Goal: Task Accomplishment & Management: Manage account settings

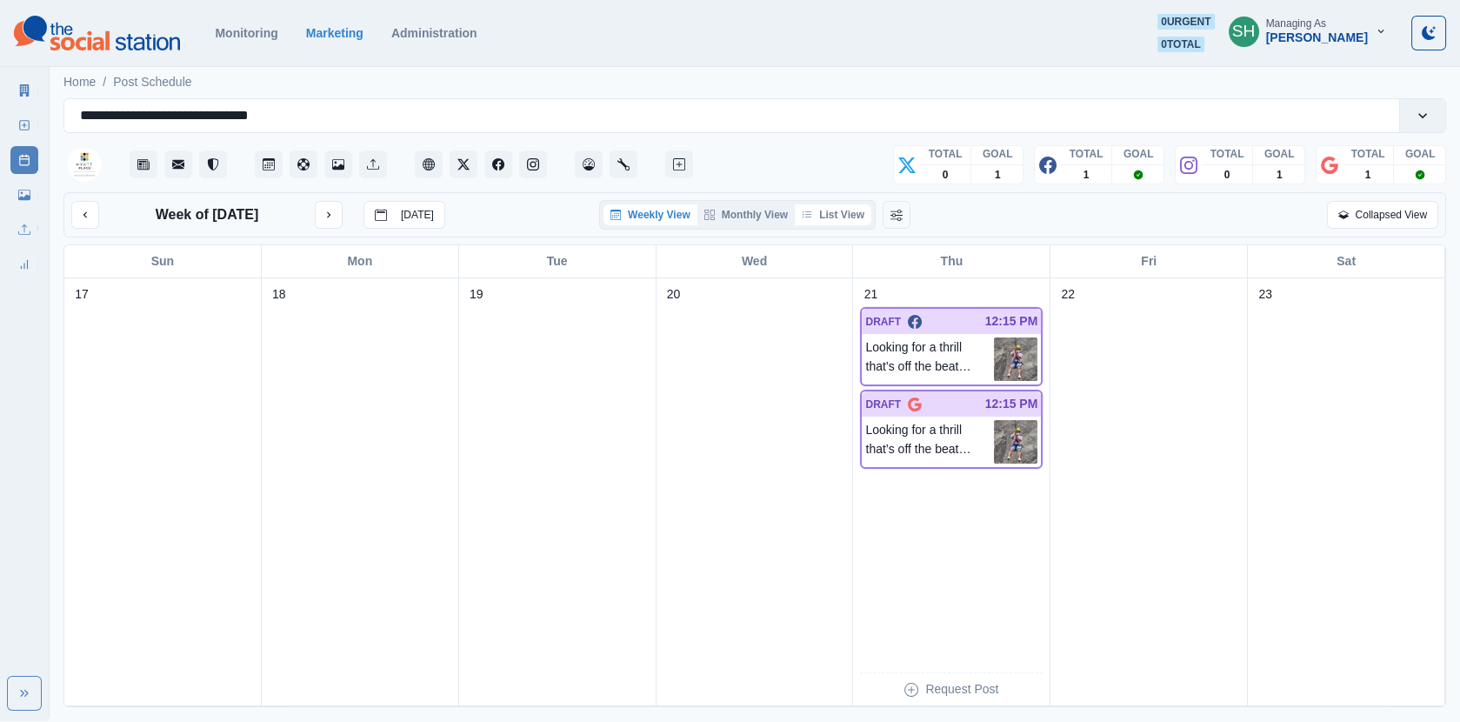
click at [823, 215] on button "List View" at bounding box center [833, 214] width 77 height 21
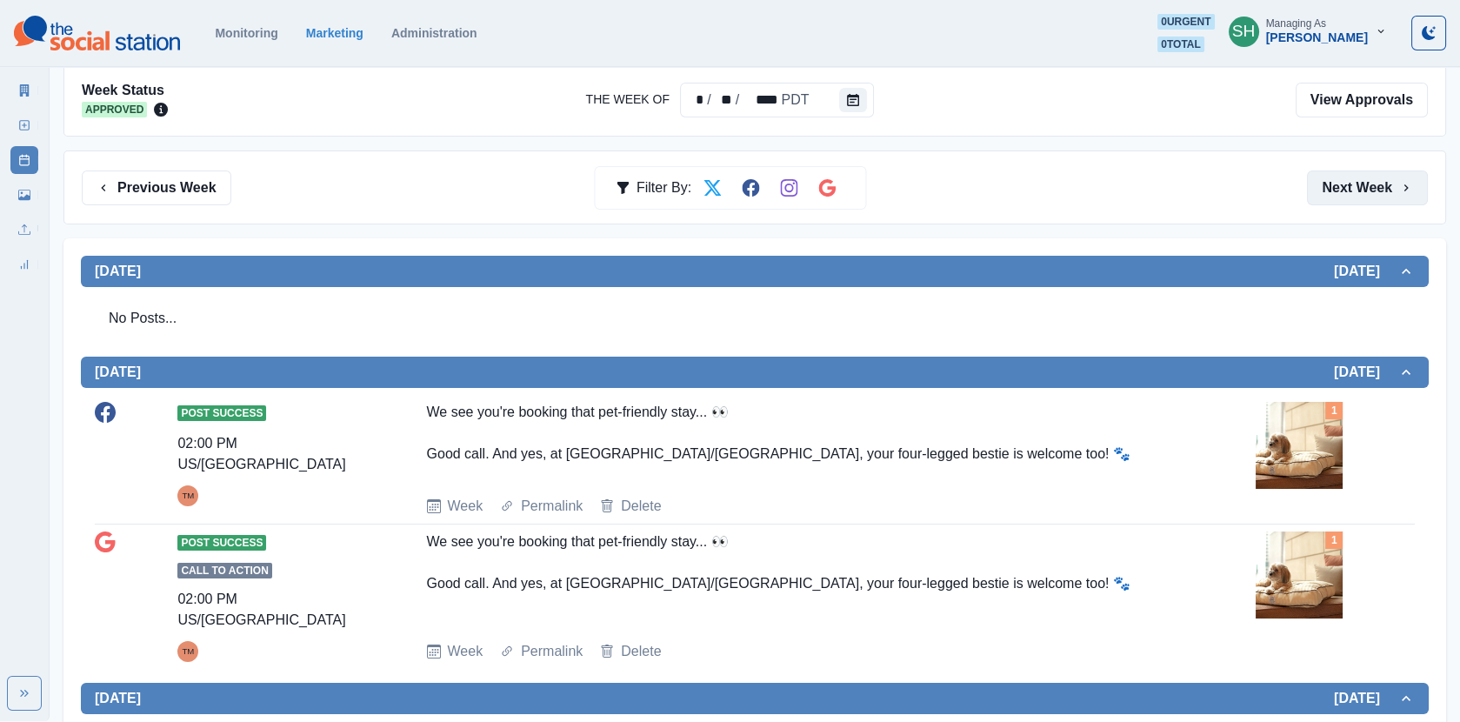
click at [1395, 174] on button "Next Week" at bounding box center [1367, 187] width 121 height 35
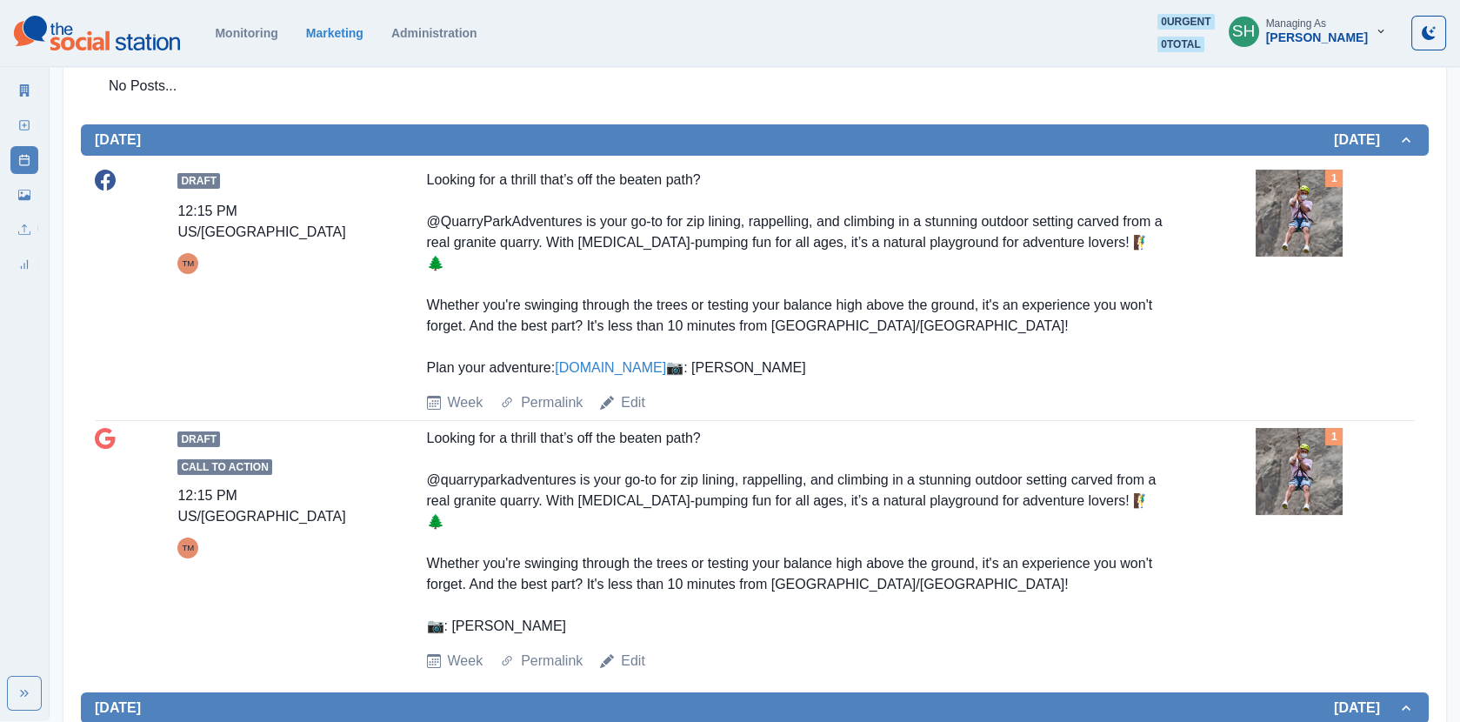
scroll to position [618, 0]
click at [1276, 225] on img at bounding box center [1299, 213] width 87 height 87
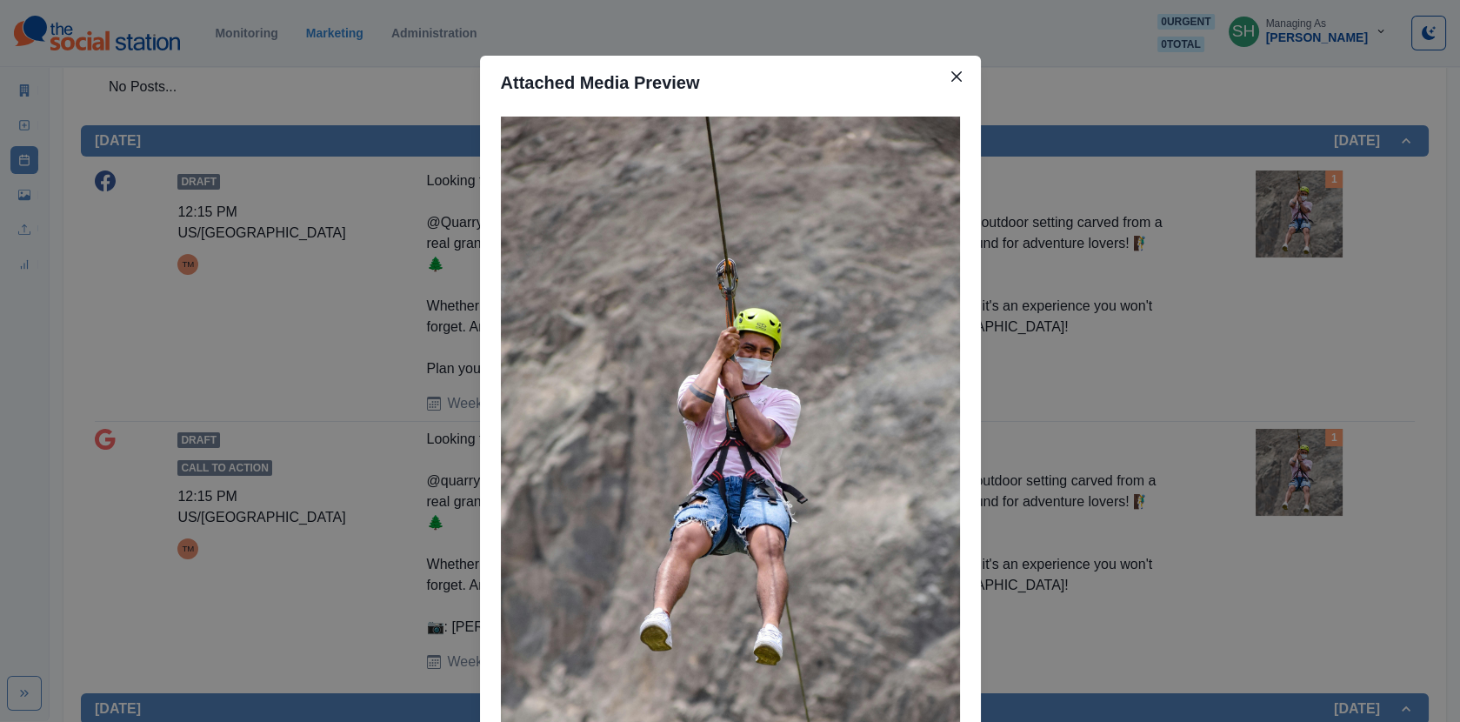
click at [1231, 244] on div "Attached Media Preview" at bounding box center [730, 361] width 1460 height 722
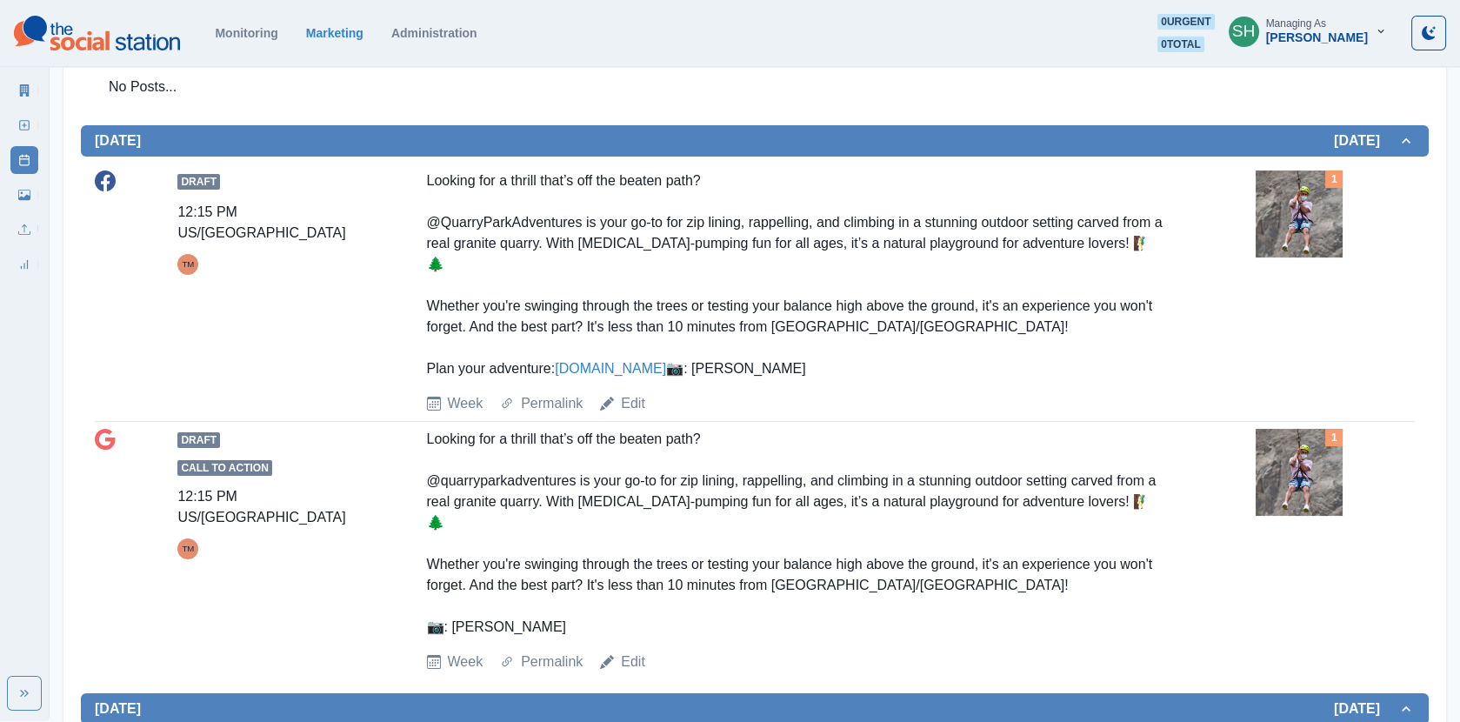
scroll to position [644, 0]
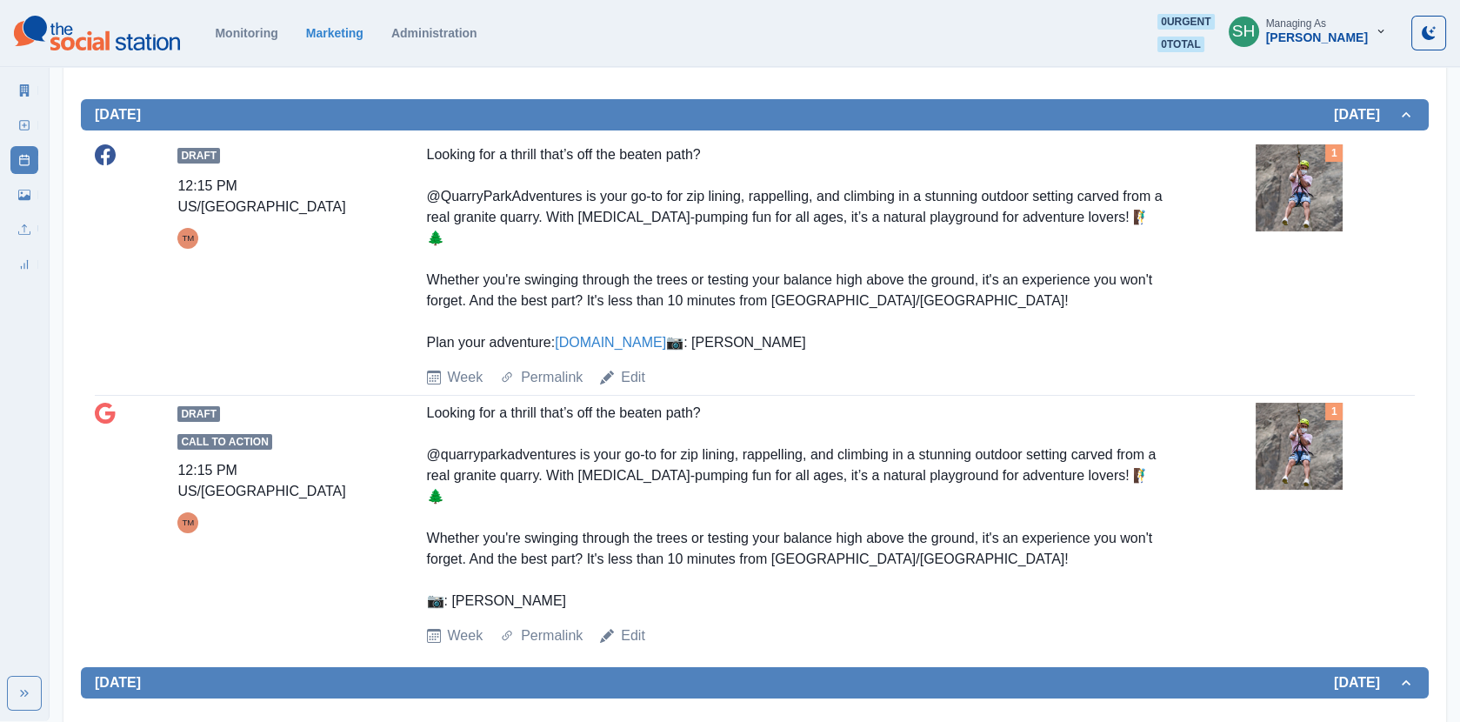
click at [1272, 205] on img at bounding box center [1299, 187] width 87 height 87
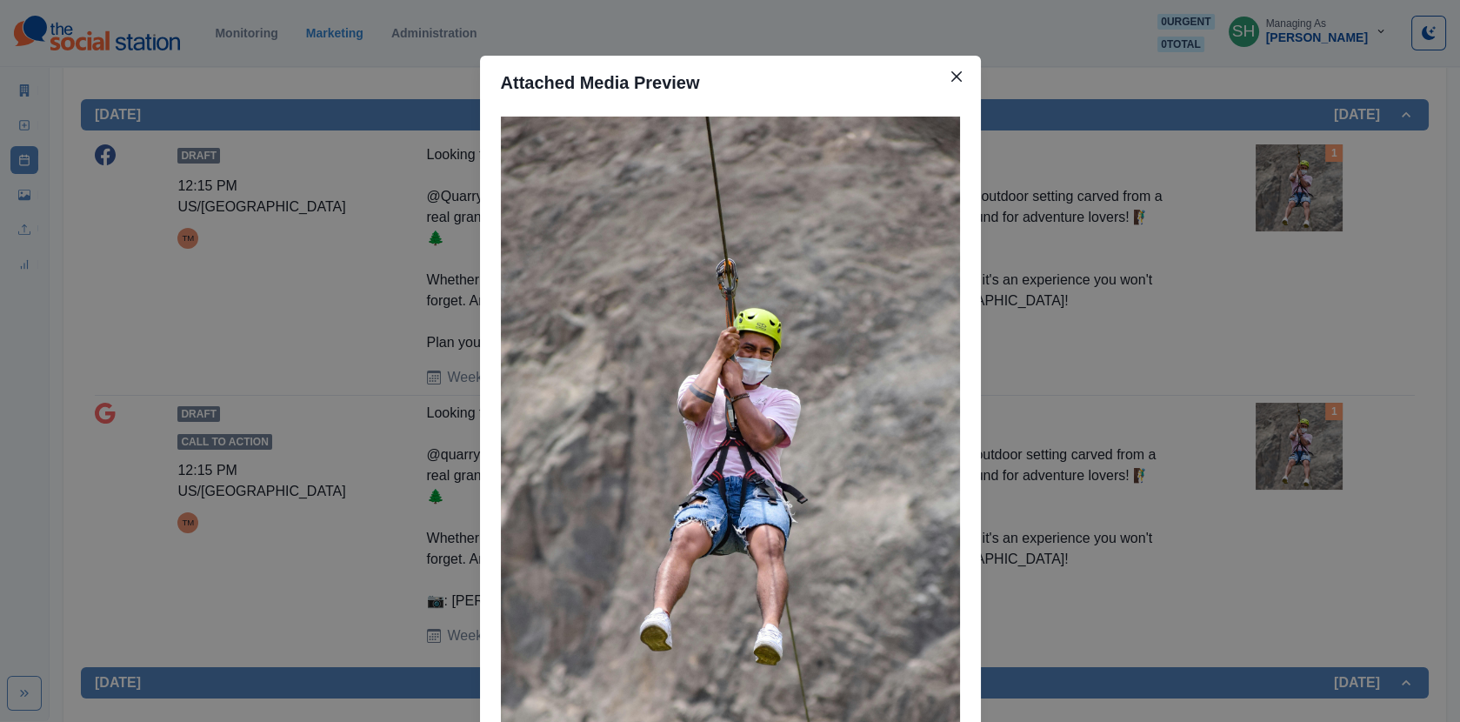
click at [1232, 235] on div "Attached Media Preview" at bounding box center [730, 361] width 1460 height 722
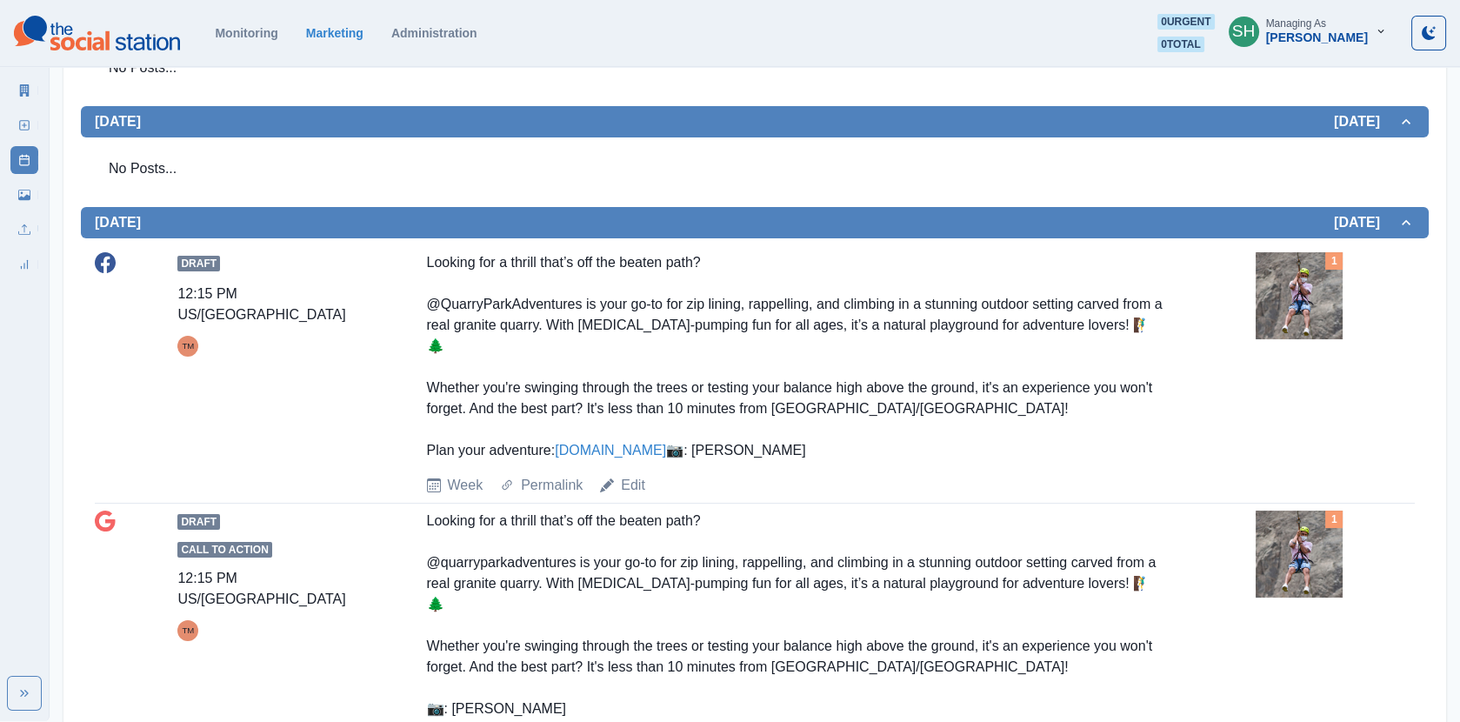
scroll to position [0, 0]
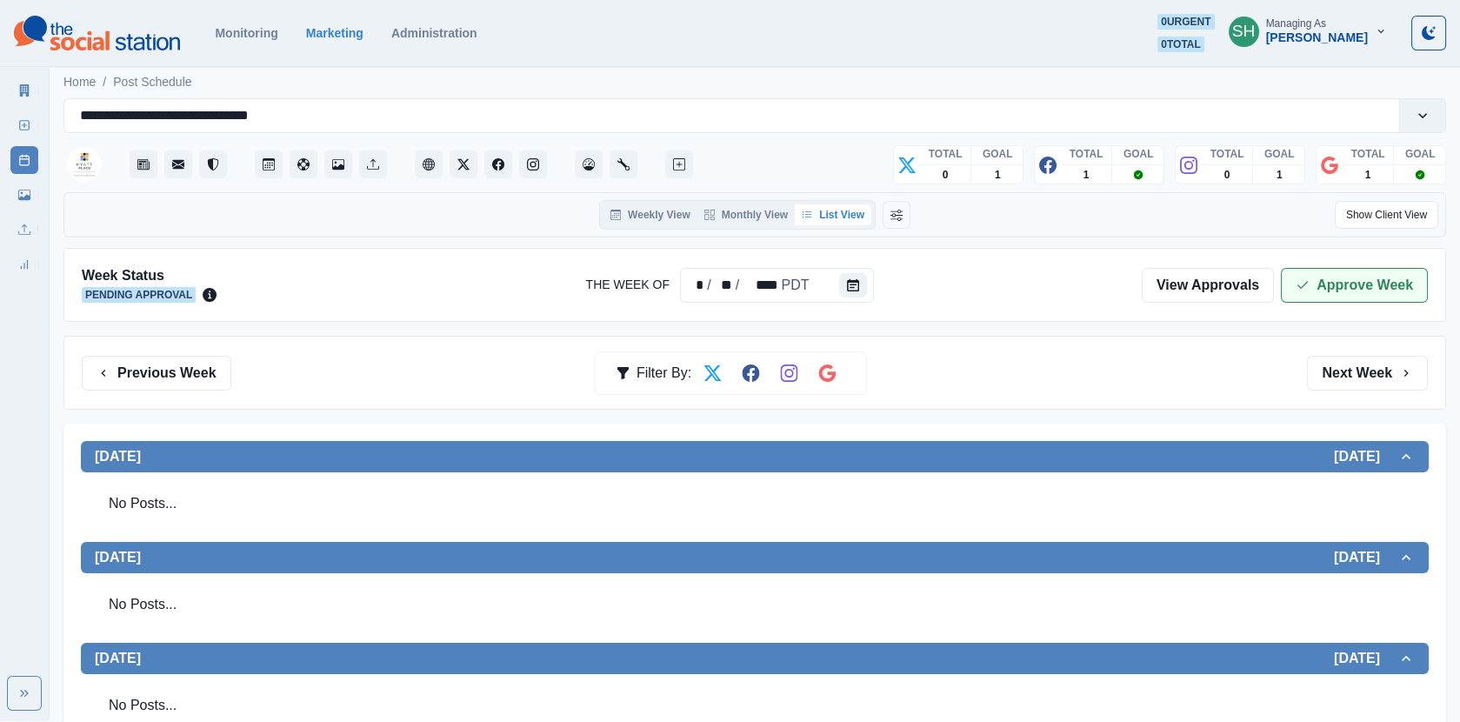
click at [1321, 291] on button "Approve Week" at bounding box center [1354, 285] width 147 height 35
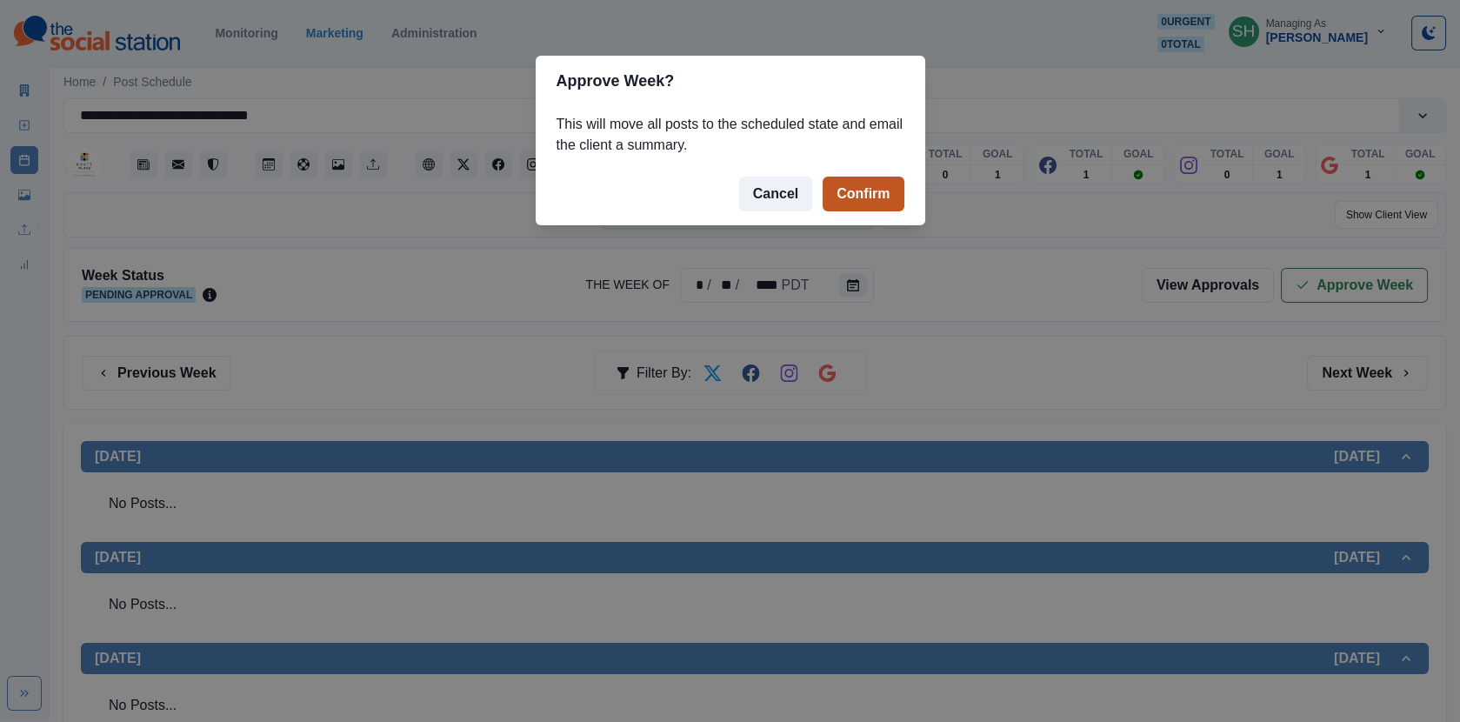
click at [872, 190] on button "Confirm" at bounding box center [863, 194] width 81 height 35
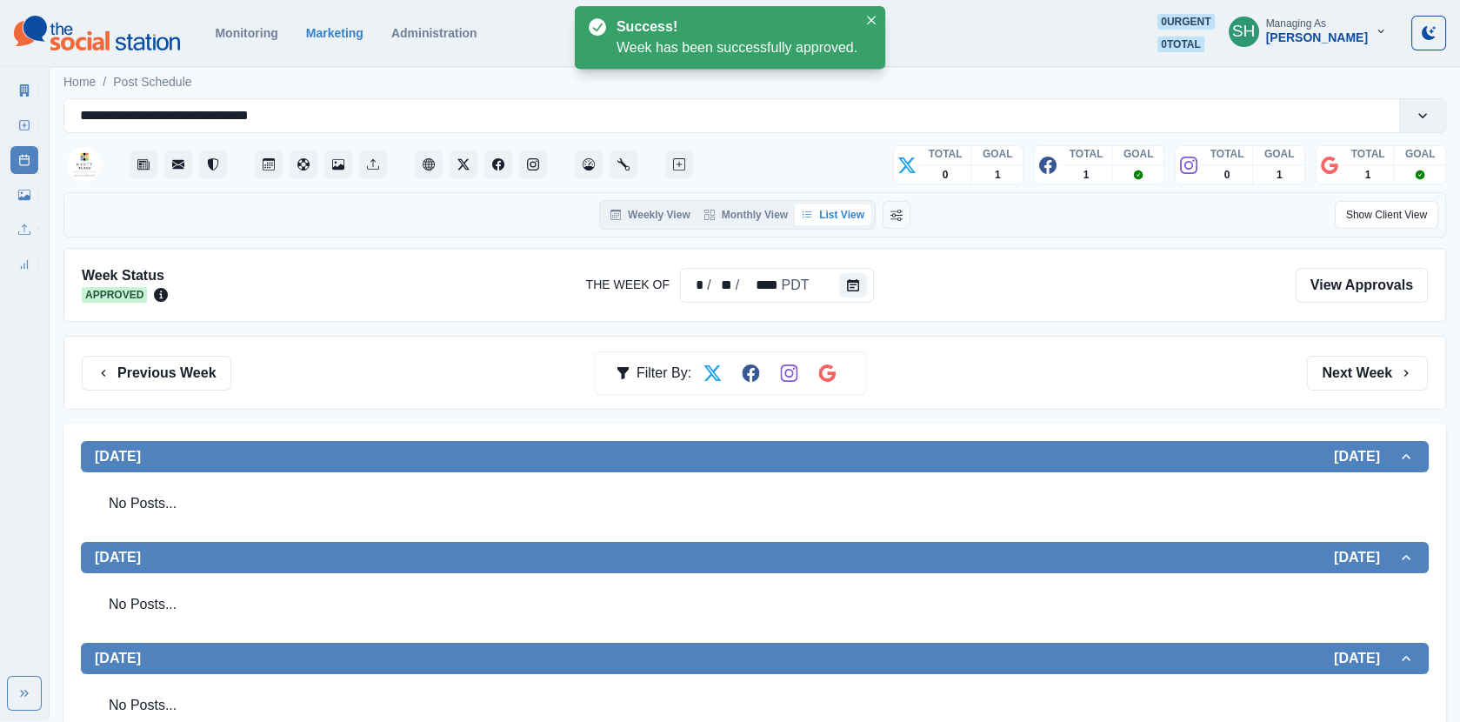
click at [22, 92] on icon at bounding box center [25, 90] width 10 height 12
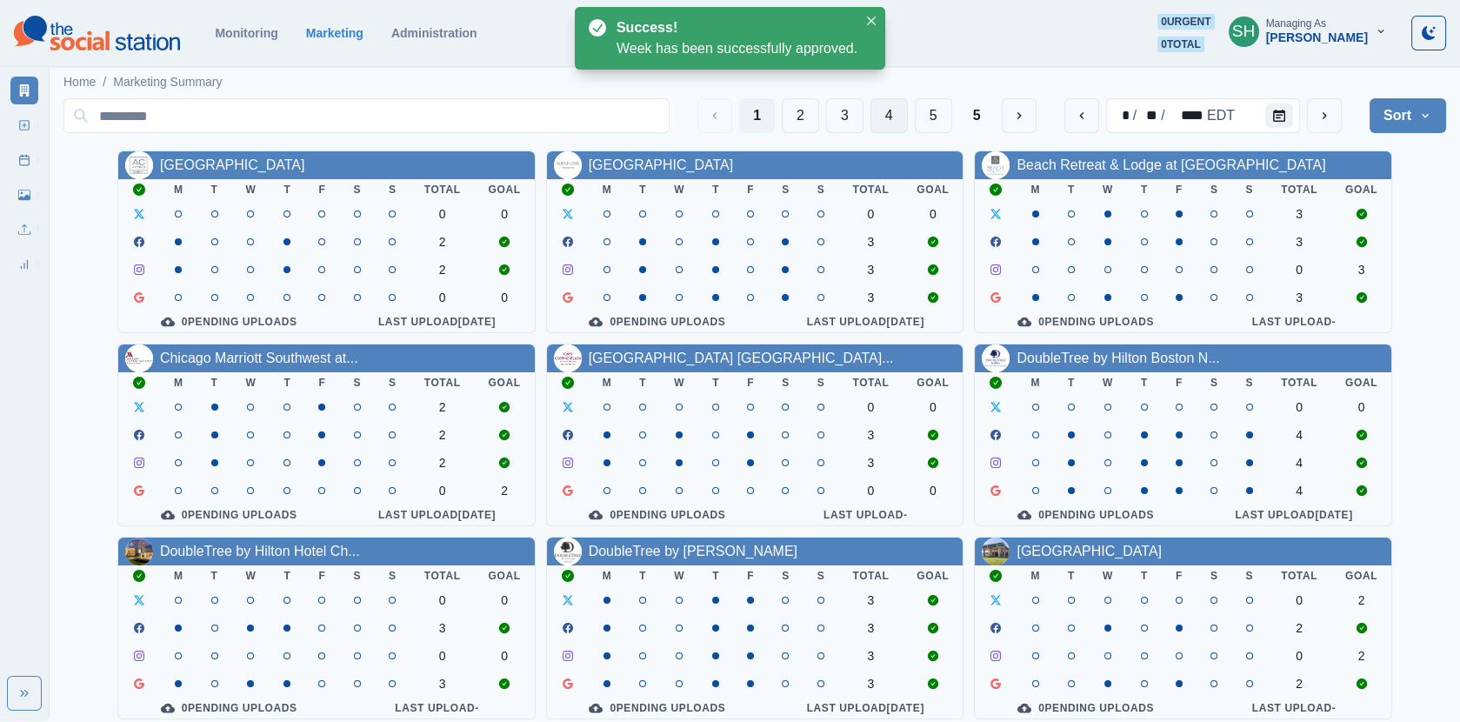
click at [896, 120] on button "4" at bounding box center [888, 115] width 37 height 35
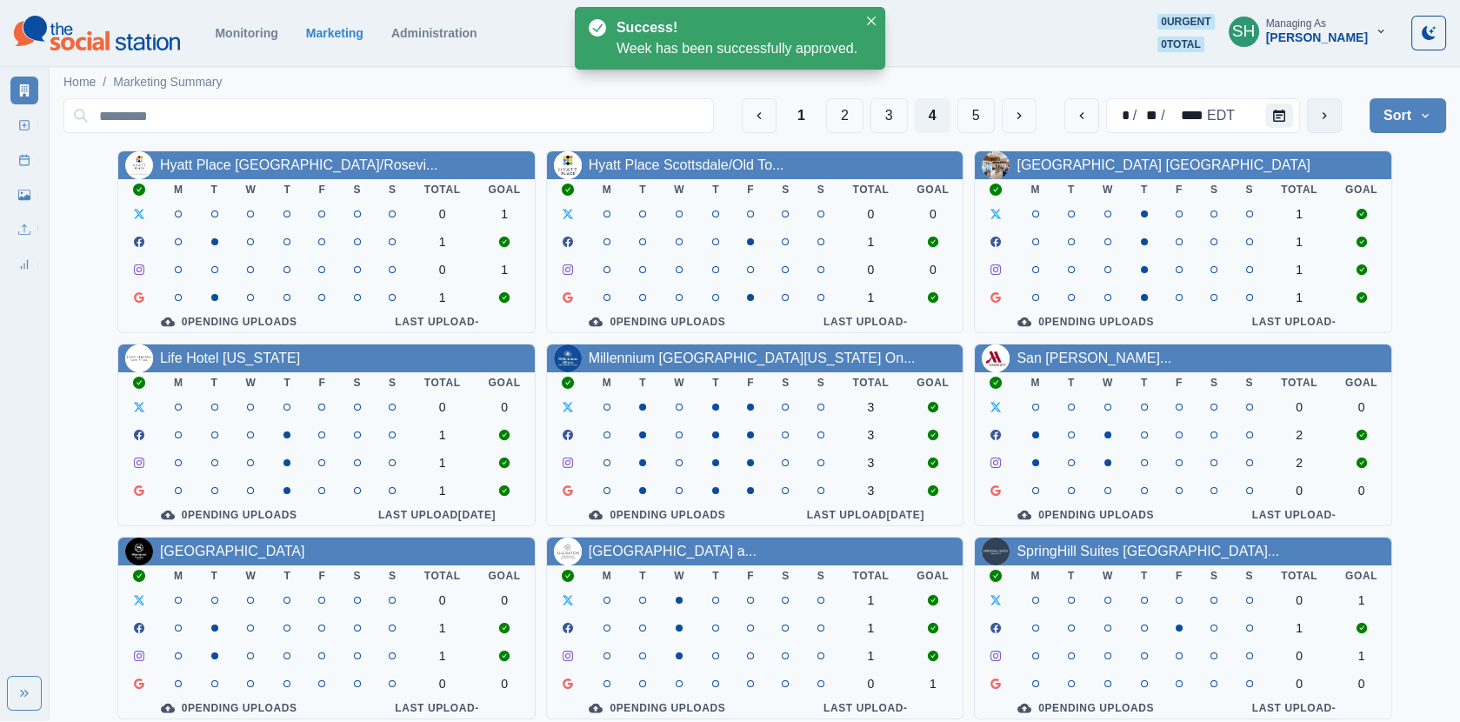
click at [1322, 120] on icon "next" at bounding box center [1324, 116] width 14 height 14
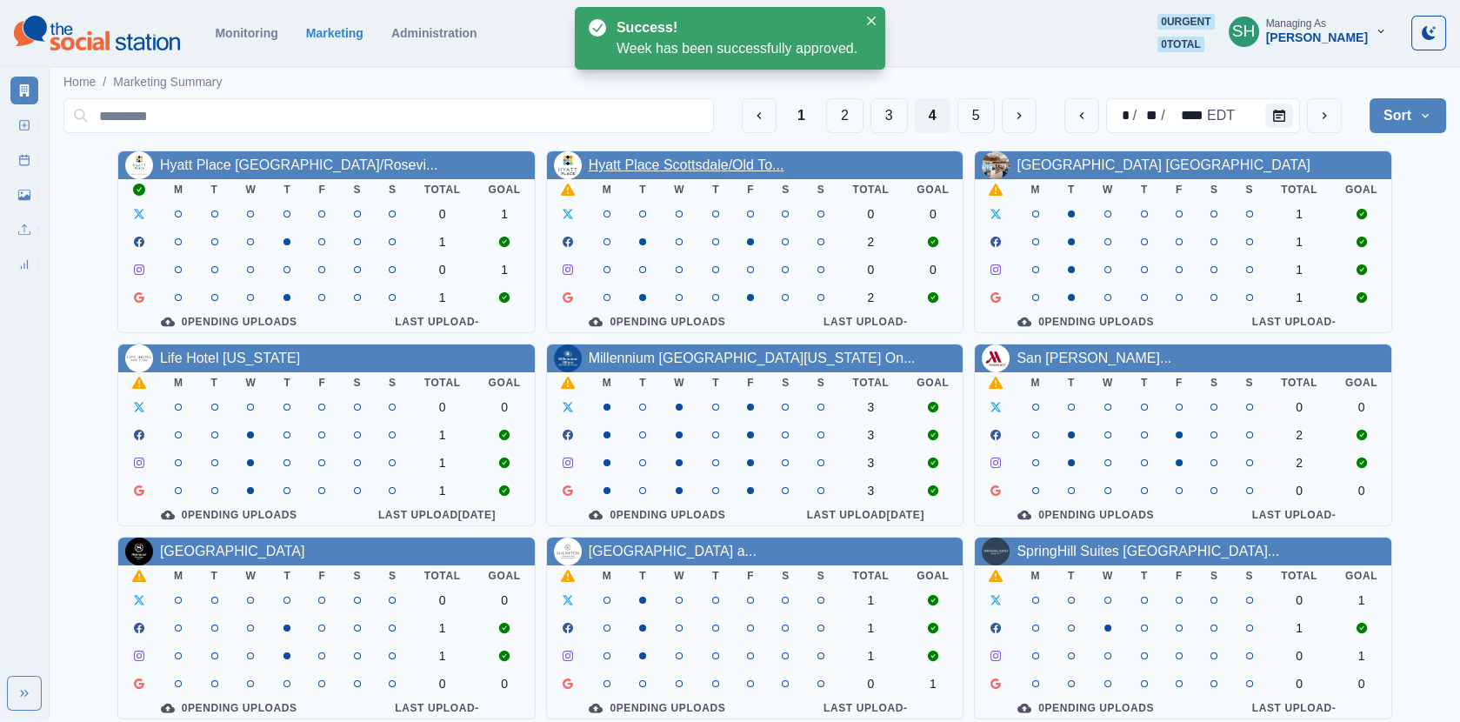
click at [663, 167] on link "Hyatt Place Scottsdale/Old To..." at bounding box center [687, 164] width 196 height 15
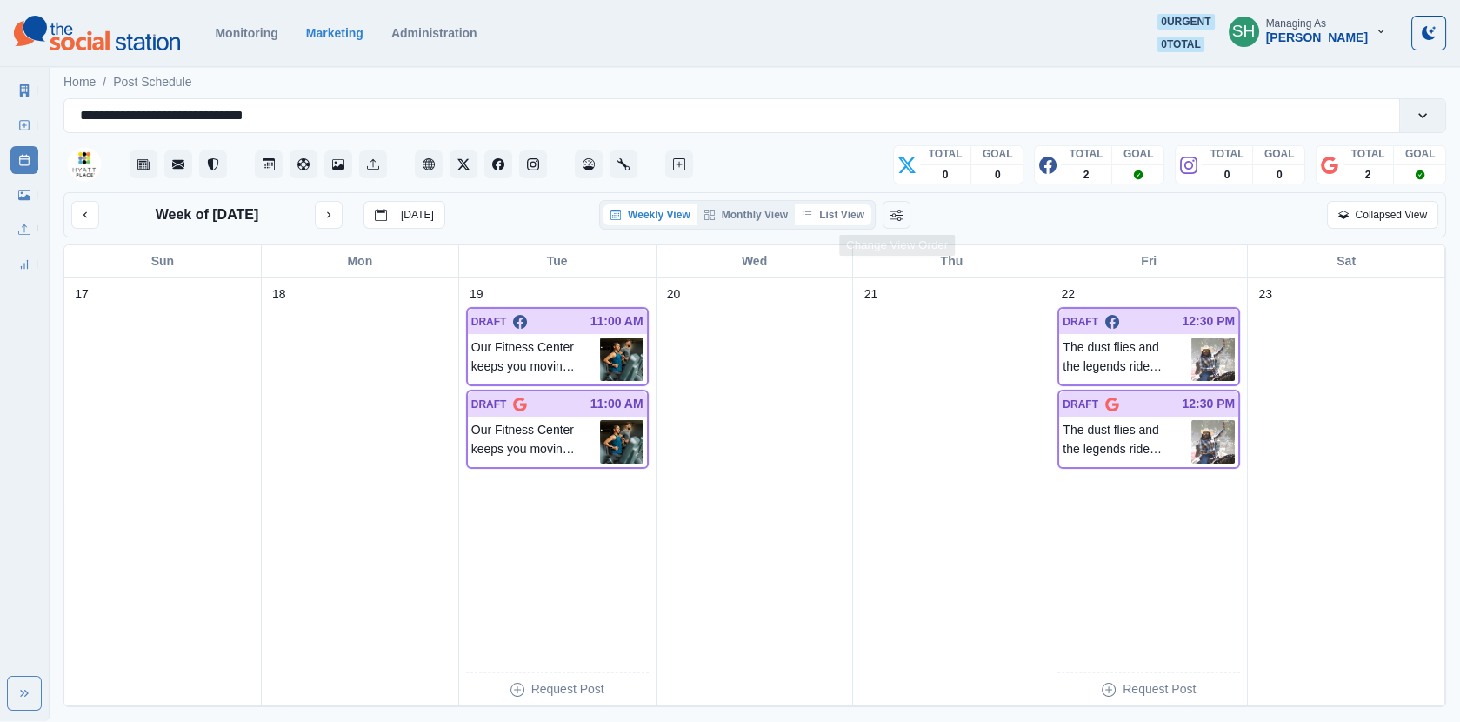
click at [835, 220] on button "List View" at bounding box center [833, 214] width 77 height 21
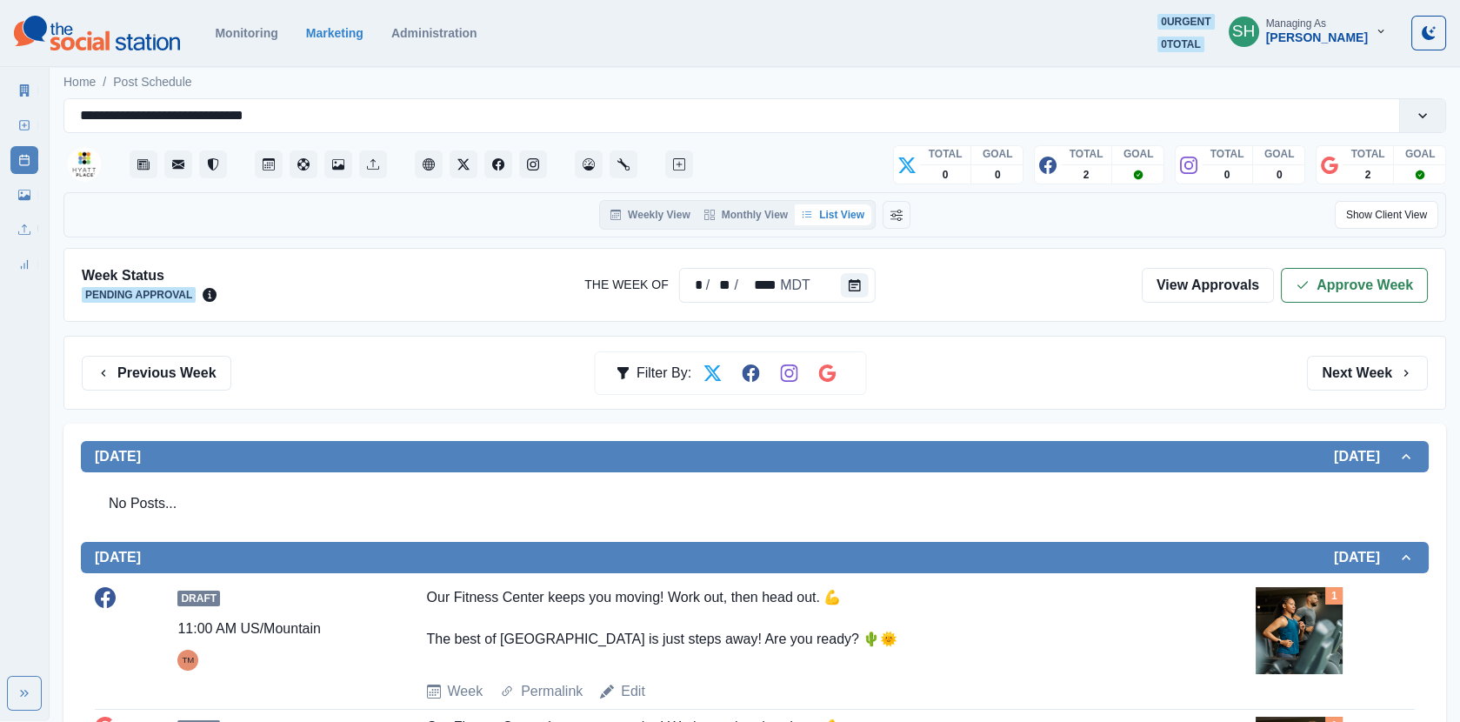
click at [1342, 263] on div "Week Status Pending Approval The Week Of * / ** / **** MDT View Approvals Appro…" at bounding box center [754, 285] width 1382 height 74
click at [1330, 278] on button "Approve Week" at bounding box center [1354, 285] width 147 height 35
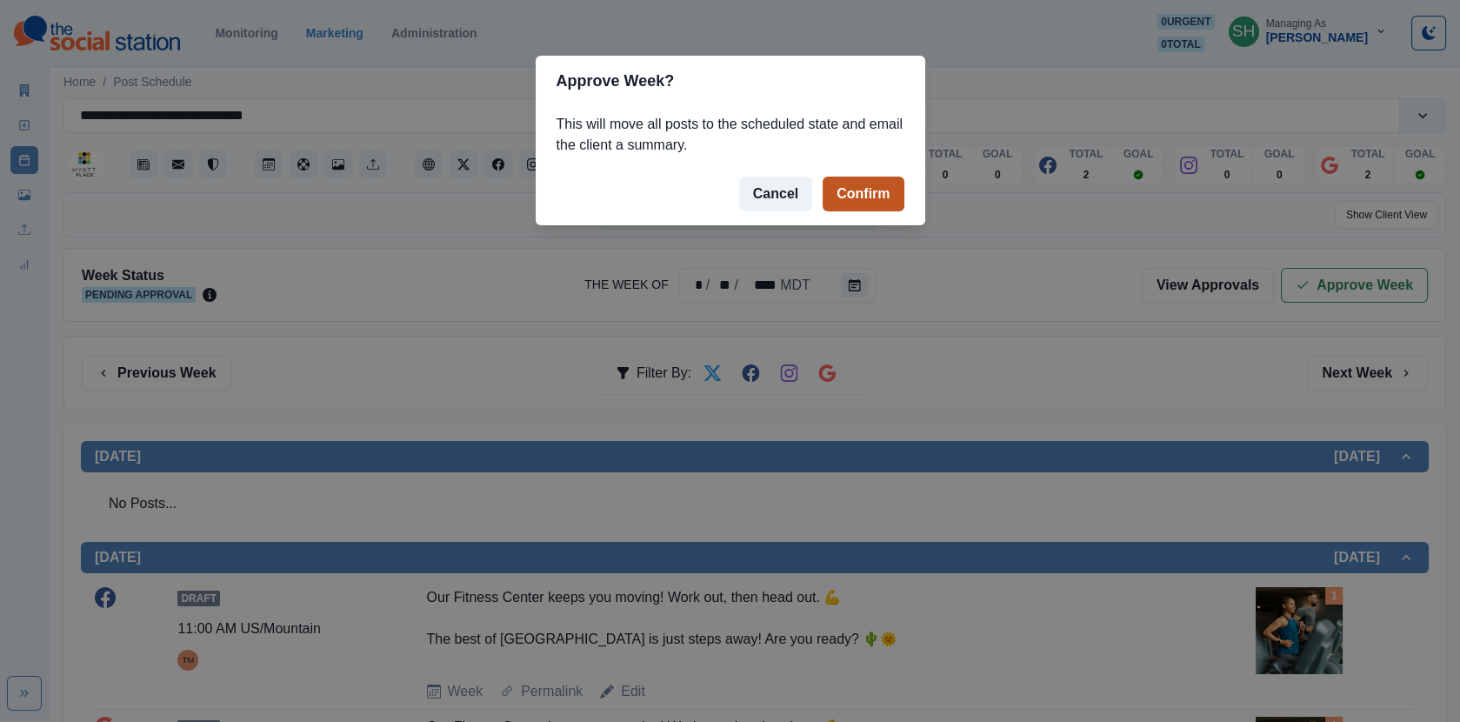
click at [861, 192] on button "Confirm" at bounding box center [863, 194] width 81 height 35
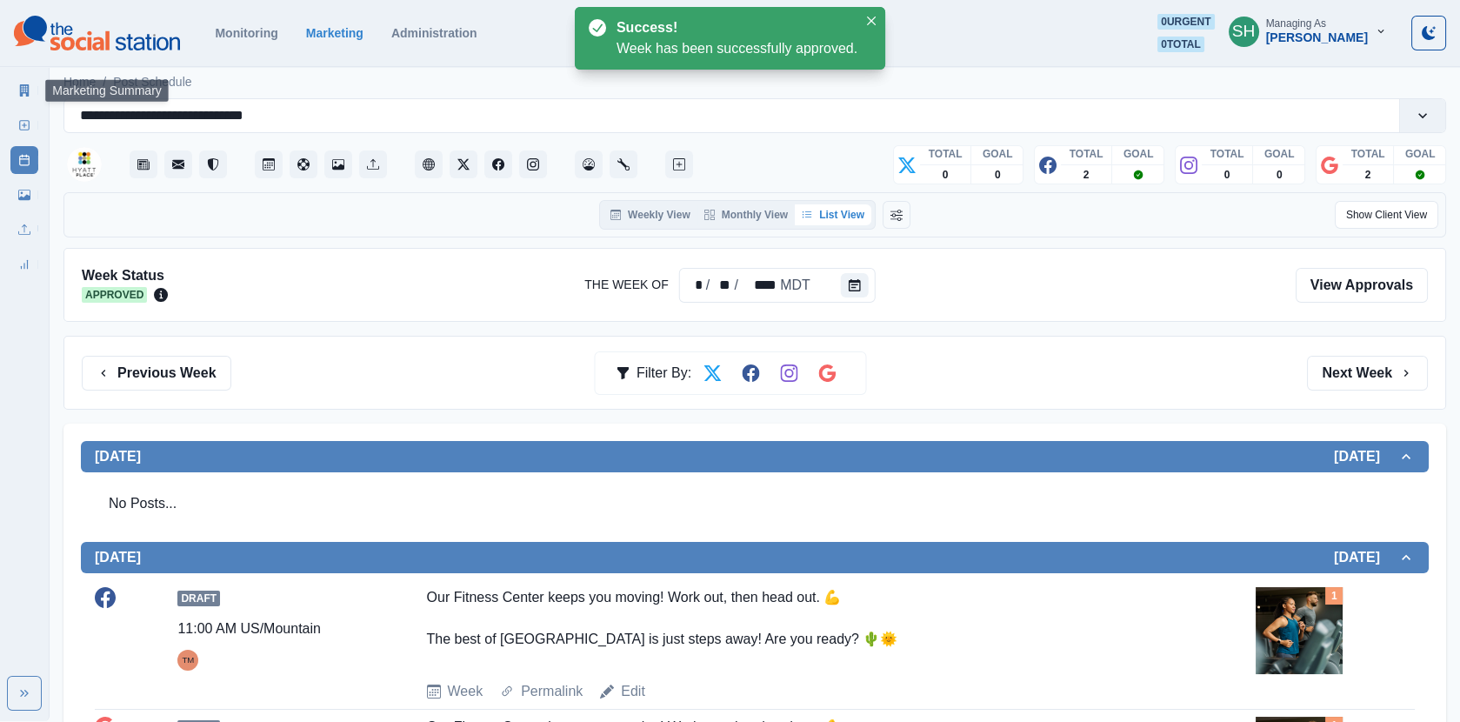
click at [32, 94] on link "Marketing Summary" at bounding box center [24, 91] width 28 height 28
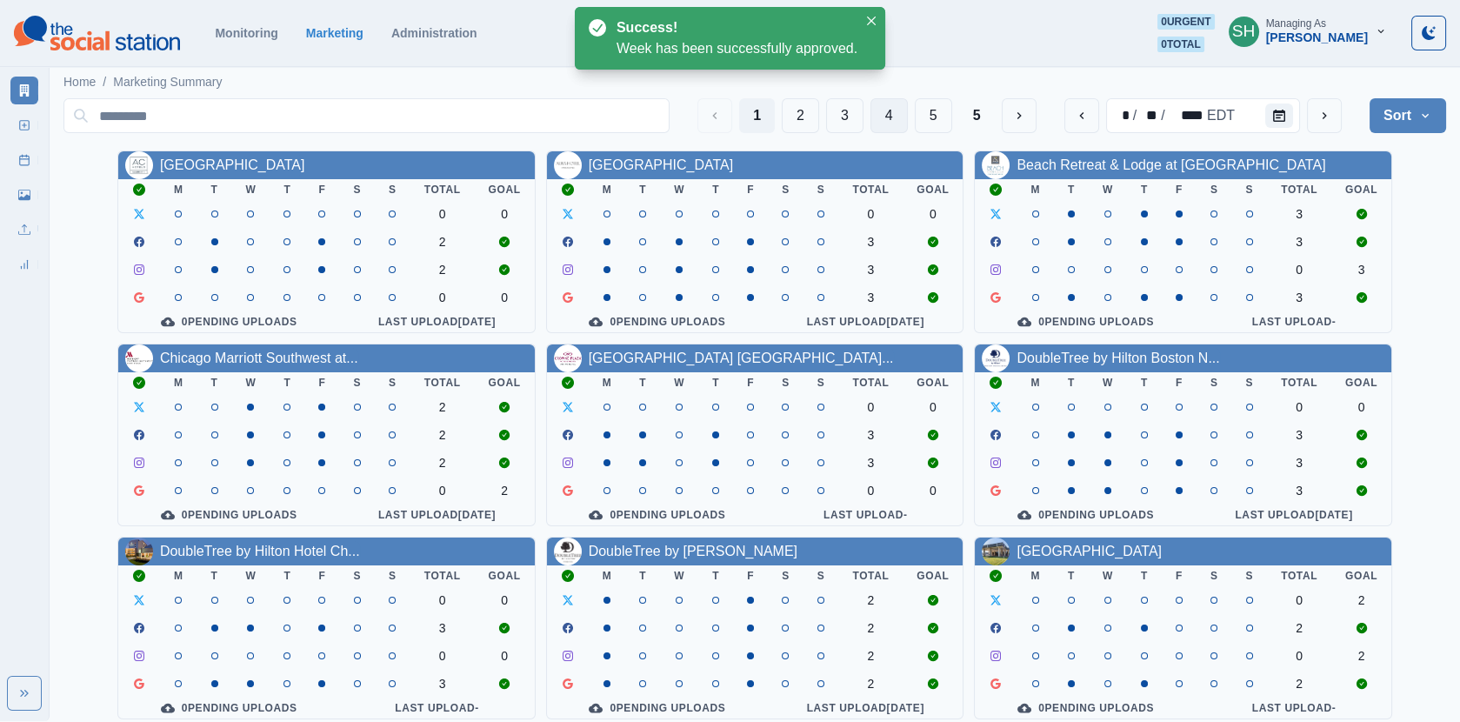
click at [900, 117] on button "4" at bounding box center [888, 115] width 37 height 35
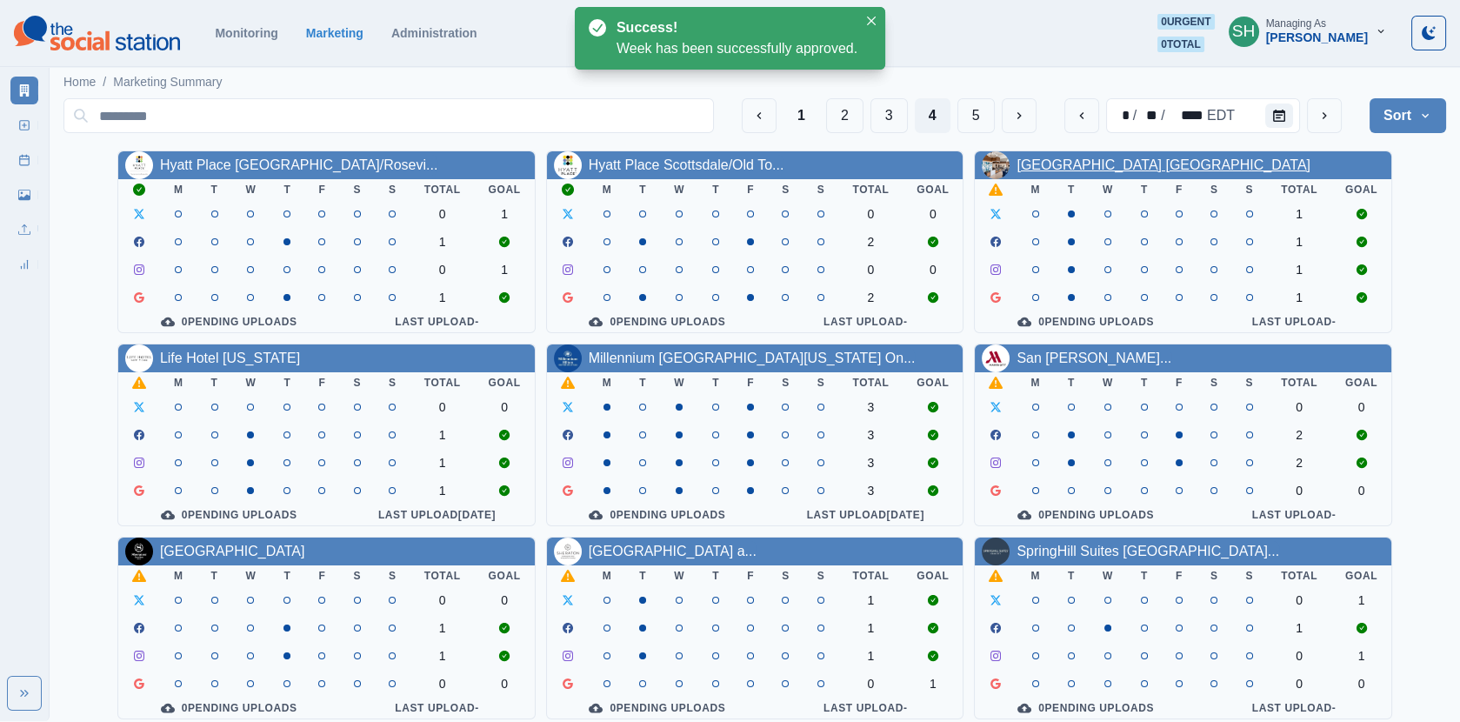
click at [1027, 169] on link "[GEOGRAPHIC_DATA] [GEOGRAPHIC_DATA]" at bounding box center [1163, 164] width 294 height 15
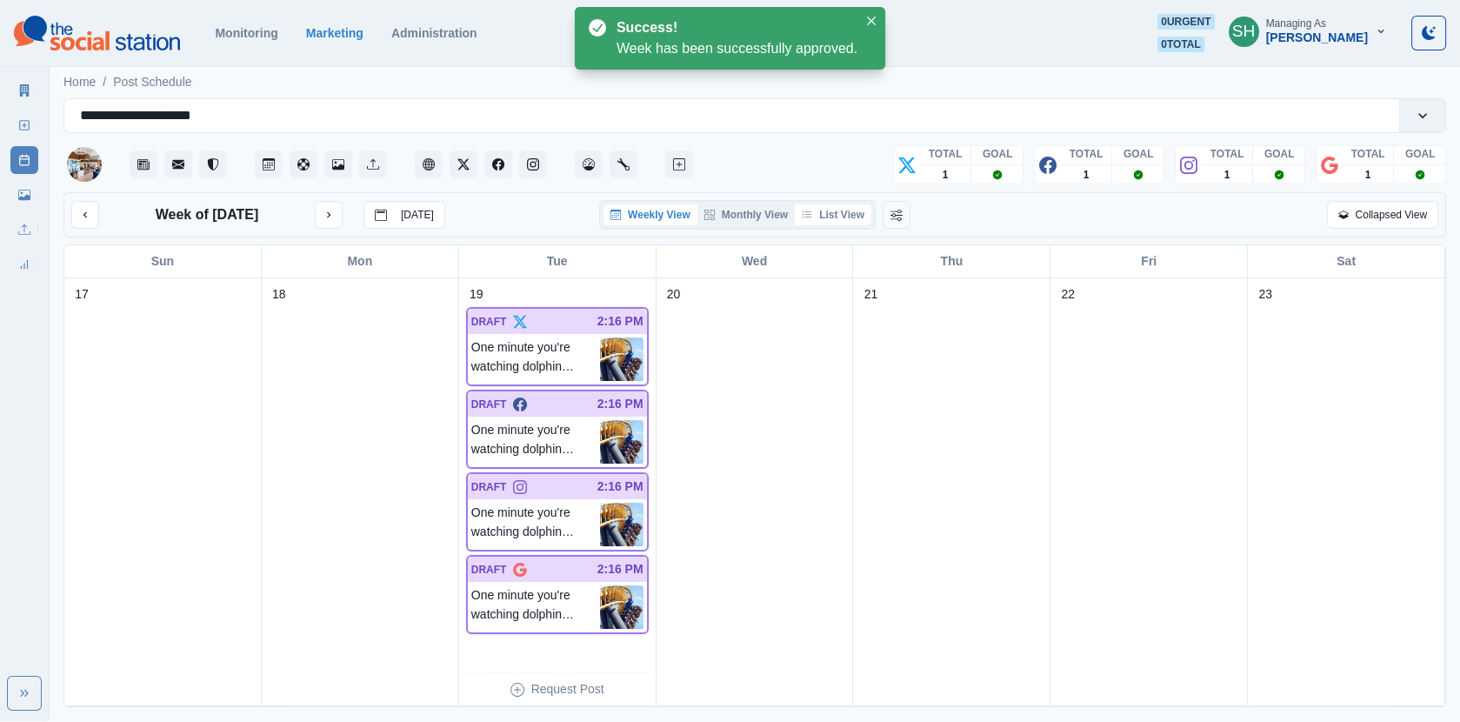
click at [856, 204] on button "List View" at bounding box center [833, 214] width 77 height 21
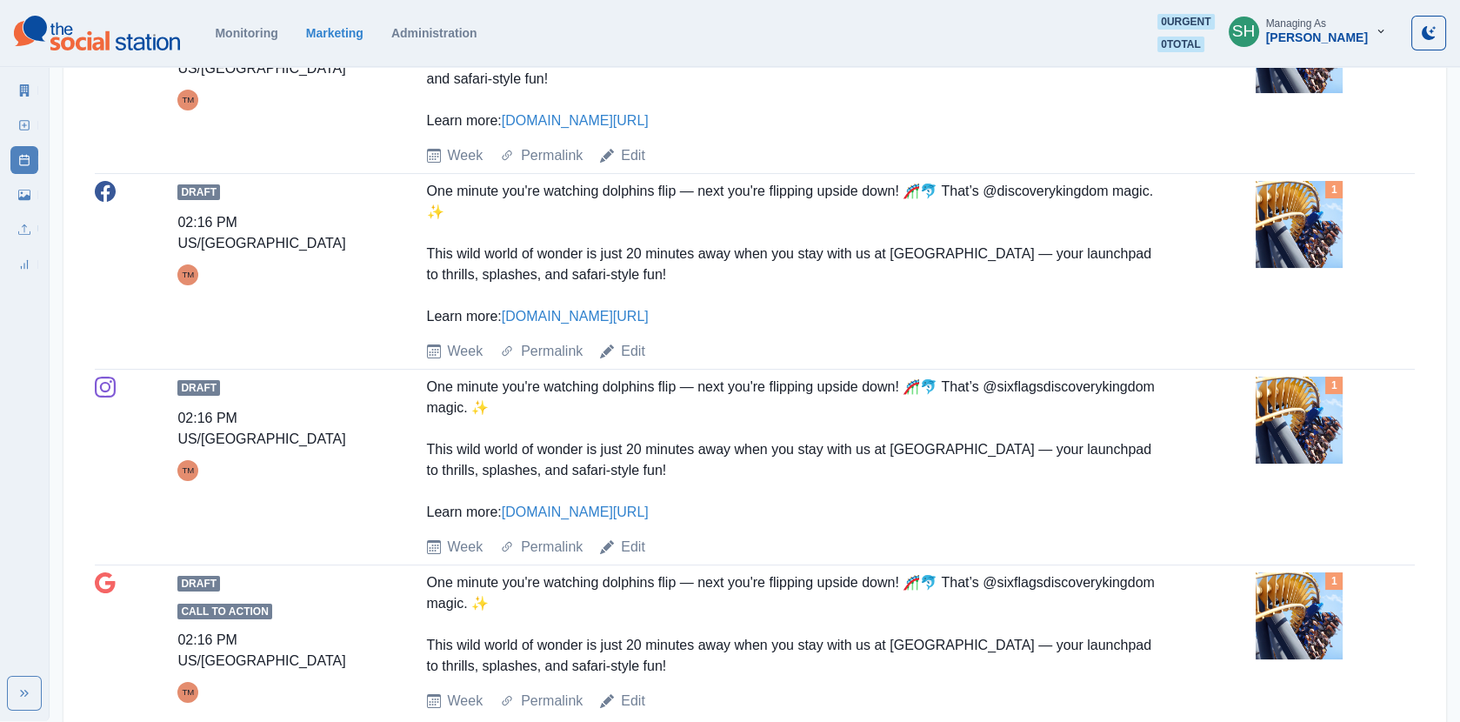
scroll to position [626, 0]
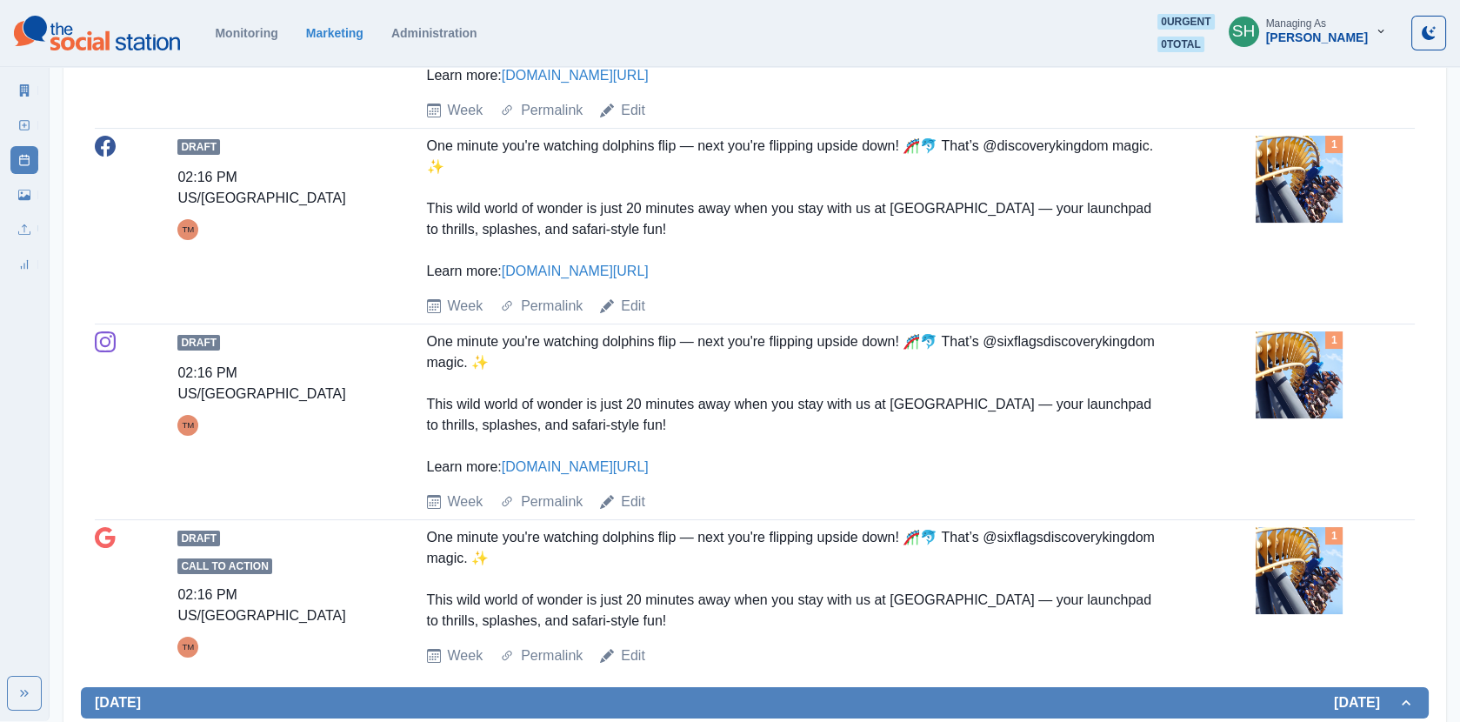
click at [1281, 192] on img at bounding box center [1299, 179] width 87 height 87
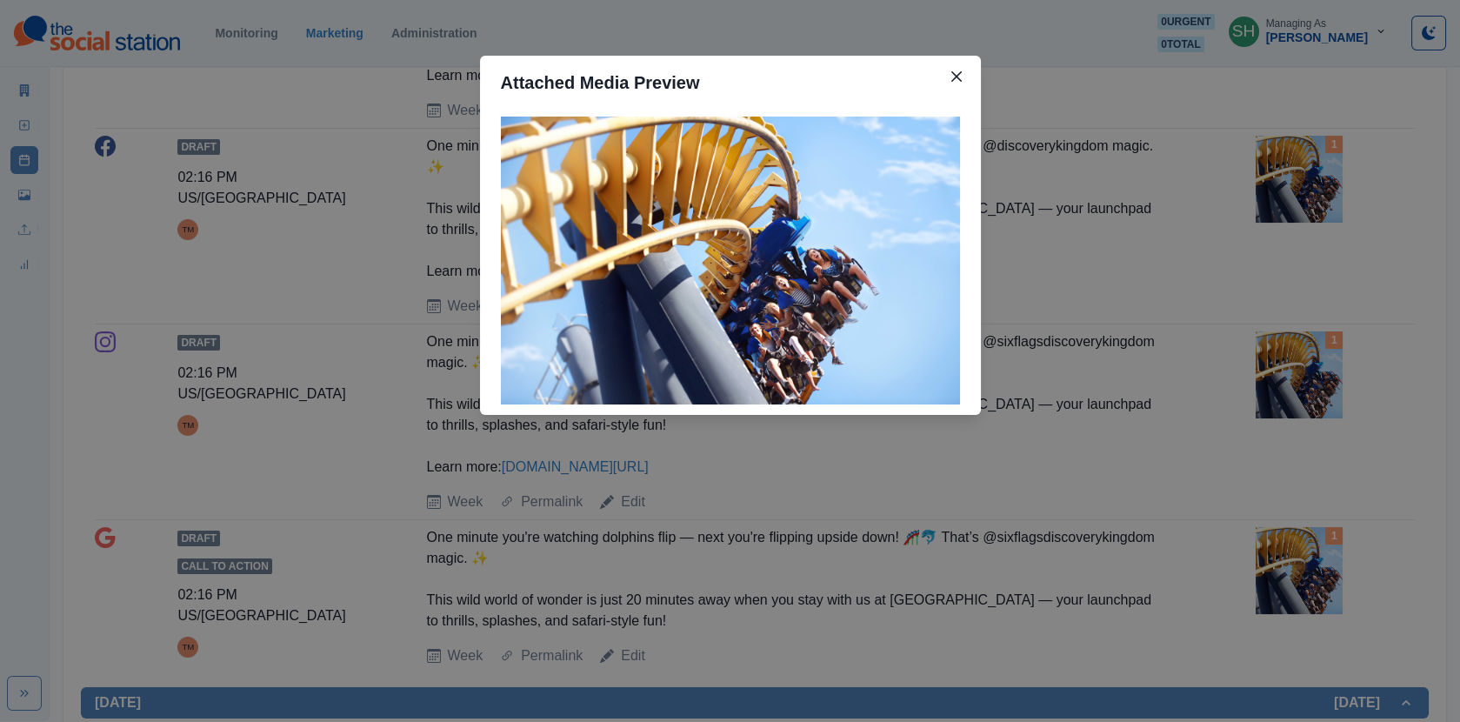
click at [1160, 230] on div "Attached Media Preview" at bounding box center [730, 361] width 1460 height 722
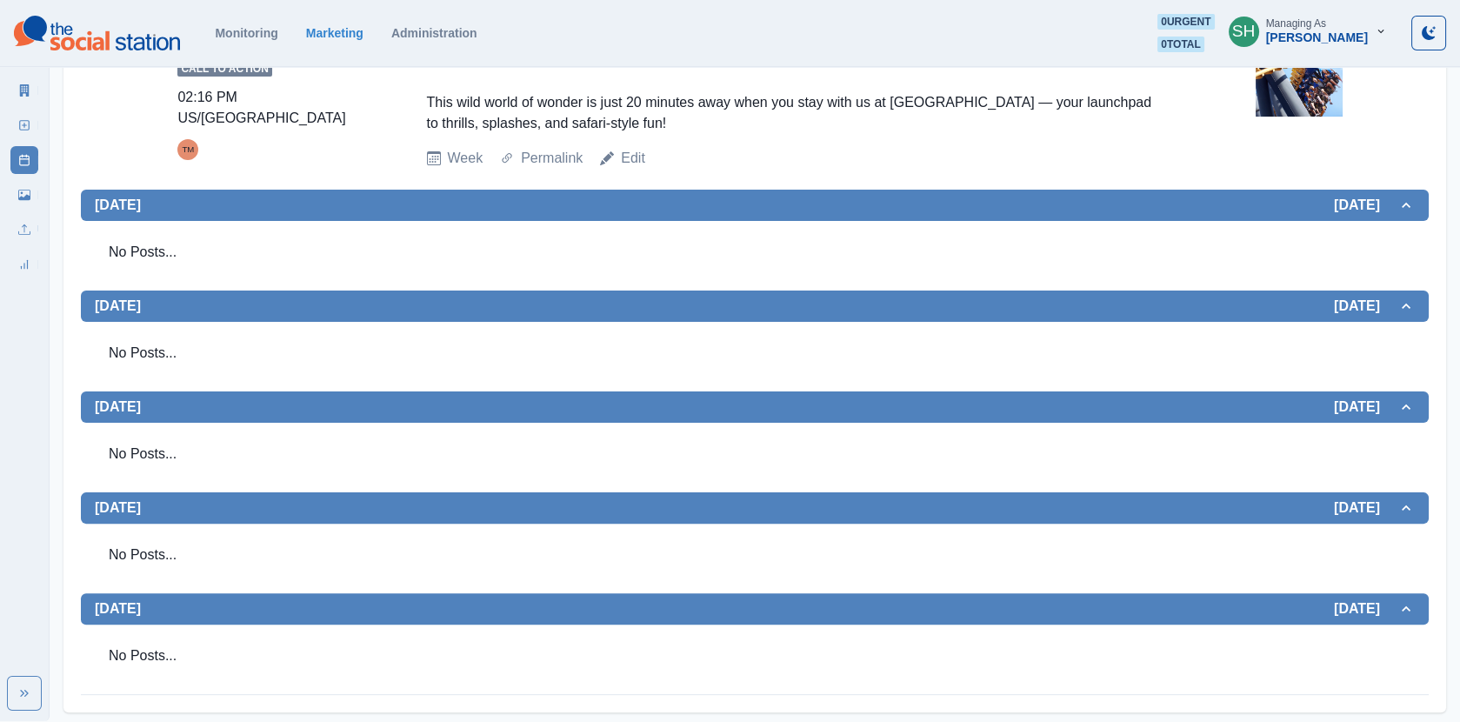
scroll to position [0, 0]
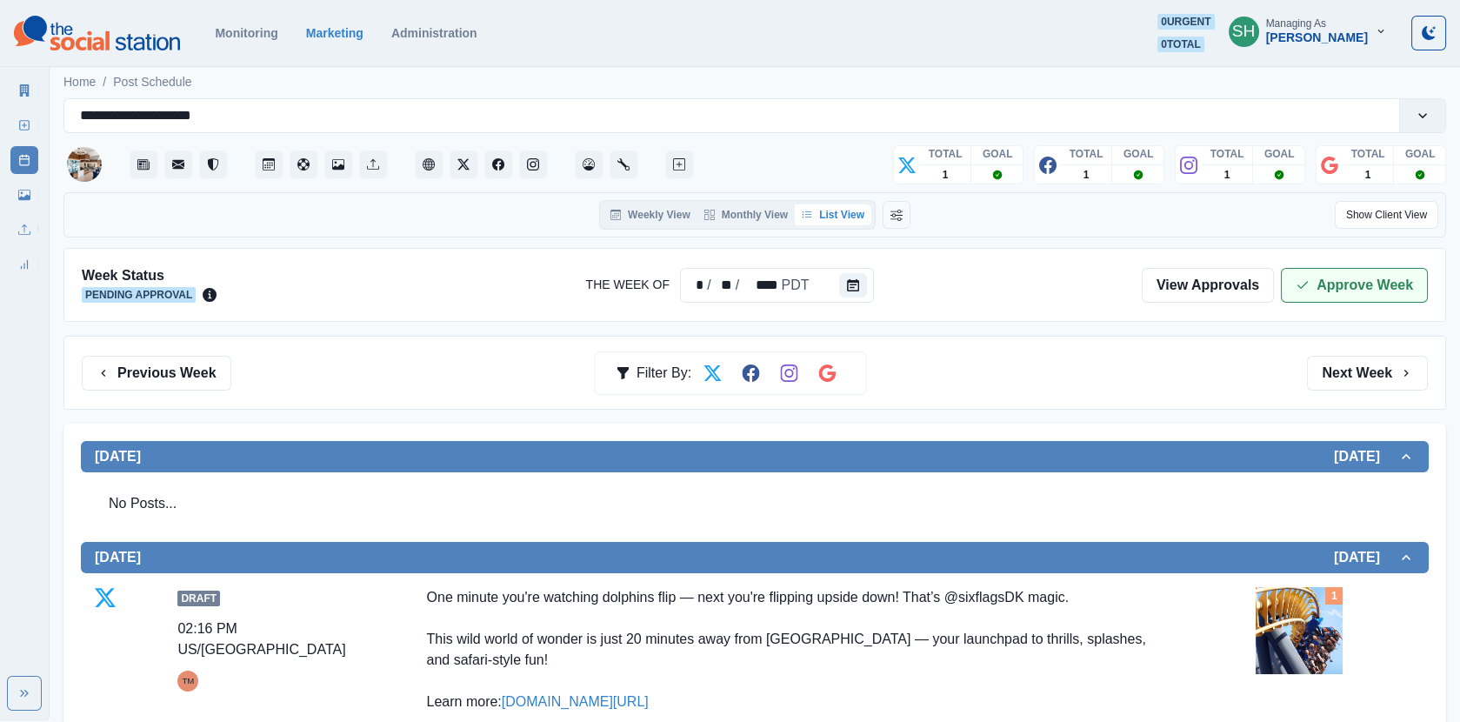
click at [1355, 279] on button "Approve Week" at bounding box center [1354, 285] width 147 height 35
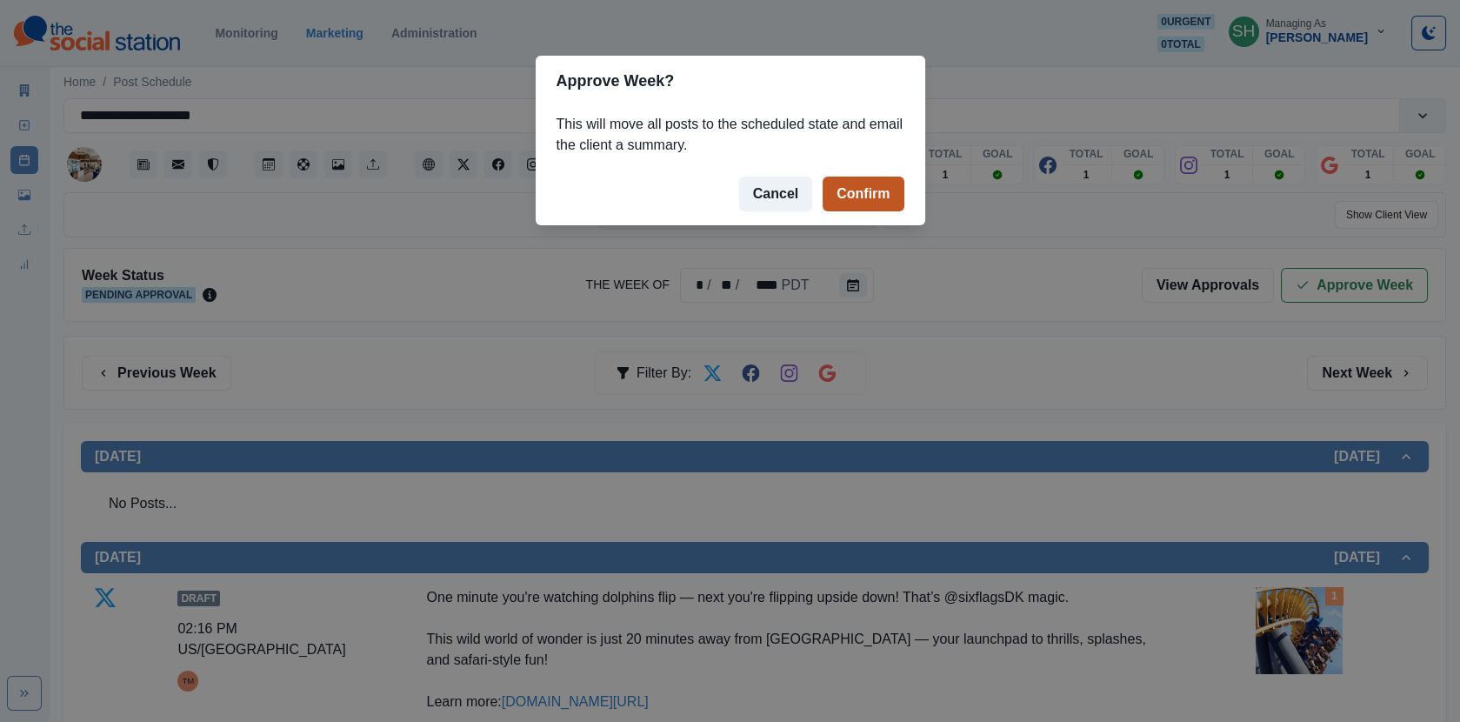
click at [831, 202] on button "Confirm" at bounding box center [863, 194] width 81 height 35
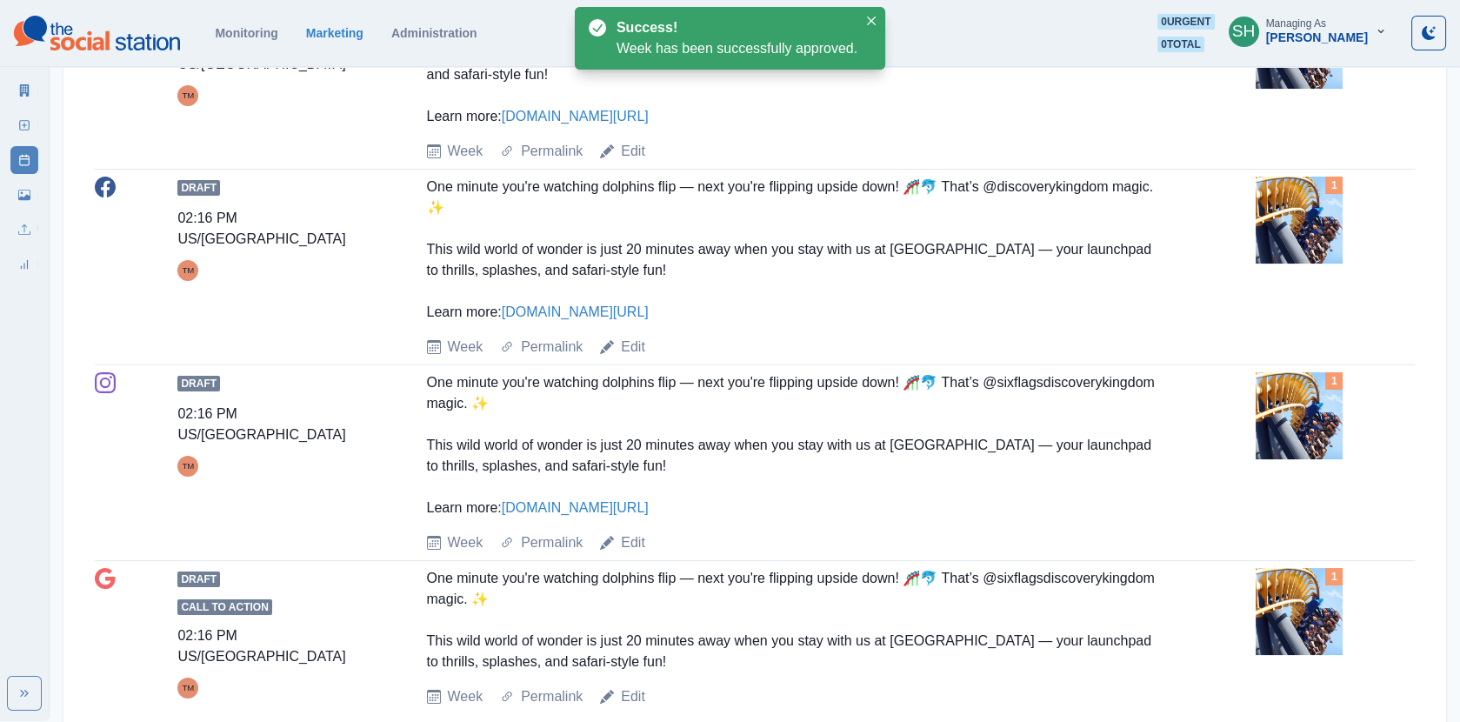
scroll to position [691, 0]
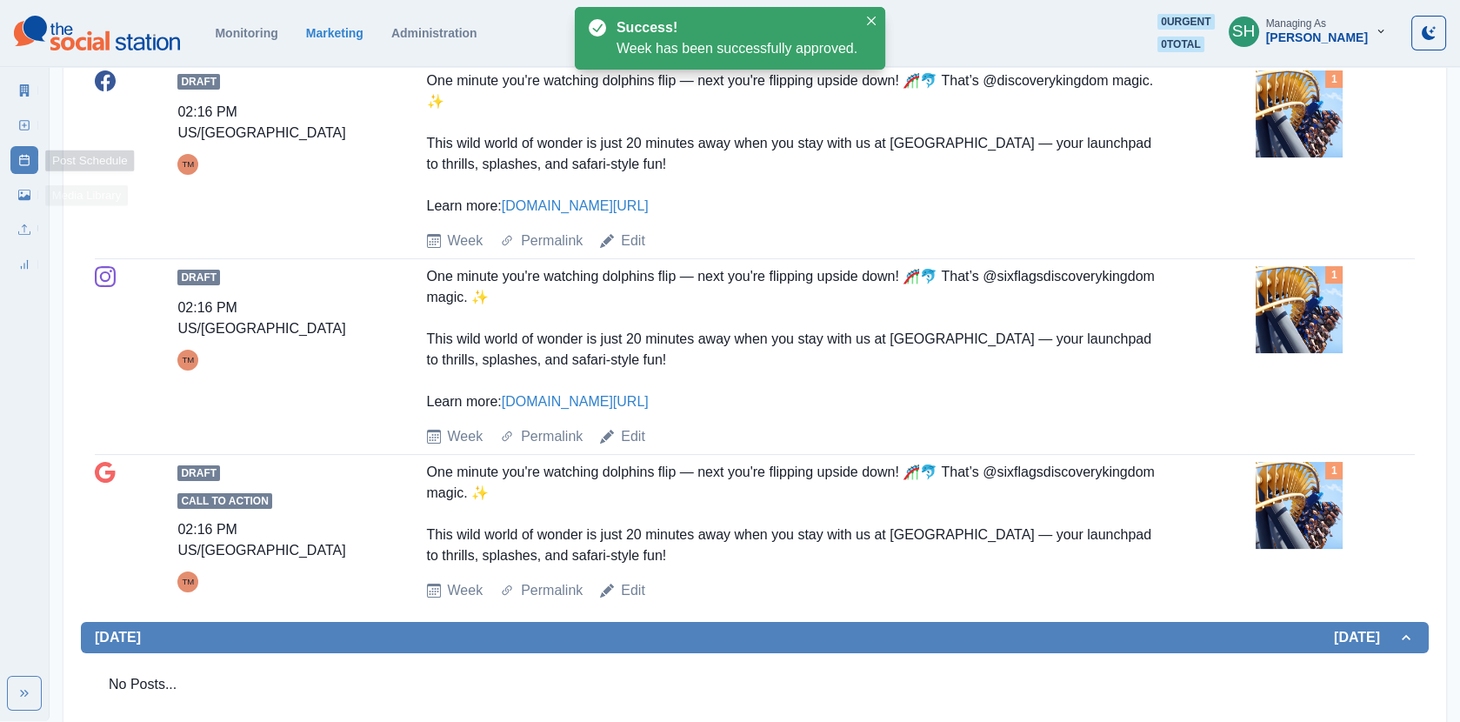
click at [15, 189] on link "Media Library" at bounding box center [24, 195] width 28 height 28
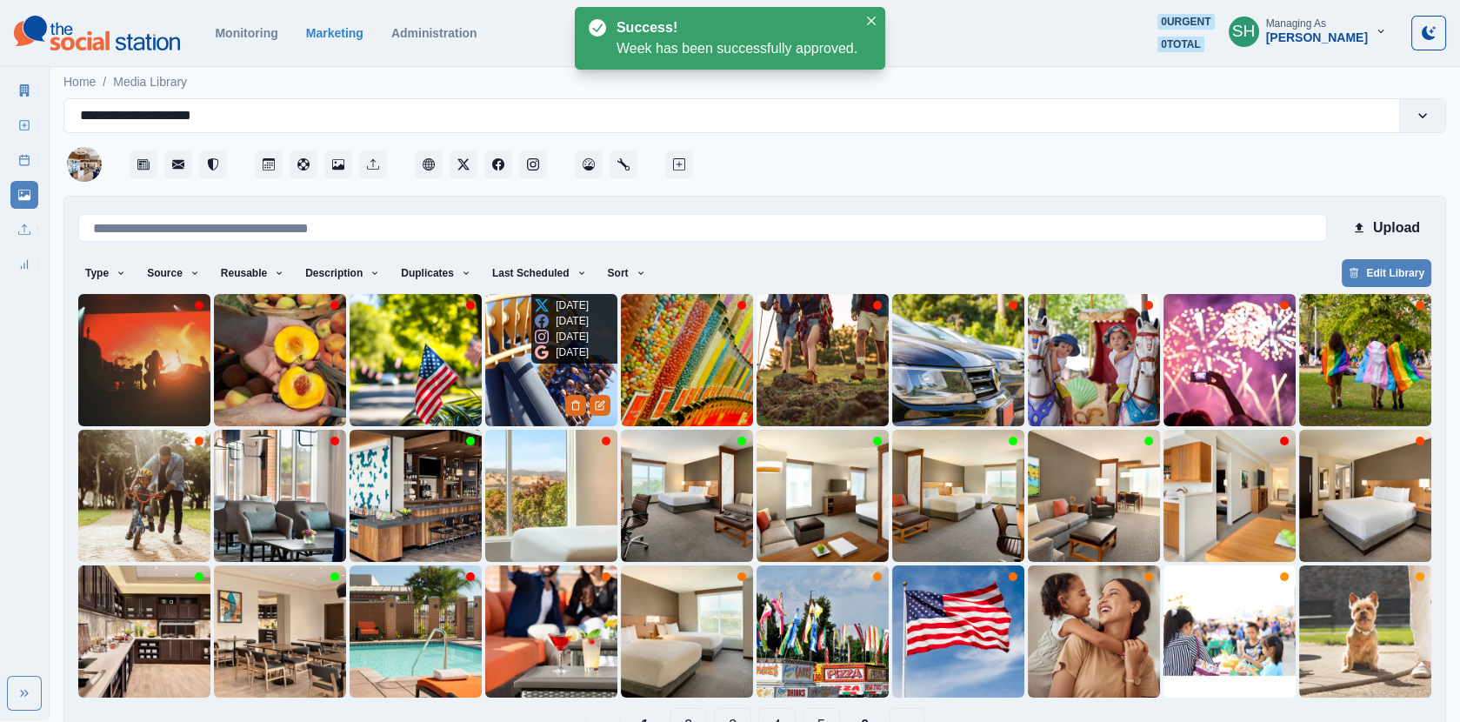
click at [511, 376] on img at bounding box center [551, 360] width 132 height 132
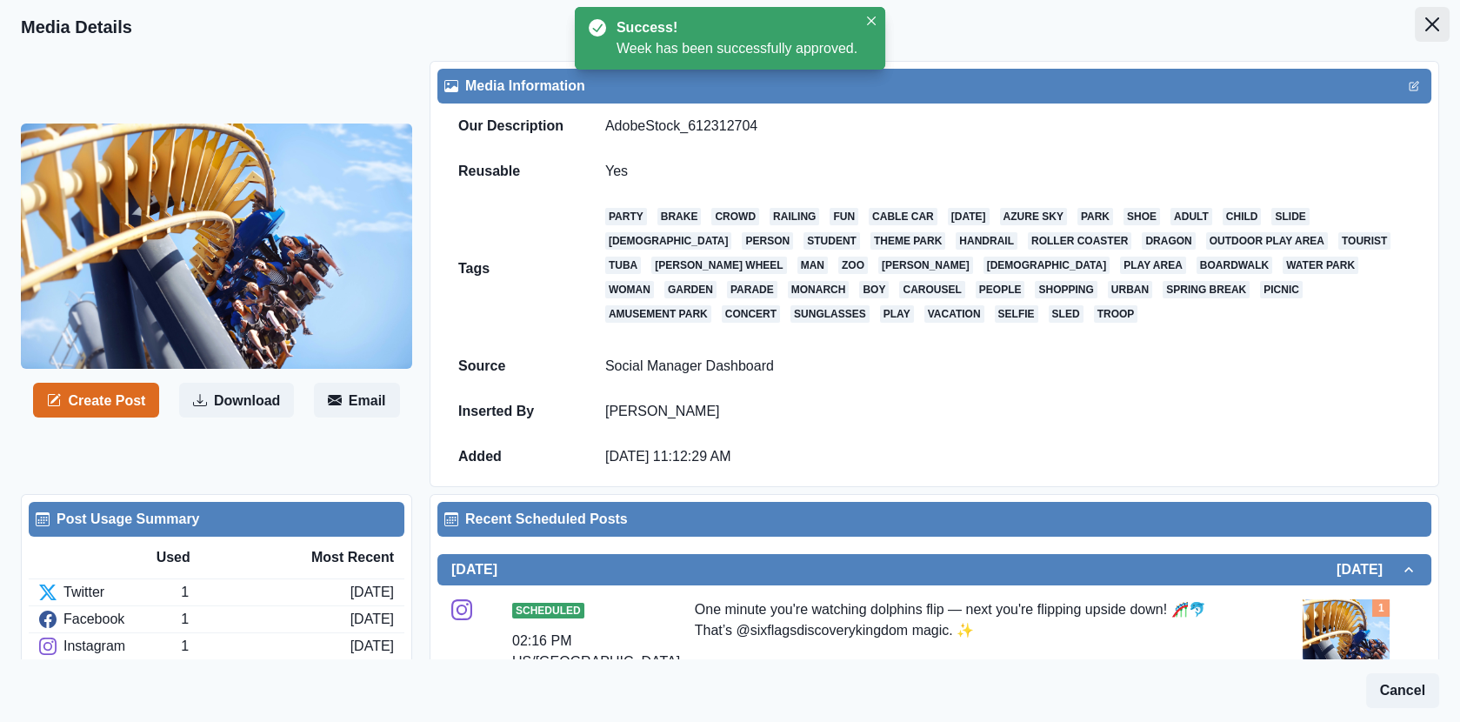
click at [1432, 25] on icon "Close" at bounding box center [1432, 24] width 14 height 14
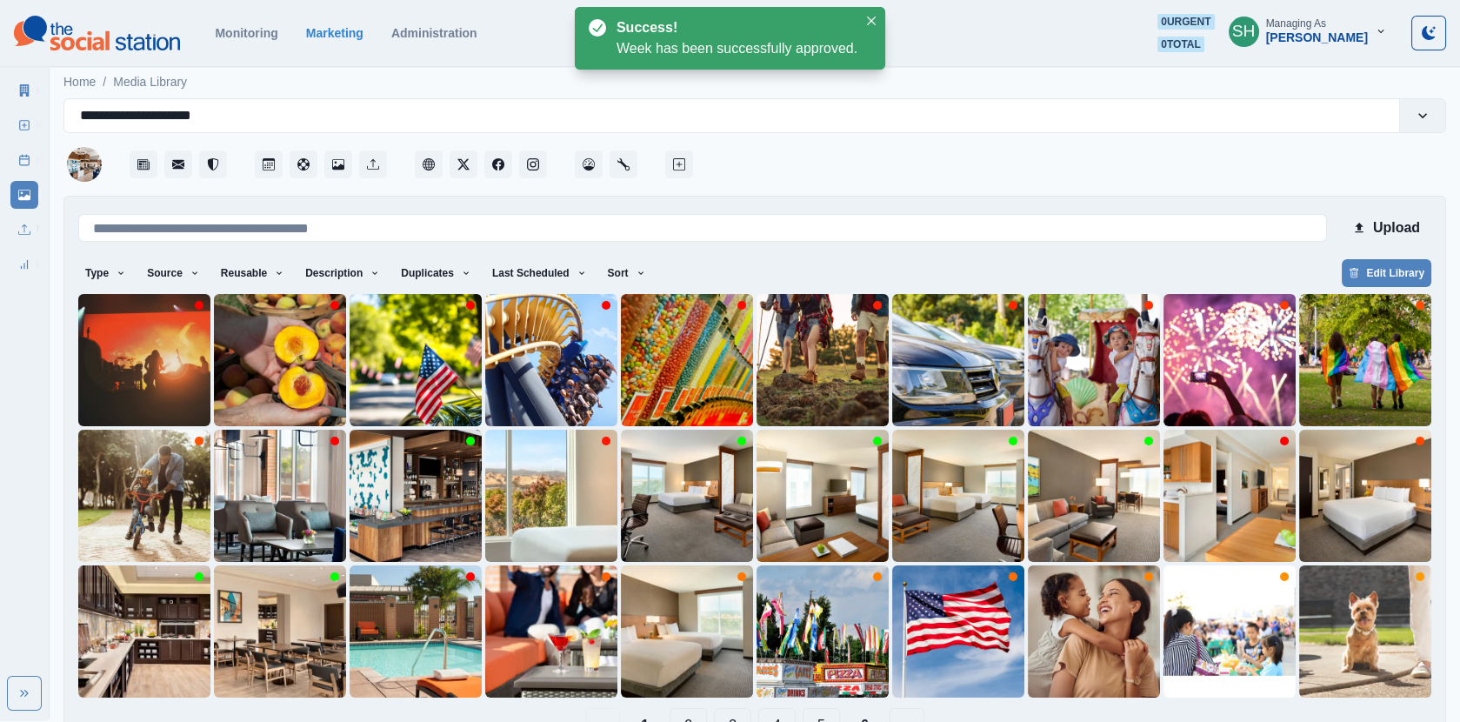
click at [26, 85] on icon at bounding box center [25, 90] width 10 height 12
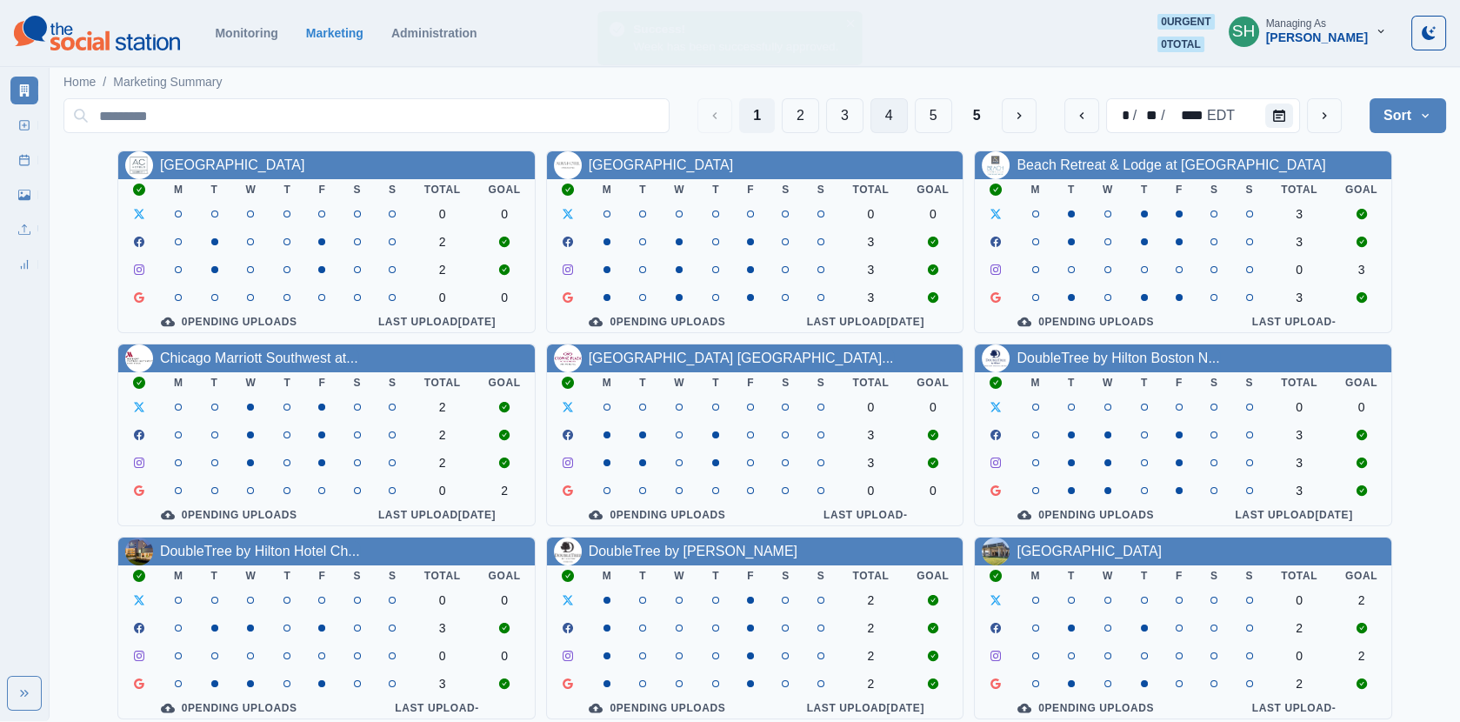
click at [890, 110] on button "4" at bounding box center [888, 115] width 37 height 35
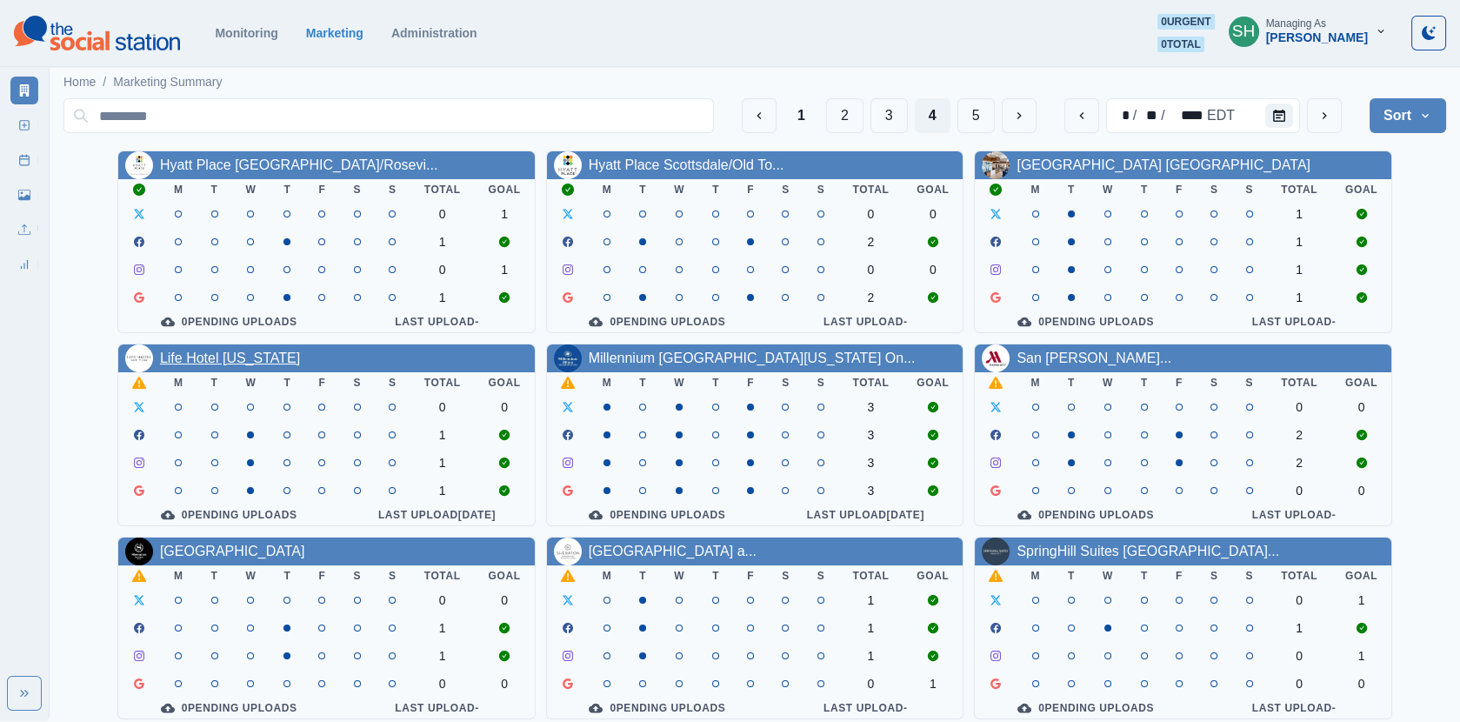
click at [248, 359] on link "Life Hotel [US_STATE]" at bounding box center [230, 357] width 140 height 15
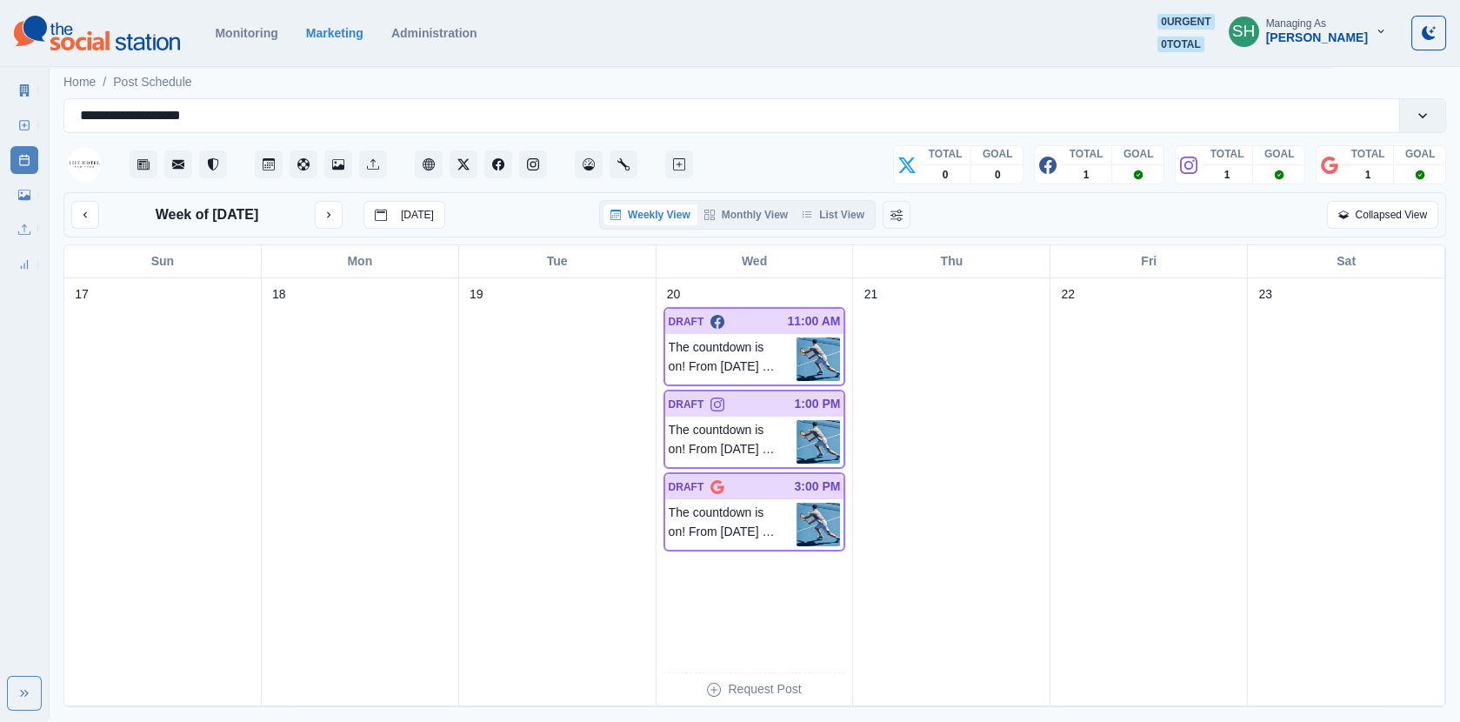
click at [861, 225] on div "Weekly View Monthly View List View" at bounding box center [737, 215] width 276 height 30
click at [849, 215] on button "List View" at bounding box center [833, 214] width 77 height 21
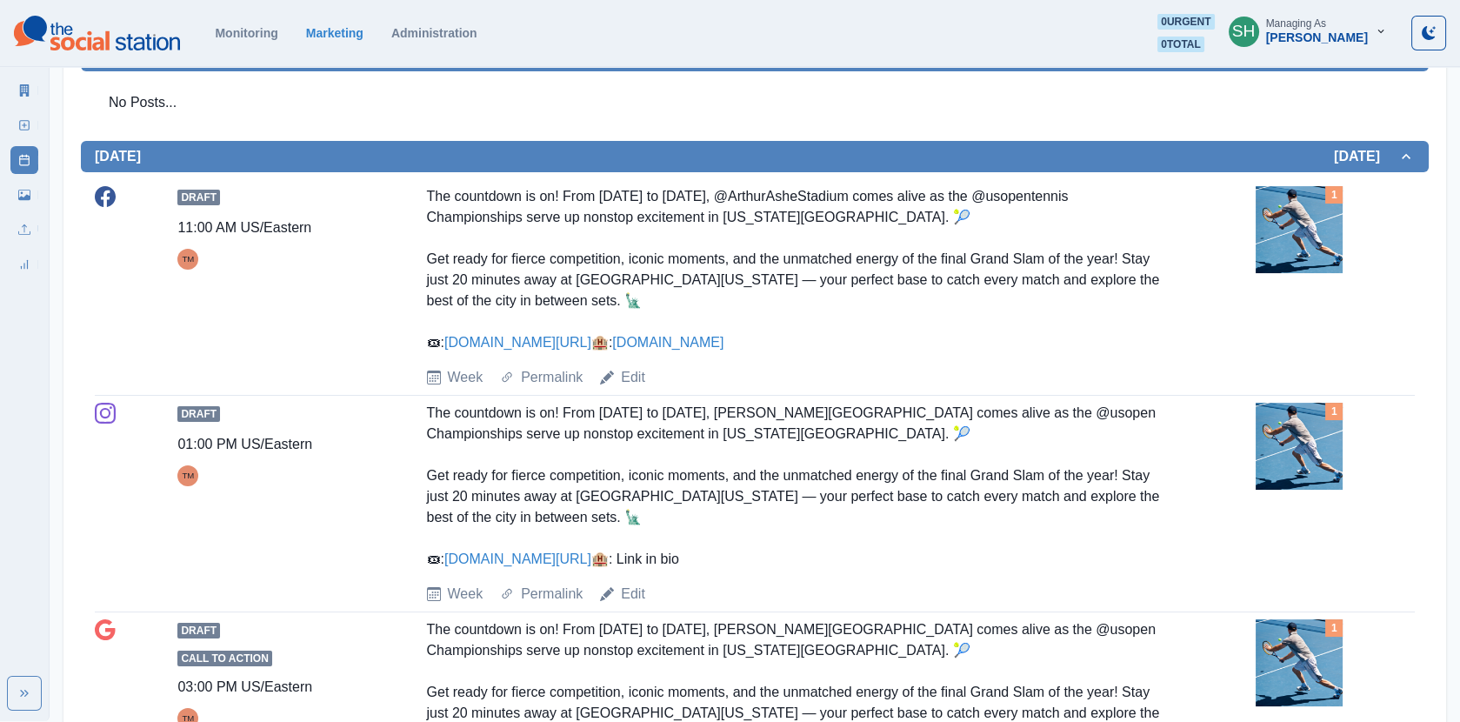
scroll to position [565, 0]
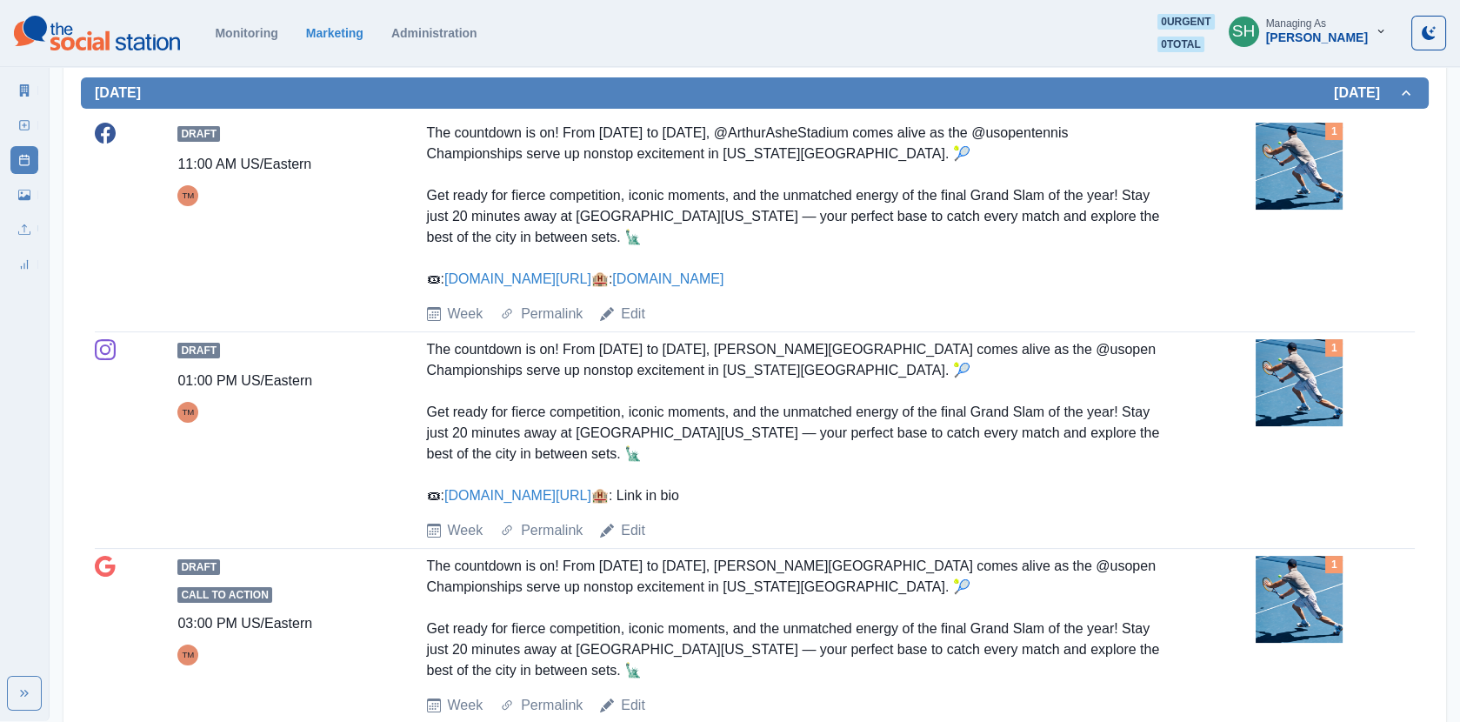
click at [1349, 157] on div "1" at bounding box center [1335, 166] width 159 height 87
click at [1309, 168] on img at bounding box center [1299, 166] width 87 height 87
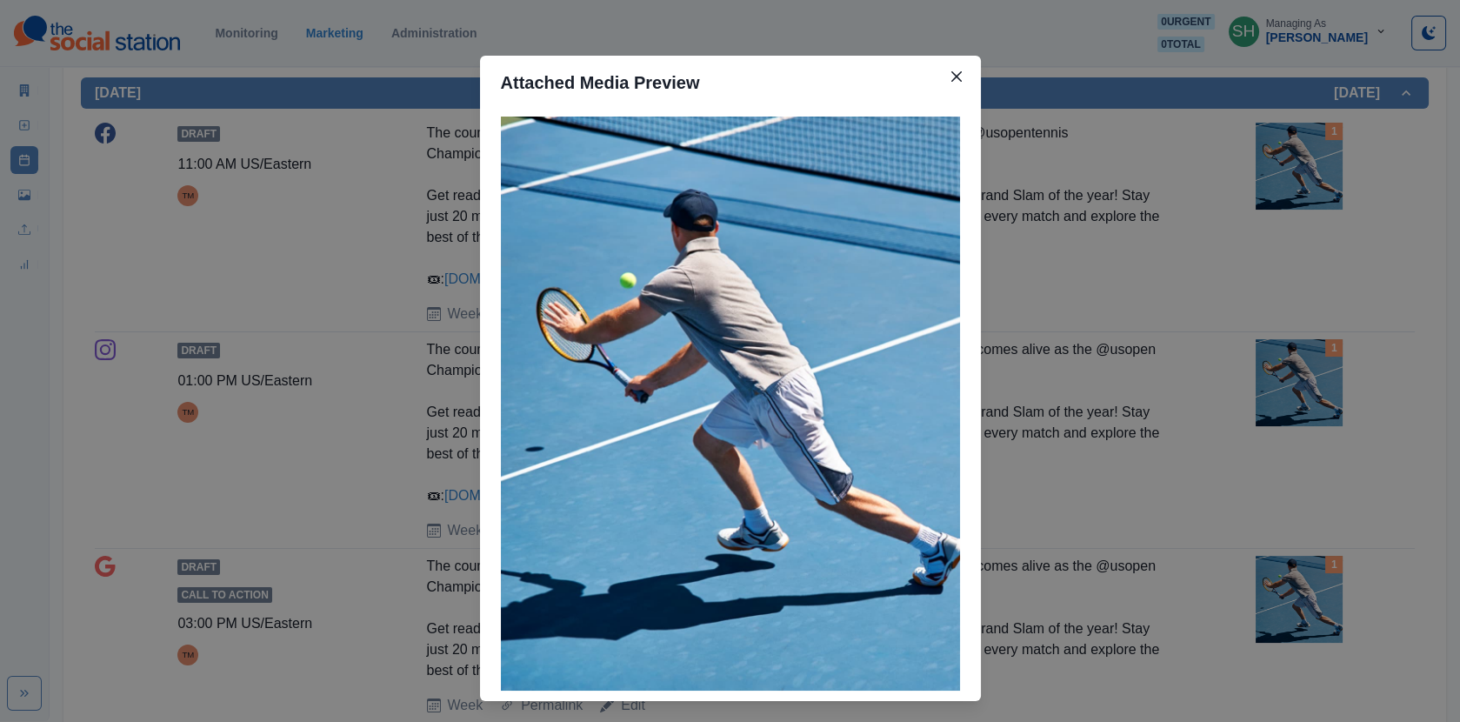
click at [1252, 241] on div "Attached Media Preview" at bounding box center [730, 361] width 1460 height 722
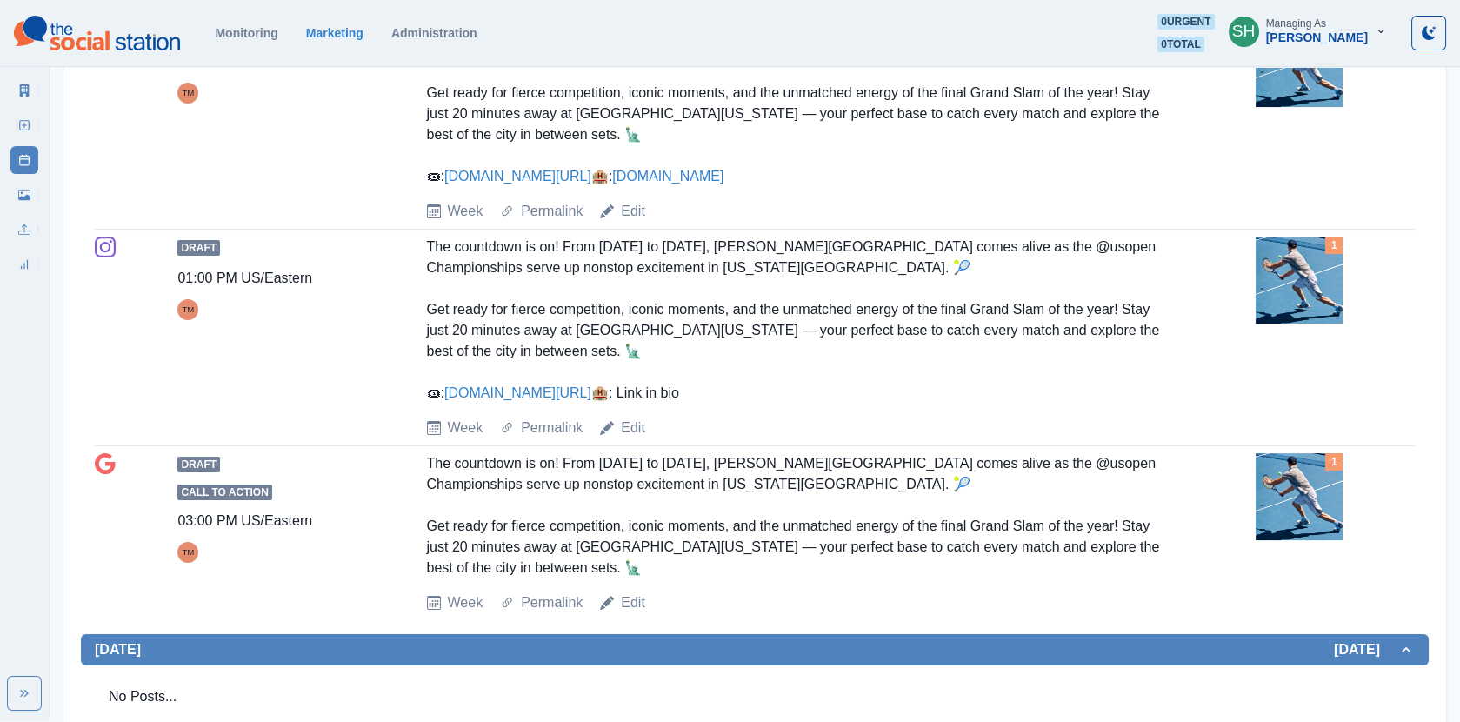
scroll to position [670, 0]
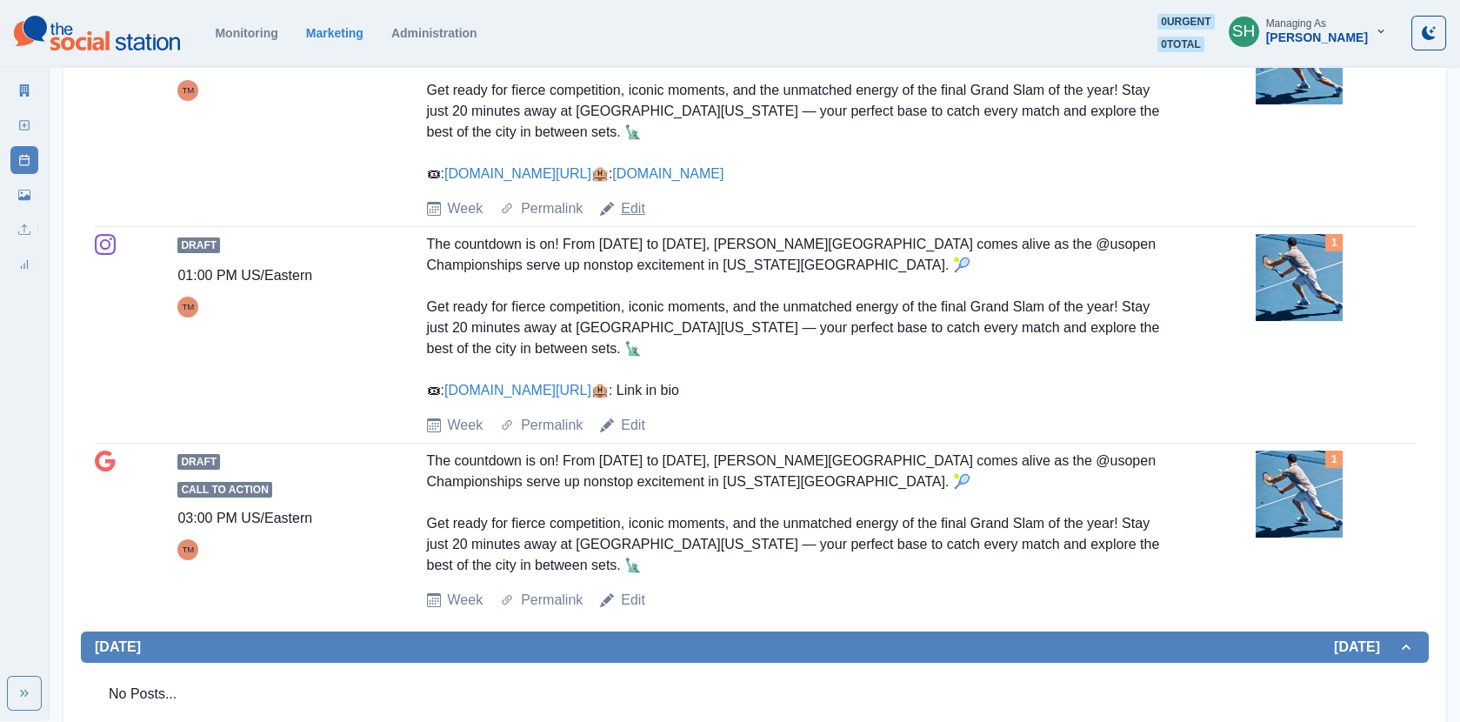
click at [643, 219] on link "Edit" at bounding box center [633, 208] width 24 height 21
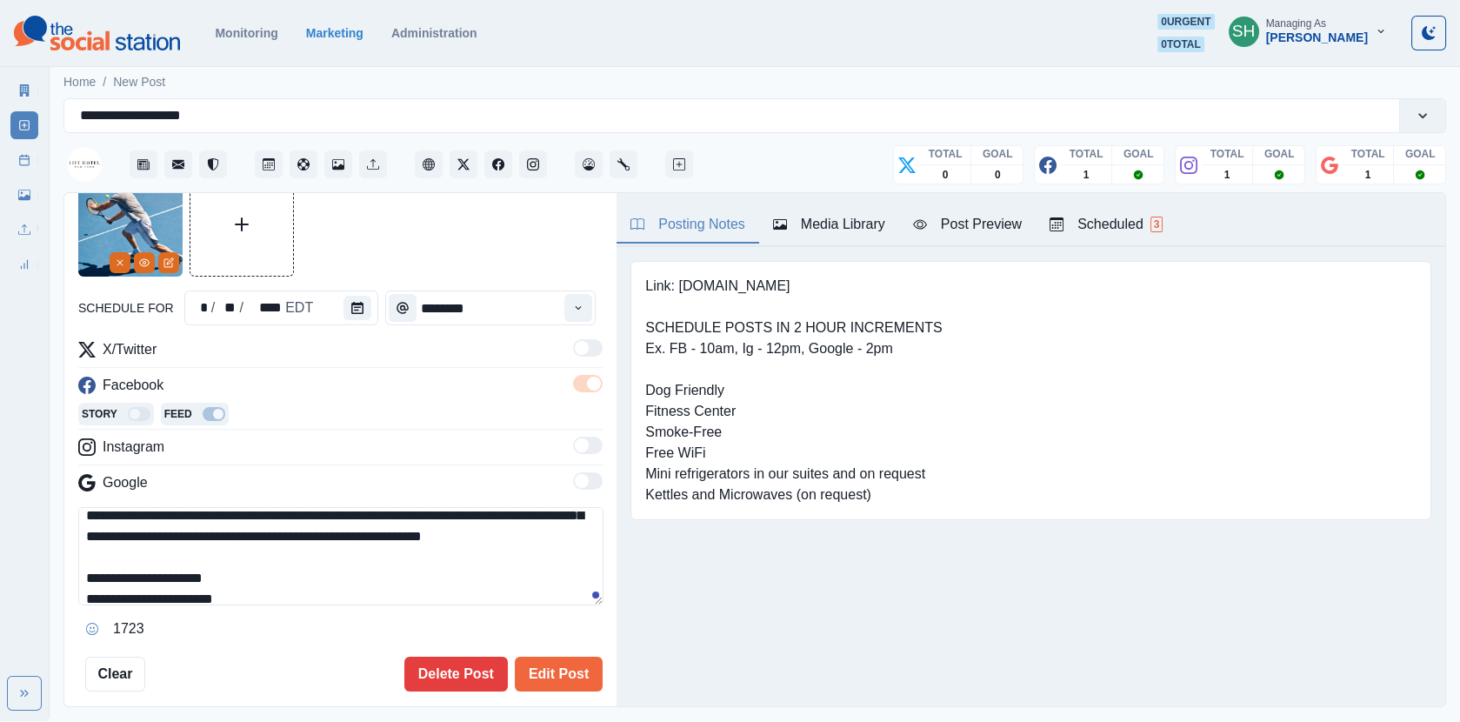
scroll to position [61, 0]
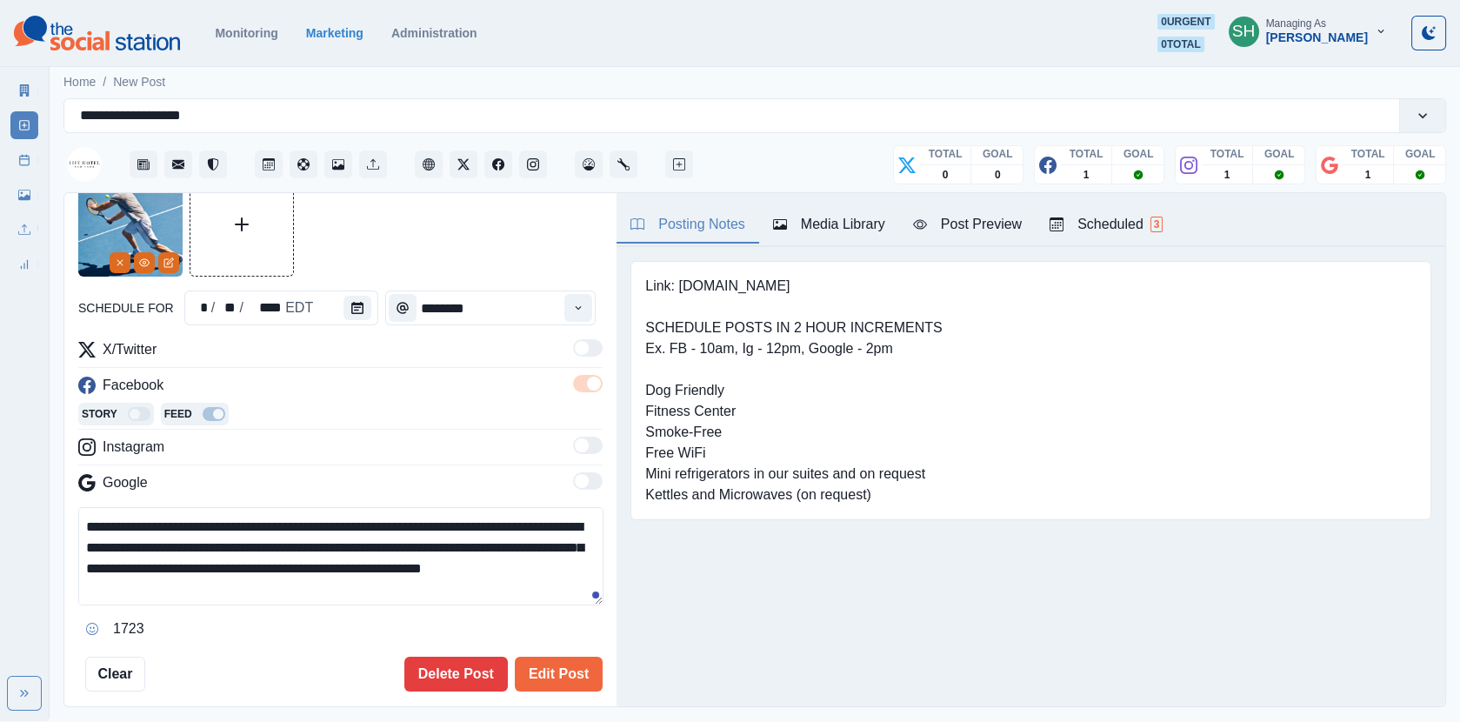
drag, startPoint x: 187, startPoint y: 559, endPoint x: 146, endPoint y: 558, distance: 40.9
click at [146, 558] on textarea "**********" at bounding box center [340, 556] width 525 height 98
type textarea "**********"
click at [569, 672] on button "Edit Post" at bounding box center [559, 673] width 88 height 35
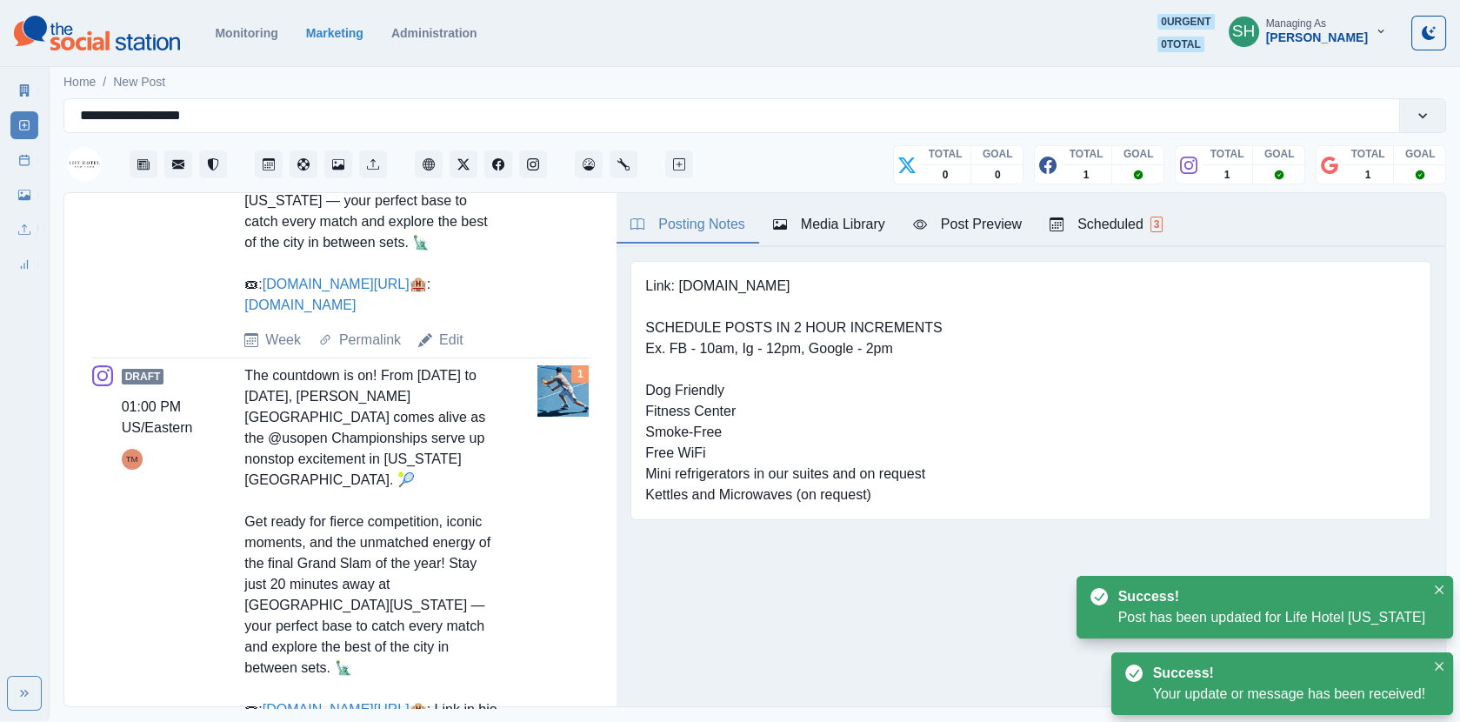
type input "*******"
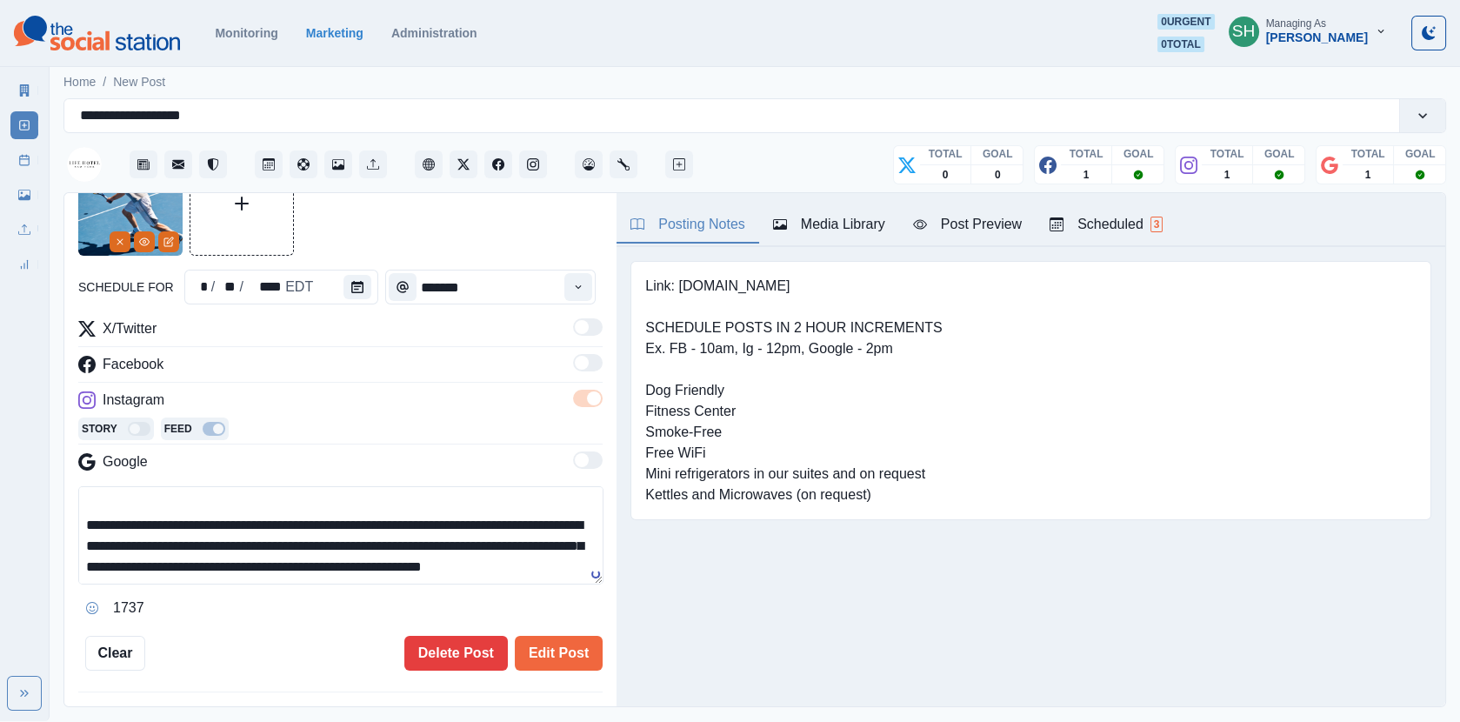
scroll to position [63, 0]
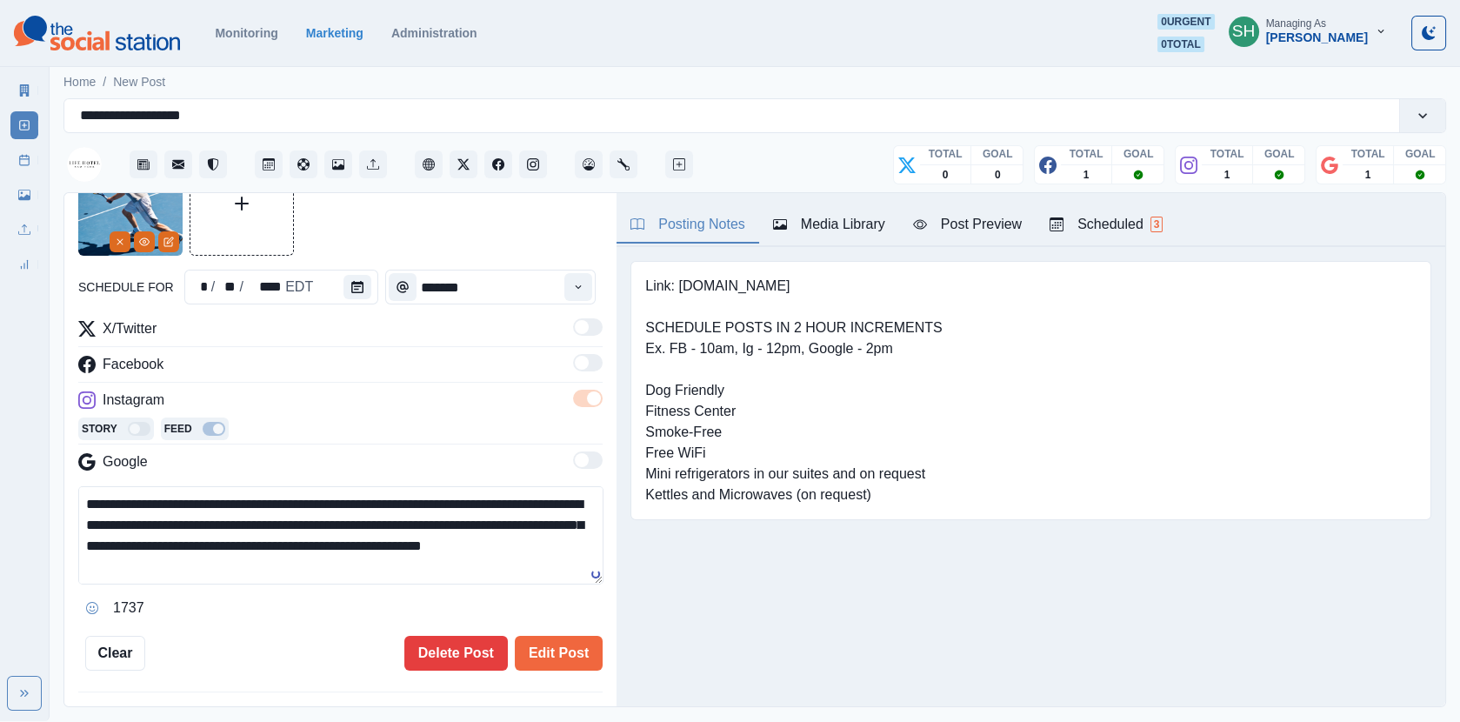
drag, startPoint x: 188, startPoint y: 537, endPoint x: 143, endPoint y: 537, distance: 45.2
click at [143, 537] on textarea "**********" at bounding box center [340, 535] width 525 height 98
type textarea "**********"
click at [560, 647] on button "Edit Post" at bounding box center [559, 653] width 88 height 35
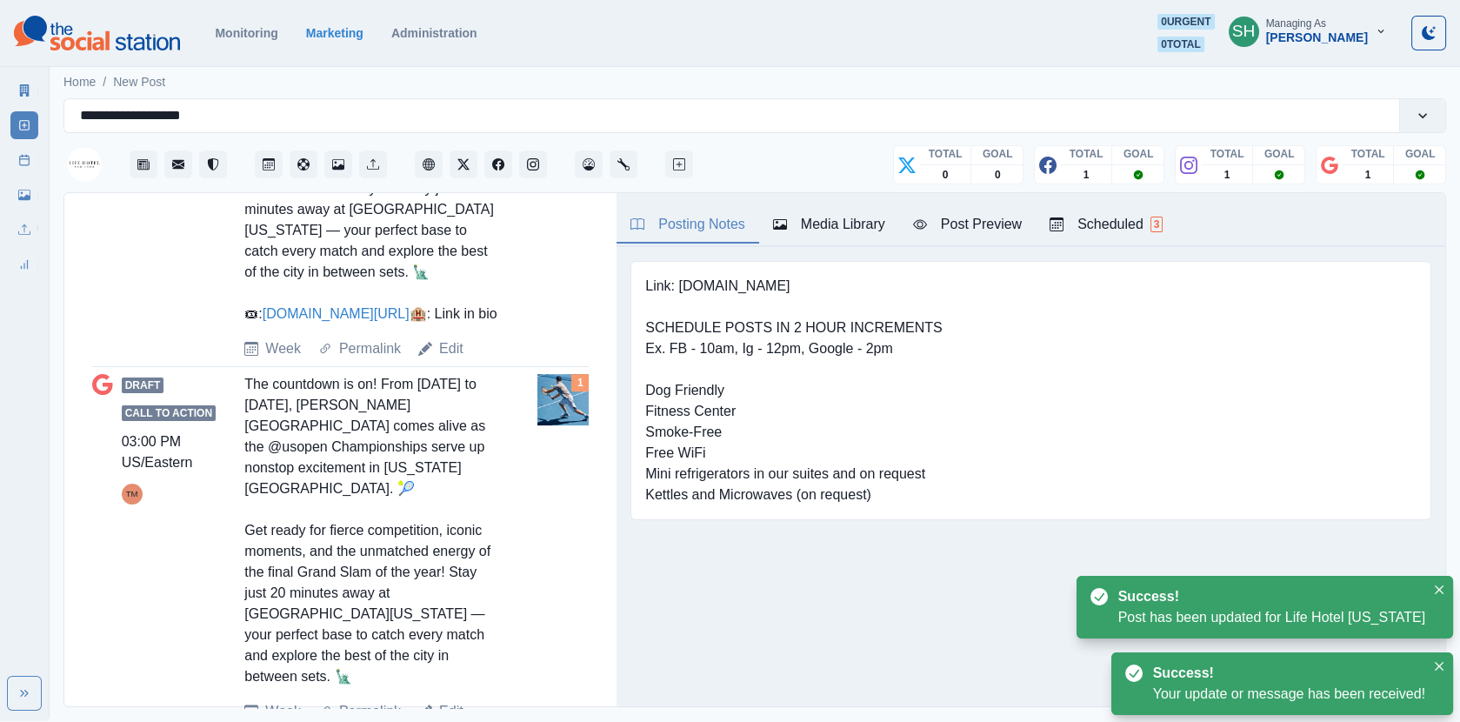
click at [449, 701] on link "Edit" at bounding box center [451, 711] width 24 height 21
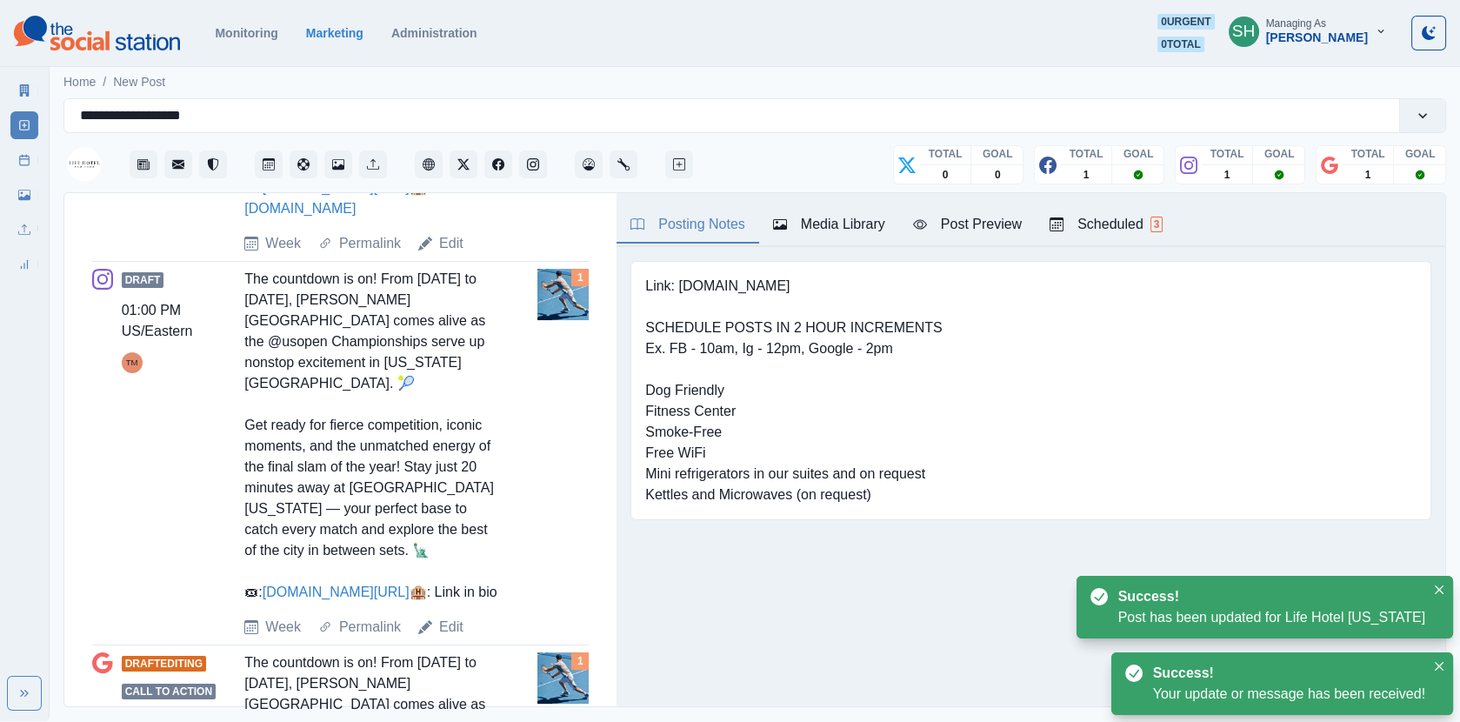
type input "*******"
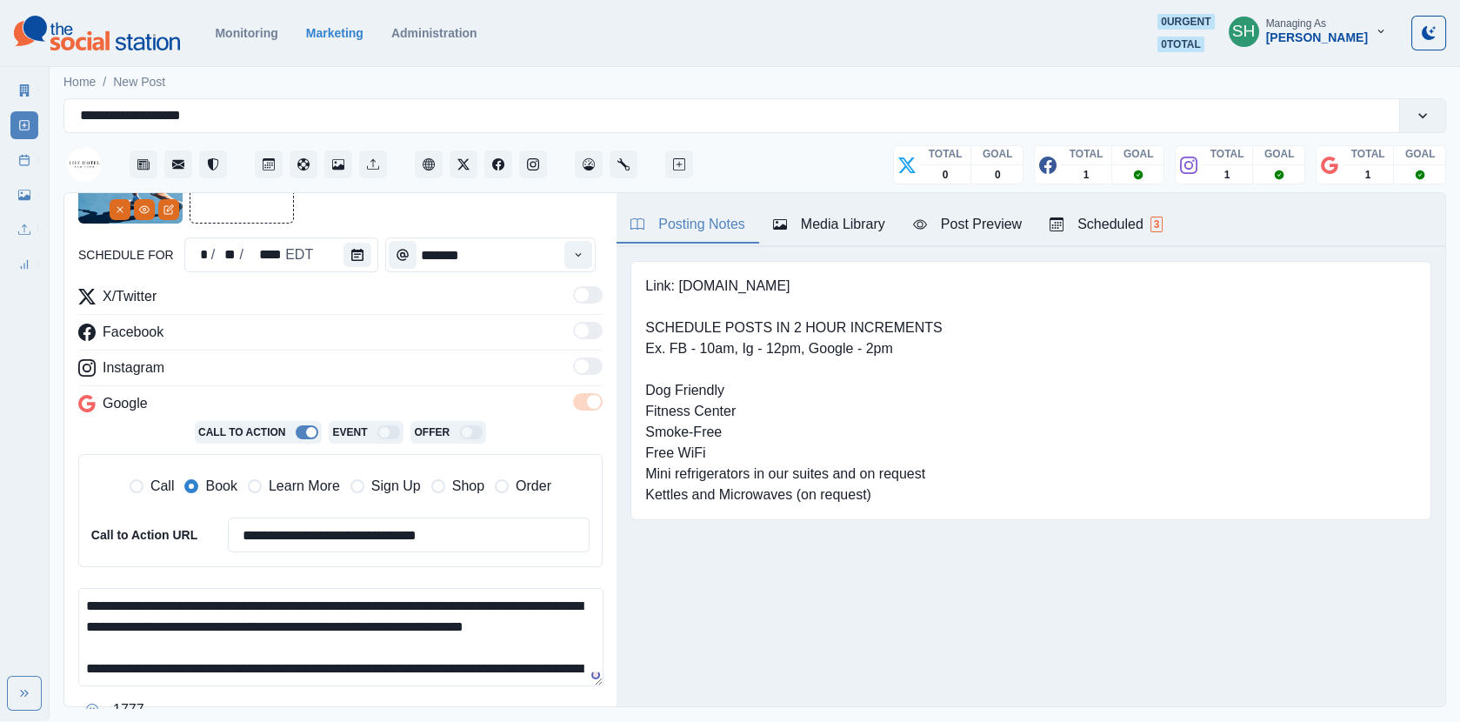
scroll to position [83, 0]
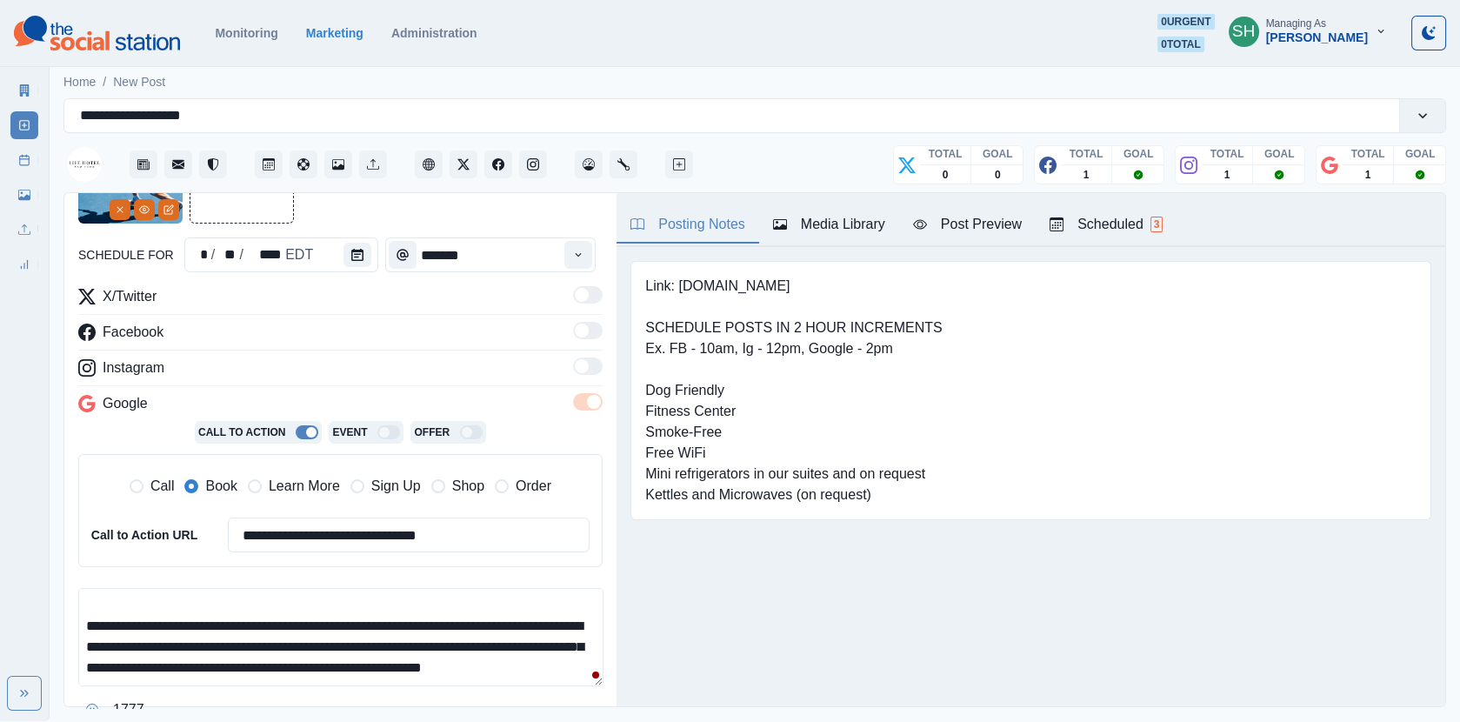
drag, startPoint x: 188, startPoint y: 621, endPoint x: 138, endPoint y: 617, distance: 49.7
click at [138, 617] on textarea "**********" at bounding box center [340, 637] width 525 height 98
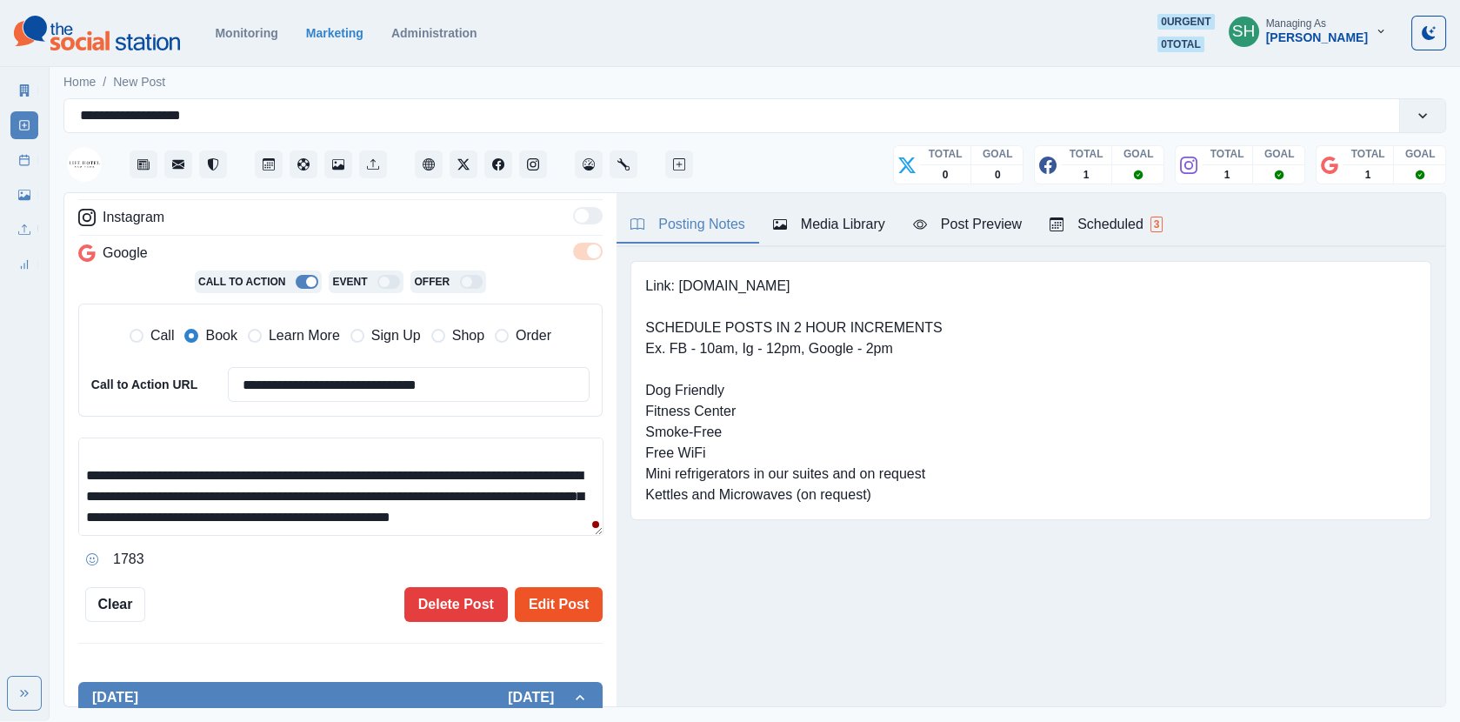
type textarea "**********"
click at [536, 589] on button "Edit Post" at bounding box center [559, 604] width 88 height 35
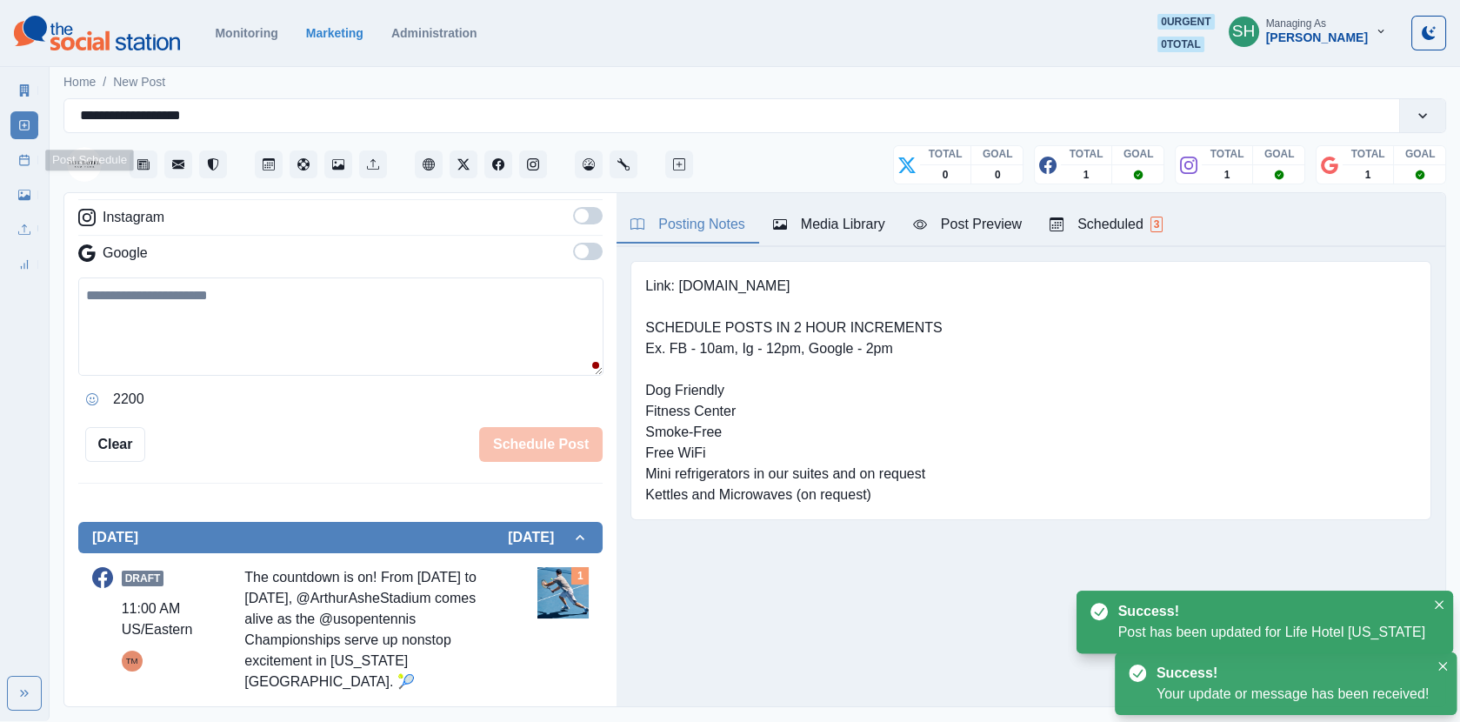
click at [15, 176] on div "Media Library" at bounding box center [24, 191] width 28 height 35
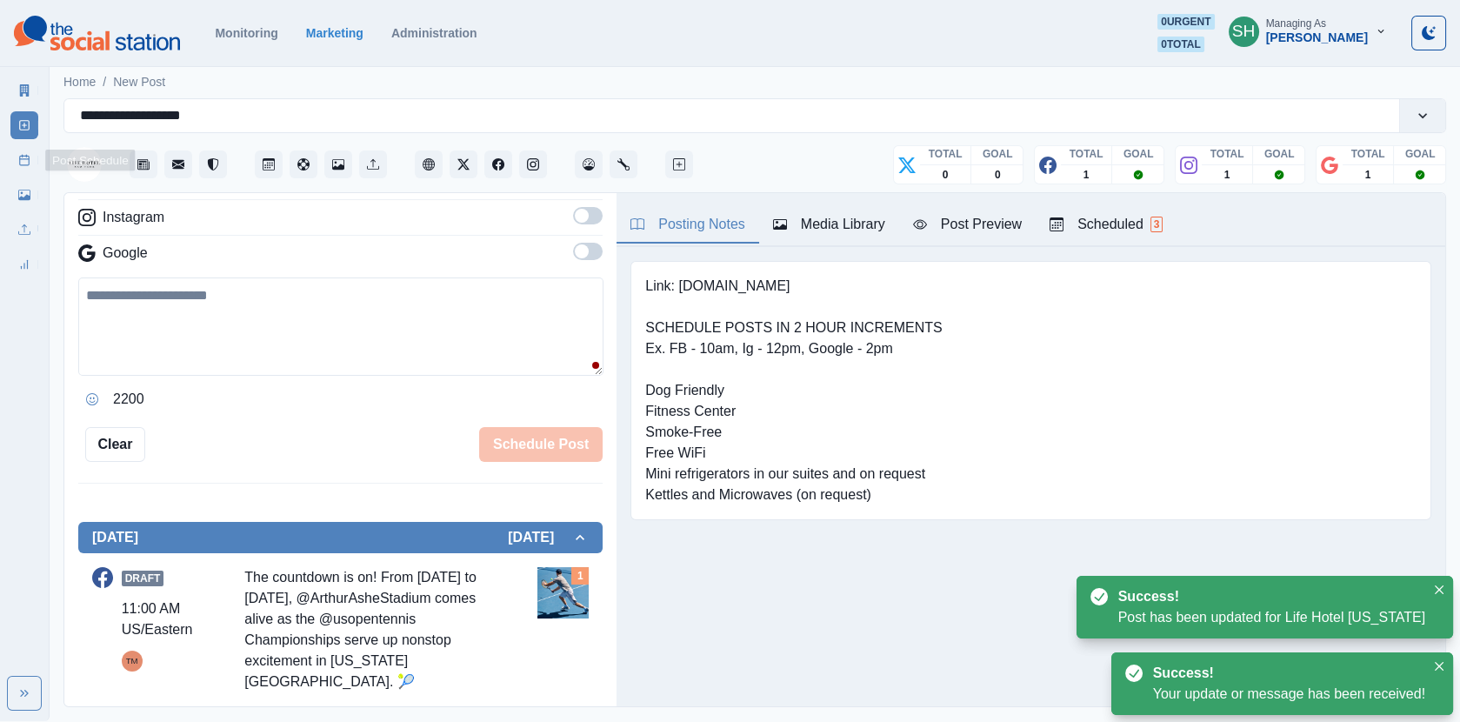
click at [15, 154] on link "Post Schedule" at bounding box center [24, 160] width 28 height 28
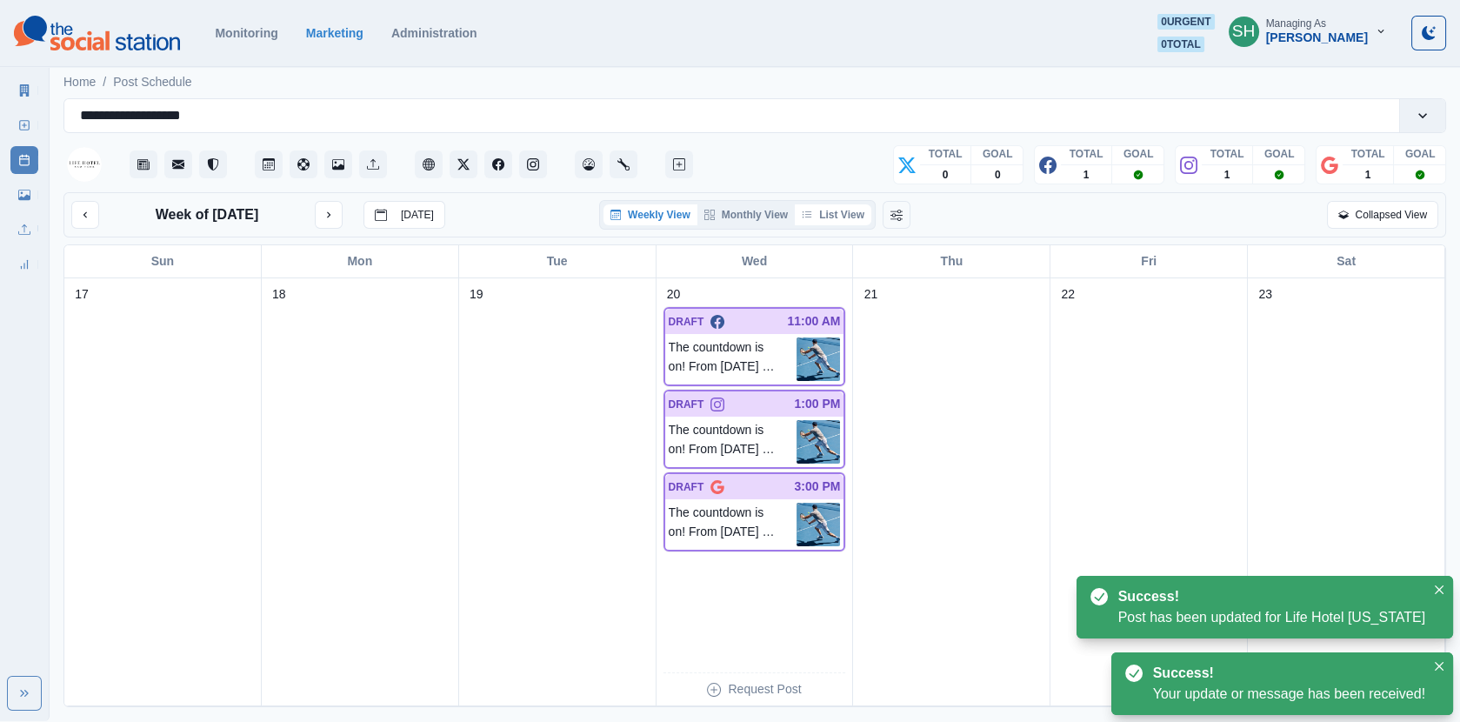
click at [811, 208] on button "List View" at bounding box center [833, 214] width 77 height 21
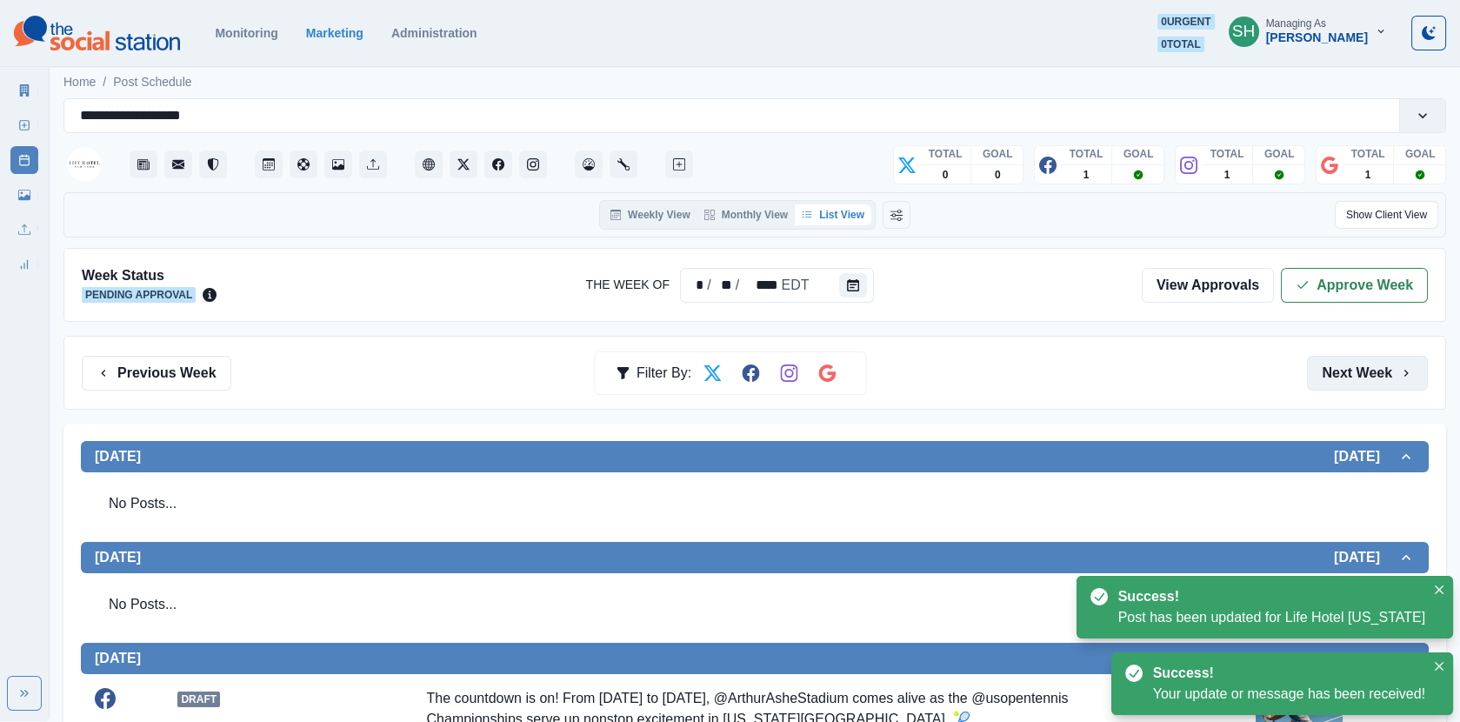
click at [1403, 379] on button "Next Week" at bounding box center [1367, 373] width 121 height 35
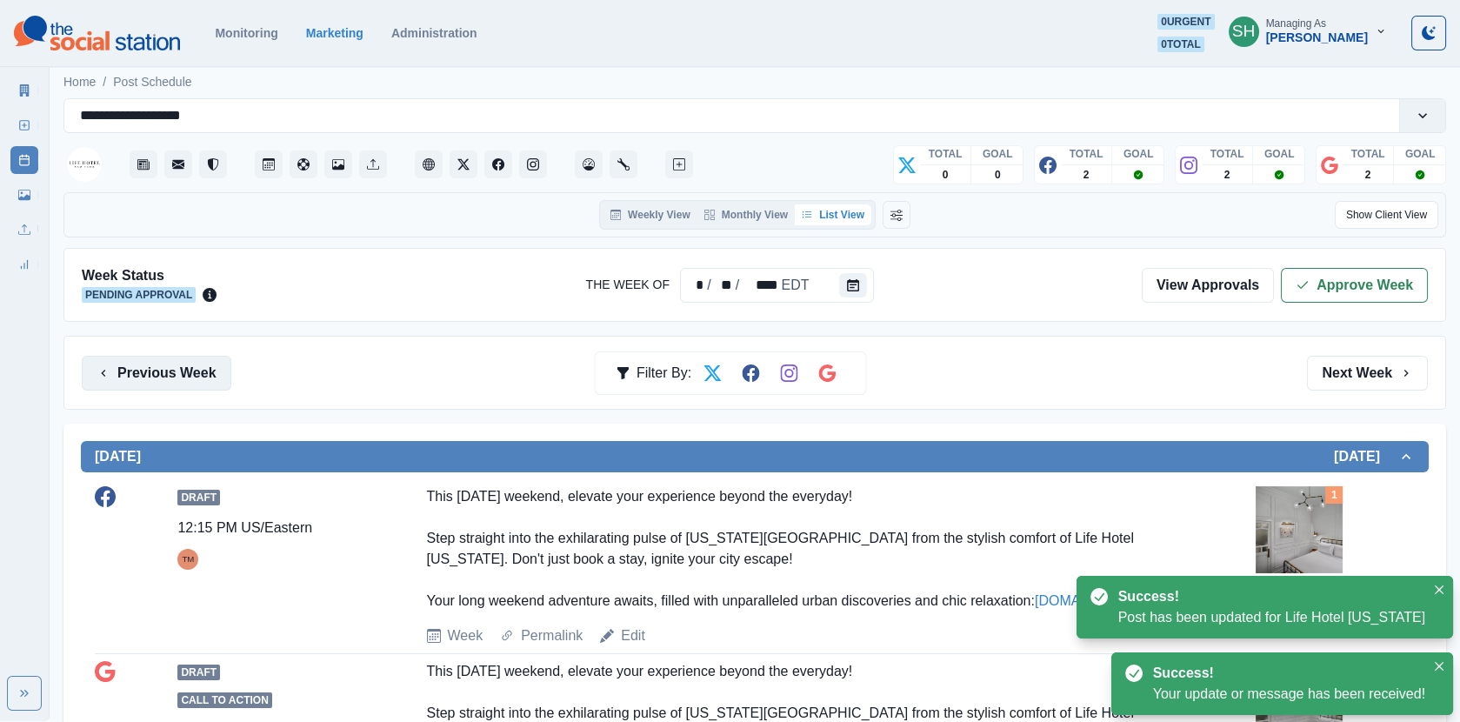
click at [221, 374] on button "Previous Week" at bounding box center [157, 373] width 150 height 35
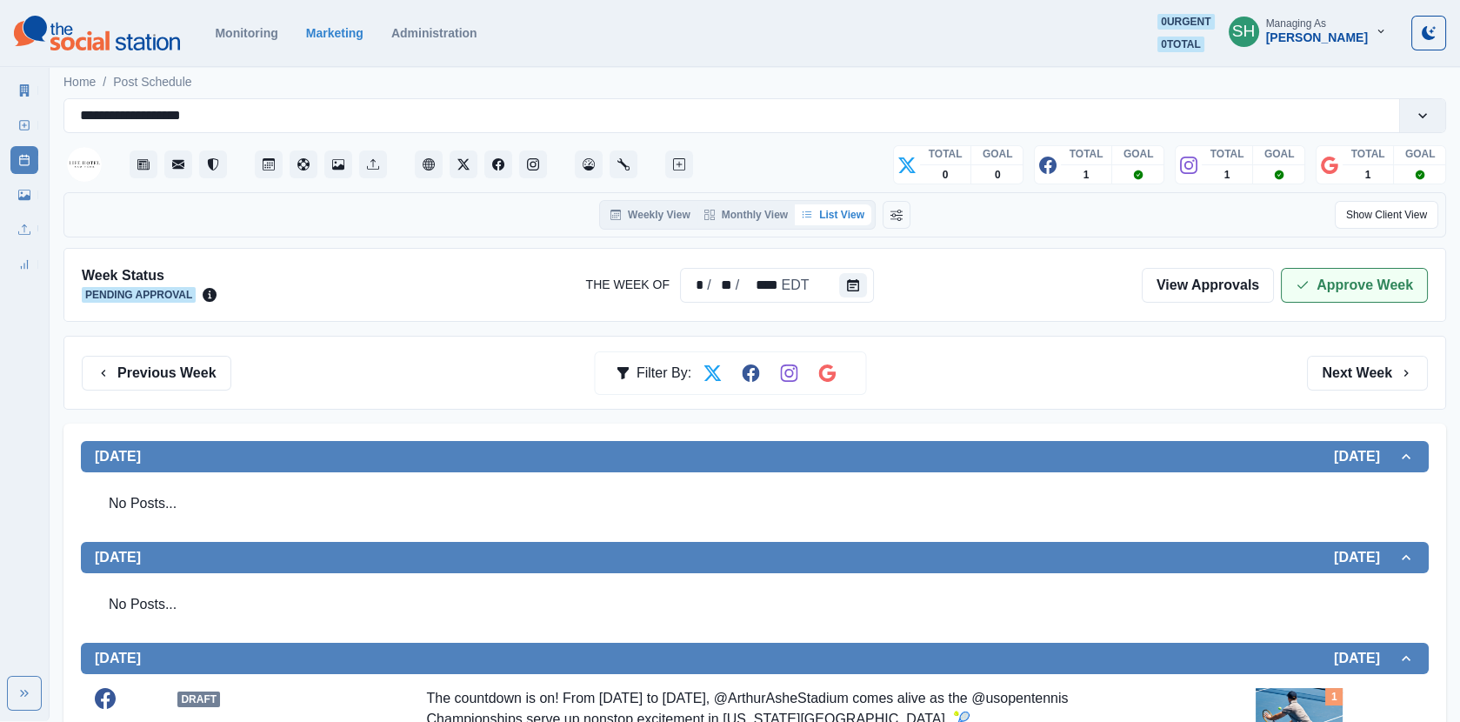
click at [1302, 288] on icon "button" at bounding box center [1302, 285] width 14 height 14
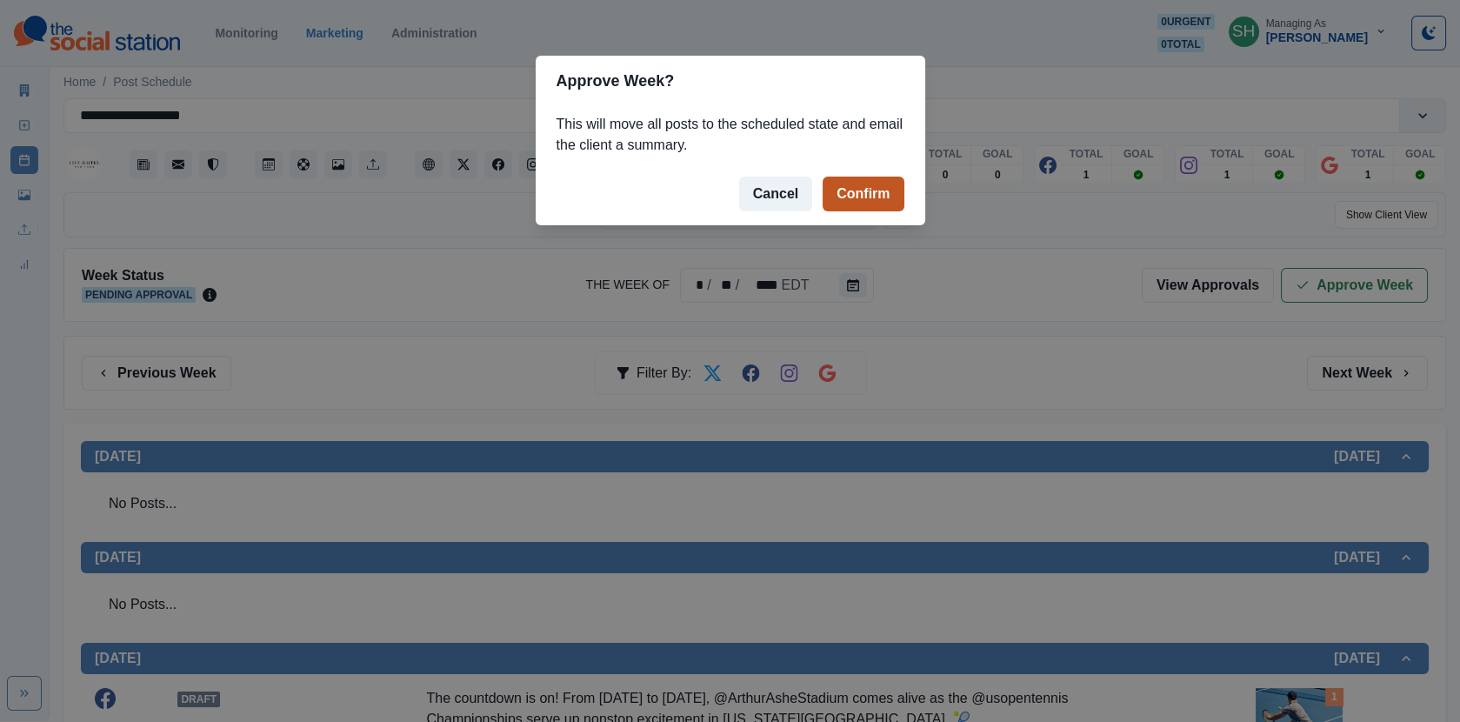
click at [874, 179] on button "Confirm" at bounding box center [863, 194] width 81 height 35
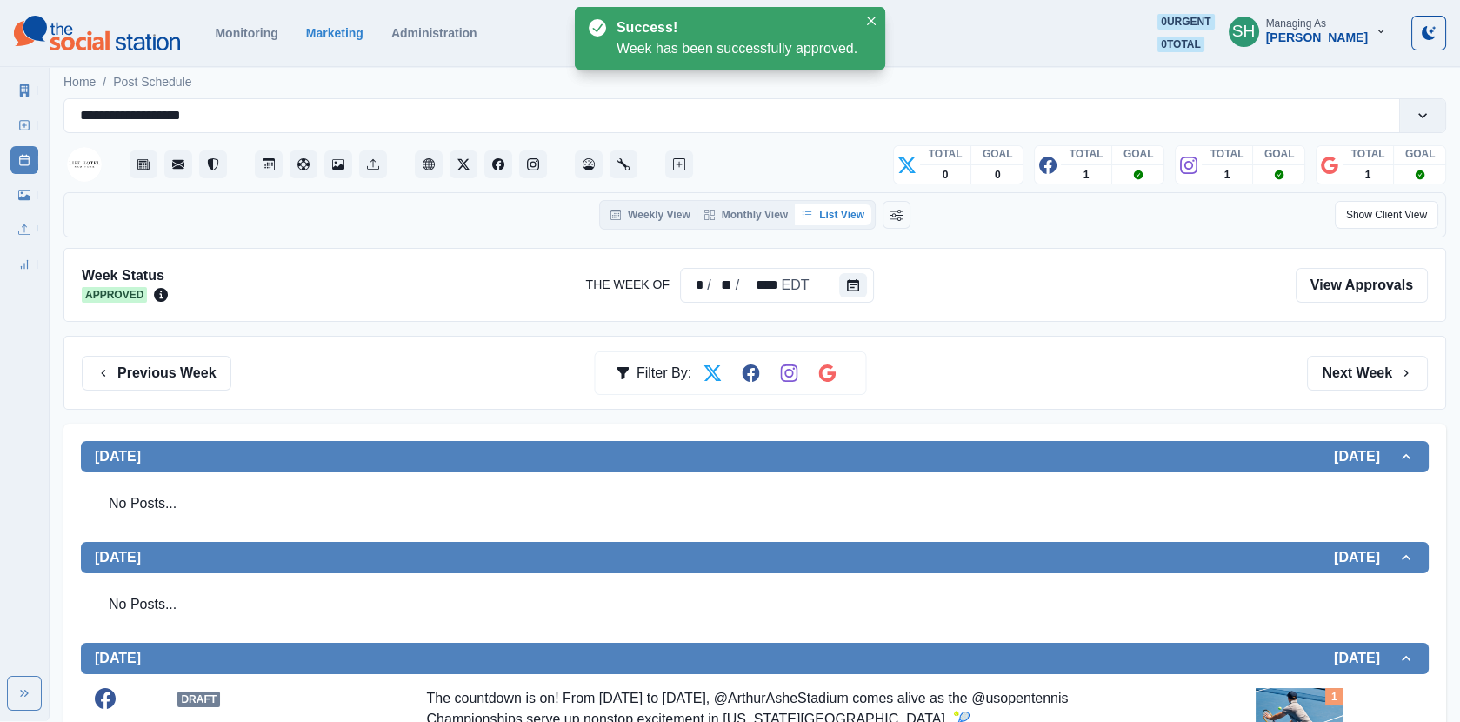
click at [9, 84] on div "Marketing Summary New Post Post Schedule Media Library Uploads Review Summary" at bounding box center [24, 174] width 49 height 209
click at [49, 87] on div "Marketing Summary New Post Post Schedule Media Library Uploads Review Summary" at bounding box center [25, 392] width 50 height 658
click at [19, 87] on icon at bounding box center [24, 90] width 12 height 12
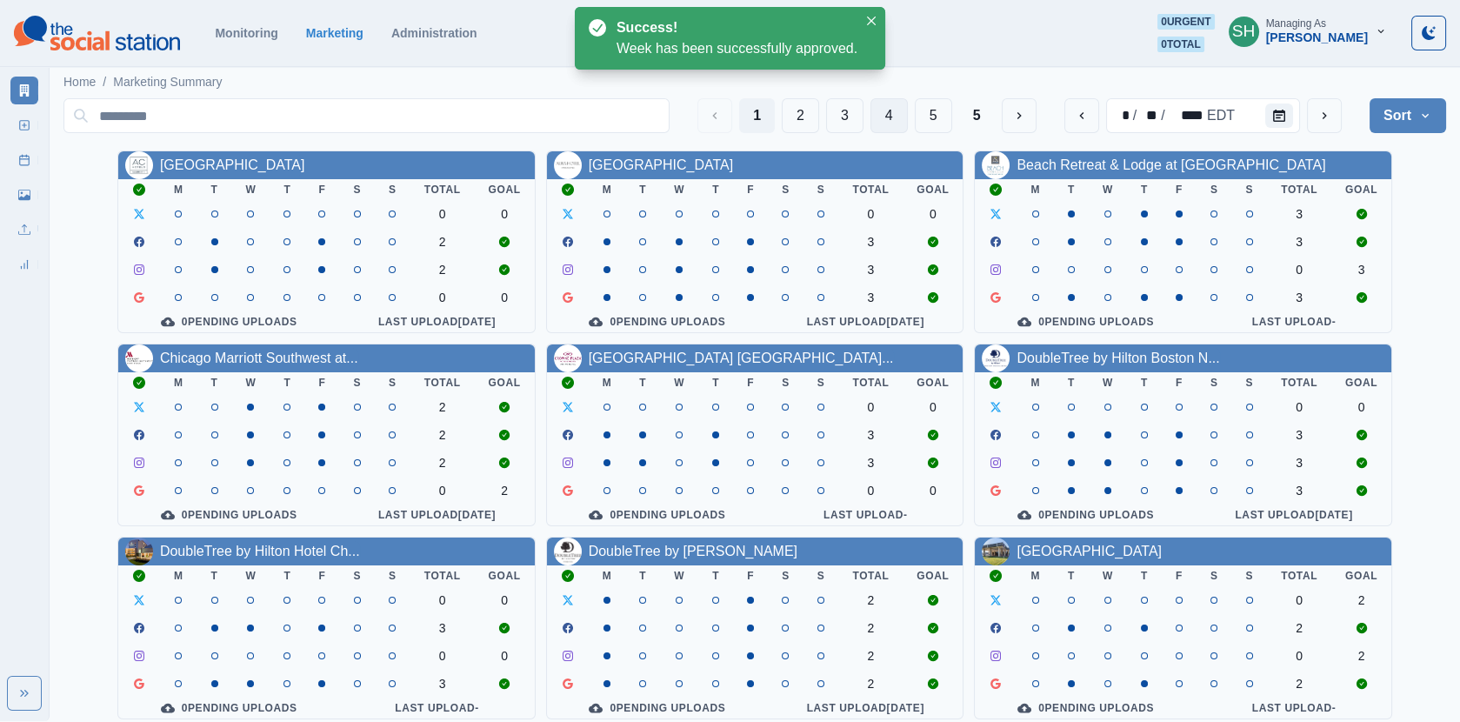
click at [897, 117] on button "4" at bounding box center [888, 115] width 37 height 35
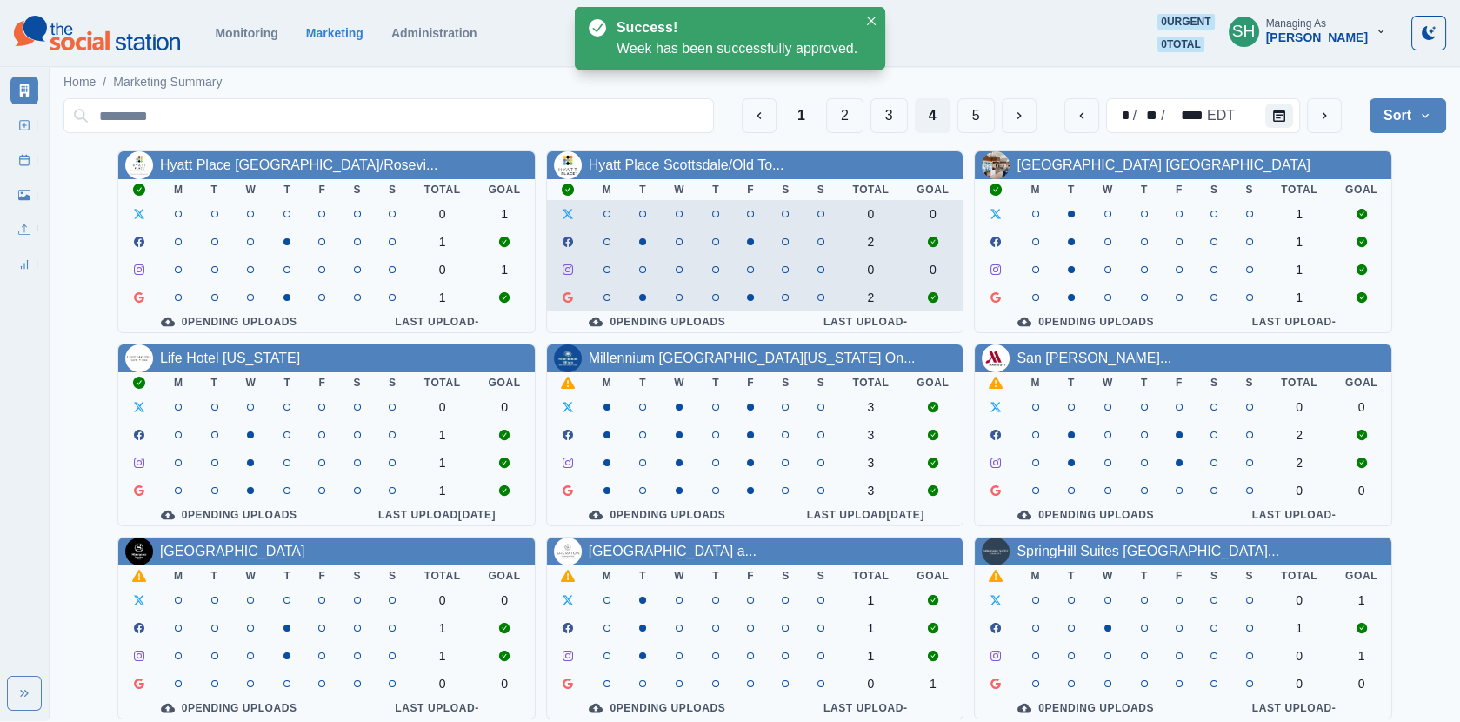
scroll to position [57, 0]
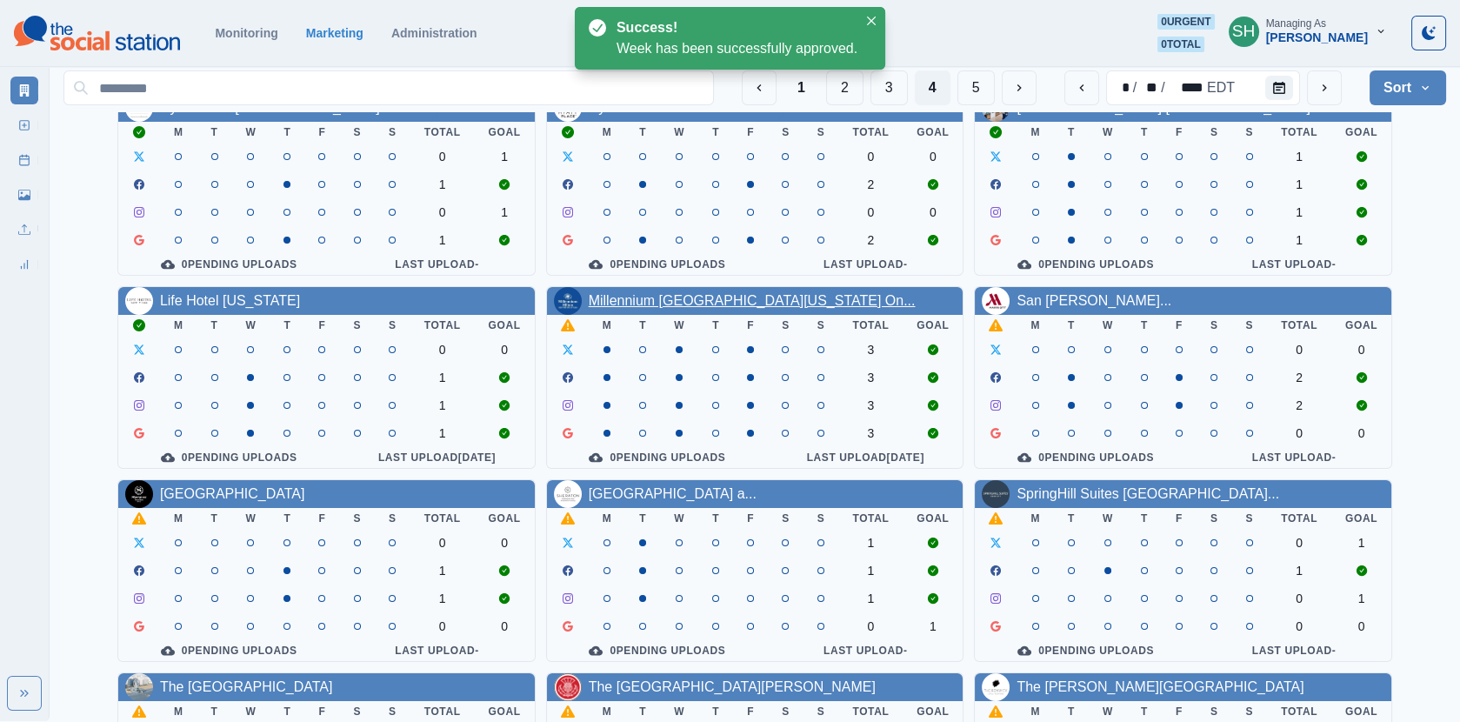
click at [727, 301] on link "Millennium [GEOGRAPHIC_DATA][US_STATE] On..." at bounding box center [752, 300] width 327 height 15
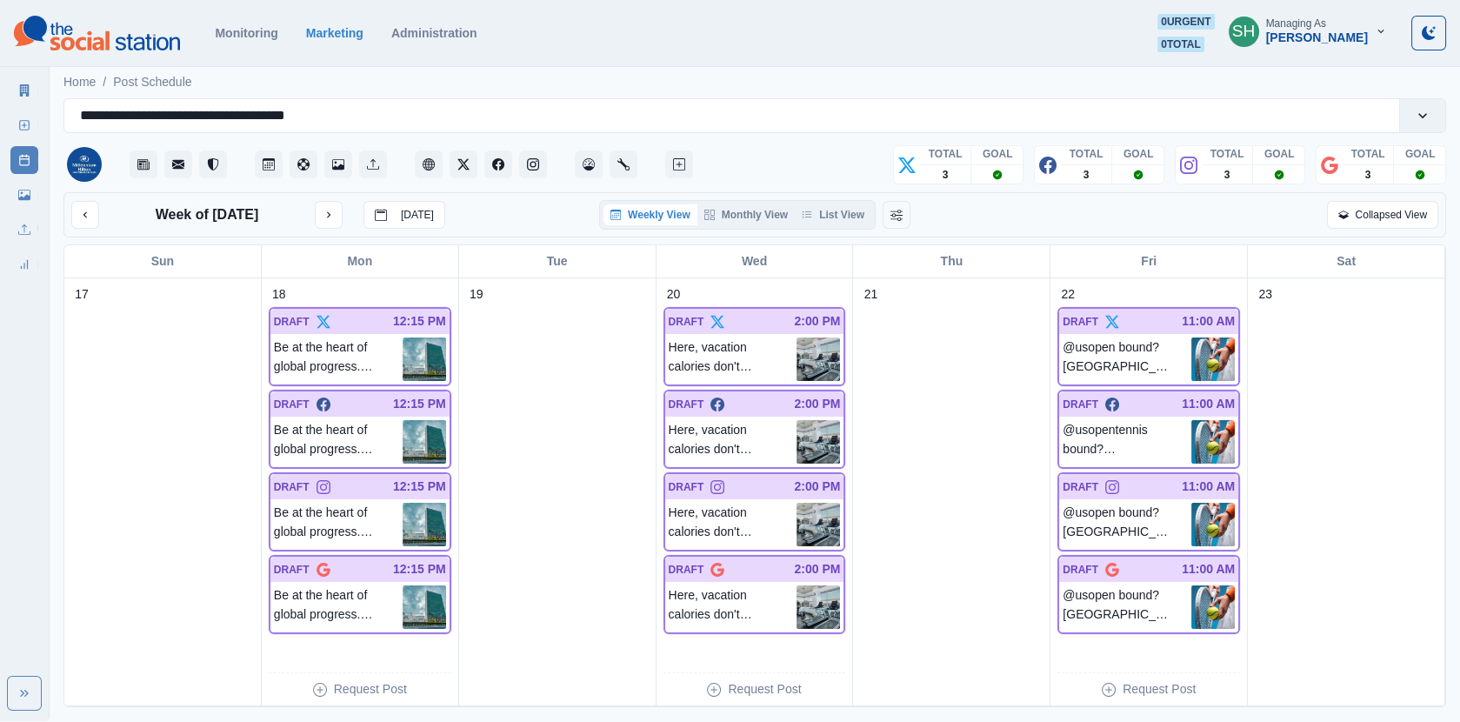
click at [840, 224] on div "Weekly View Monthly View List View" at bounding box center [737, 215] width 276 height 30
click at [821, 217] on button "List View" at bounding box center [833, 214] width 77 height 21
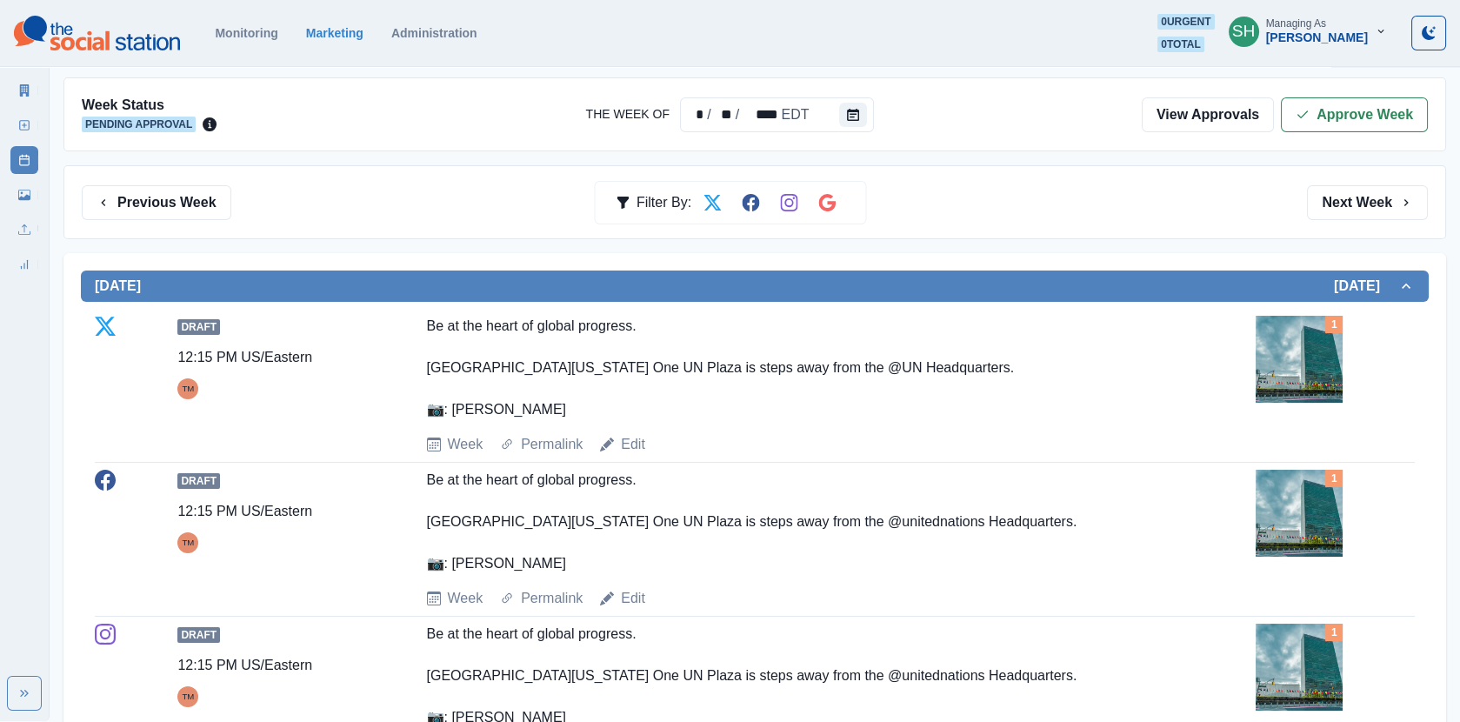
scroll to position [353, 0]
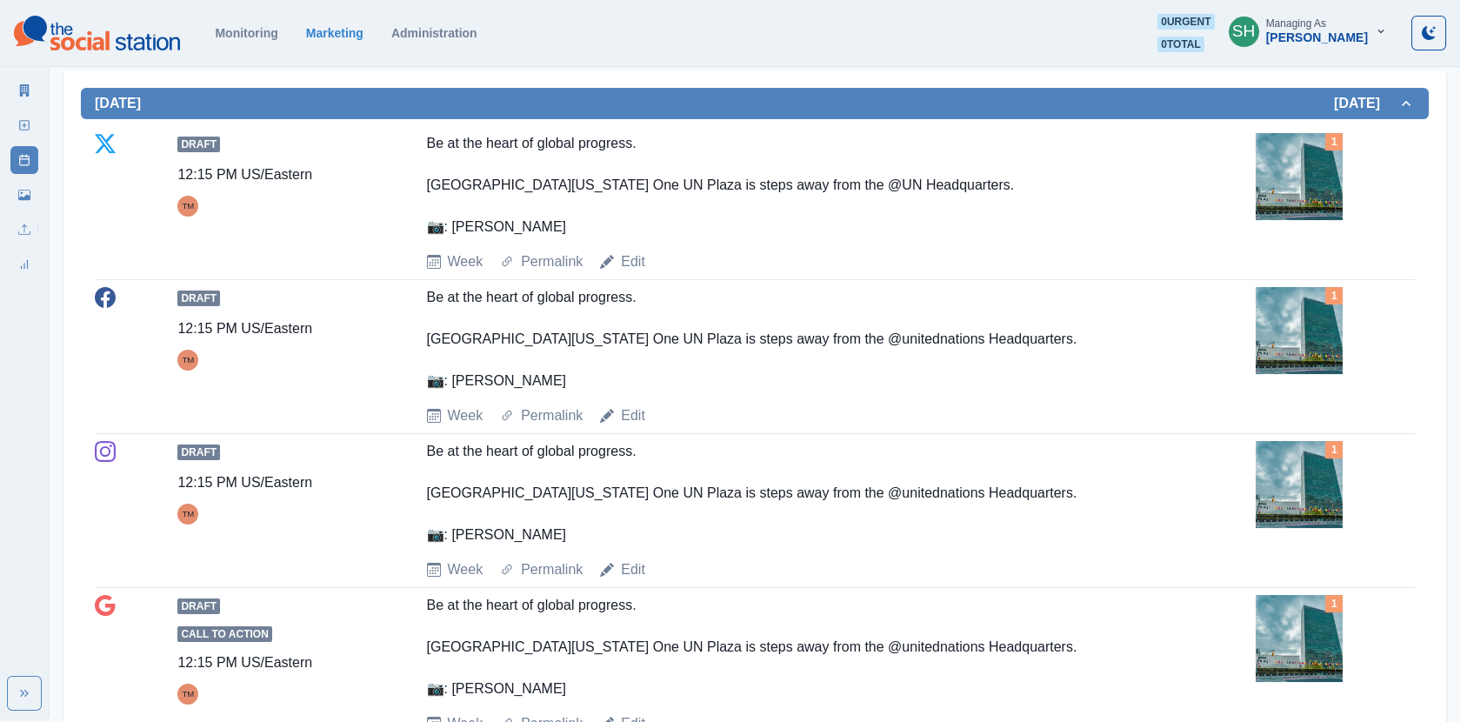
click at [1322, 177] on img at bounding box center [1299, 176] width 87 height 87
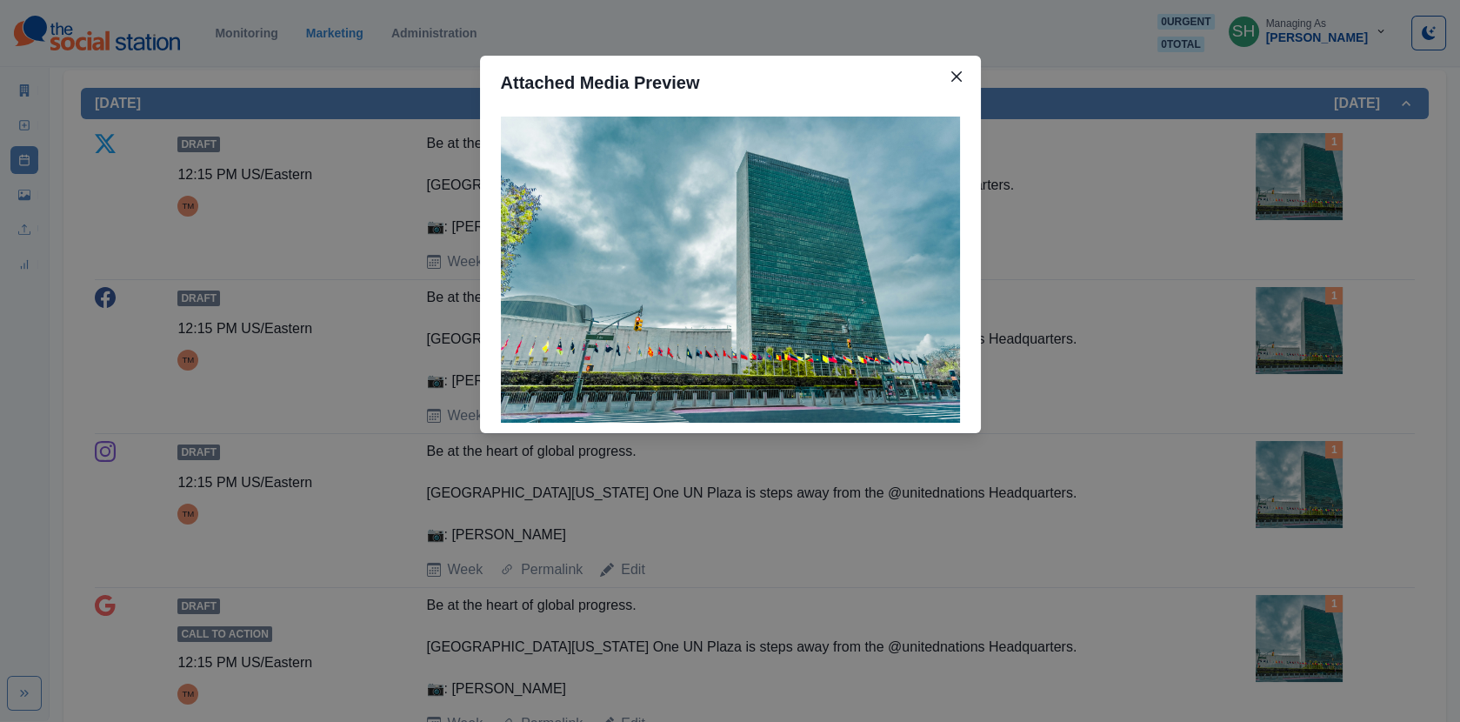
click at [1195, 165] on div "Attached Media Preview" at bounding box center [730, 361] width 1460 height 722
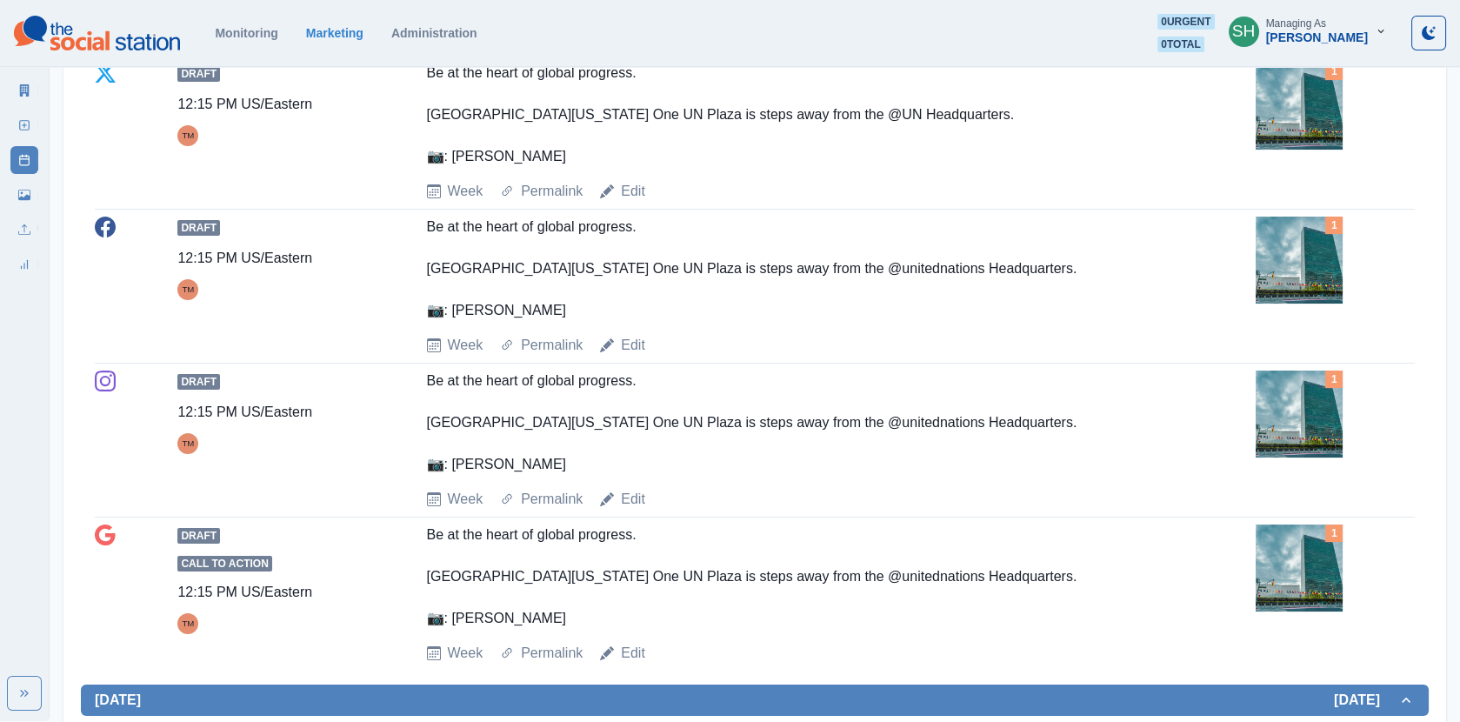
scroll to position [0, 0]
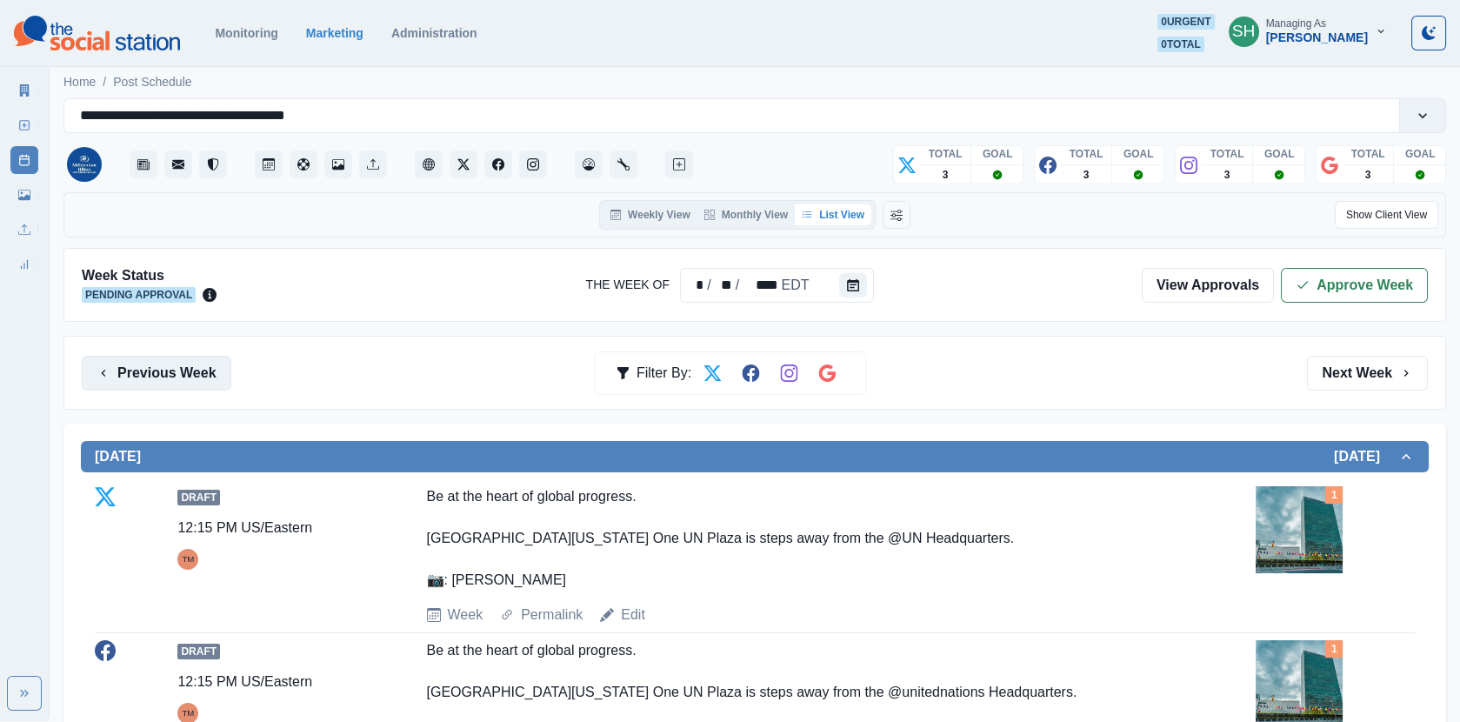
click at [177, 366] on button "Previous Week" at bounding box center [157, 373] width 150 height 35
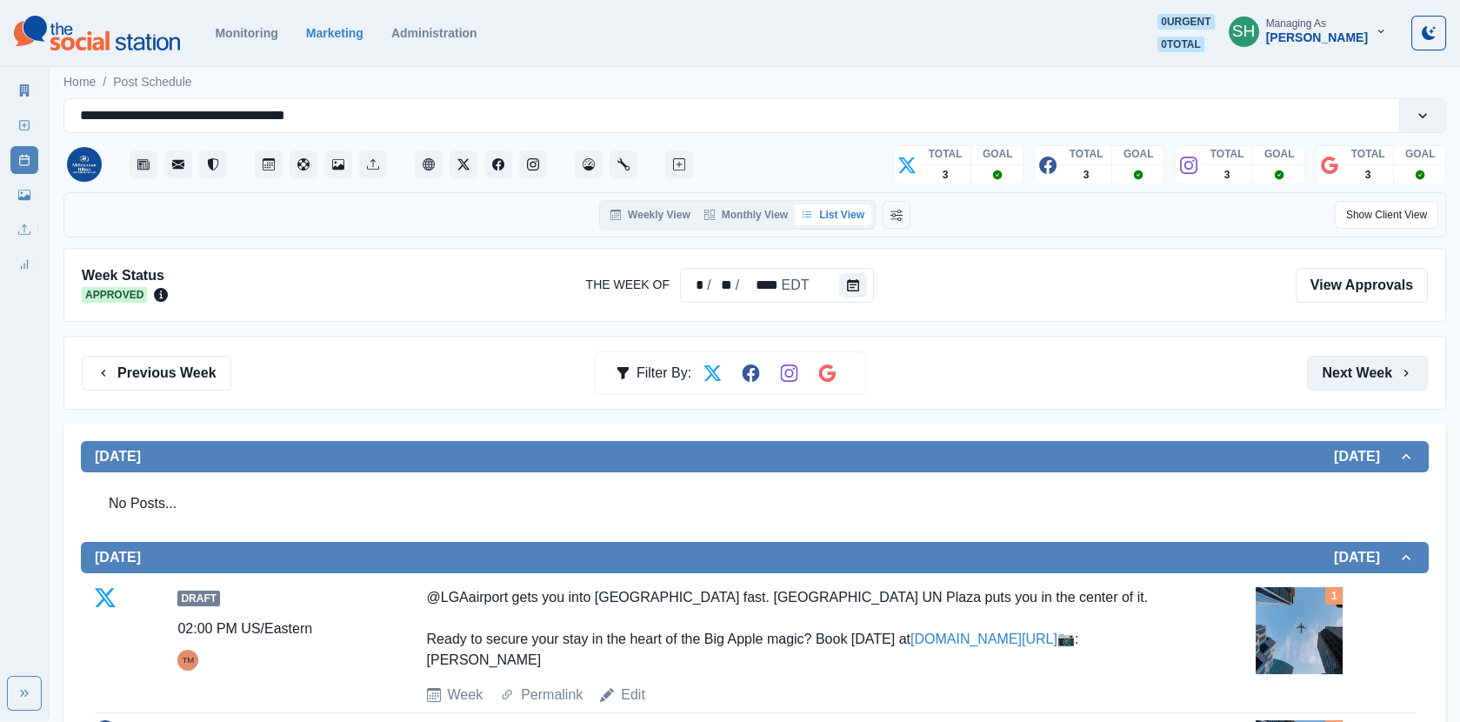
click at [1372, 362] on button "Next Week" at bounding box center [1367, 373] width 121 height 35
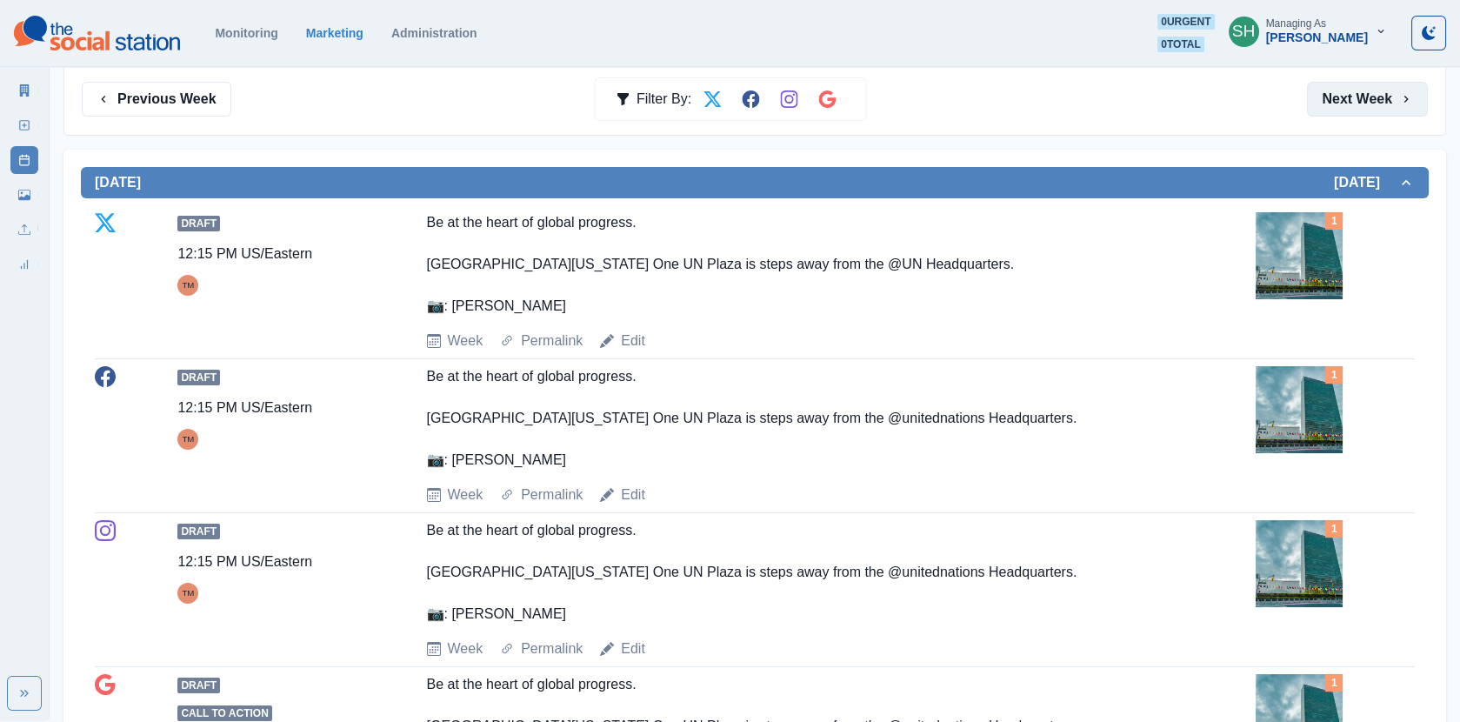
scroll to position [537, 0]
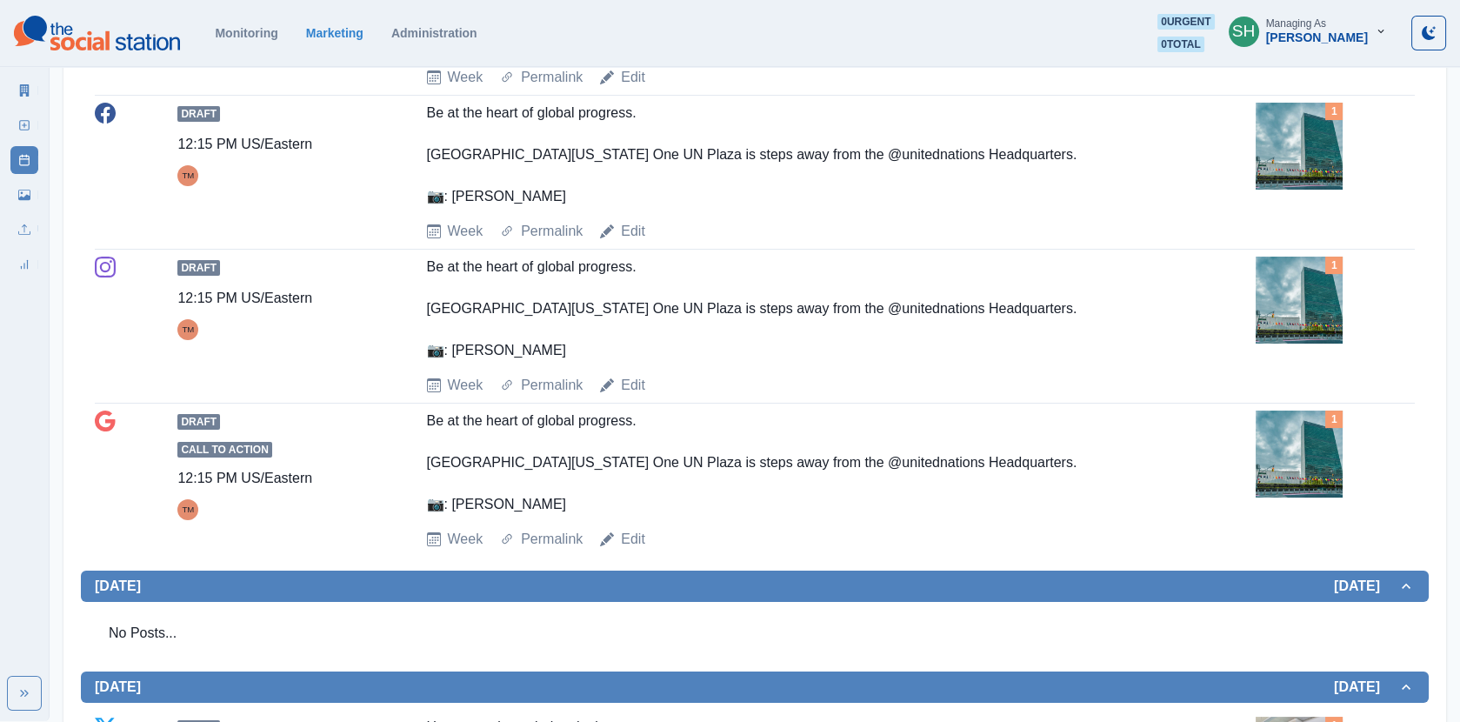
click at [1357, 330] on div "1" at bounding box center [1335, 299] width 159 height 87
click at [1299, 316] on img at bounding box center [1299, 299] width 87 height 87
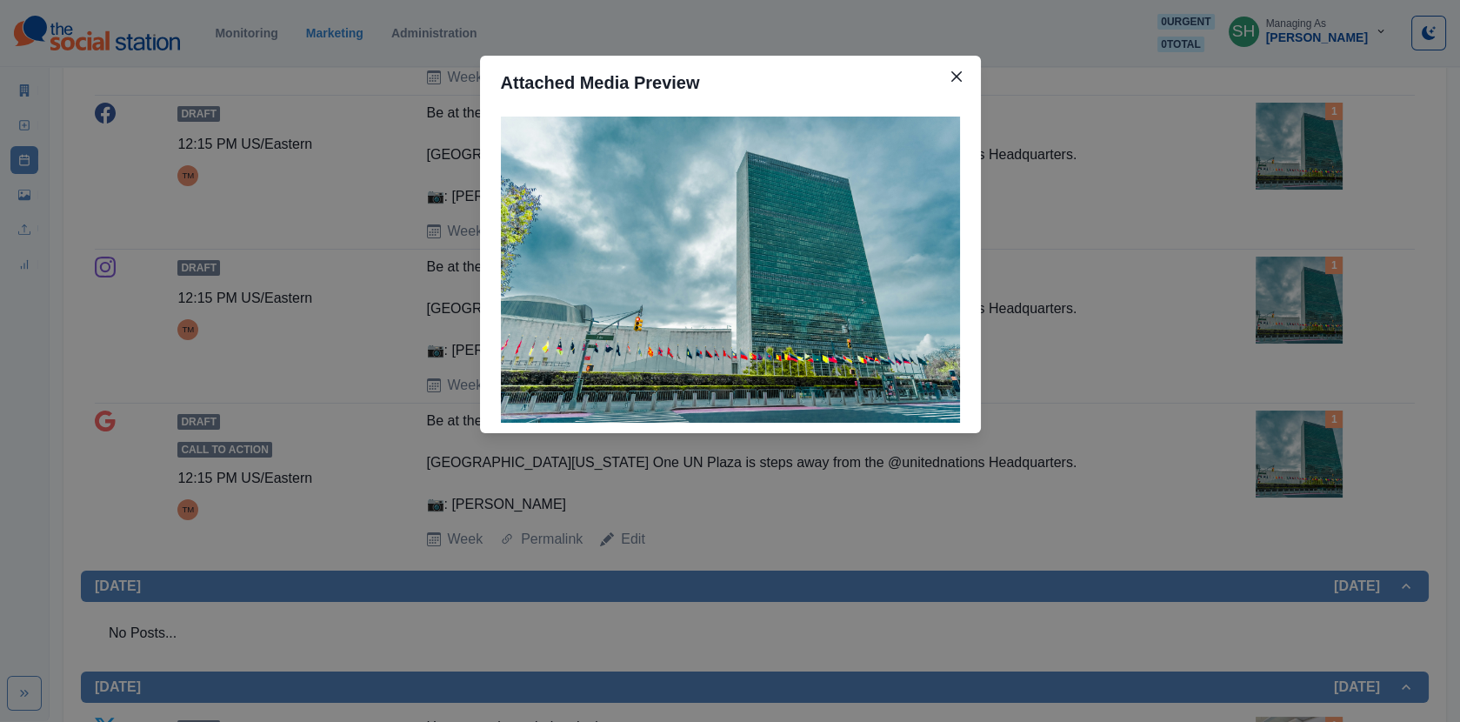
click at [1162, 288] on div "Attached Media Preview" at bounding box center [730, 361] width 1460 height 722
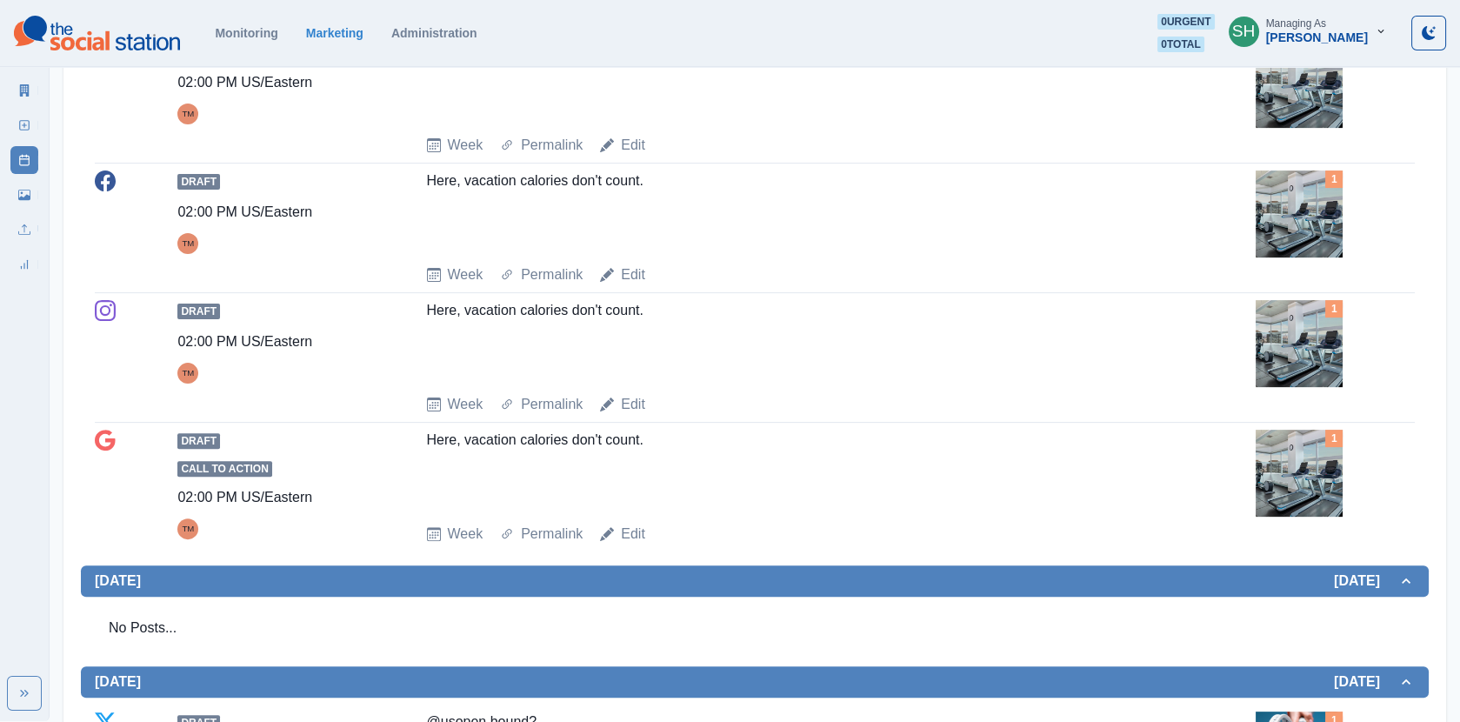
scroll to position [1905, 0]
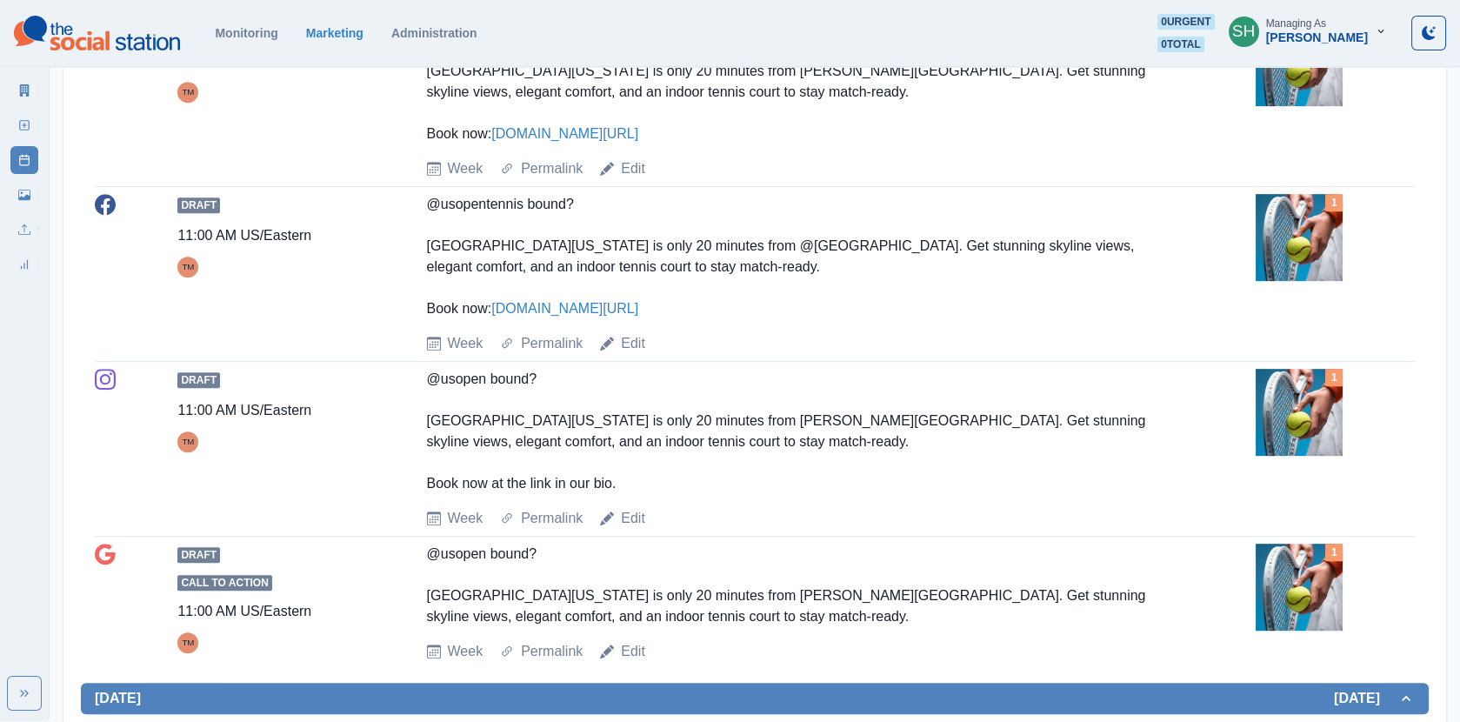
click at [1261, 260] on img at bounding box center [1299, 237] width 87 height 87
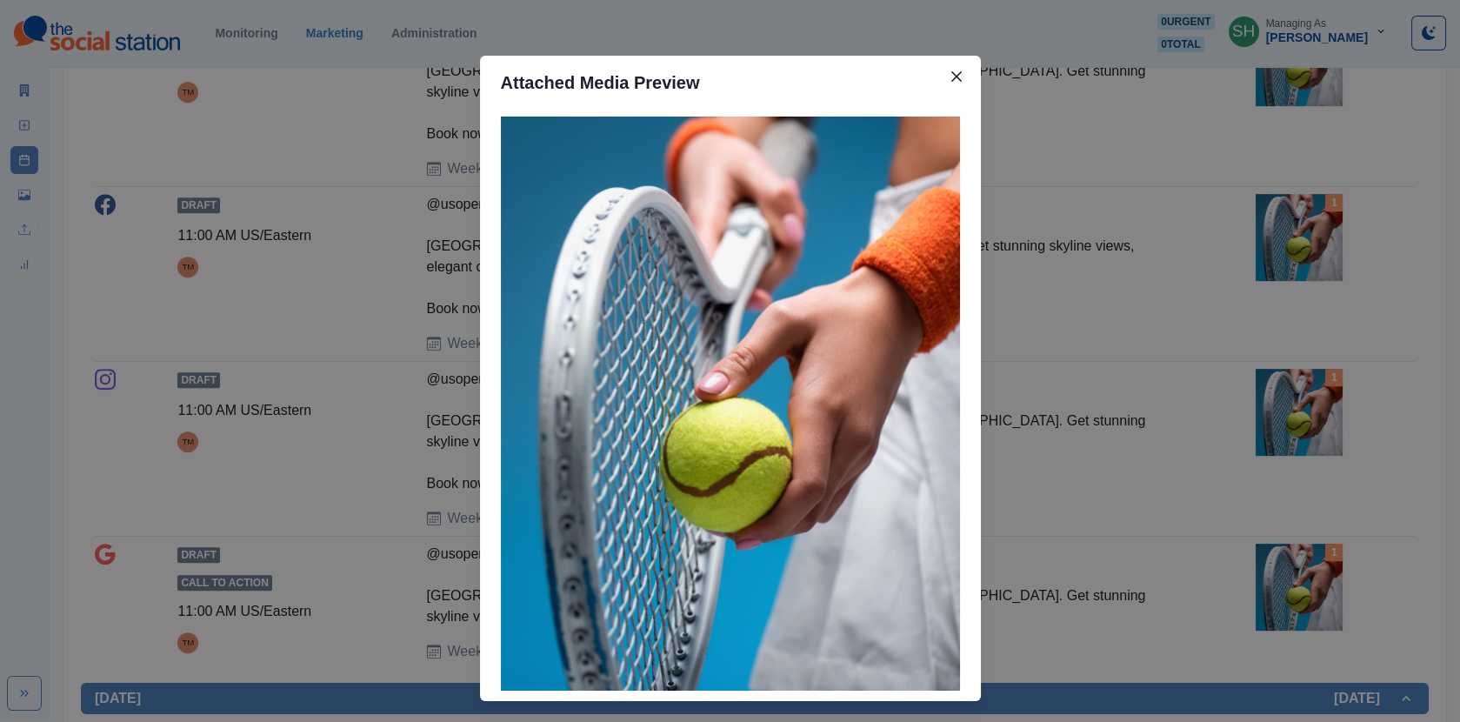
click at [1163, 227] on div "Attached Media Preview" at bounding box center [730, 361] width 1460 height 722
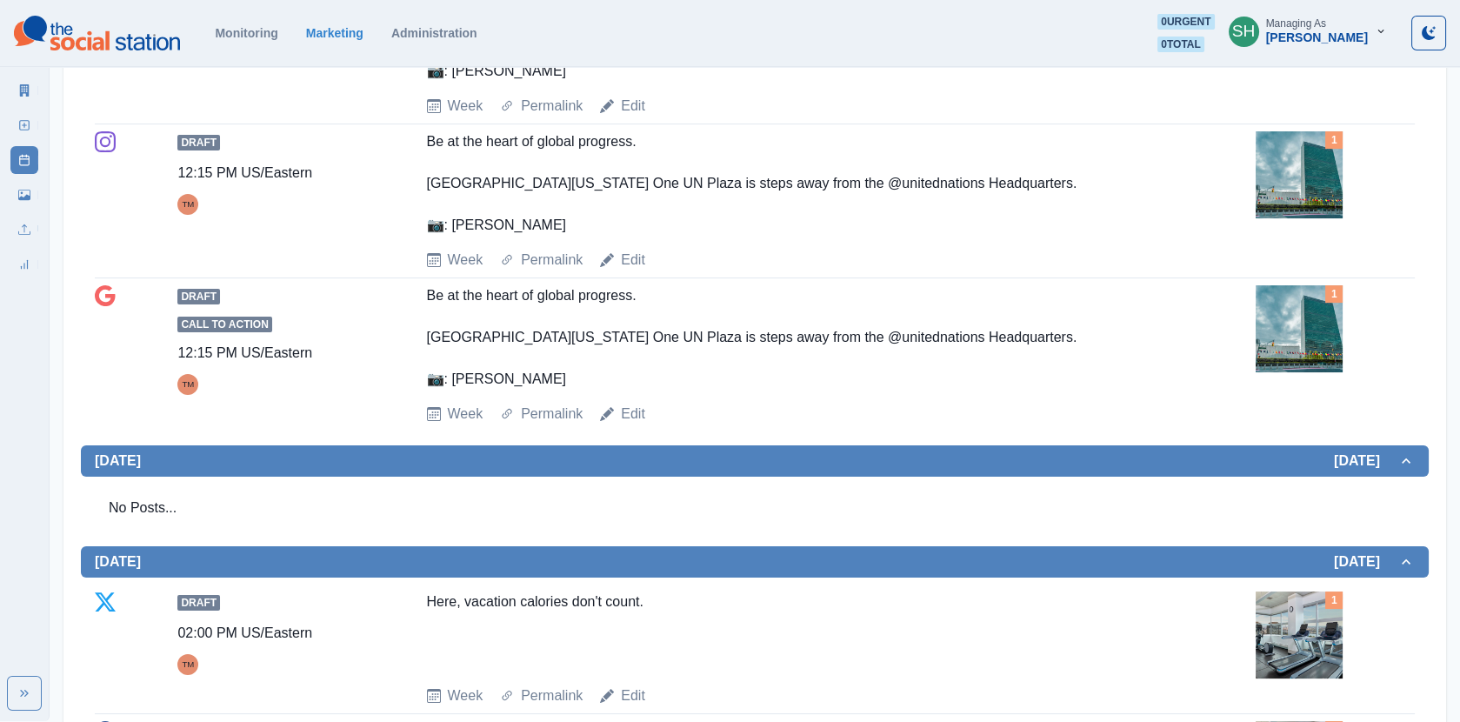
scroll to position [118, 0]
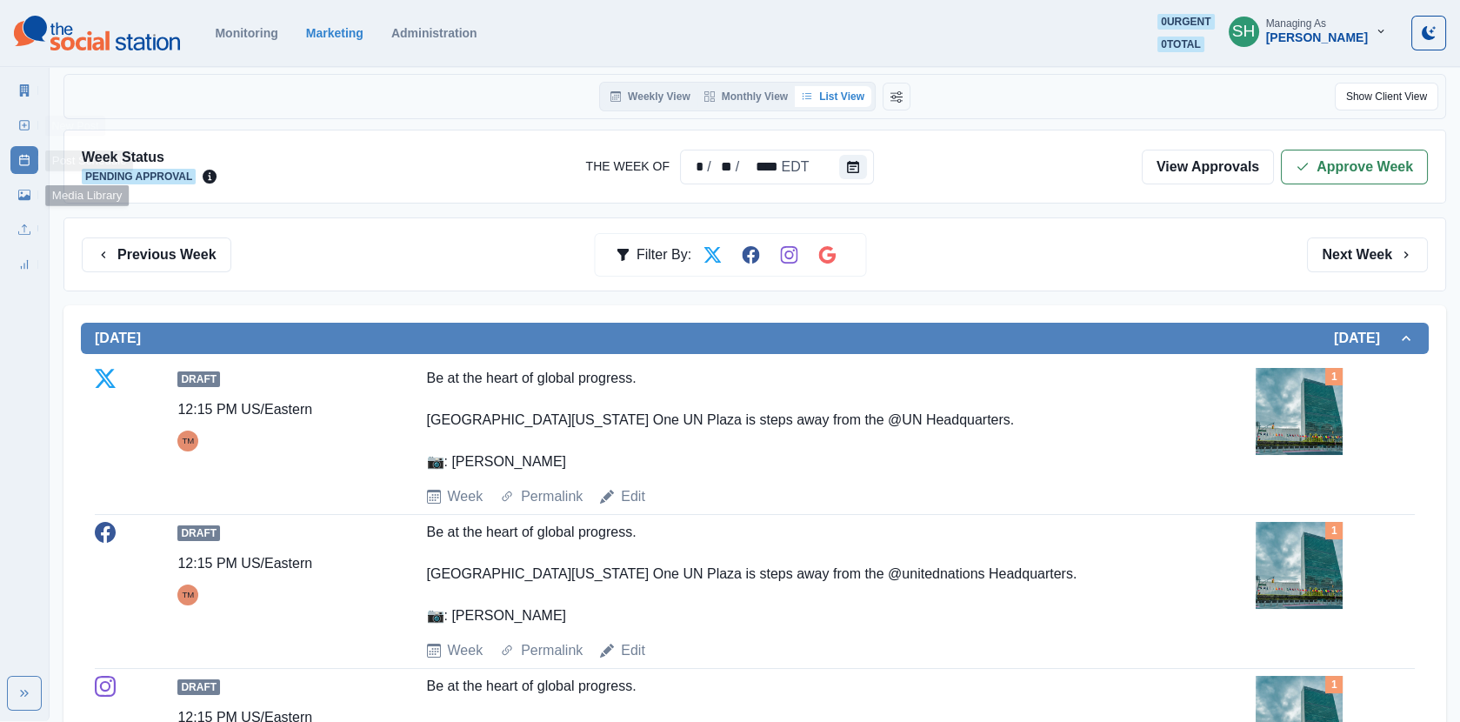
click at [25, 123] on icon at bounding box center [24, 125] width 12 height 12
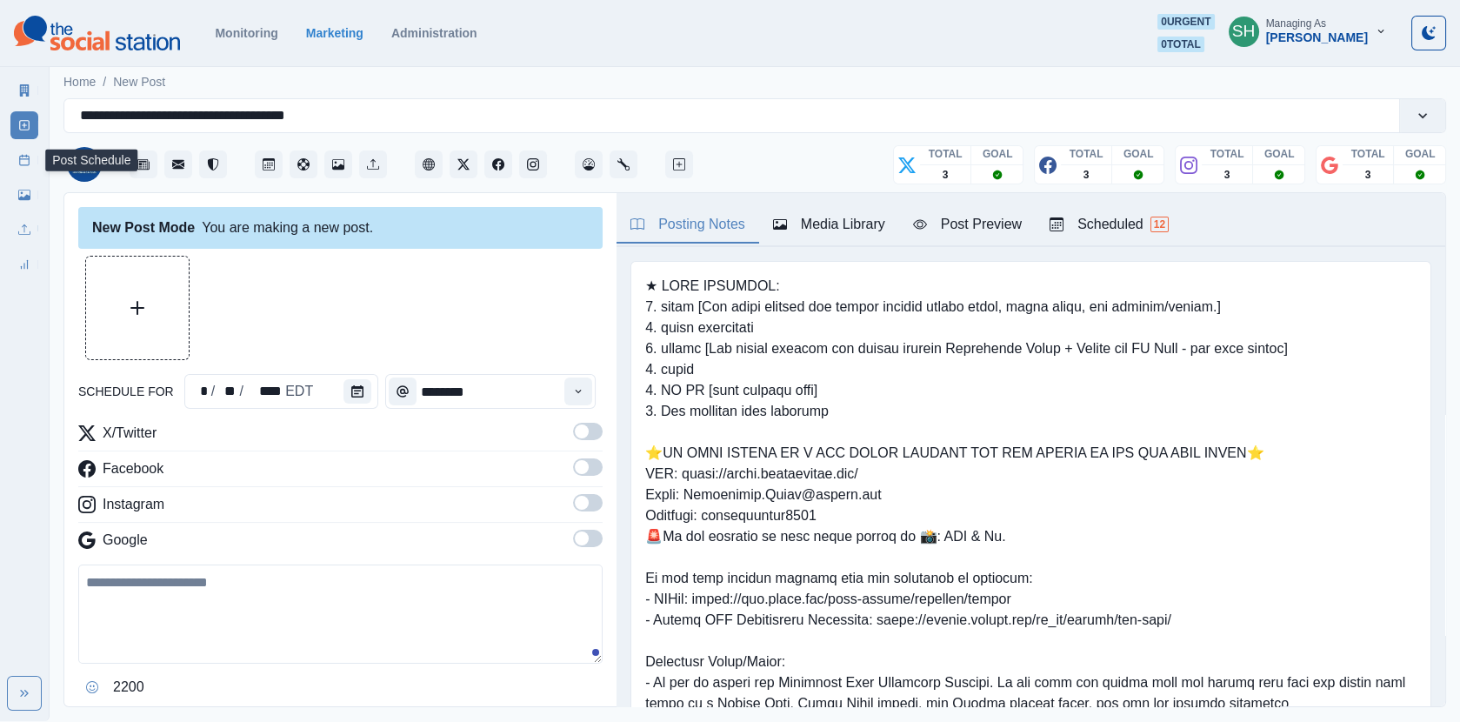
click at [18, 157] on icon at bounding box center [24, 160] width 12 height 12
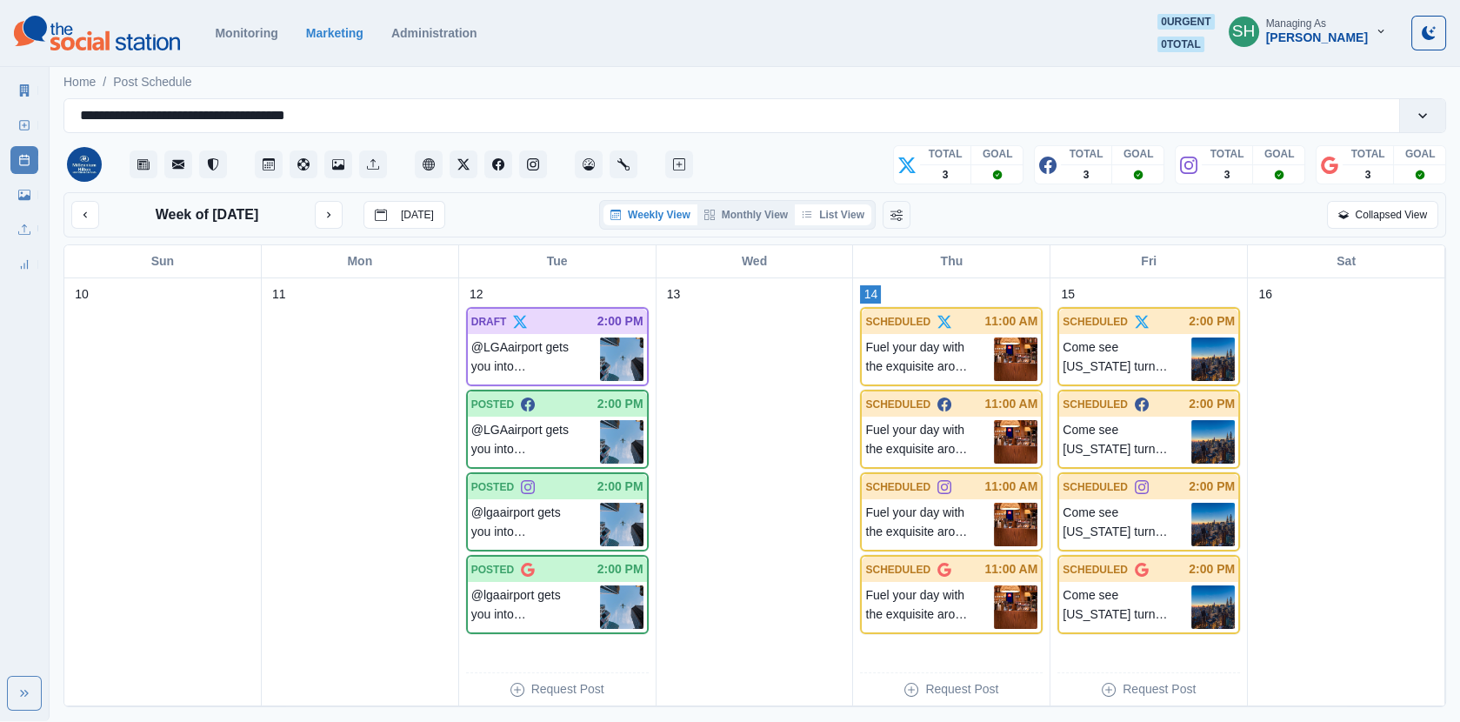
click at [820, 209] on button "List View" at bounding box center [833, 214] width 77 height 21
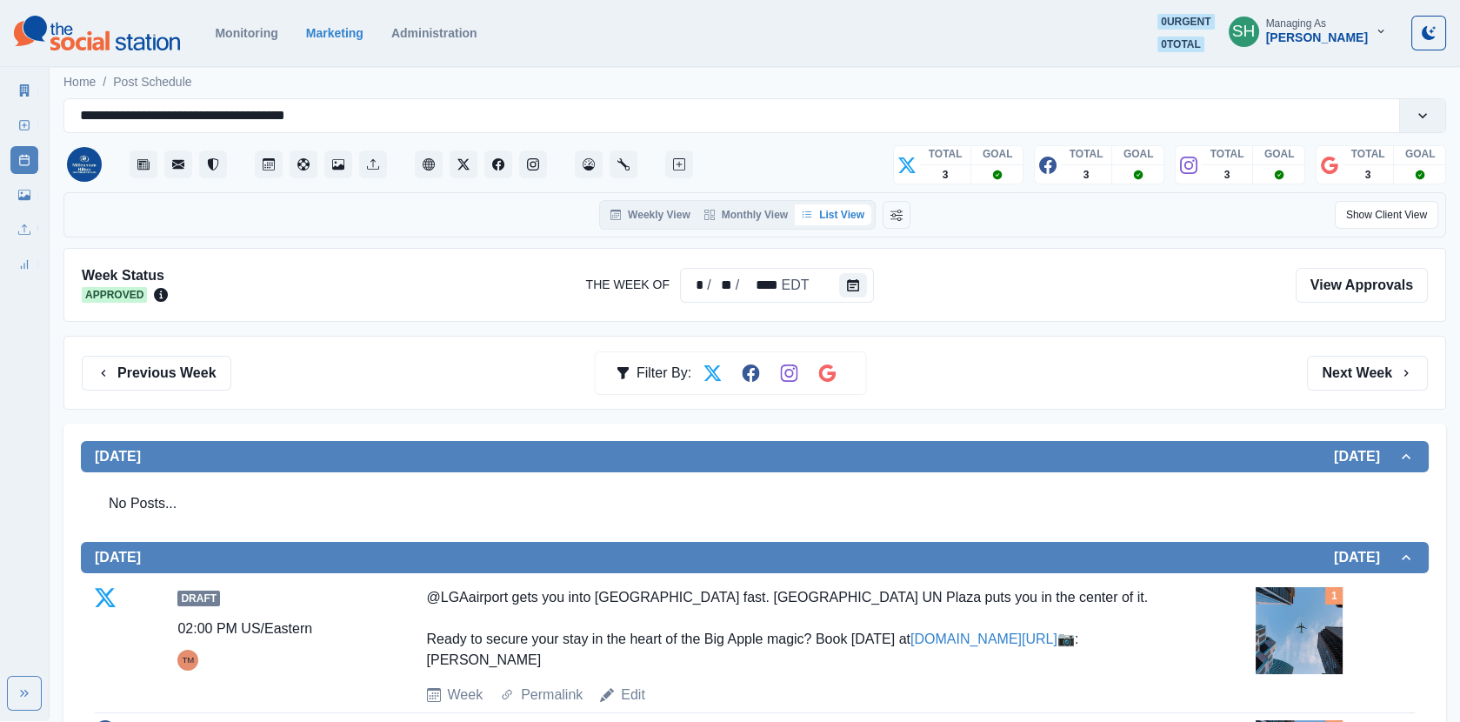
click at [1331, 390] on div "Previous Week Filter By: Next Week" at bounding box center [754, 373] width 1382 height 74
click at [1331, 359] on button "Next Week" at bounding box center [1367, 373] width 121 height 35
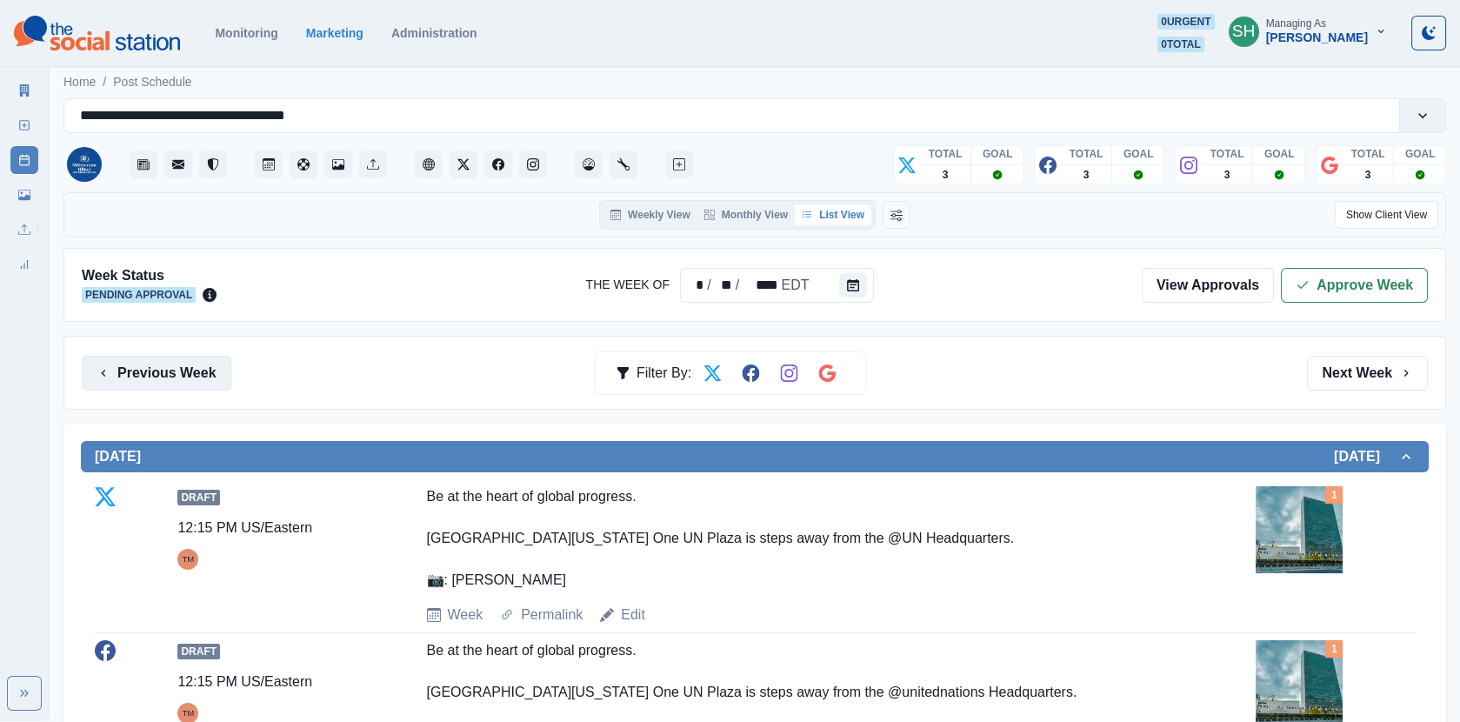
click at [169, 367] on button "Previous Week" at bounding box center [157, 373] width 150 height 35
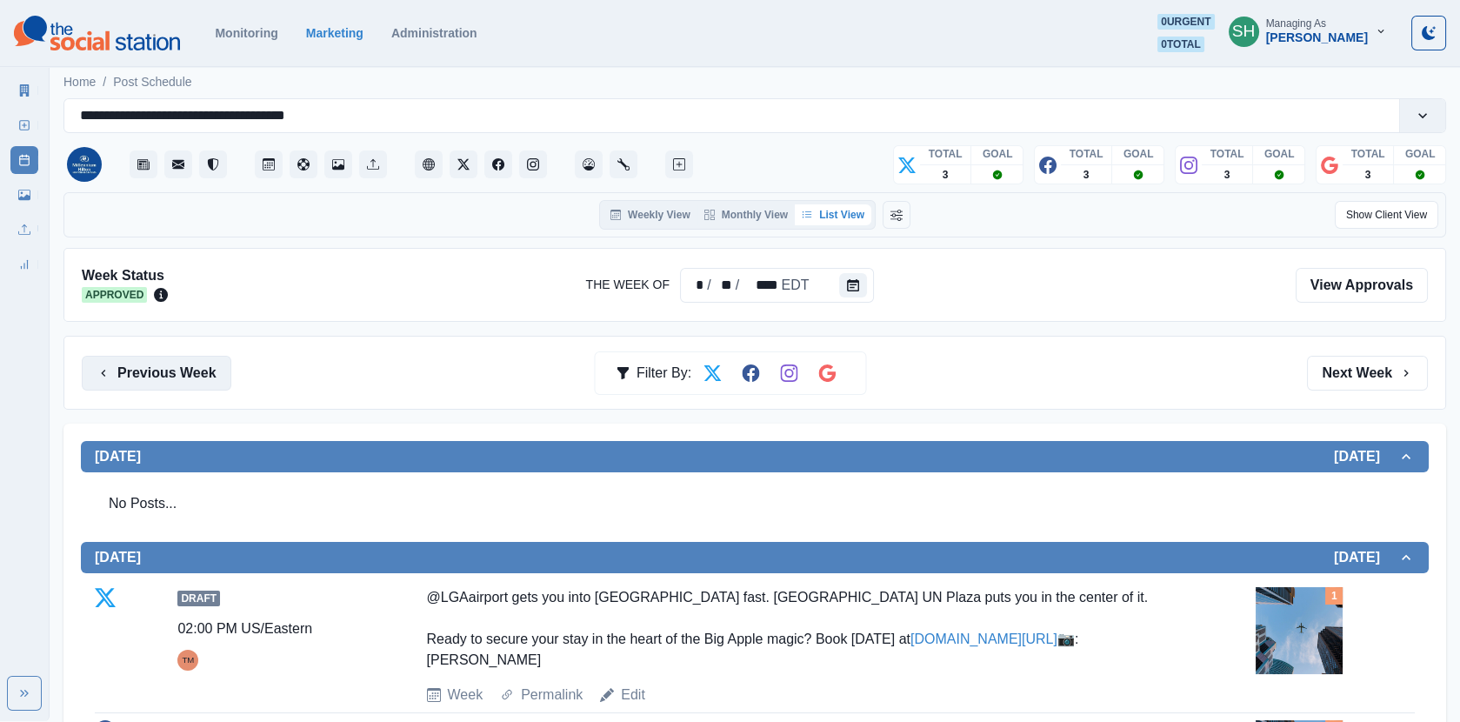
click at [169, 367] on button "Previous Week" at bounding box center [157, 373] width 150 height 35
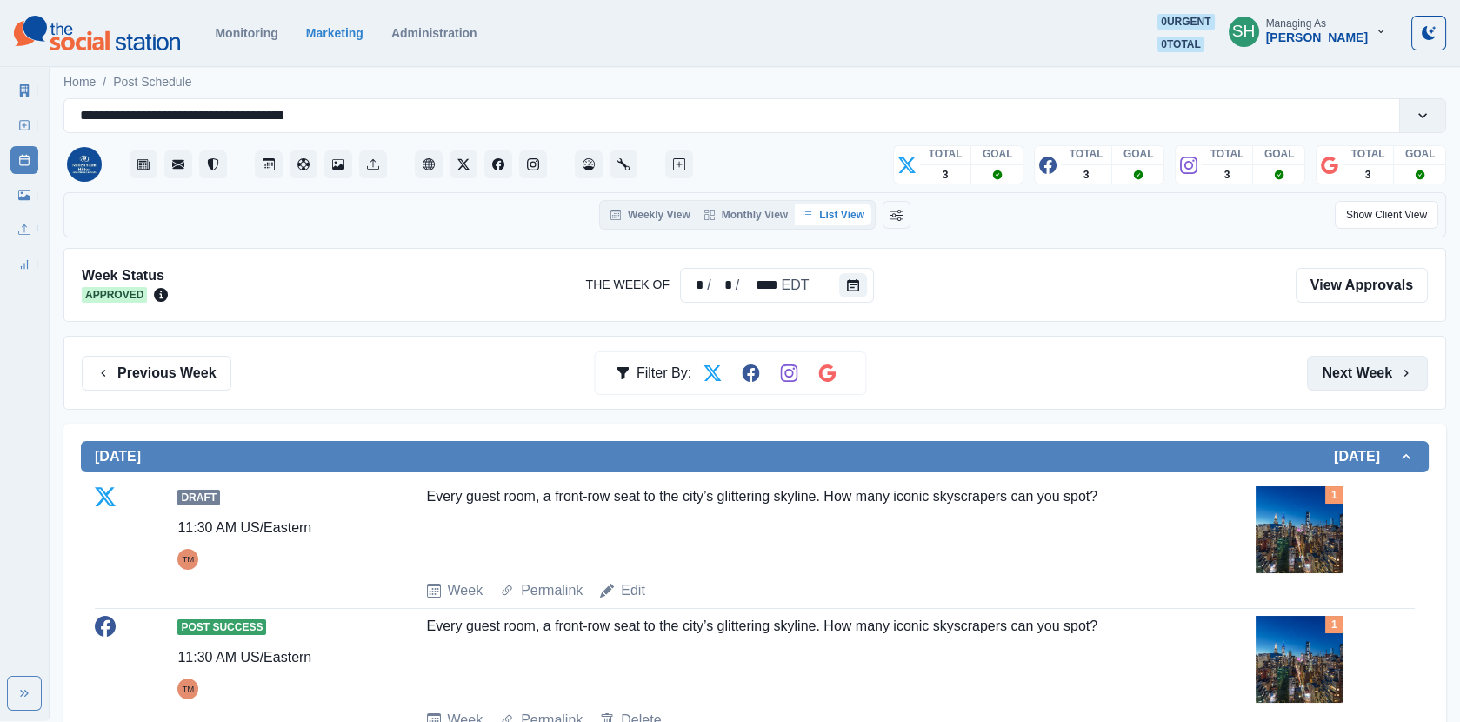
click at [1331, 368] on button "Next Week" at bounding box center [1367, 373] width 121 height 35
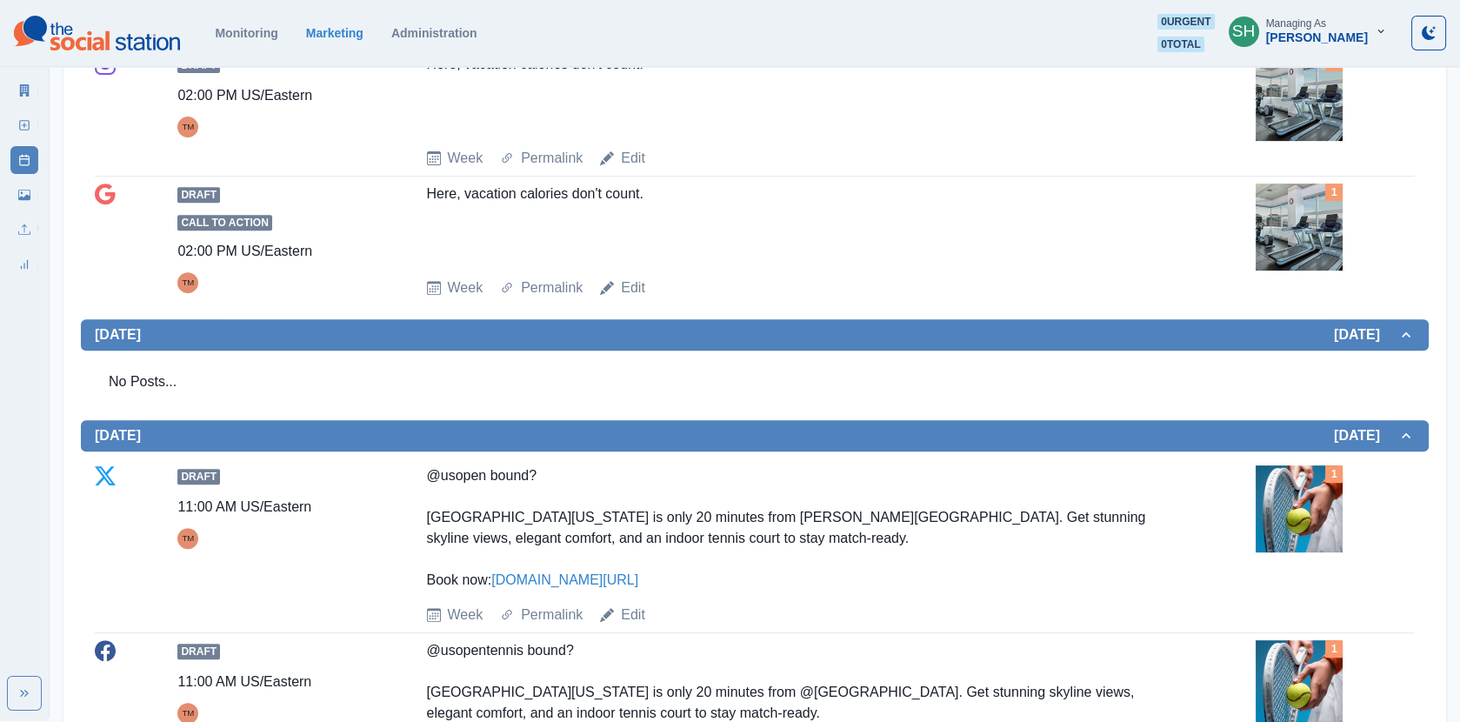
scroll to position [1475, 0]
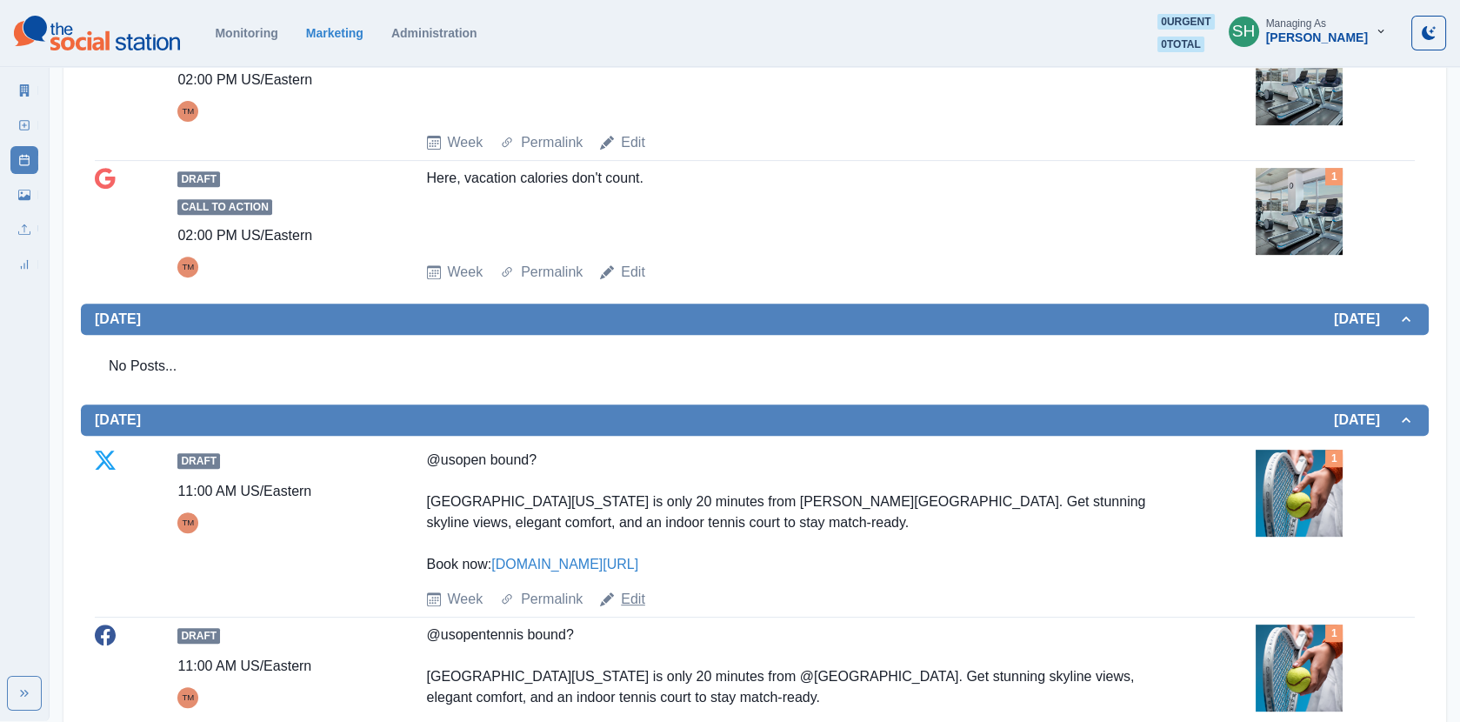
click at [626, 589] on link "Edit" at bounding box center [633, 599] width 24 height 21
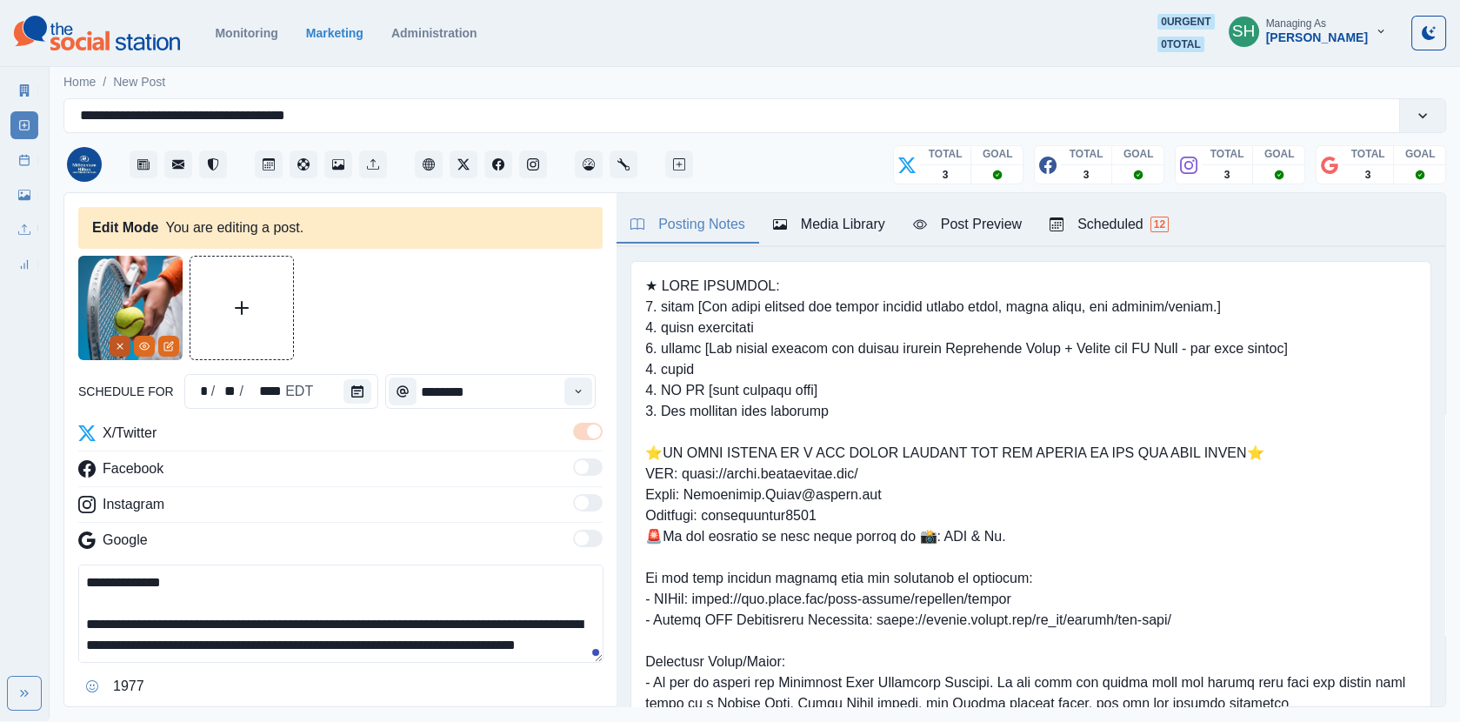
click at [120, 347] on icon "Remove" at bounding box center [120, 346] width 10 height 10
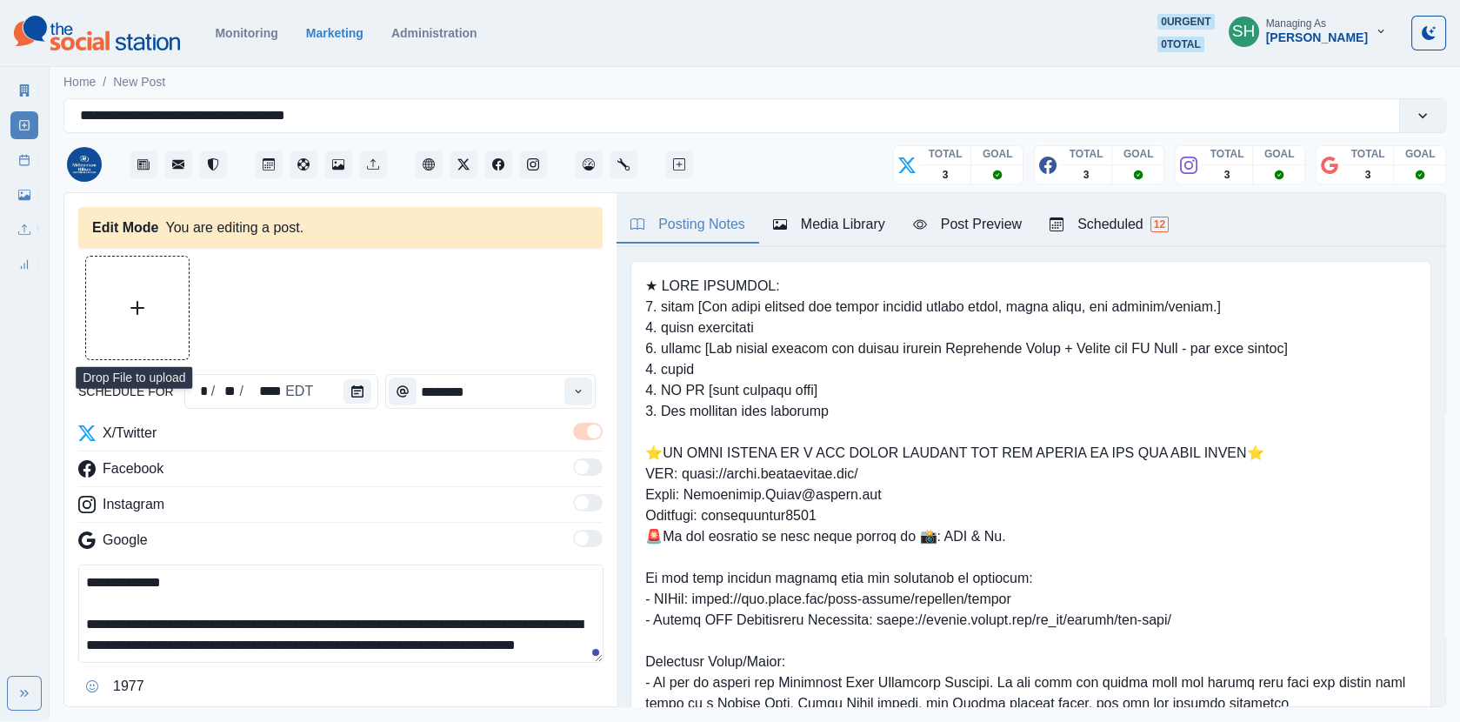
click at [121, 312] on button "Upload Media" at bounding box center [137, 307] width 103 height 103
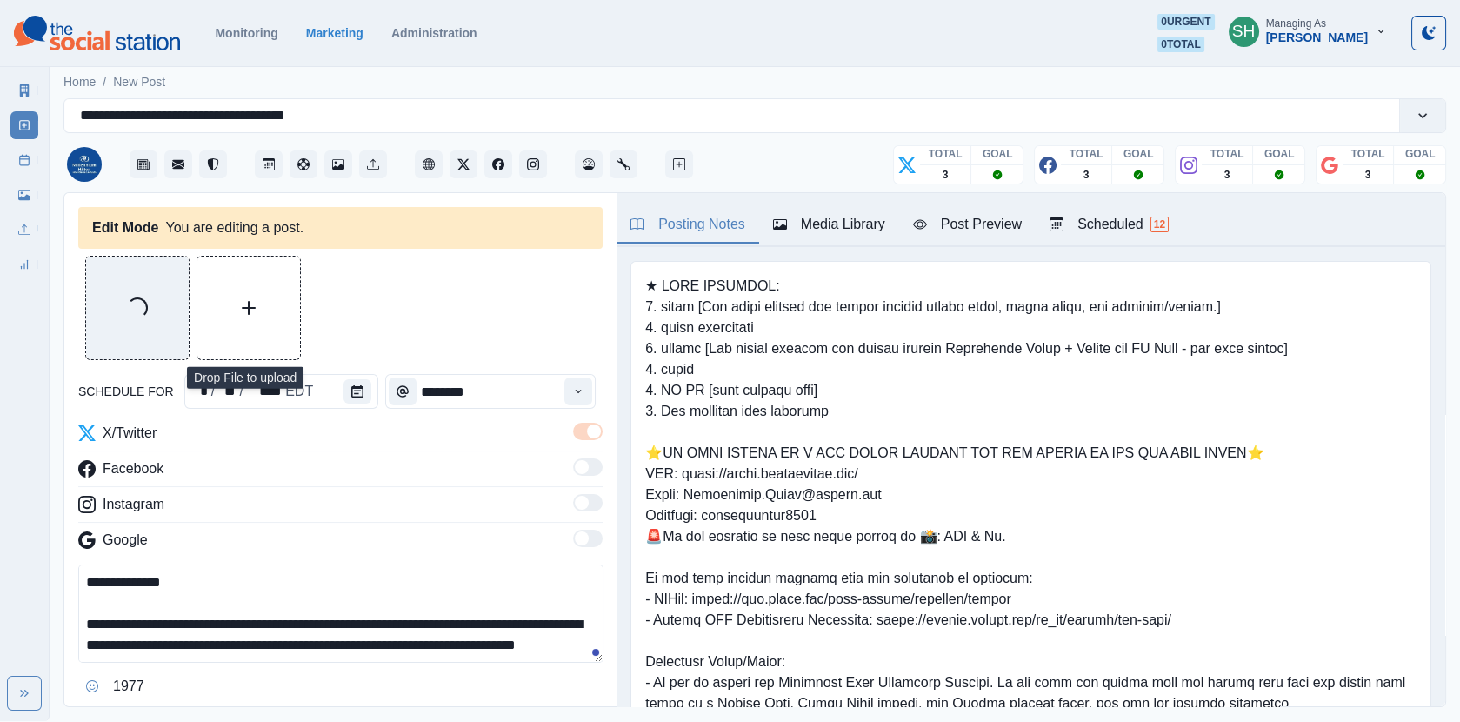
scroll to position [62, 0]
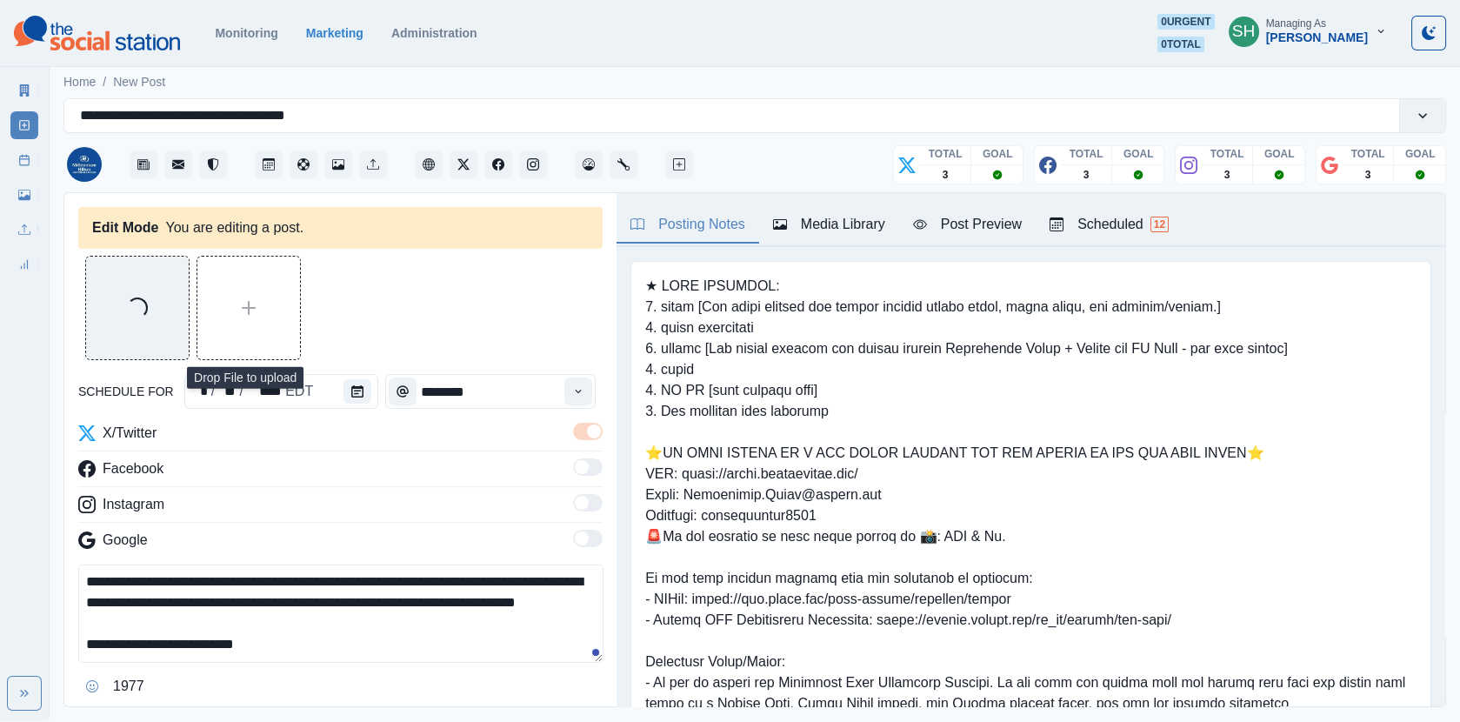
click at [354, 667] on div "**********" at bounding box center [340, 632] width 524 height 136
click at [819, 236] on button "Media Library" at bounding box center [829, 225] width 140 height 37
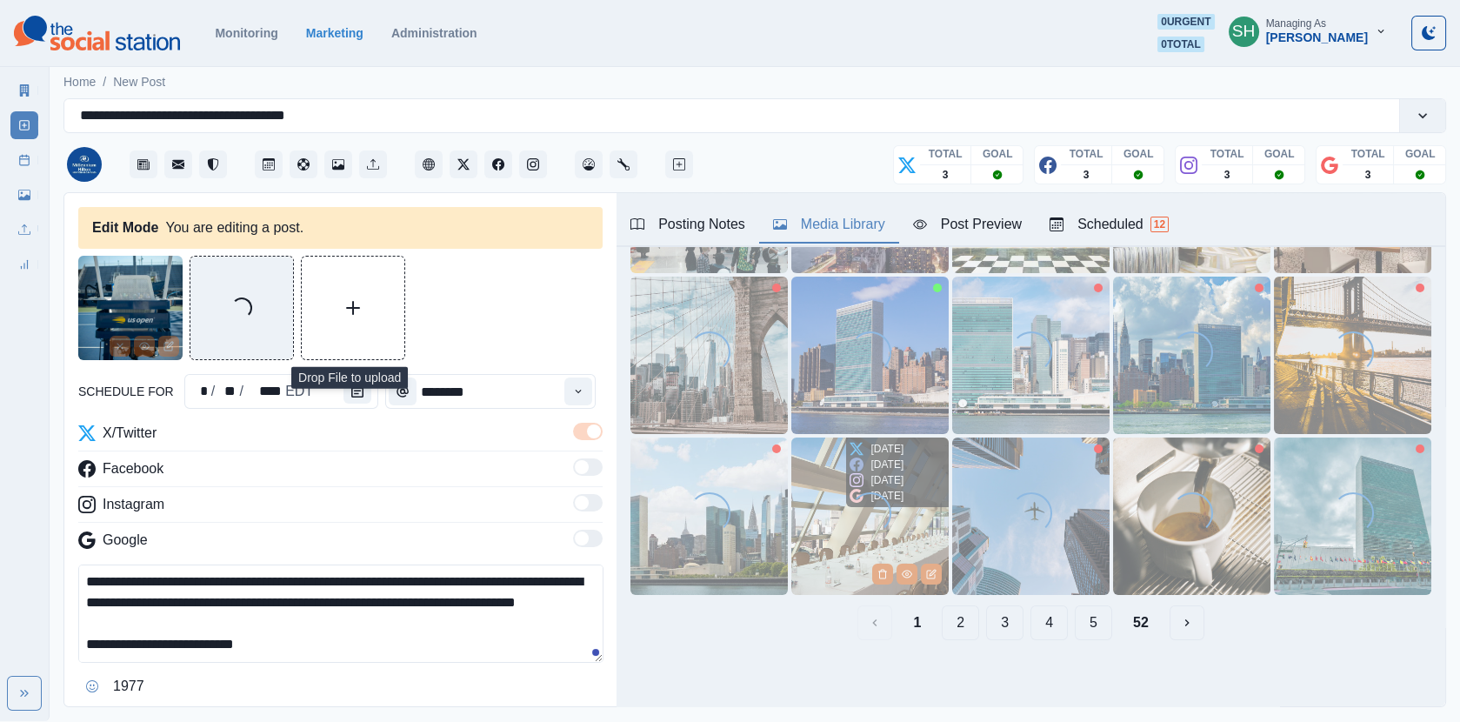
scroll to position [0, 0]
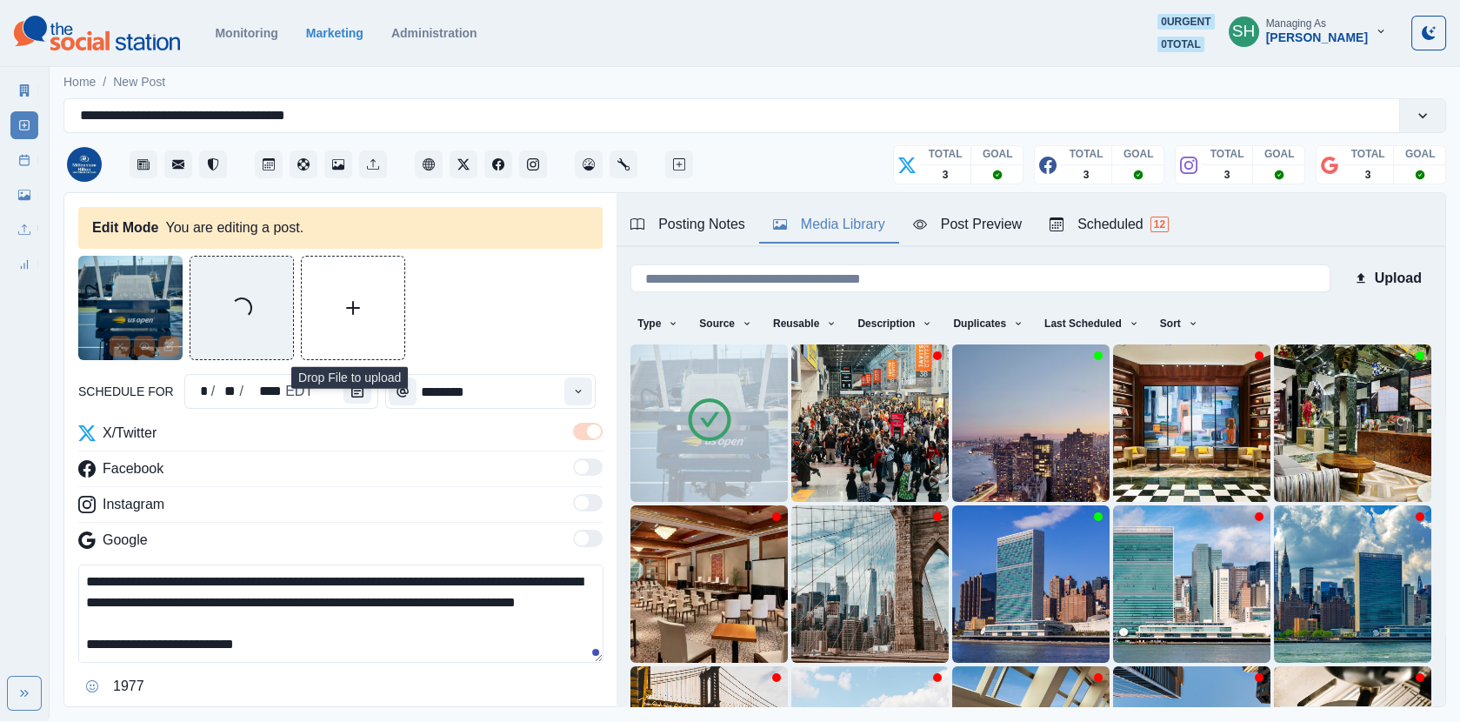
click at [351, 636] on textarea "**********" at bounding box center [340, 613] width 525 height 98
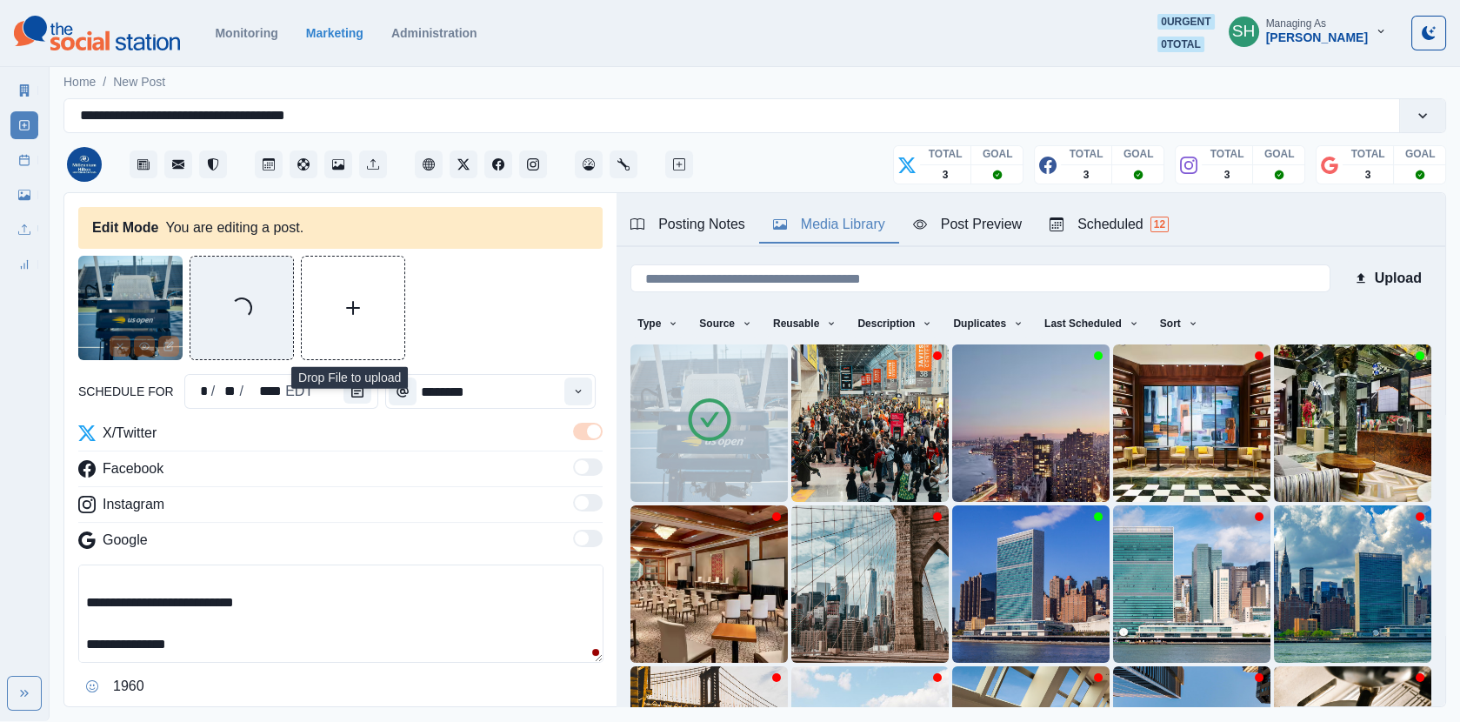
drag, startPoint x: 250, startPoint y: 642, endPoint x: 54, endPoint y: 642, distance: 195.6
click at [54, 642] on main "**********" at bounding box center [755, 392] width 1410 height 658
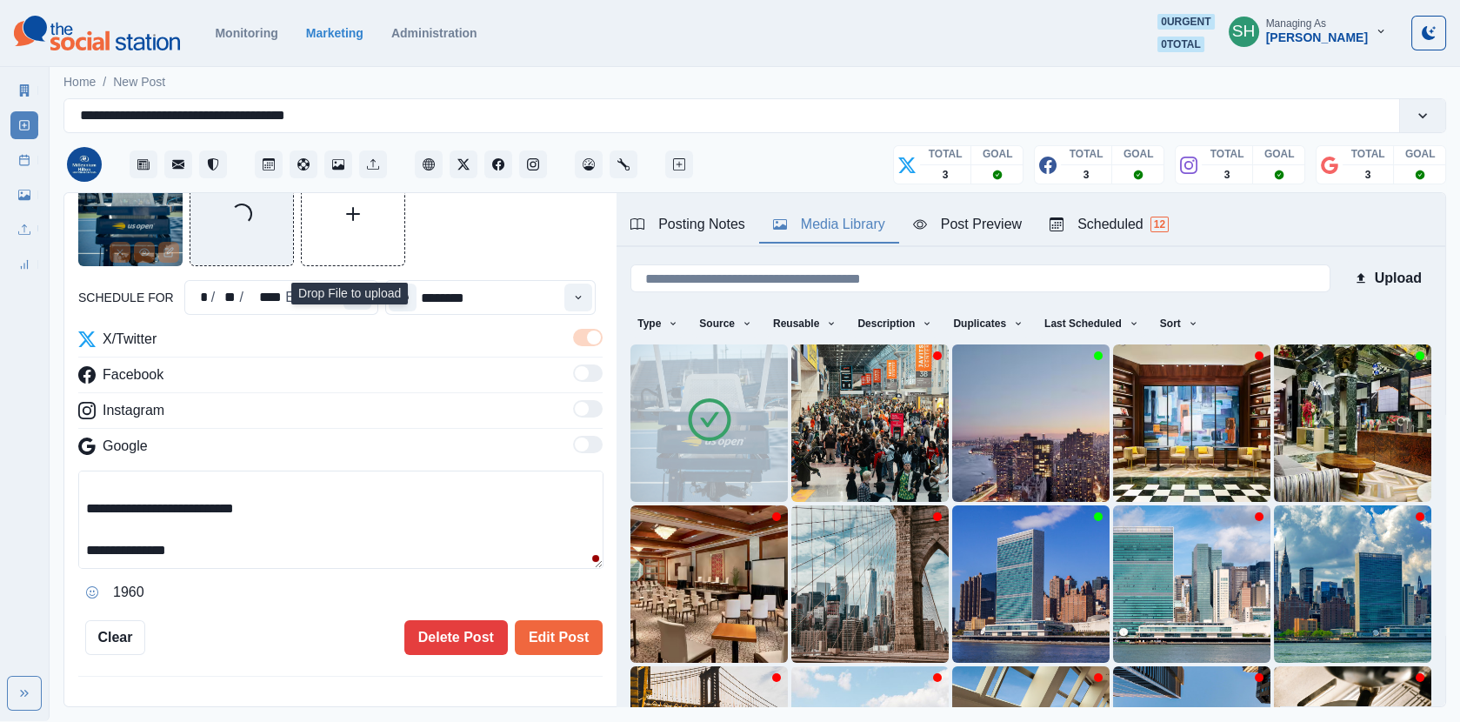
scroll to position [169, 0]
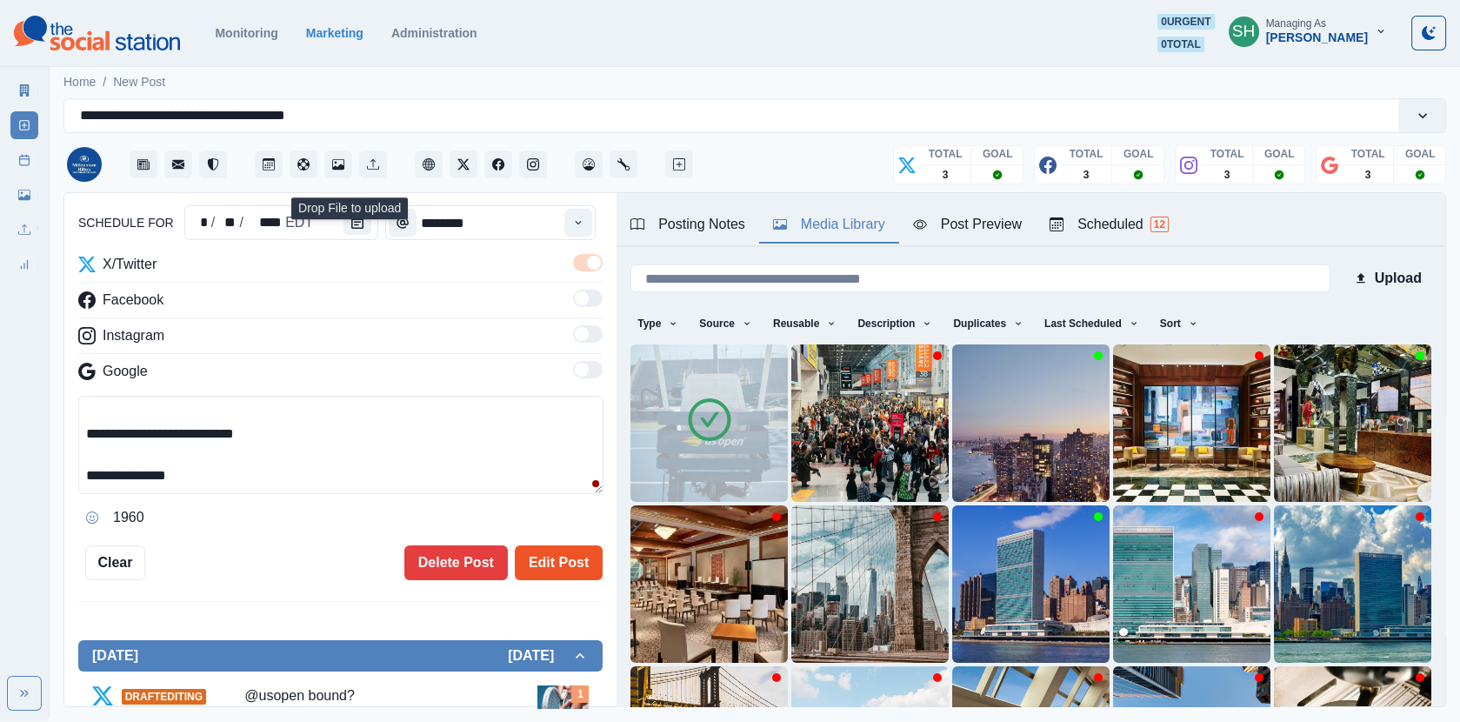
type textarea "**********"
click at [573, 564] on button "Edit Post" at bounding box center [559, 562] width 88 height 35
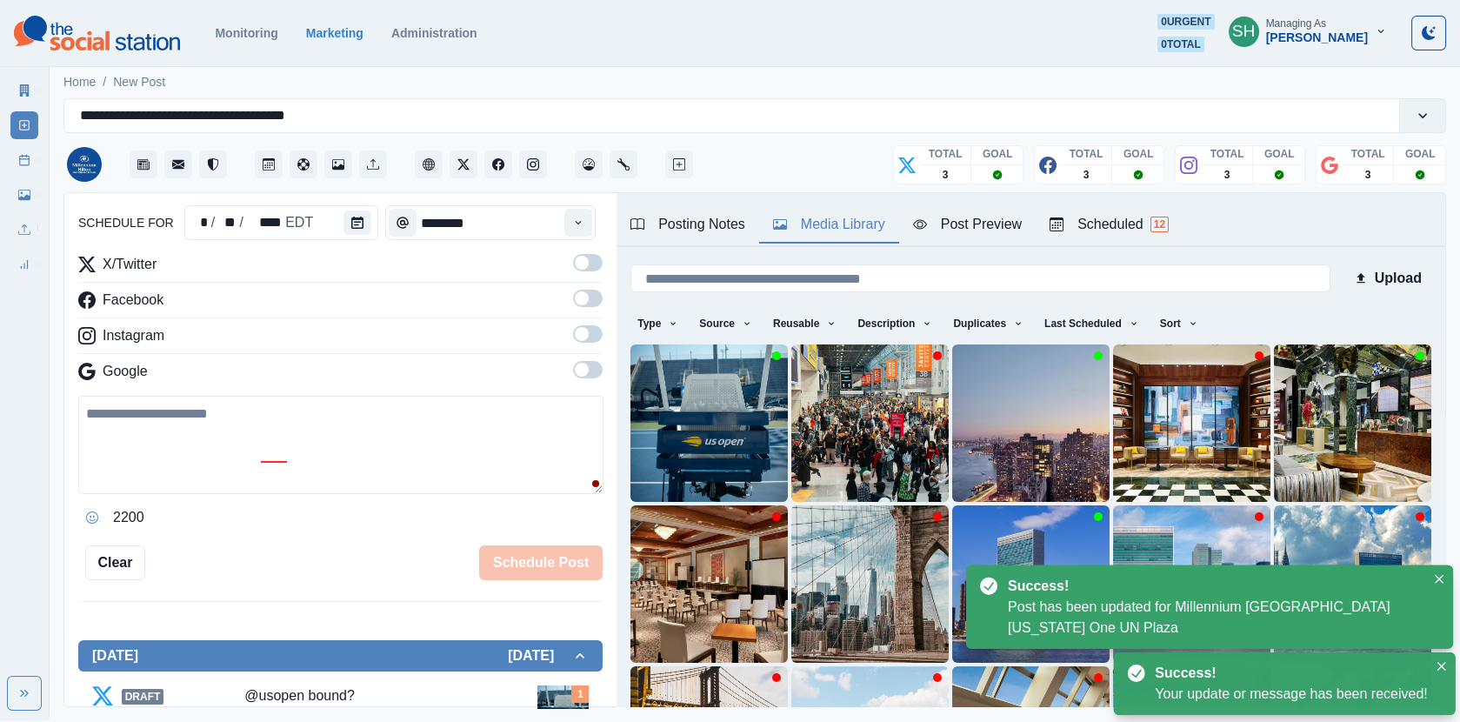
scroll to position [579, 0]
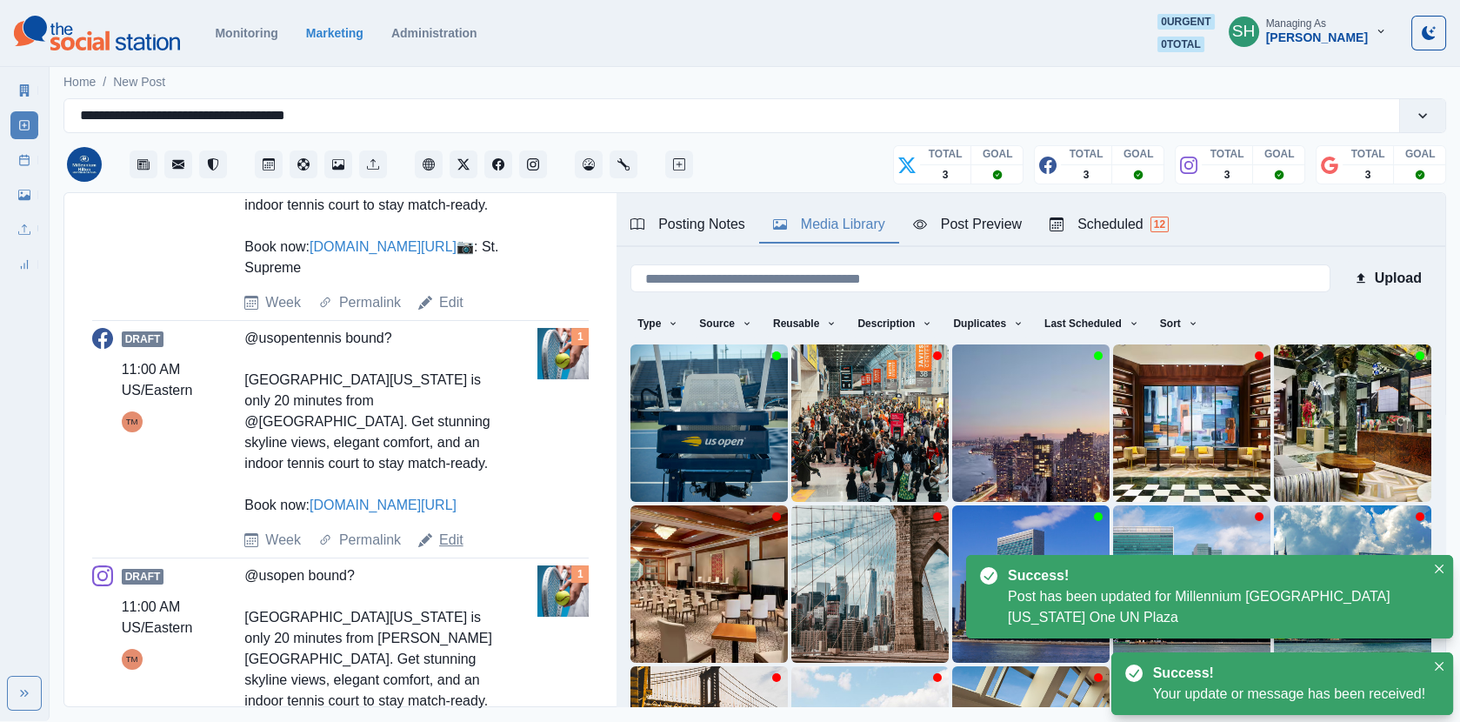
click at [451, 549] on link "Edit" at bounding box center [451, 540] width 24 height 21
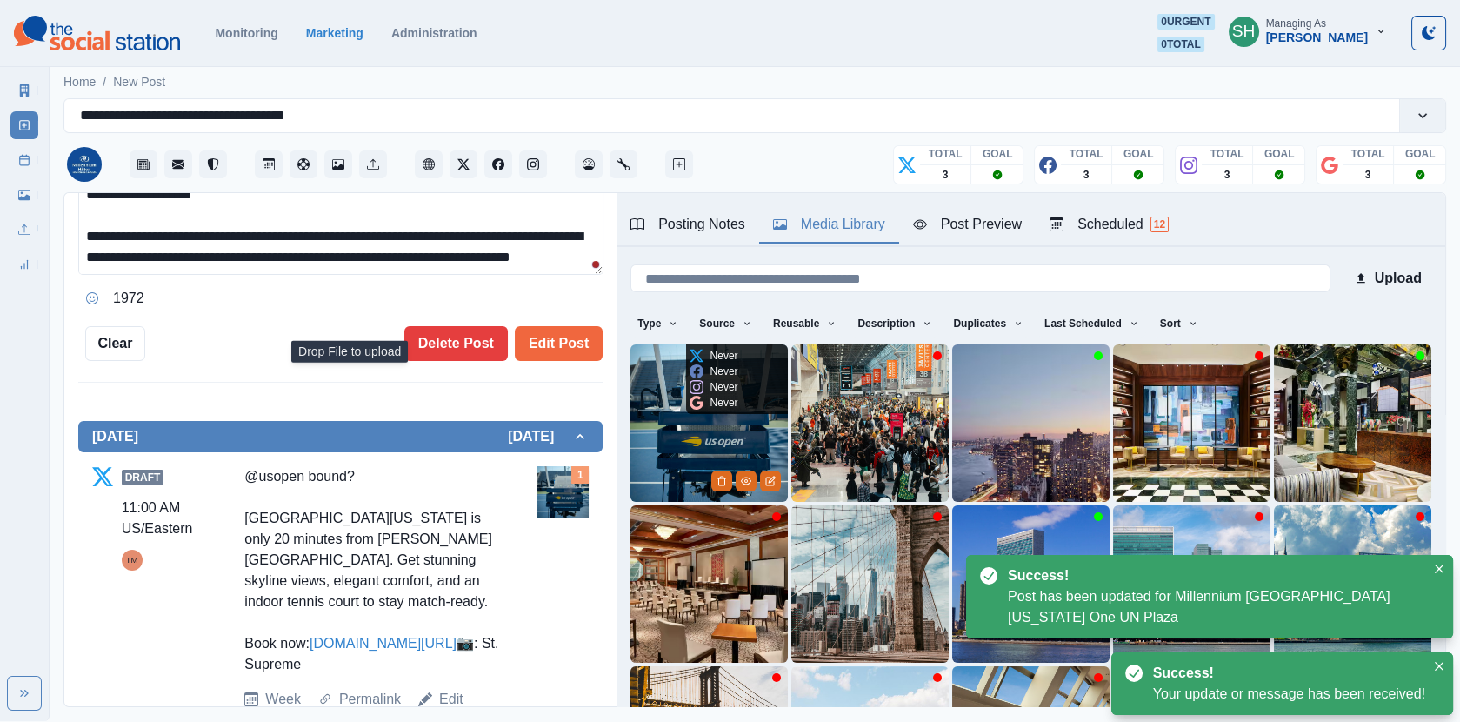
scroll to position [26, 0]
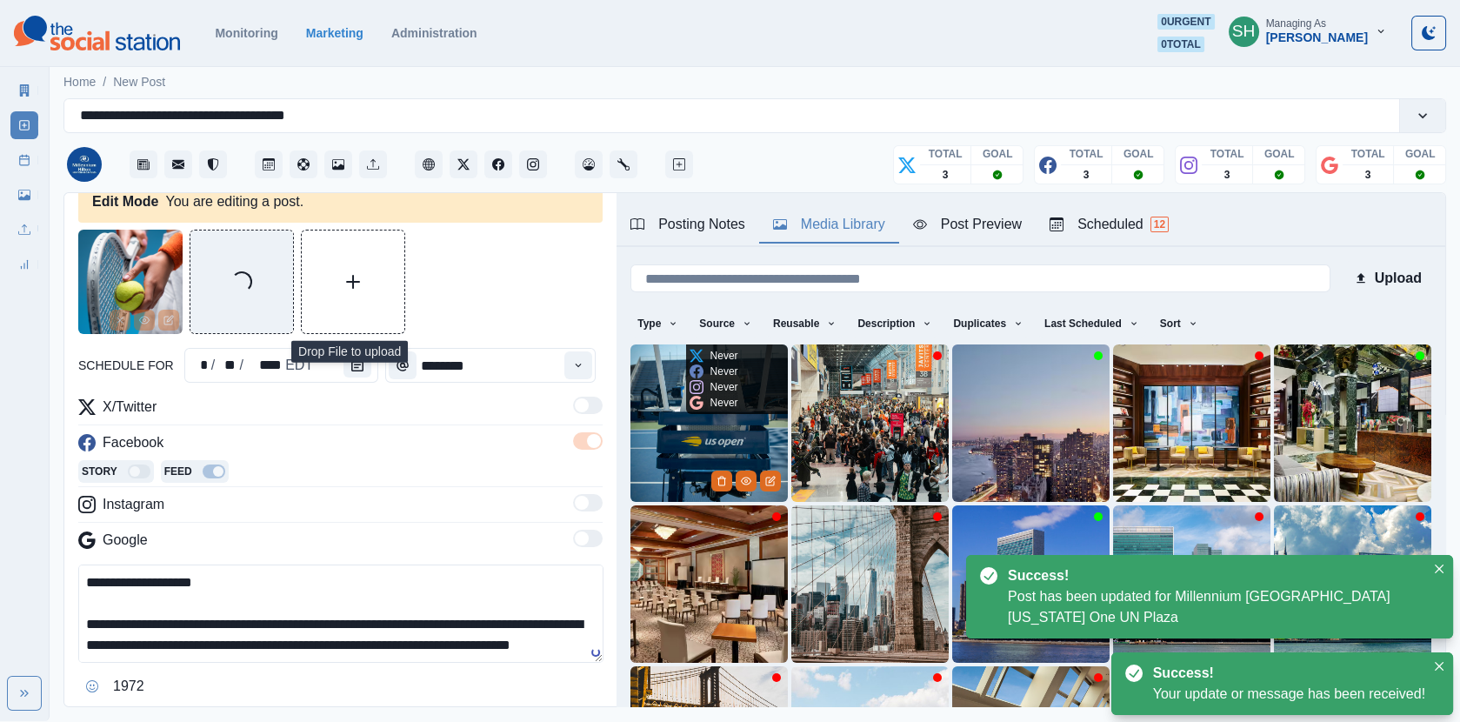
click at [696, 403] on icon at bounding box center [696, 403] width 14 height 14
click at [696, 419] on img at bounding box center [708, 422] width 157 height 157
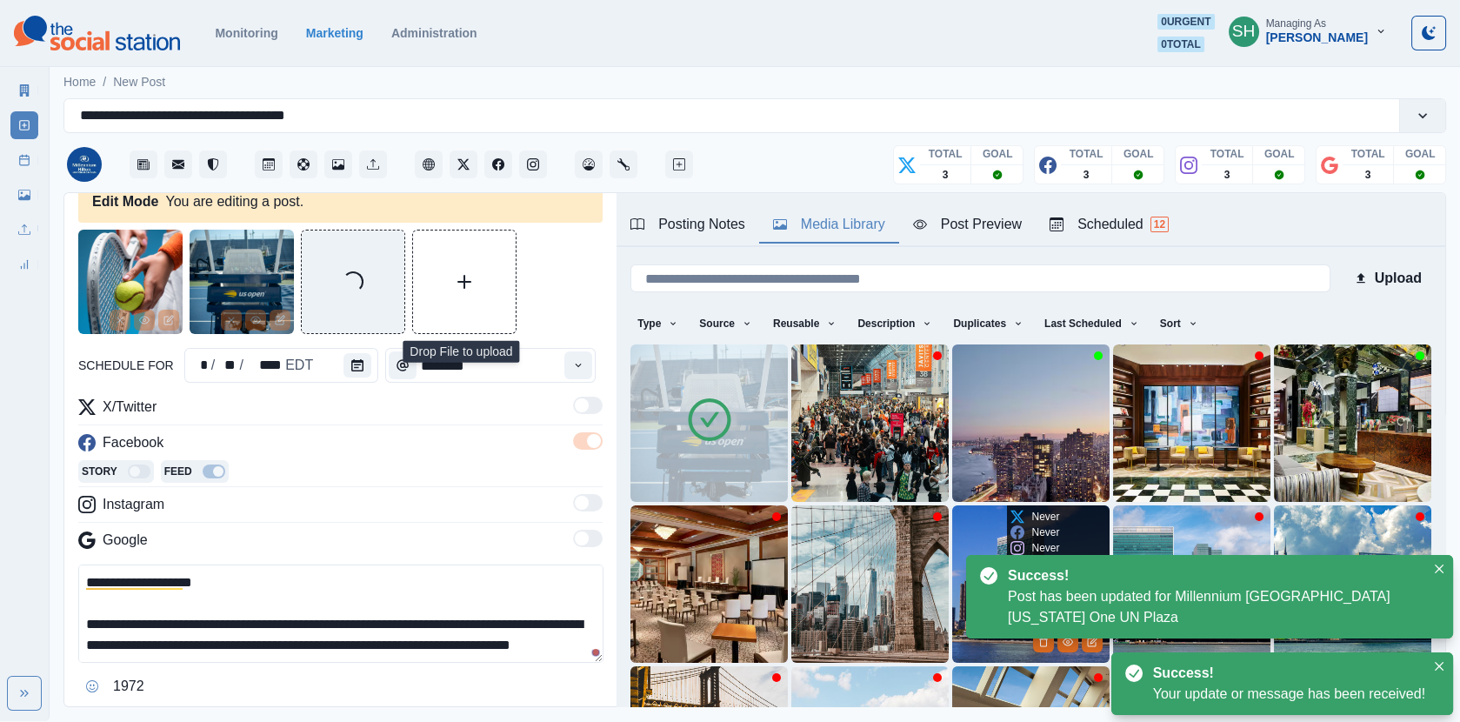
scroll to position [229, 0]
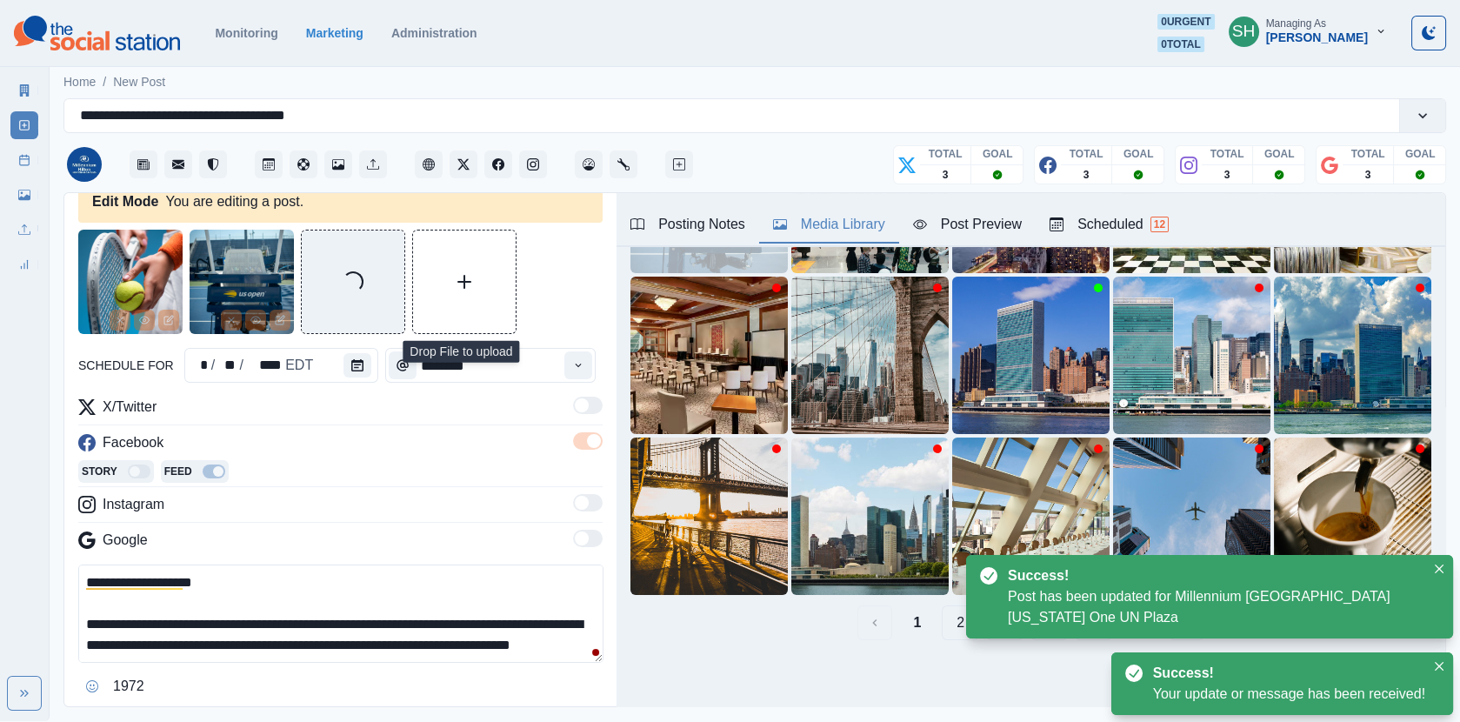
click at [956, 616] on button "2" at bounding box center [960, 622] width 37 height 35
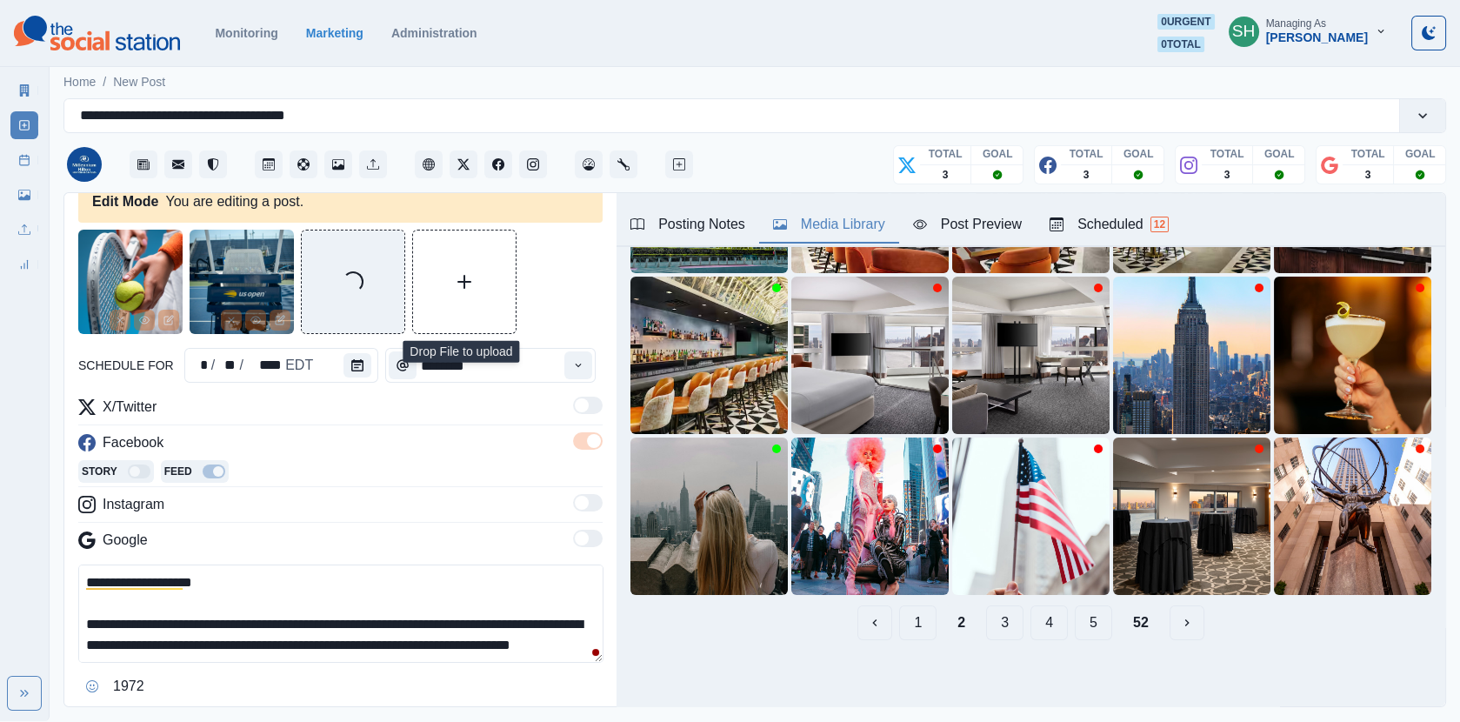
click at [1003, 613] on button "3" at bounding box center [1004, 622] width 37 height 35
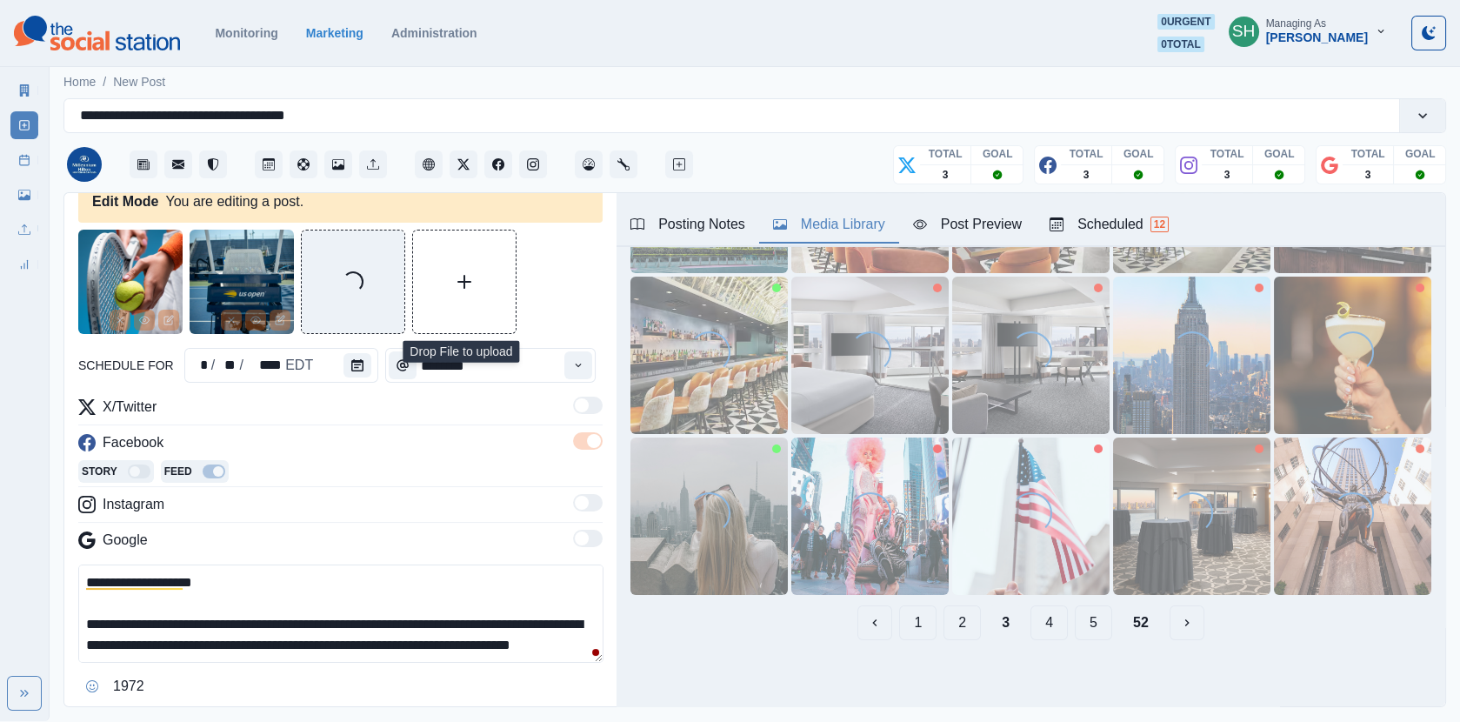
scroll to position [0, 0]
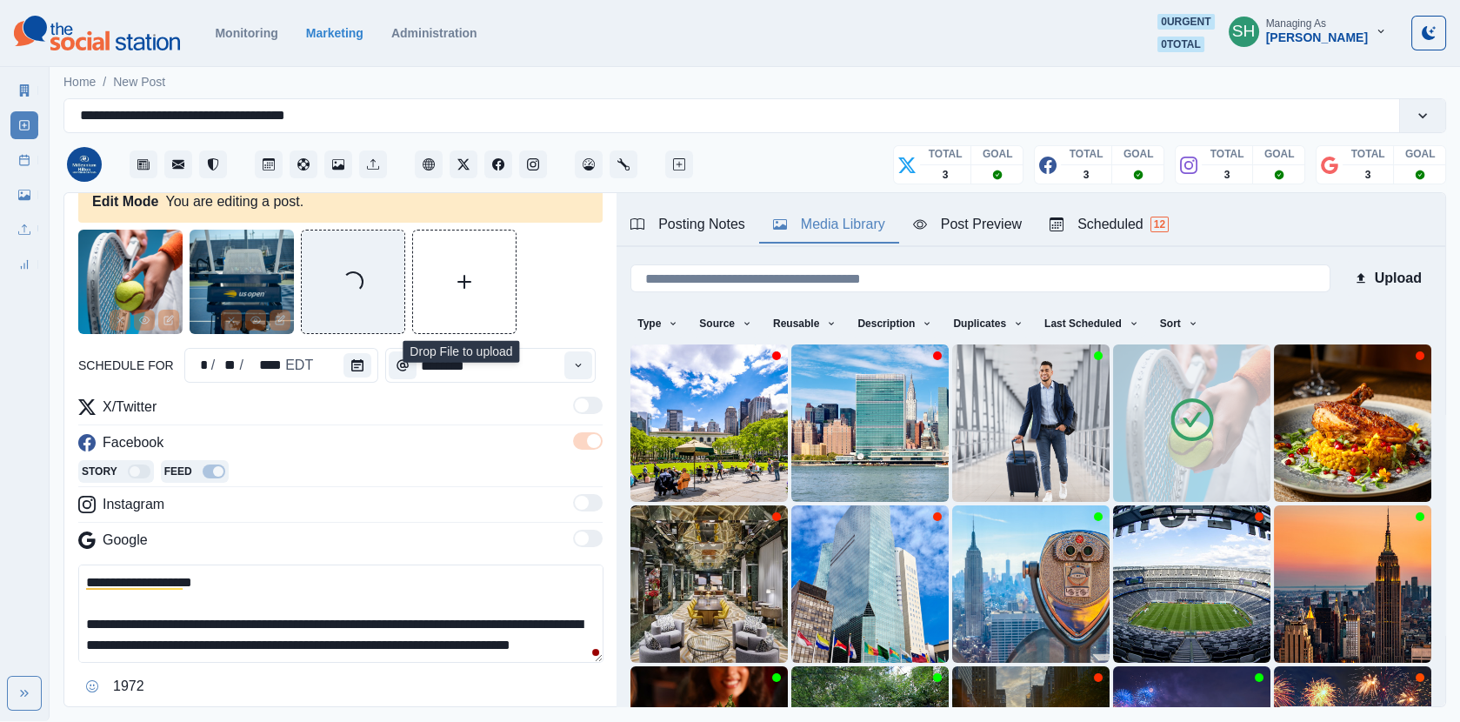
click at [1164, 406] on img at bounding box center [1191, 422] width 157 height 157
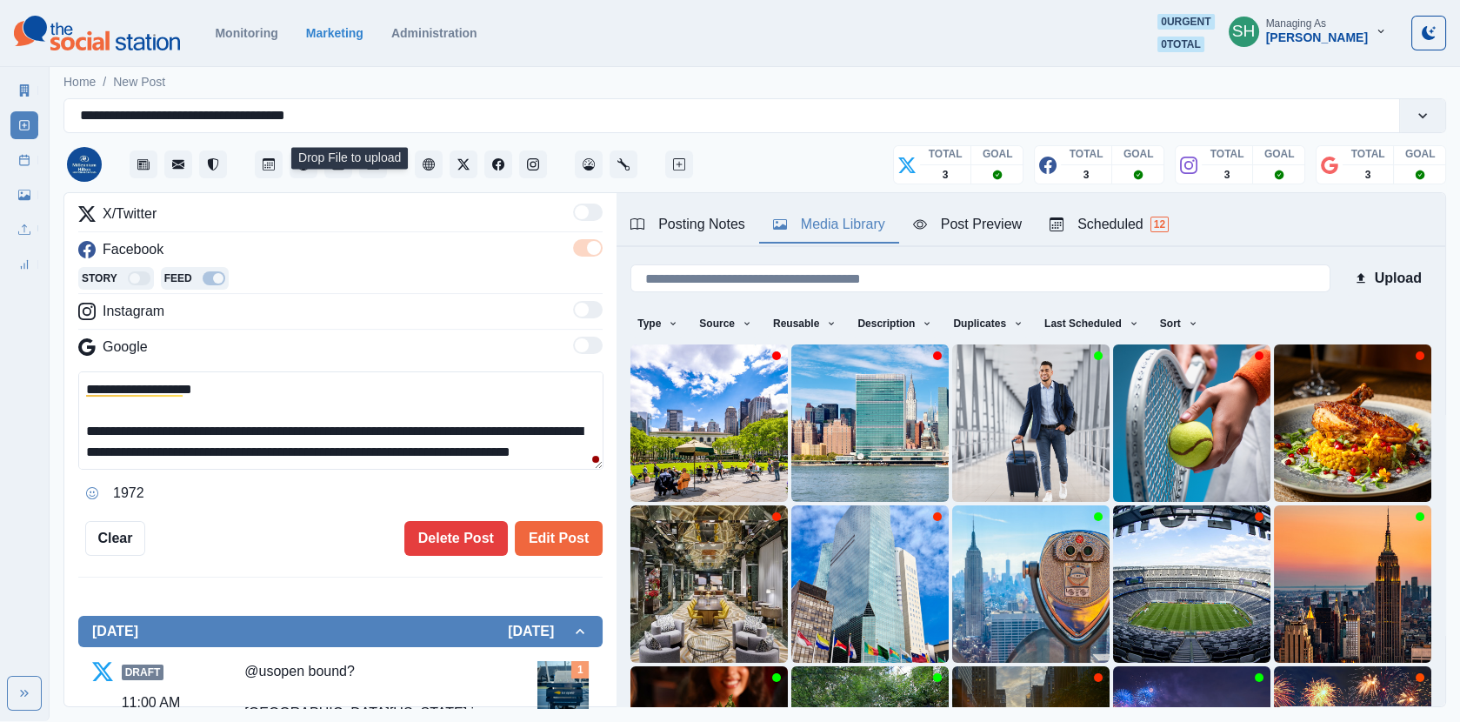
click at [549, 516] on div "**********" at bounding box center [340, 296] width 524 height 519
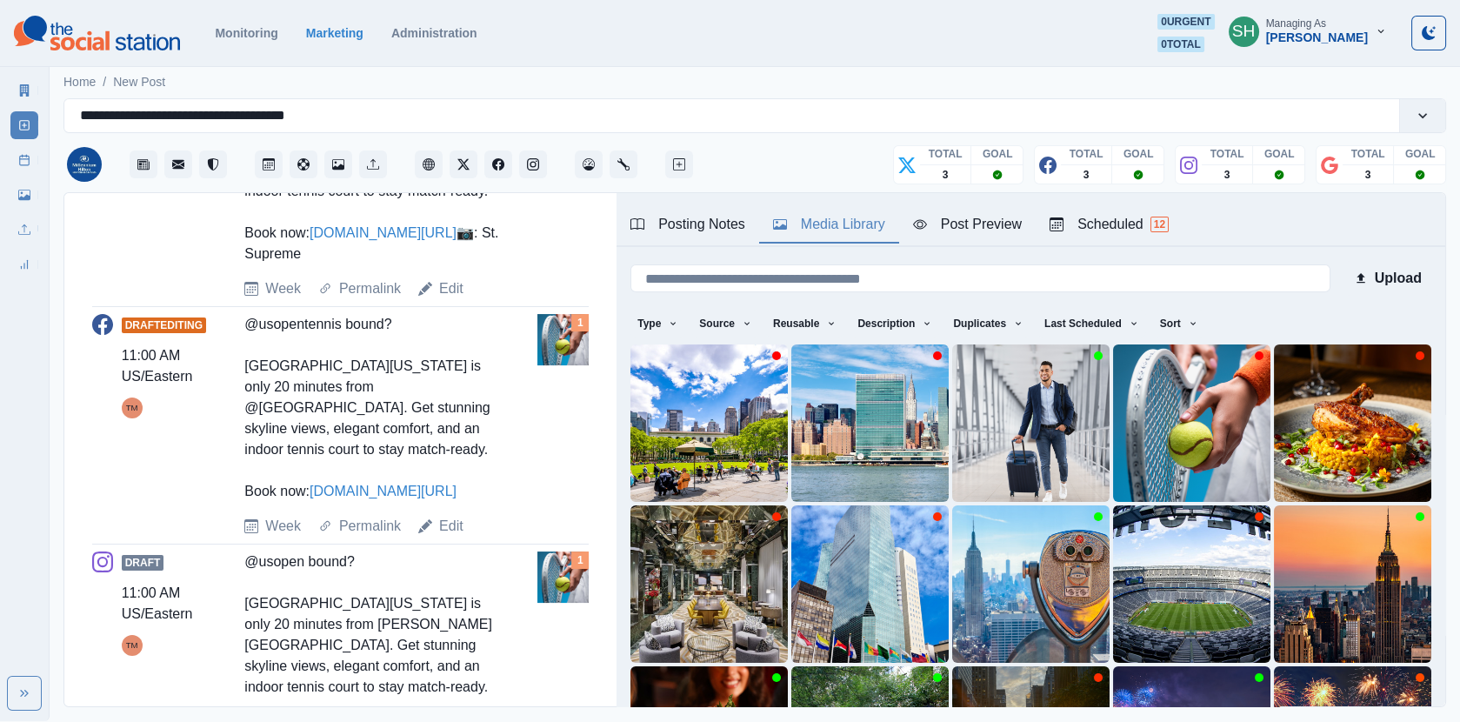
scroll to position [746, 0]
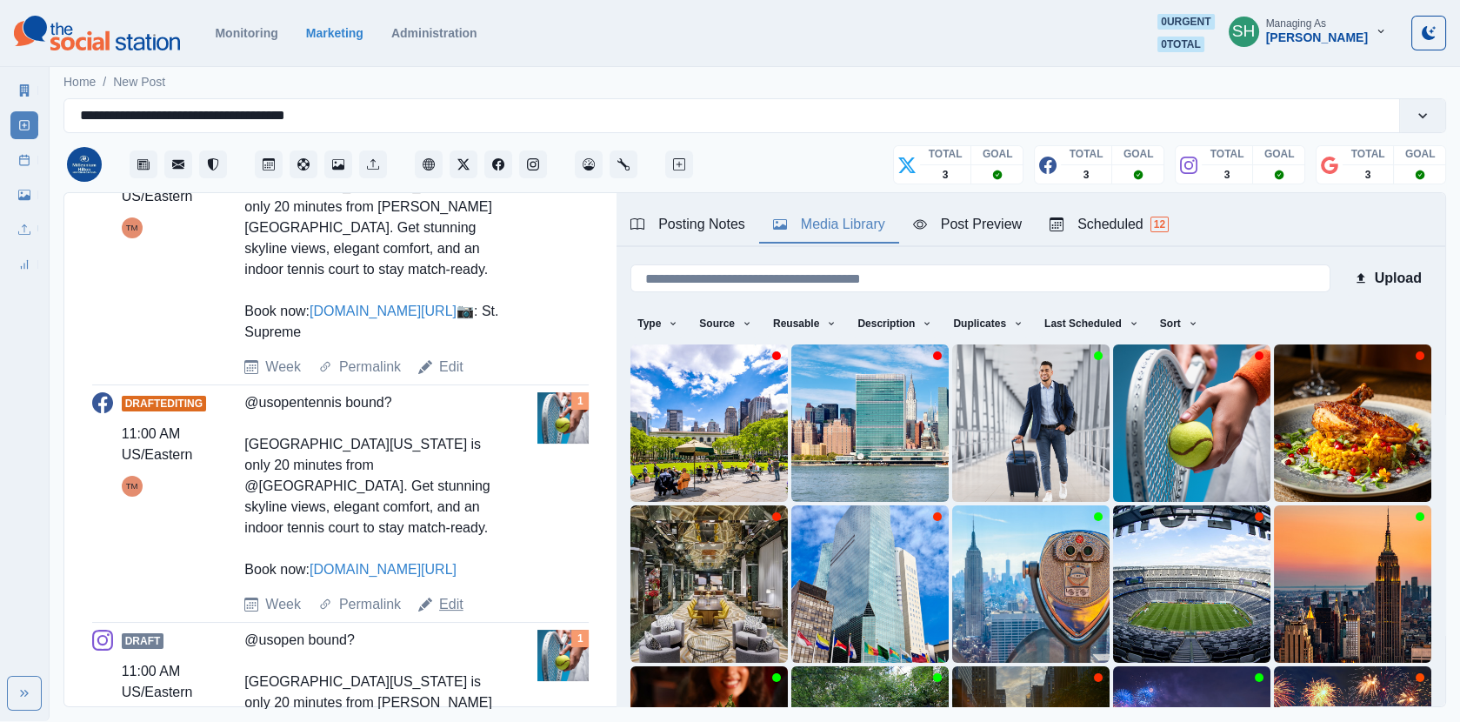
click at [442, 615] on link "Edit" at bounding box center [451, 604] width 24 height 21
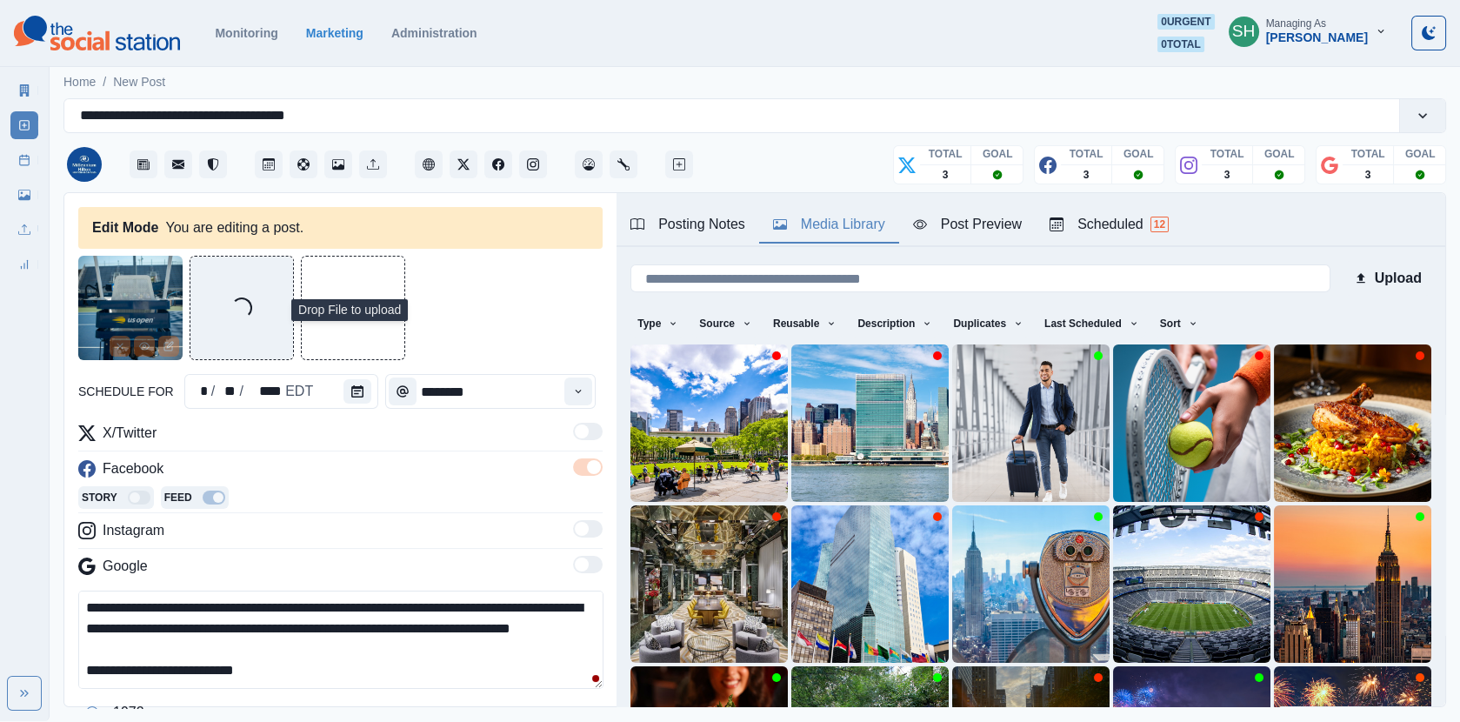
scroll to position [67, 0]
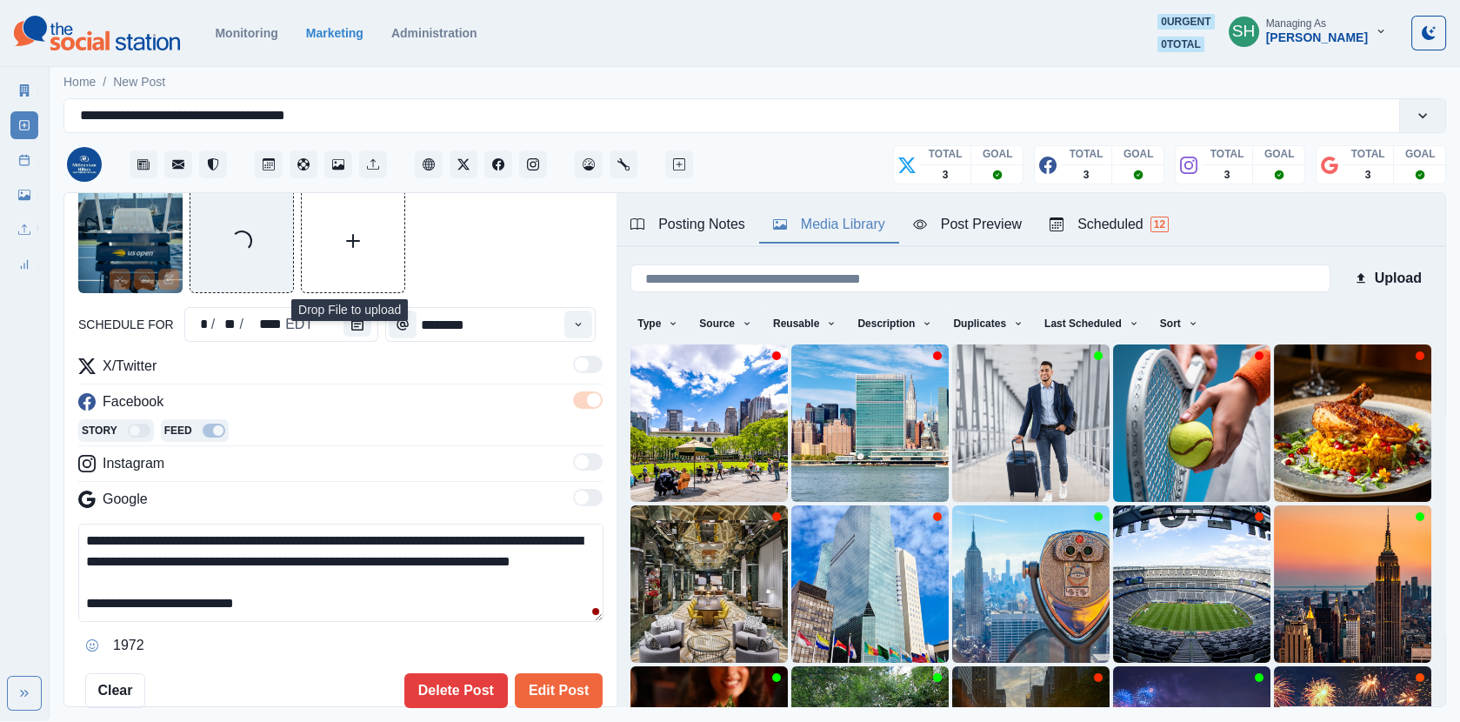
click at [303, 599] on textarea "**********" at bounding box center [340, 572] width 525 height 98
paste textarea "**********"
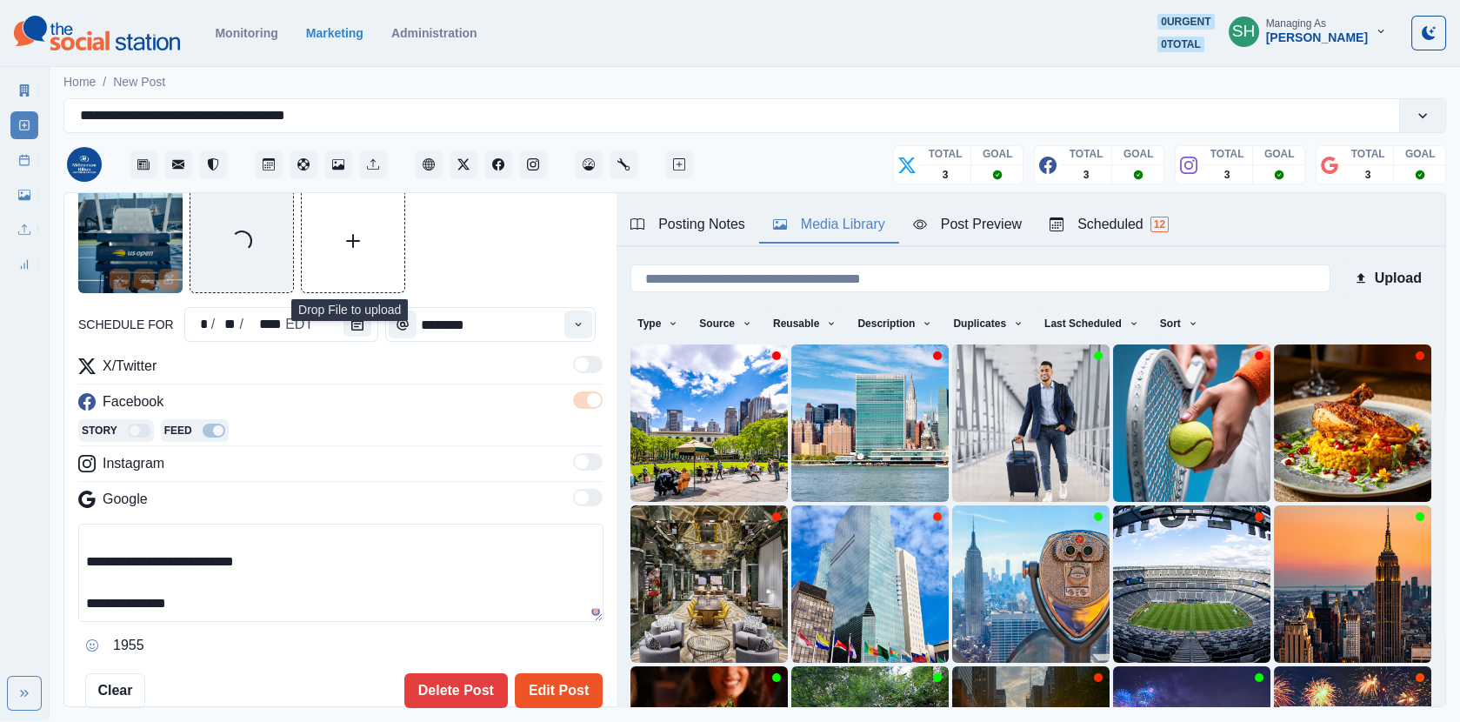
type textarea "**********"
click at [544, 692] on button "Edit Post" at bounding box center [559, 690] width 88 height 35
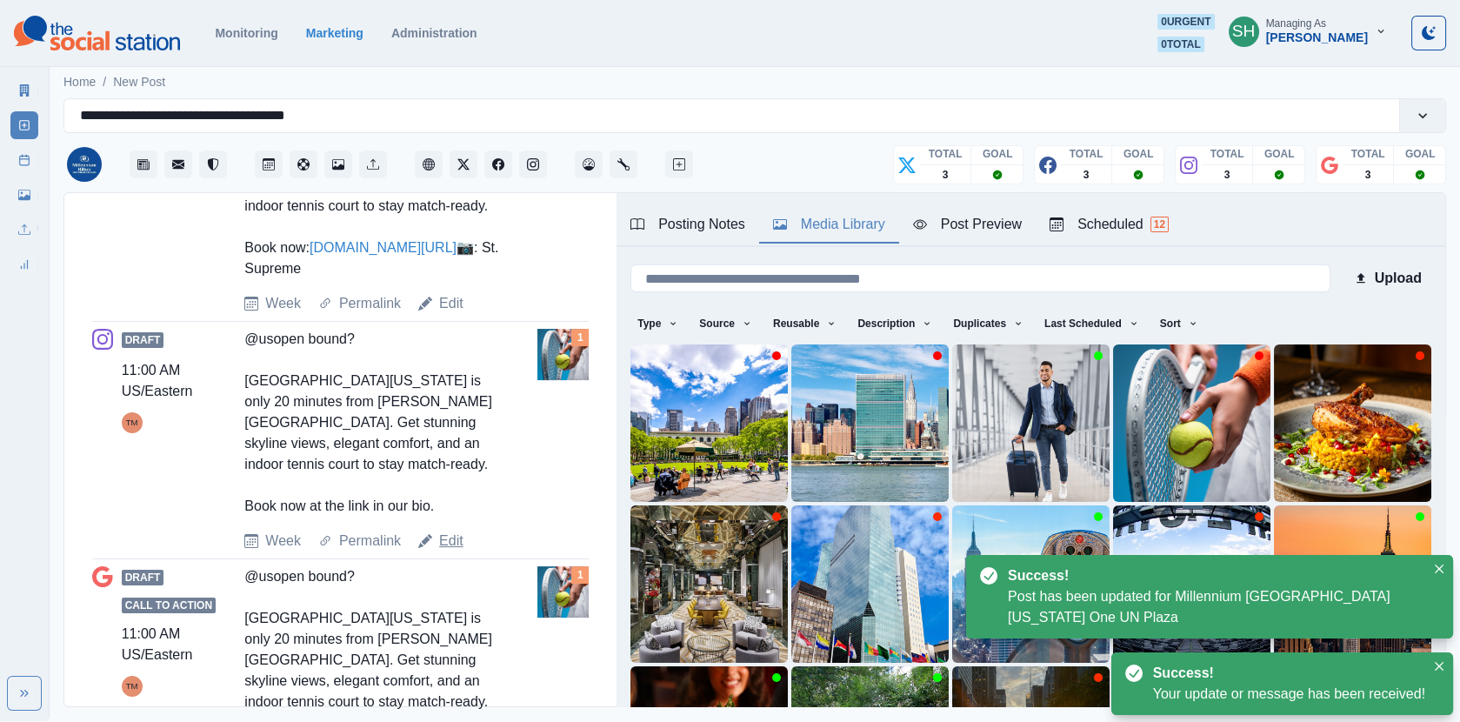
click at [446, 551] on link "Edit" at bounding box center [451, 540] width 24 height 21
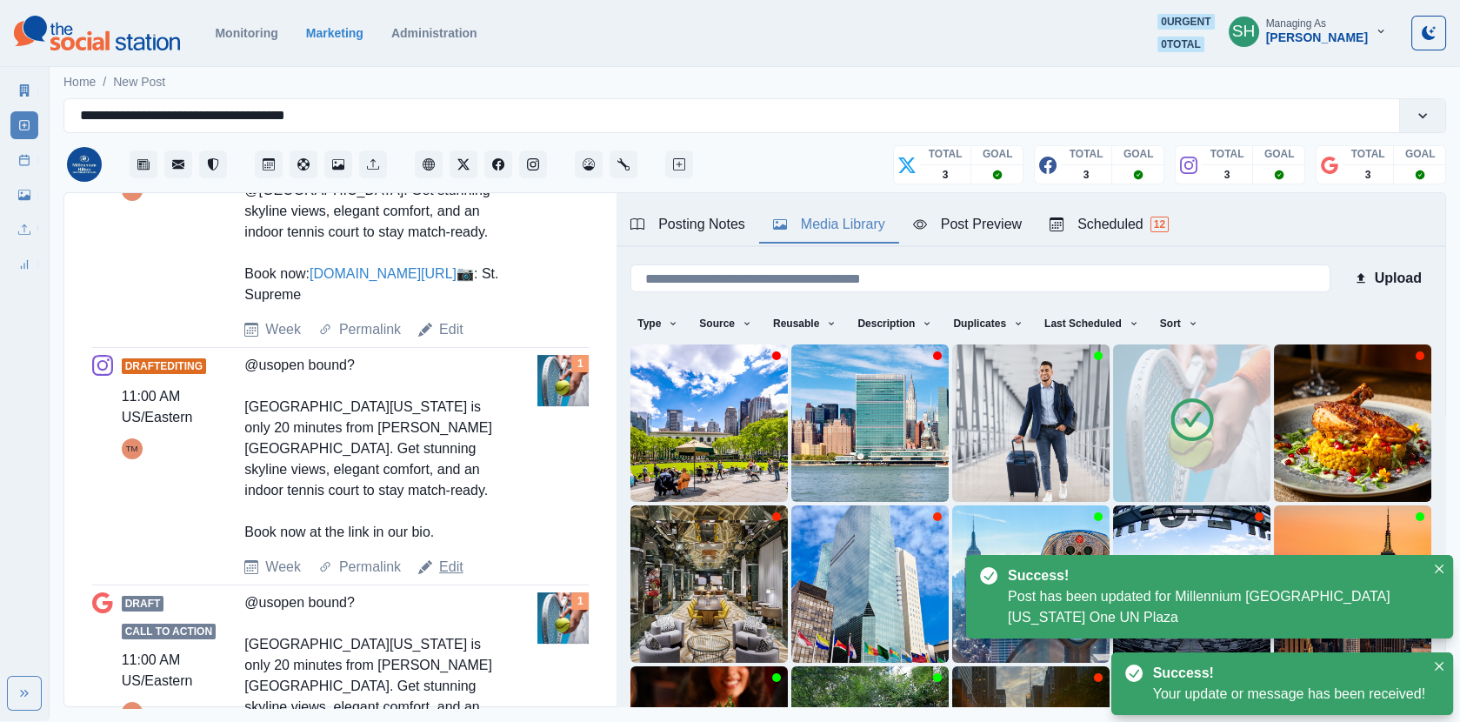
type textarea "**********"
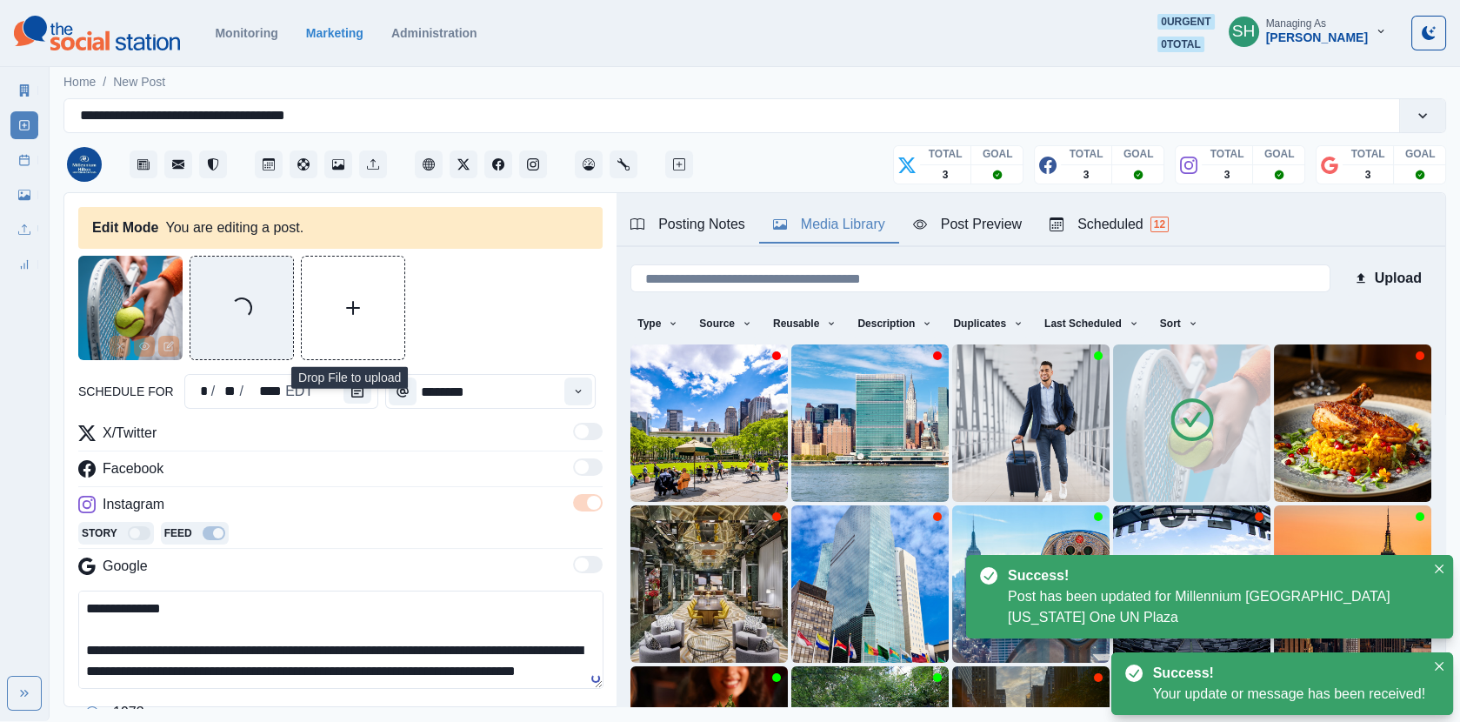
click at [1194, 467] on img at bounding box center [1191, 422] width 157 height 157
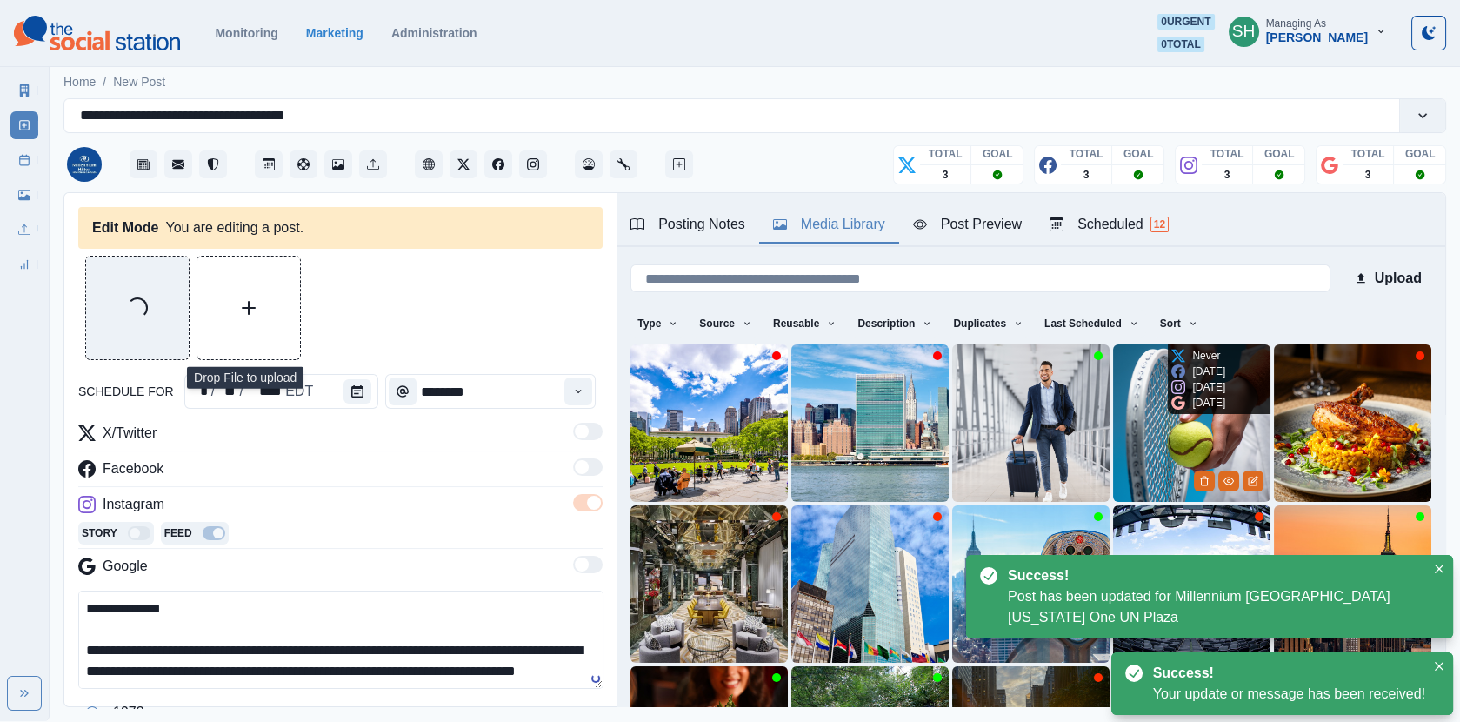
scroll to position [229, 0]
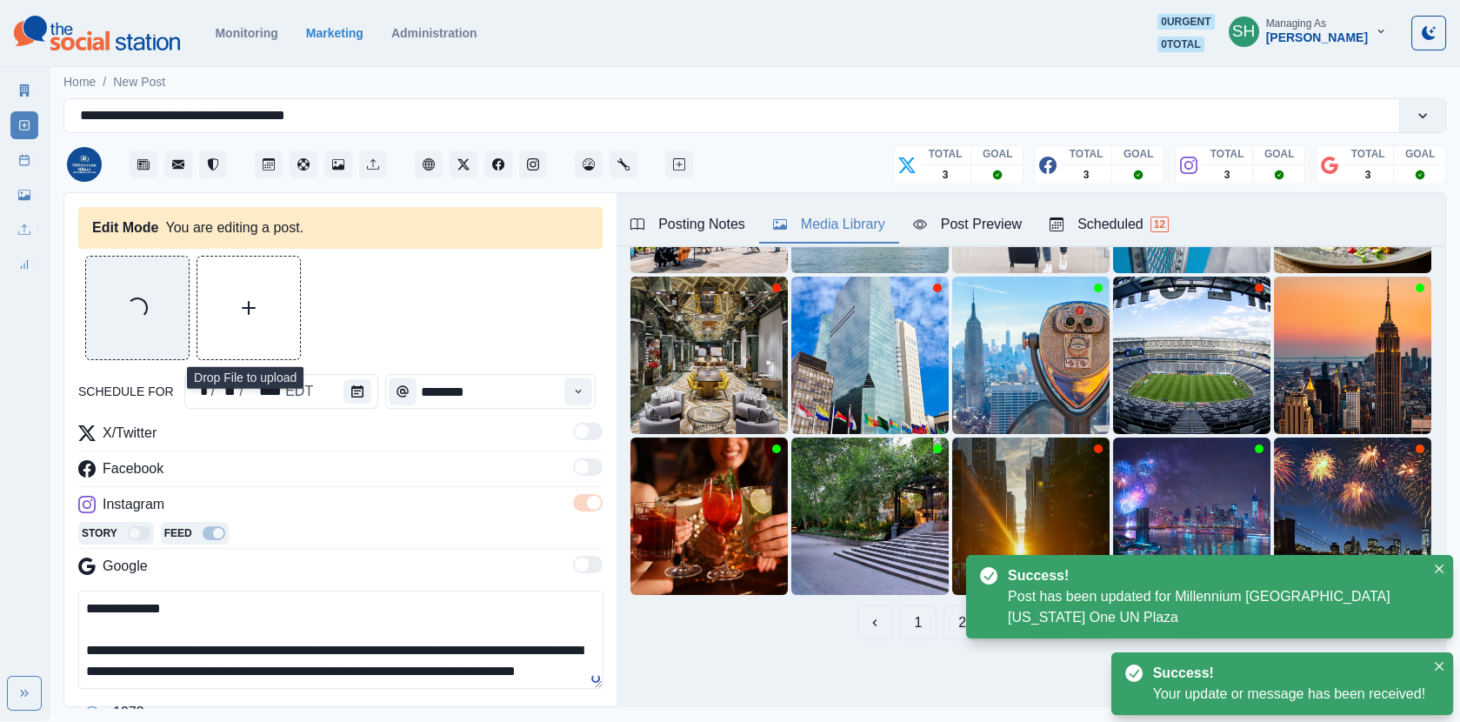
click at [913, 615] on button "1" at bounding box center [917, 622] width 37 height 35
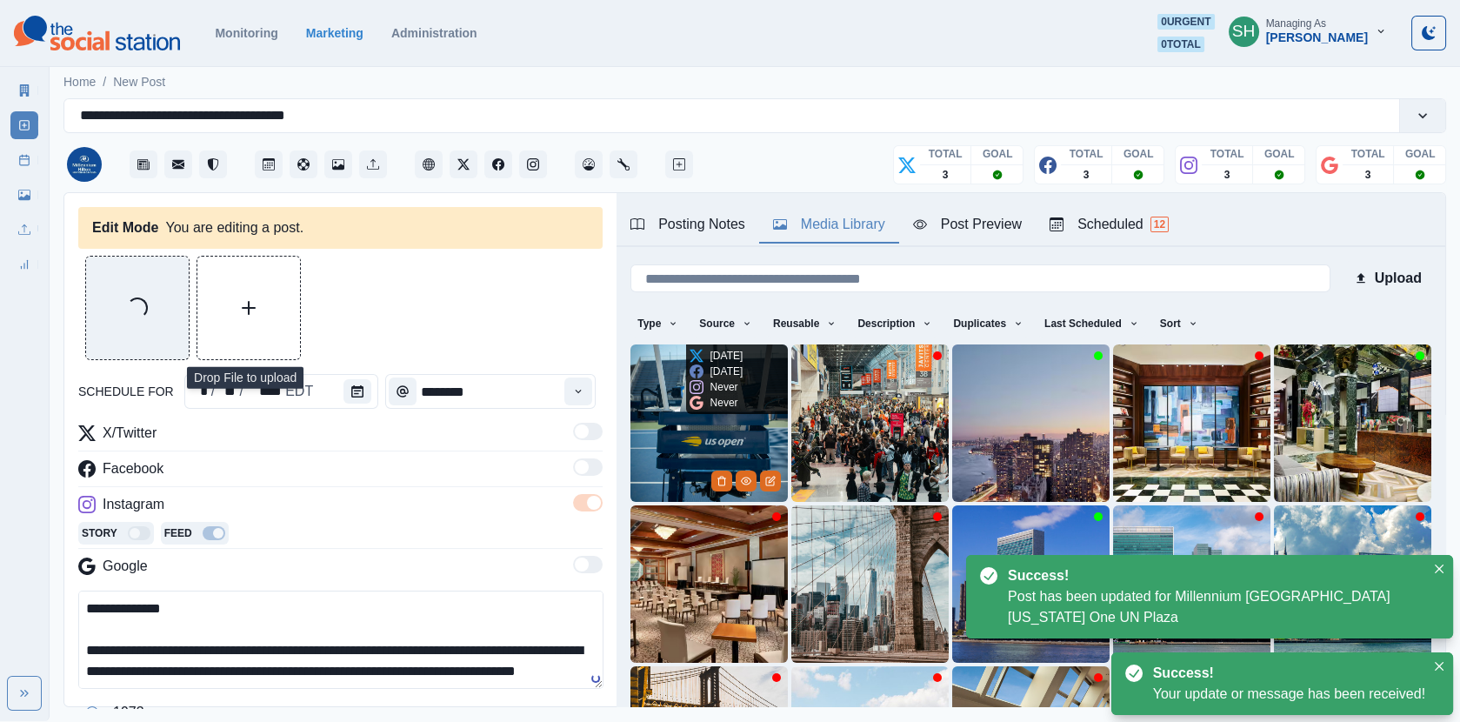
click at [682, 451] on img at bounding box center [708, 422] width 157 height 157
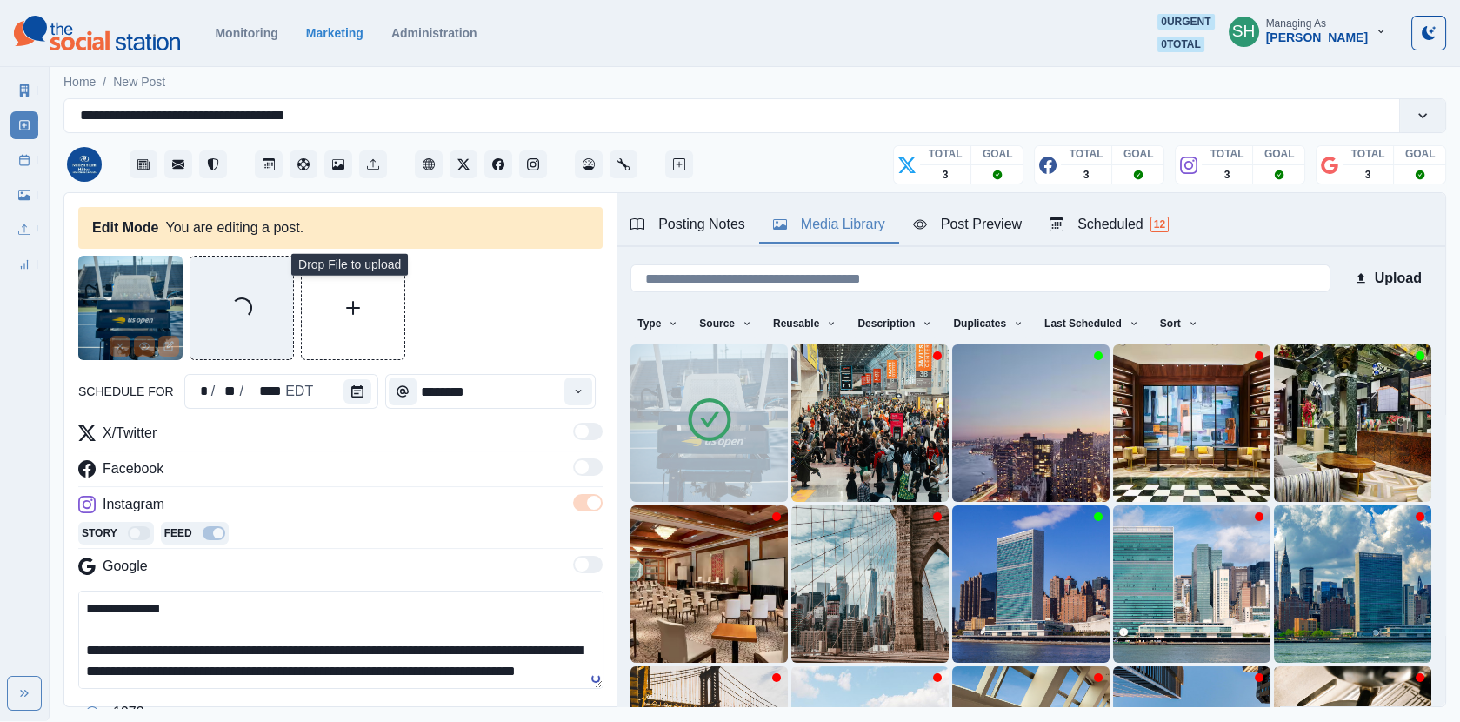
scroll to position [150, 0]
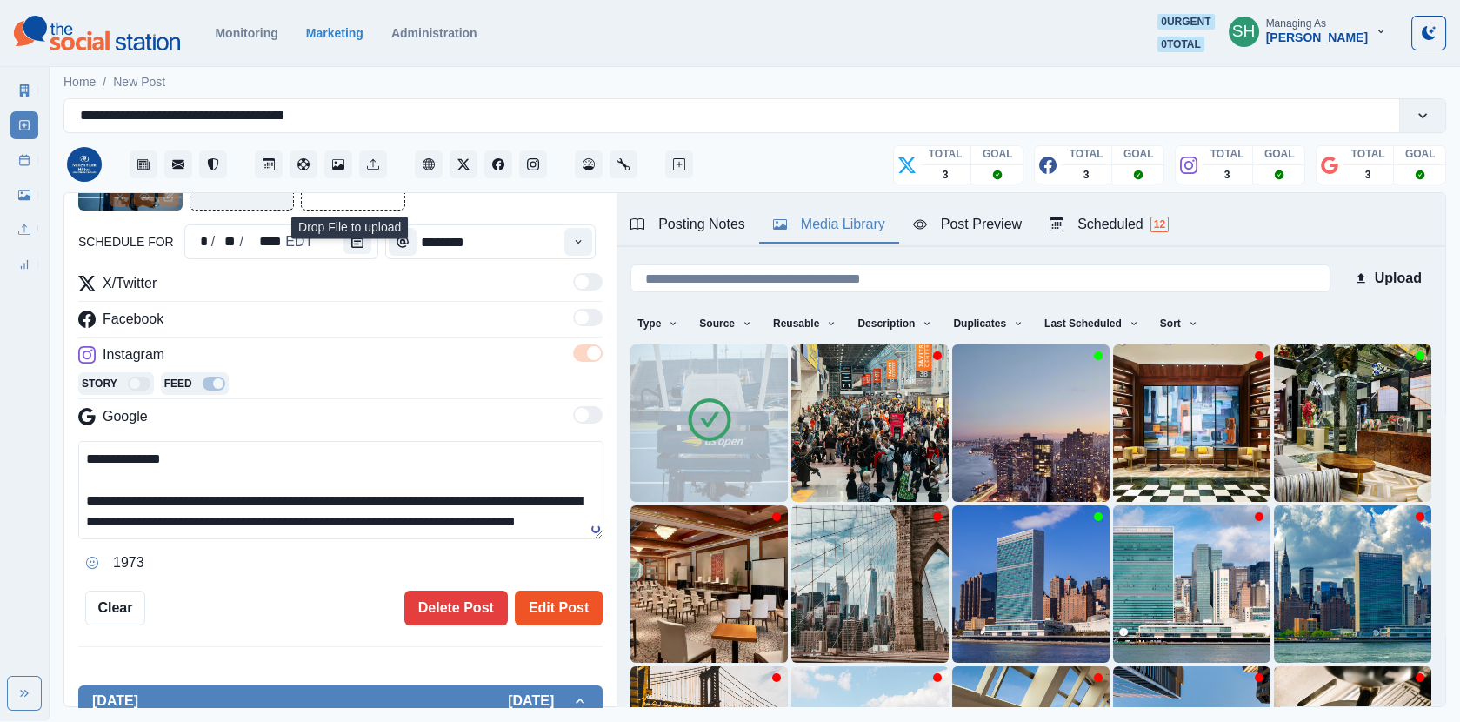
click at [532, 593] on button "Edit Post" at bounding box center [559, 607] width 88 height 35
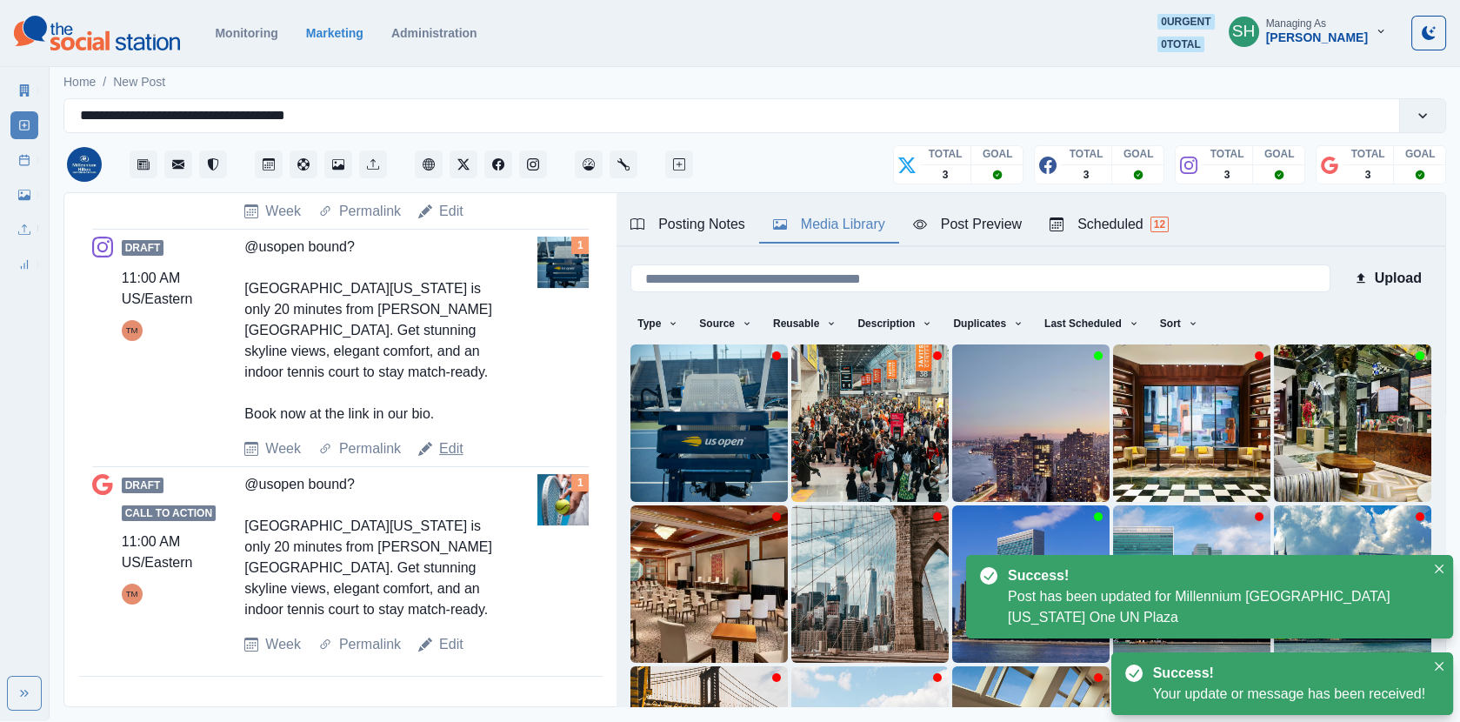
click at [457, 446] on link "Edit" at bounding box center [451, 448] width 24 height 21
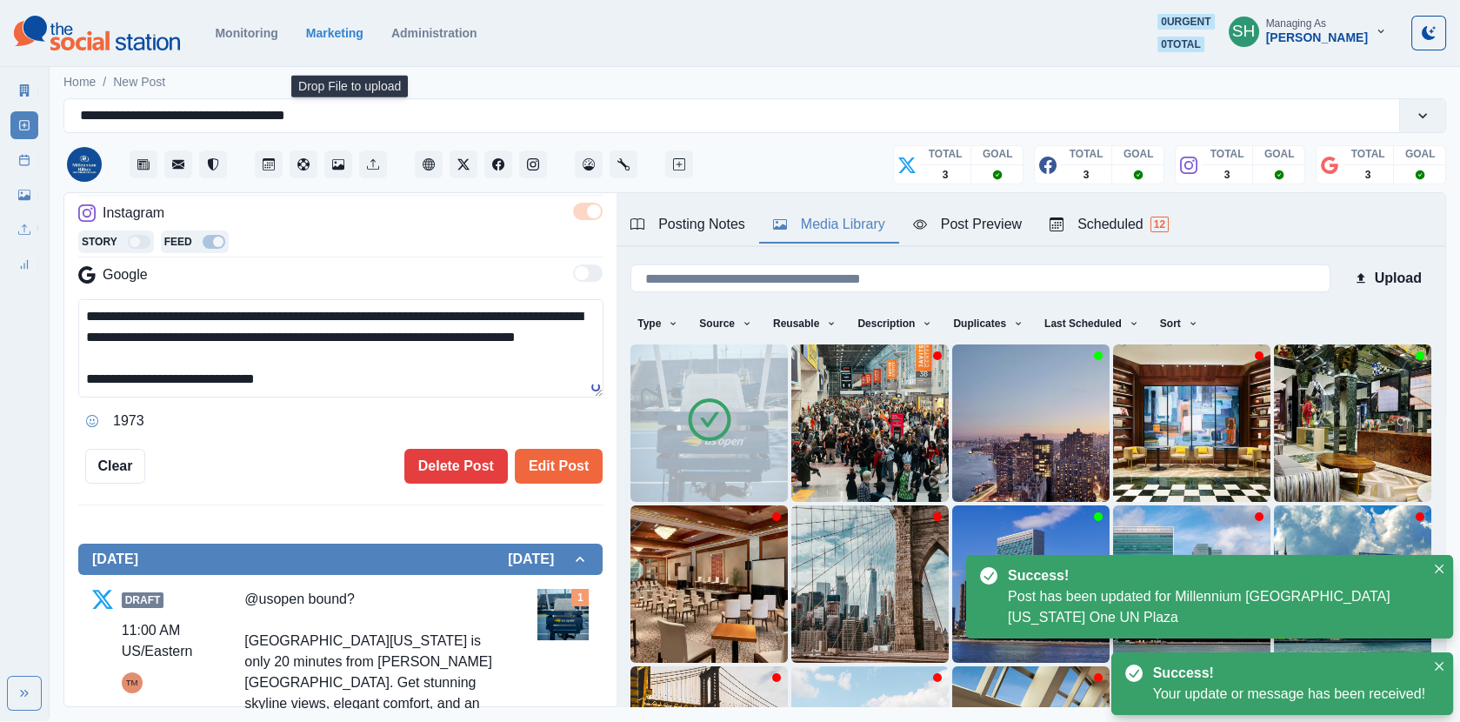
click at [371, 379] on textarea "**********" at bounding box center [340, 348] width 525 height 98
paste textarea "**********"
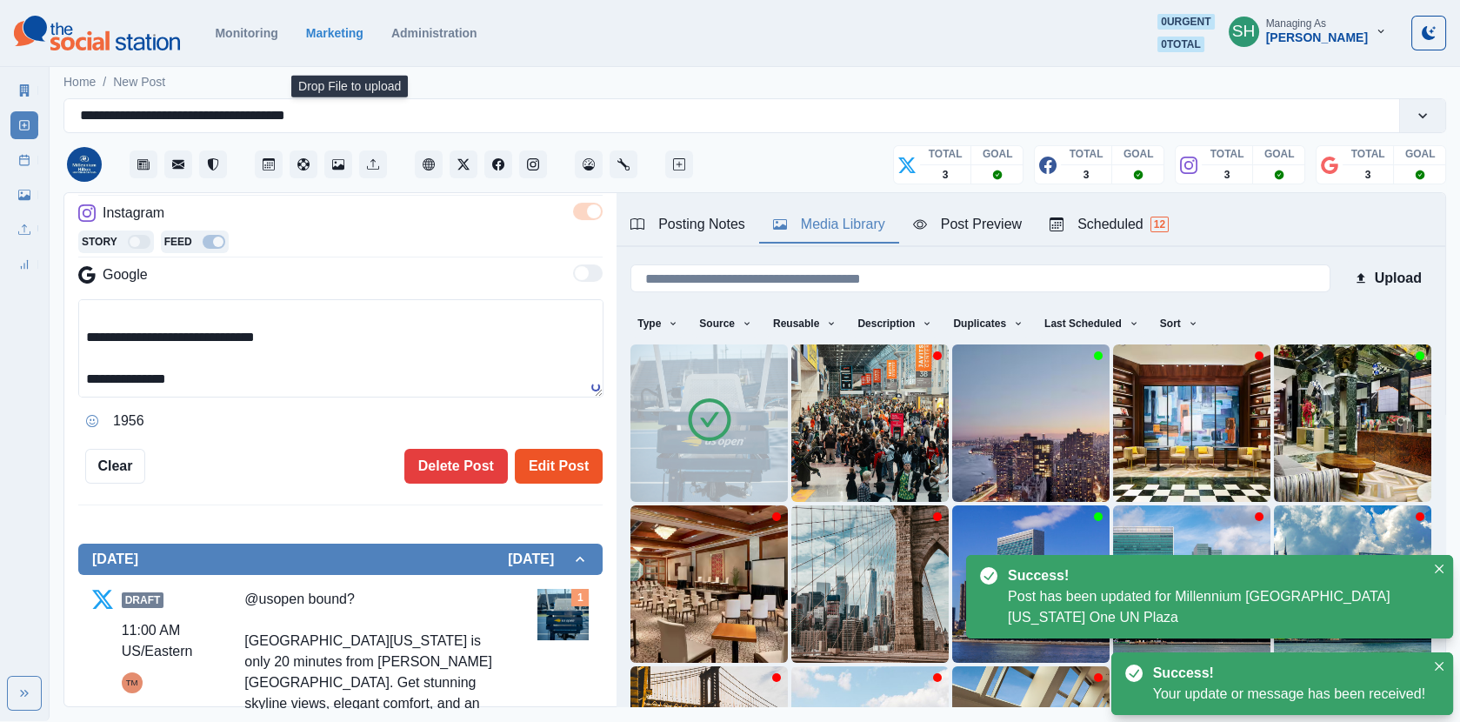
type textarea "**********"
click at [587, 452] on button "Edit Post" at bounding box center [559, 466] width 88 height 35
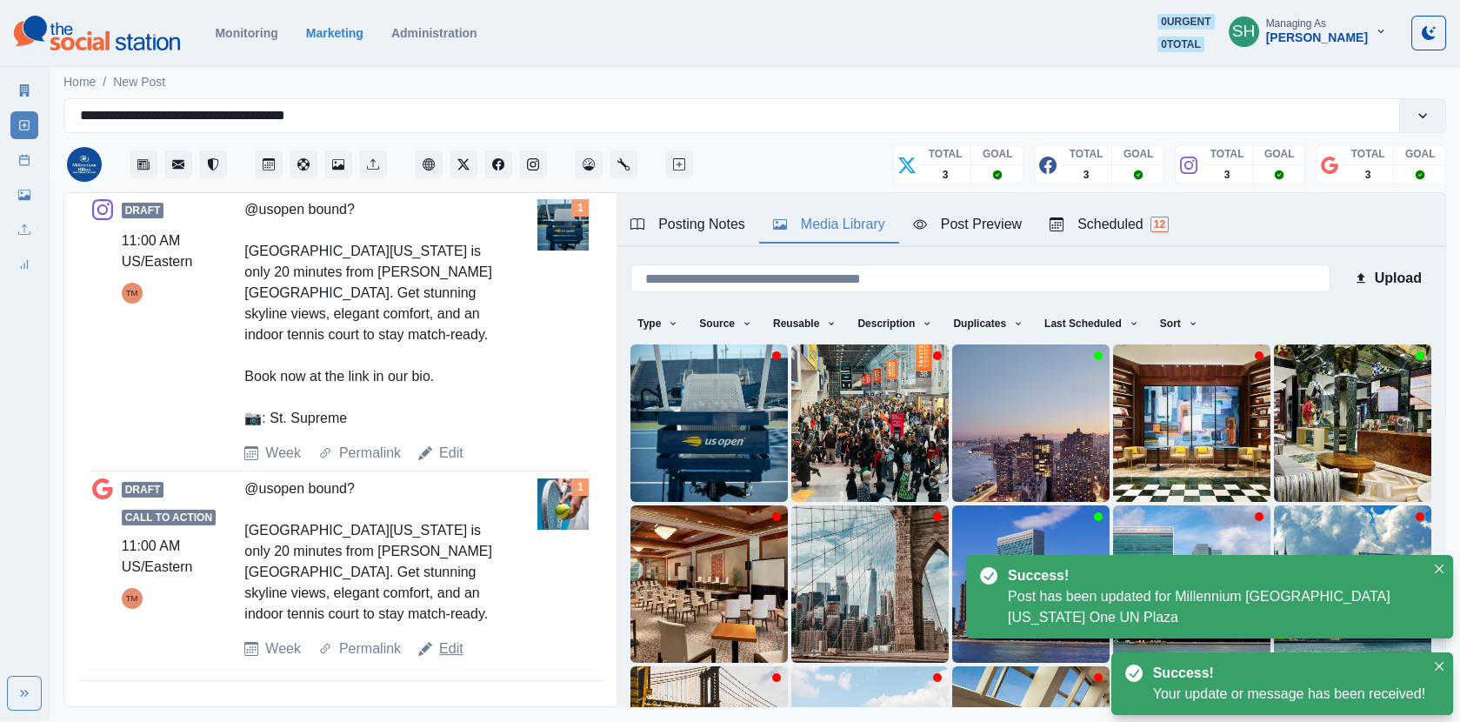
click at [444, 659] on link "Edit" at bounding box center [451, 648] width 24 height 21
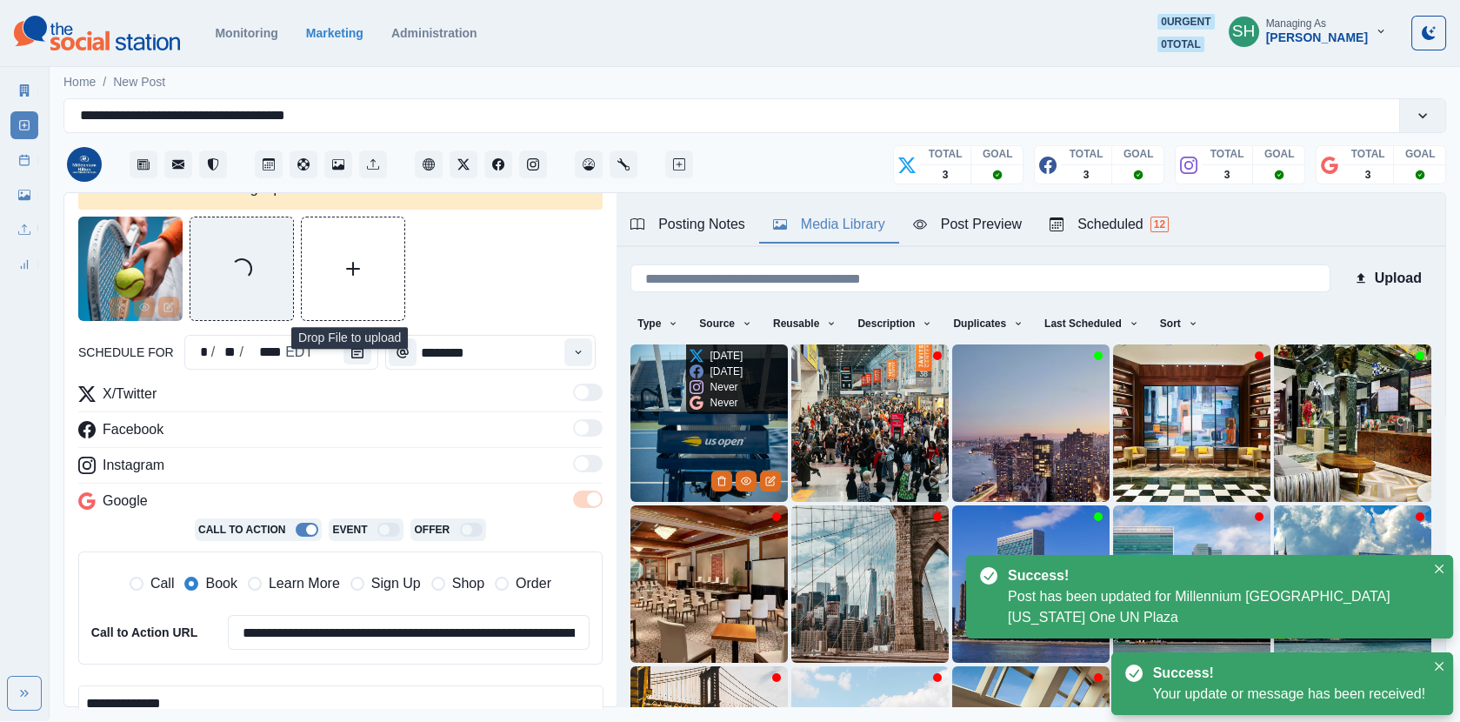
click at [650, 456] on img at bounding box center [708, 422] width 157 height 157
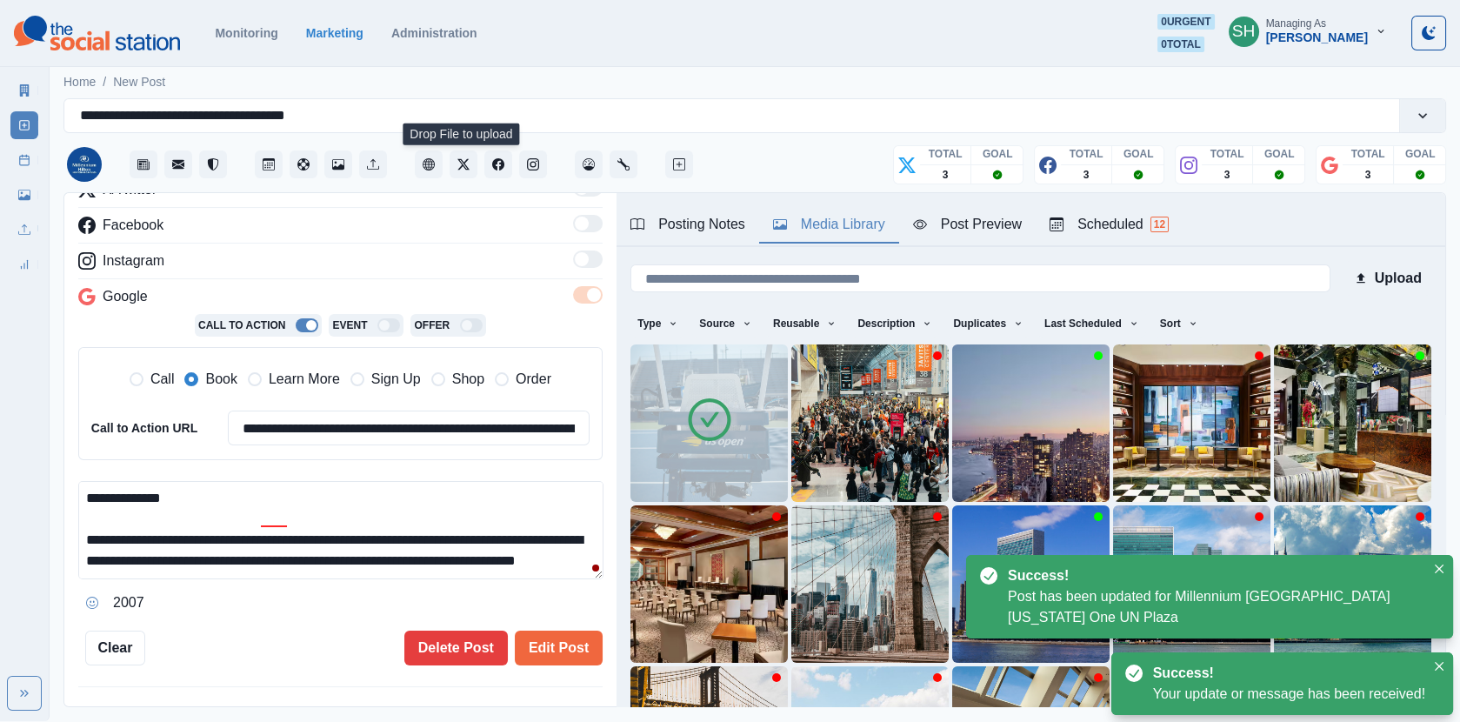
click at [291, 574] on textarea "**********" at bounding box center [340, 530] width 525 height 98
paste textarea "**********"
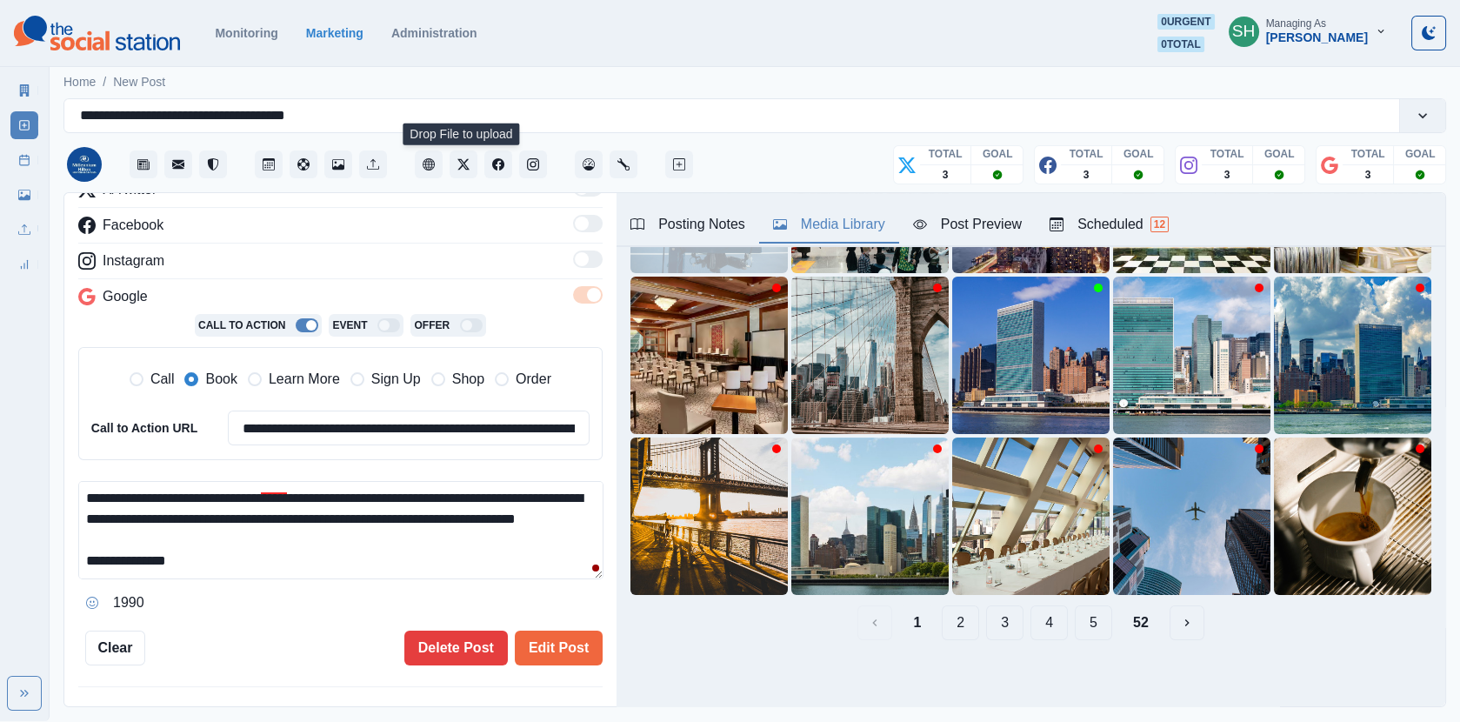
type textarea "**********"
click at [1022, 621] on div "1 2 3 4 5 52" at bounding box center [1030, 622] width 801 height 35
click at [1017, 621] on button "3" at bounding box center [1004, 622] width 37 height 35
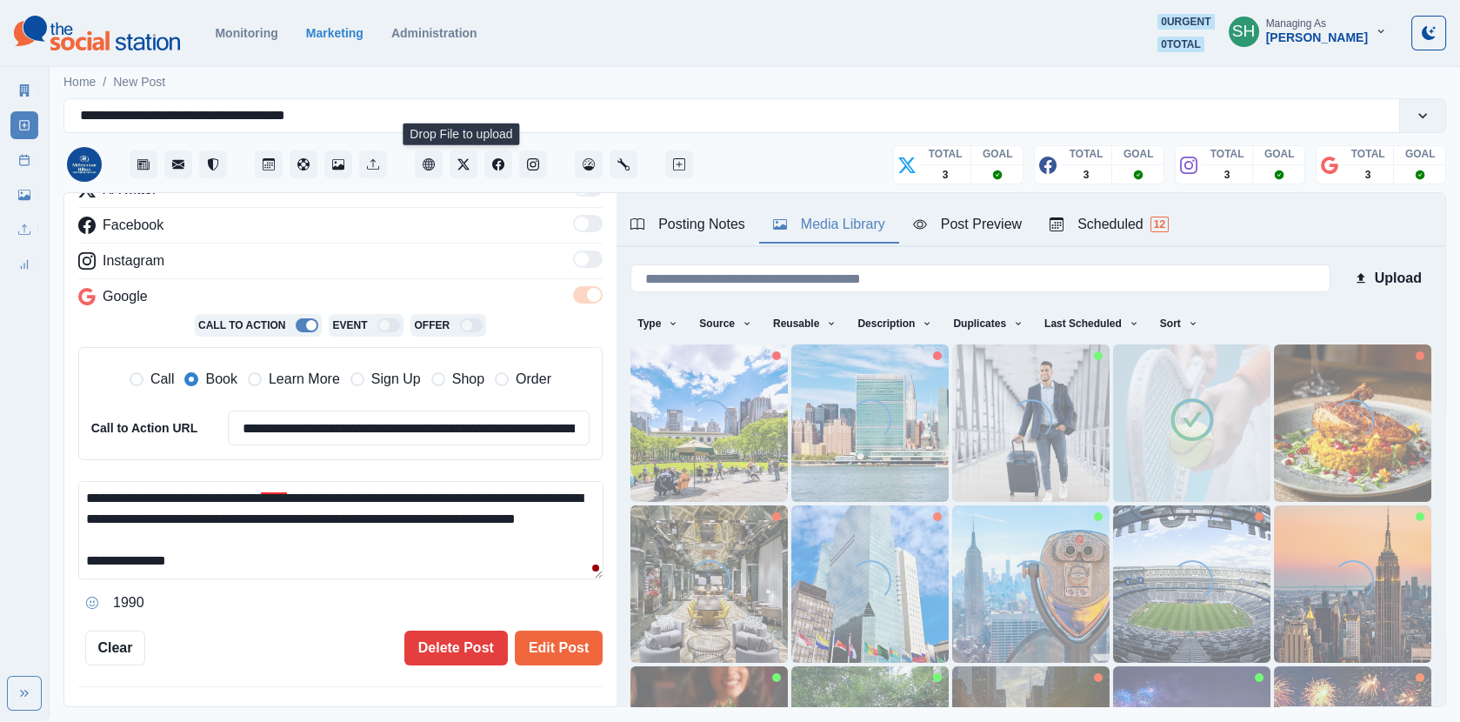
click at [1155, 424] on img at bounding box center [1191, 422] width 157 height 157
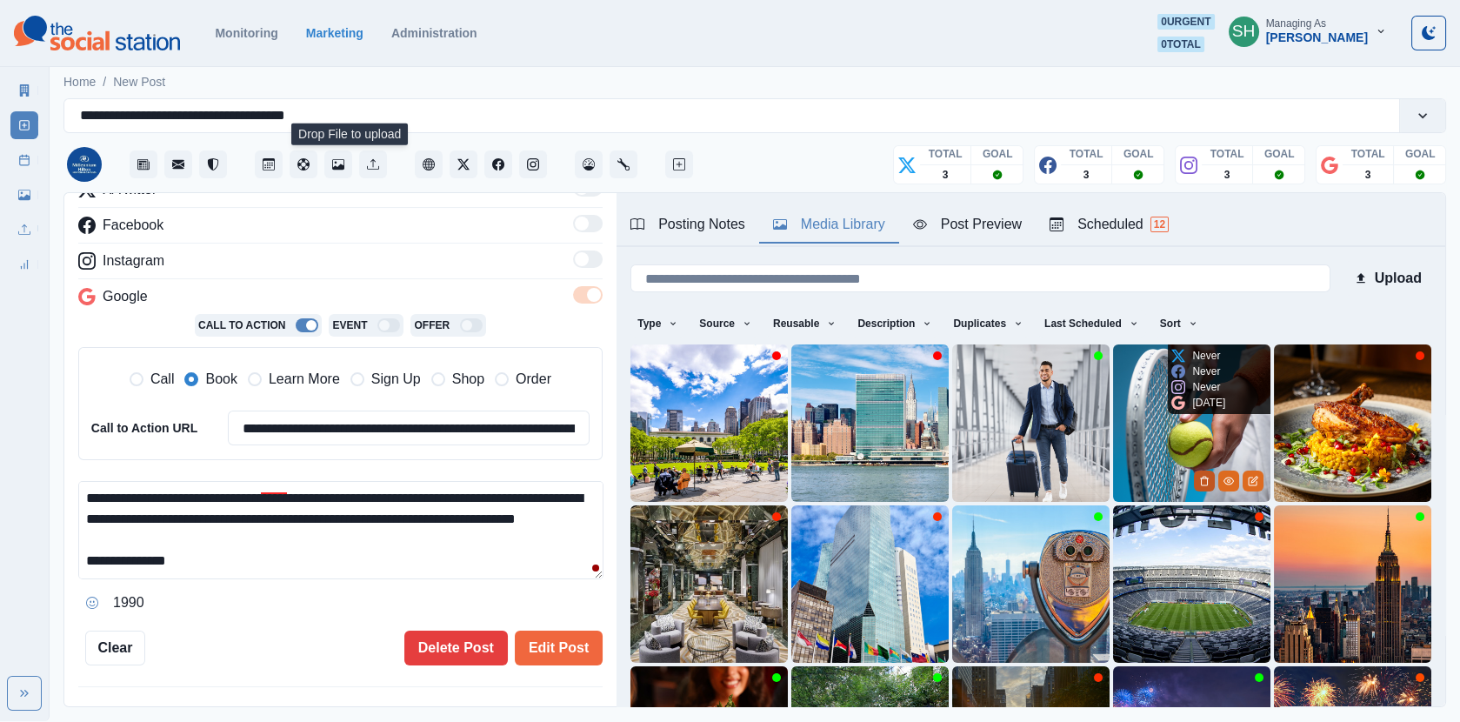
click at [1201, 476] on icon "Delete Media" at bounding box center [1204, 481] width 10 height 10
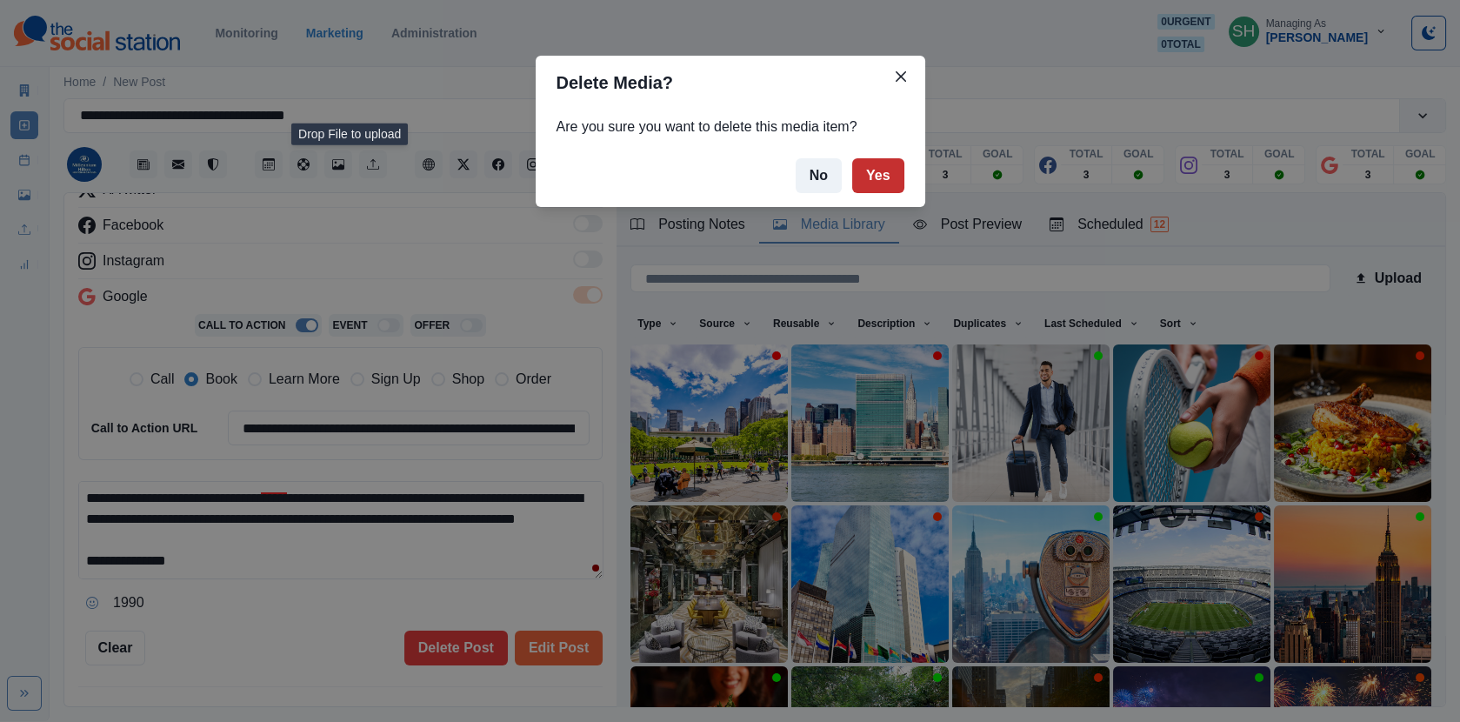
click at [884, 167] on button "Yes" at bounding box center [878, 175] width 52 height 35
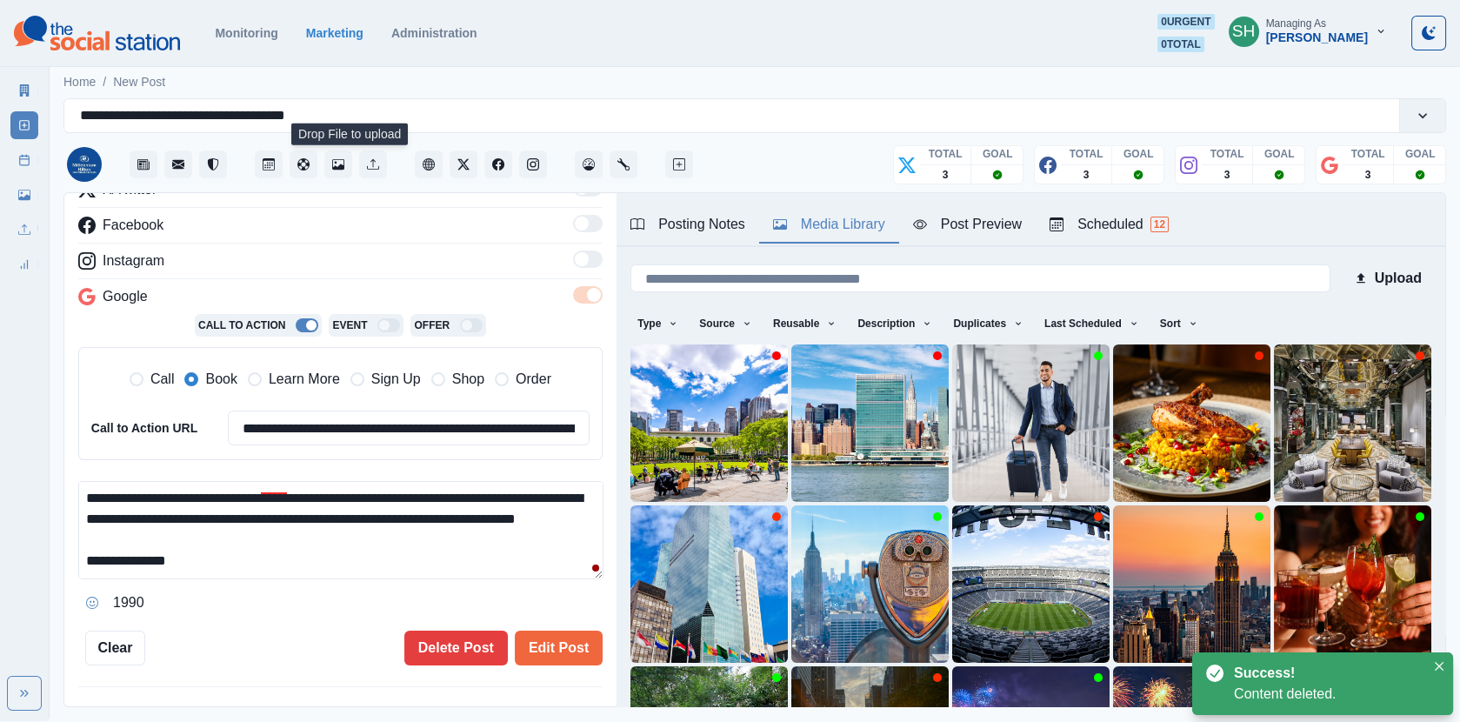
click at [899, 76] on div "Home / New Post" at bounding box center [755, 77] width 1410 height 29
click at [525, 636] on button "Edit Post" at bounding box center [559, 647] width 88 height 35
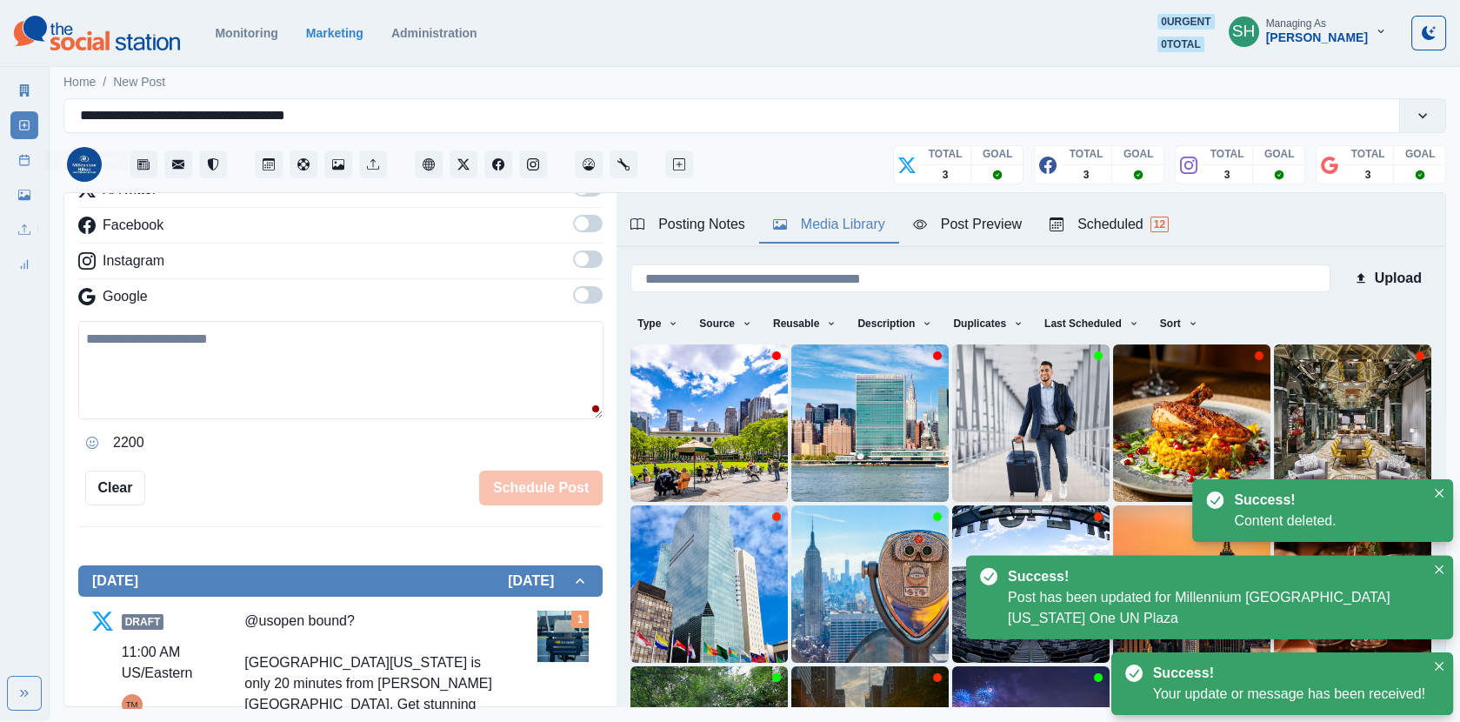
click at [34, 161] on link "Post Schedule" at bounding box center [24, 160] width 28 height 28
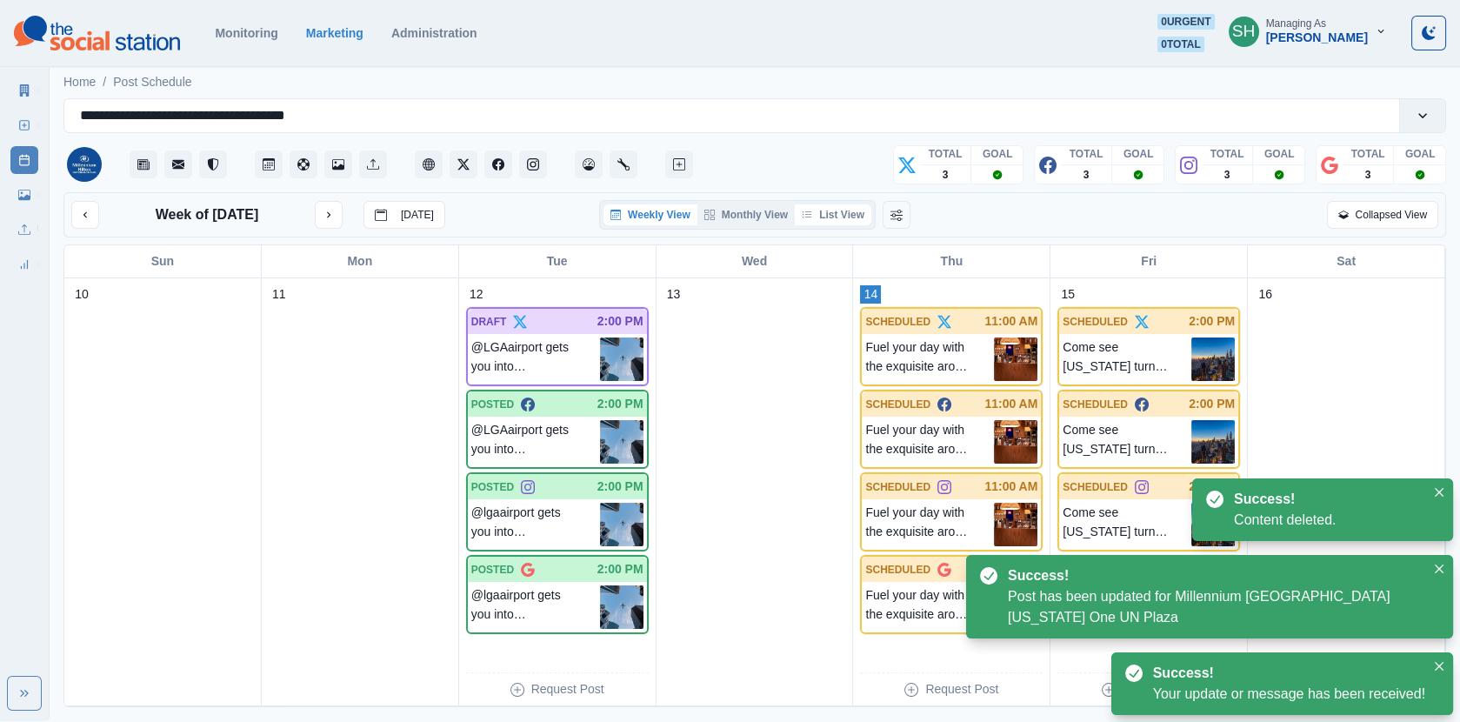
click at [834, 213] on button "List View" at bounding box center [833, 214] width 77 height 21
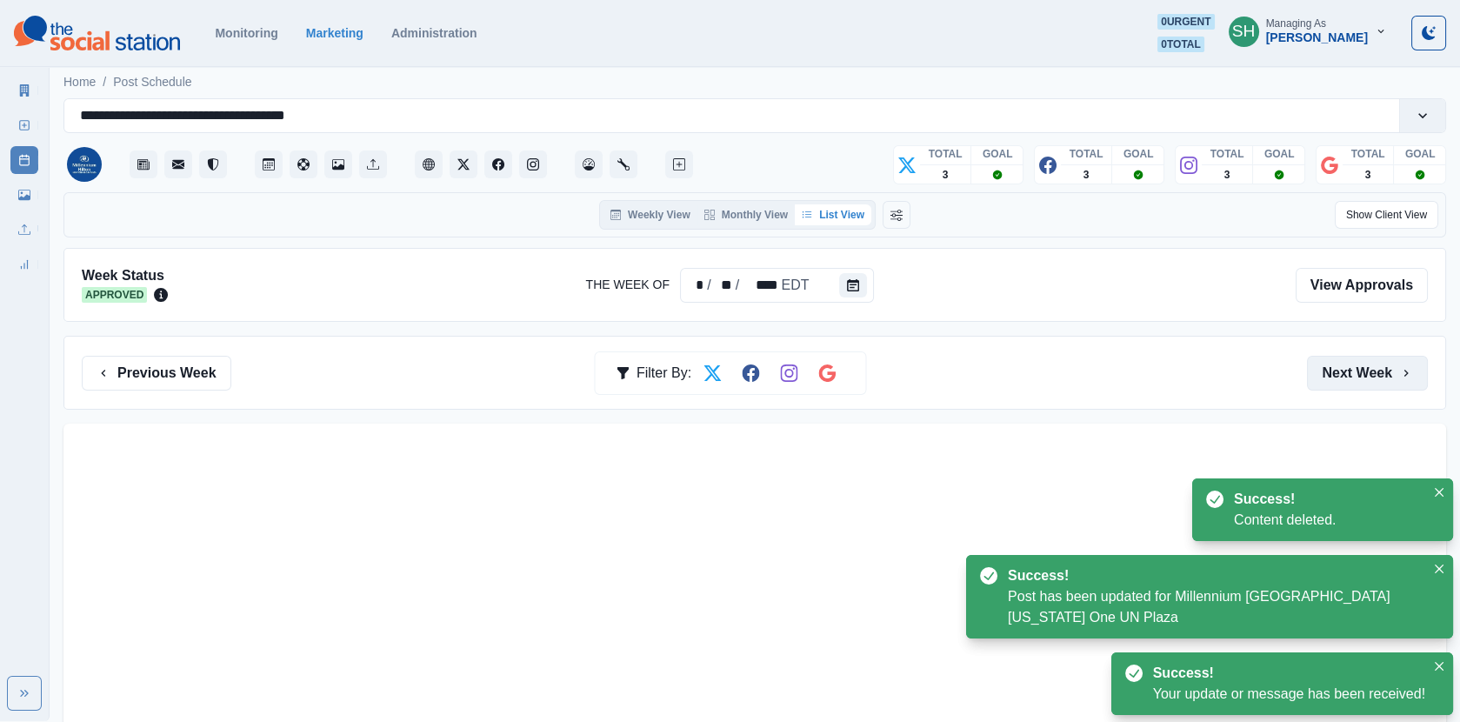
click at [1367, 369] on button "Next Week" at bounding box center [1367, 373] width 121 height 35
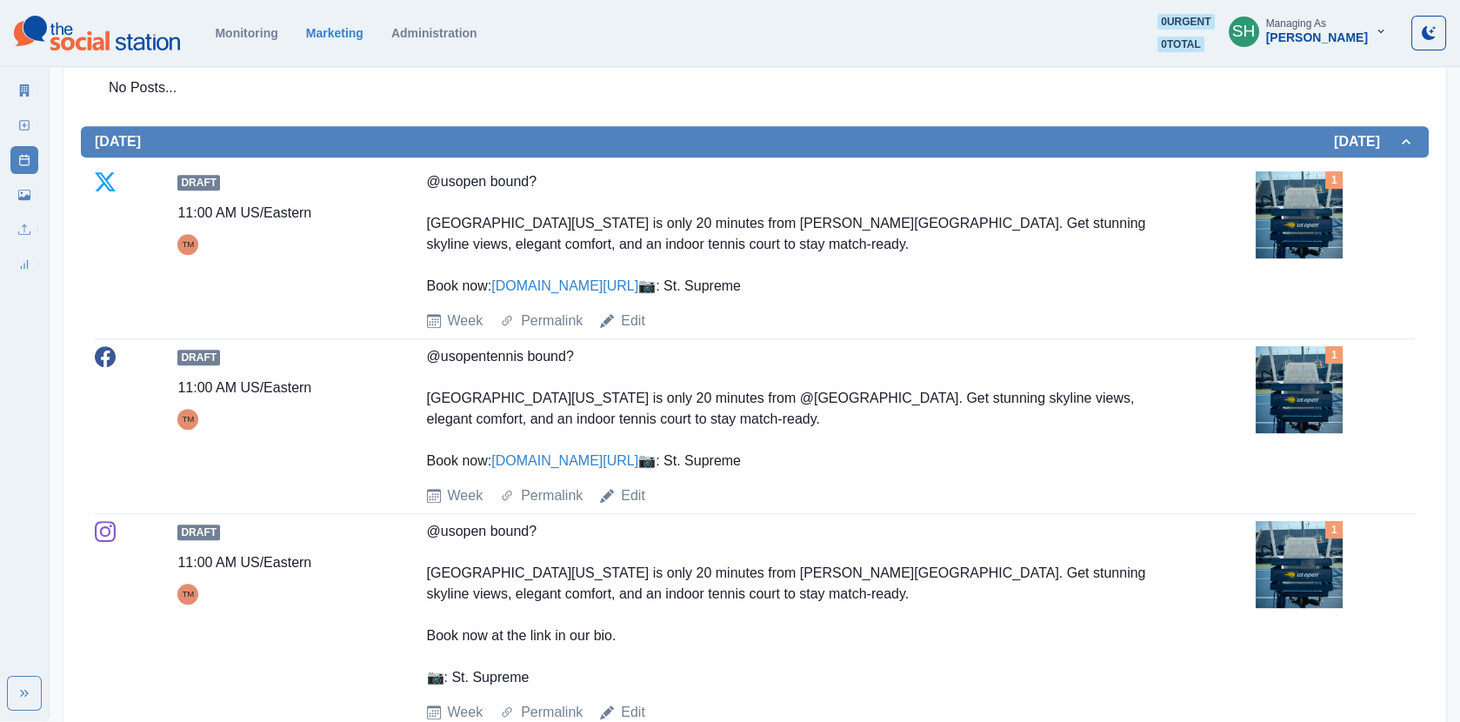
click at [601, 278] on link "[DOMAIN_NAME][URL]" at bounding box center [564, 285] width 147 height 15
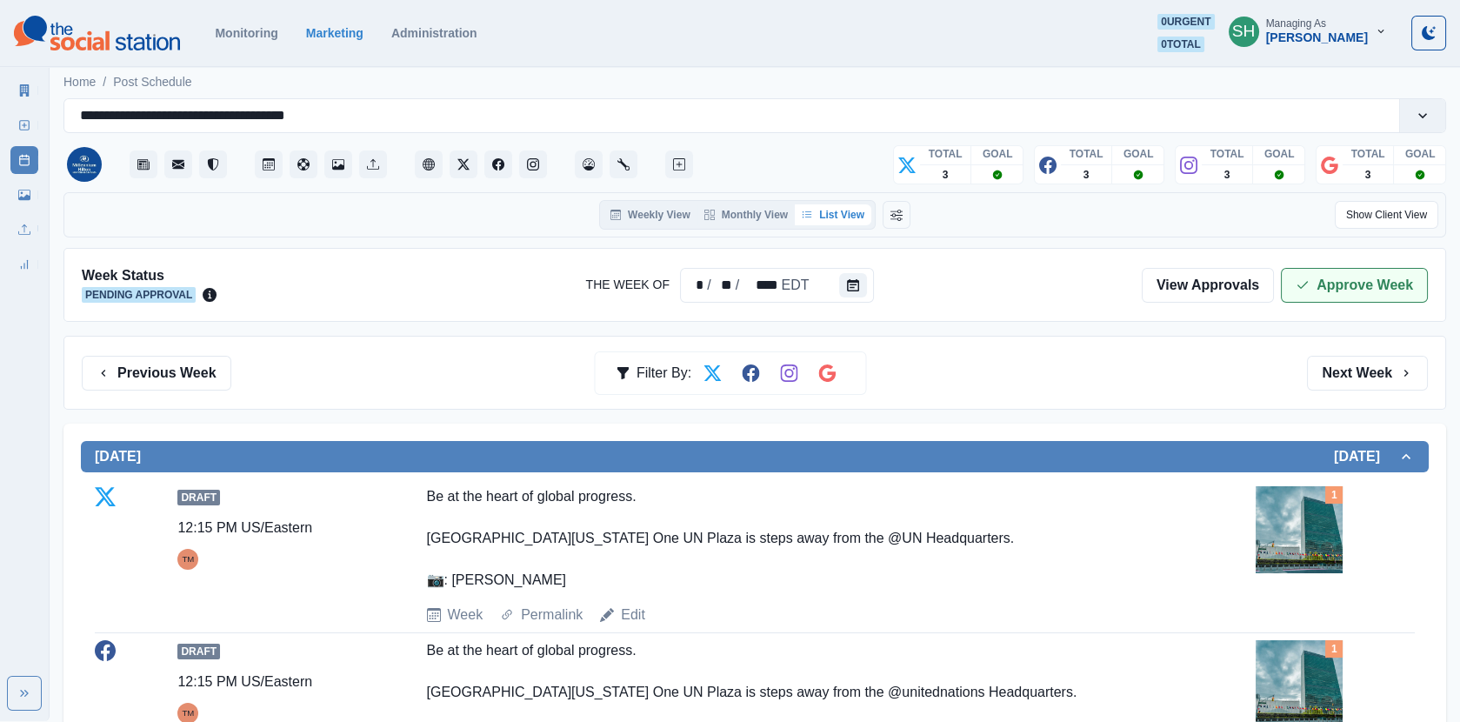
click at [1334, 290] on button "Approve Week" at bounding box center [1354, 285] width 147 height 35
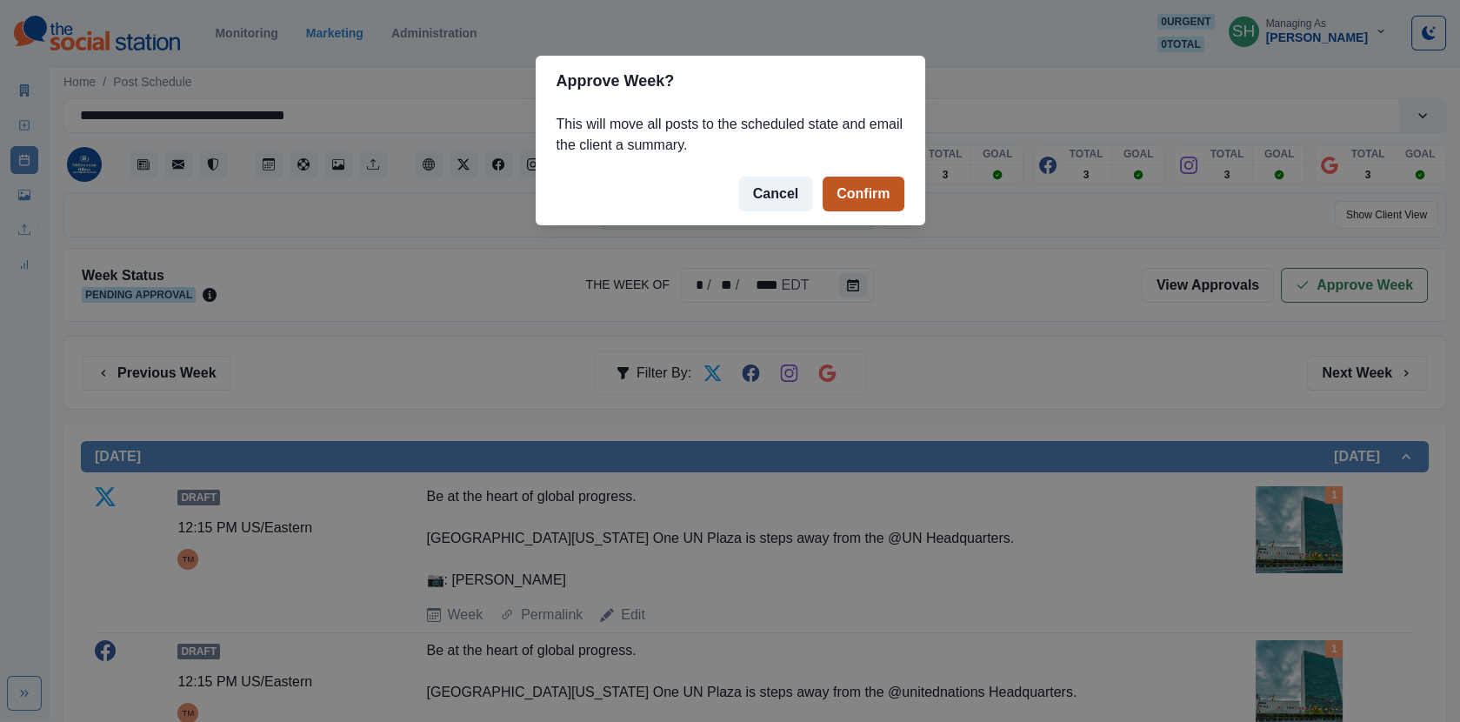
click at [884, 188] on button "Confirm" at bounding box center [863, 194] width 81 height 35
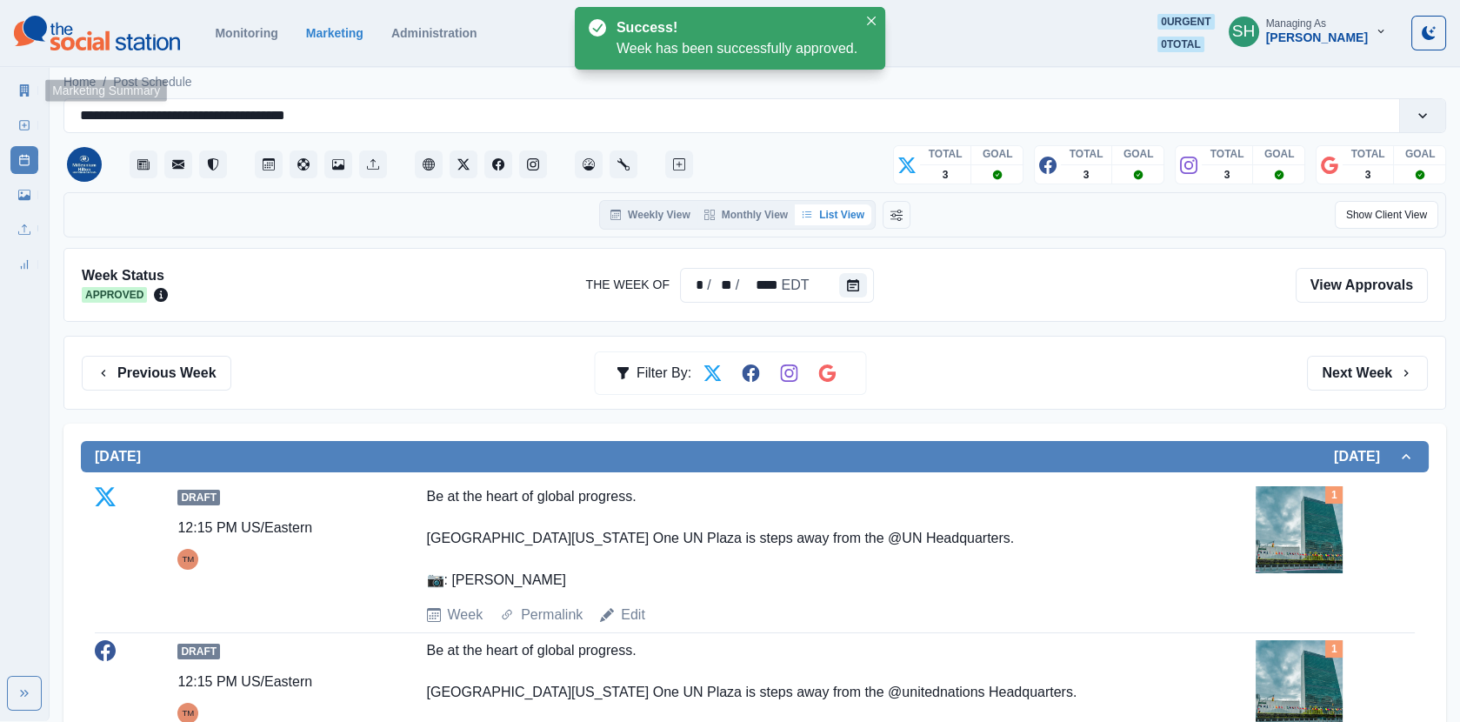
click at [23, 94] on icon at bounding box center [24, 90] width 12 height 12
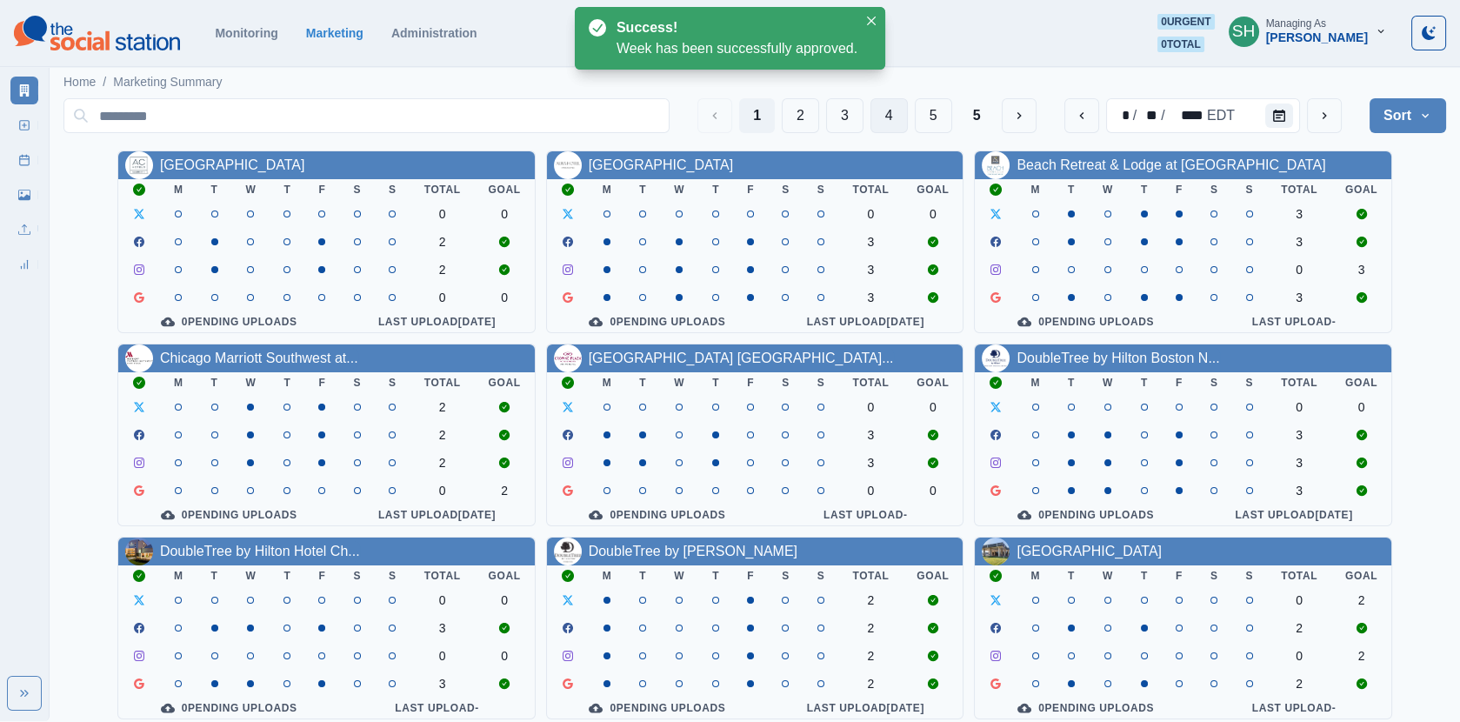
click at [880, 114] on button "4" at bounding box center [888, 115] width 37 height 35
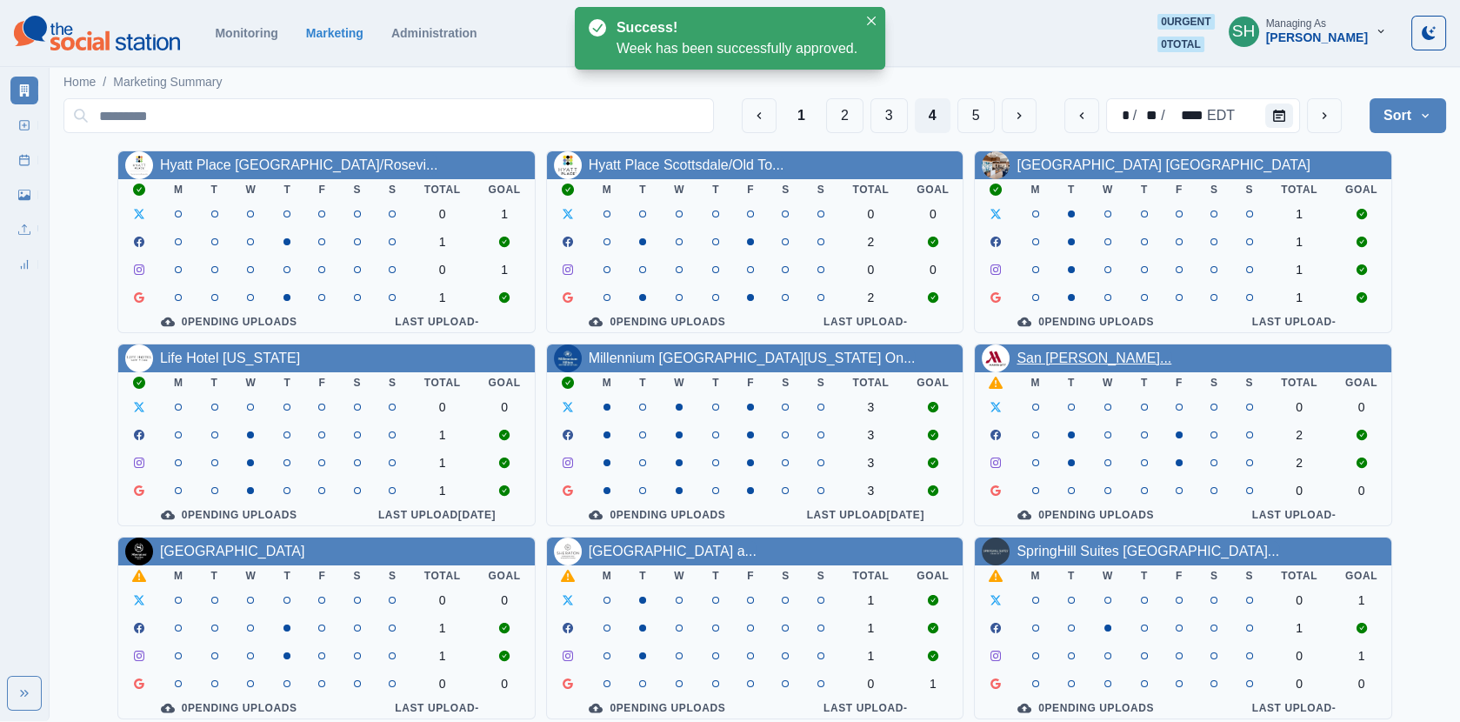
click at [1104, 363] on link "San [PERSON_NAME]..." at bounding box center [1093, 357] width 155 height 15
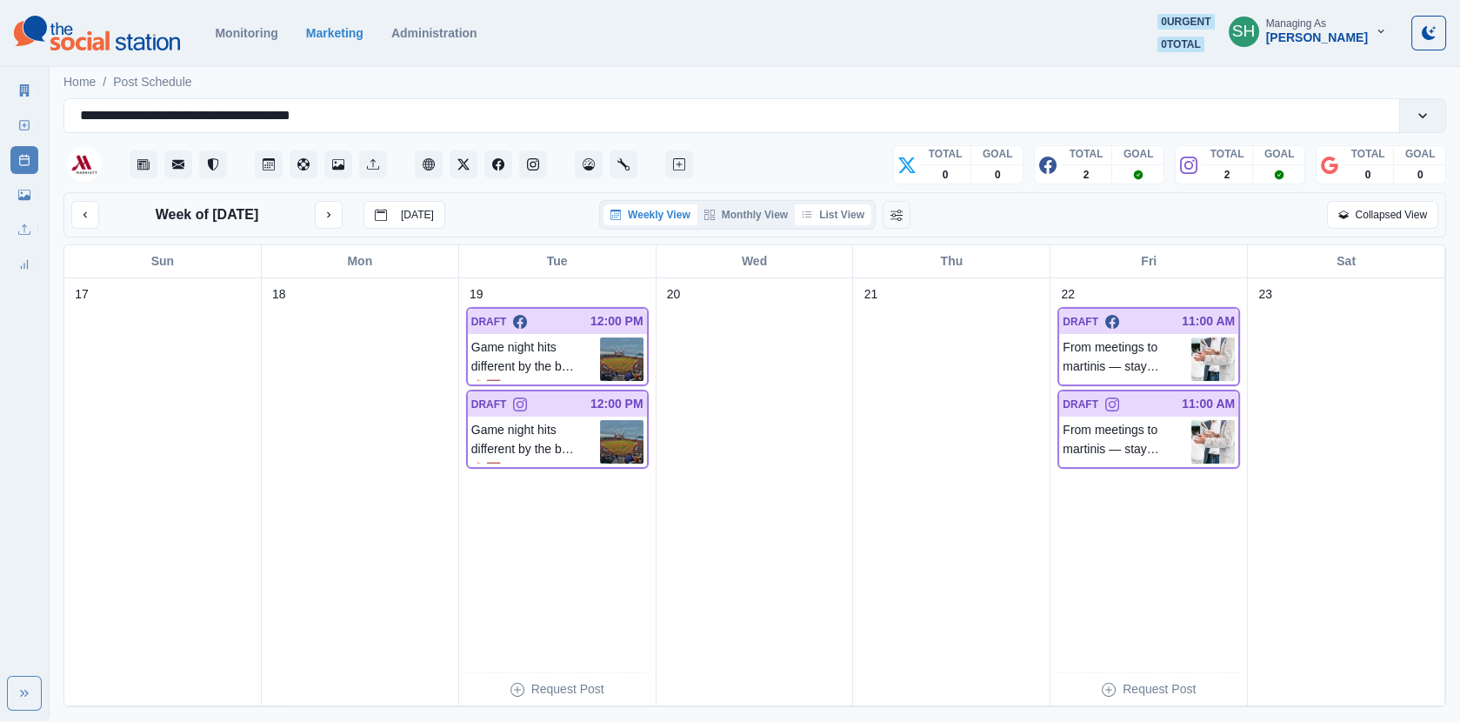
click at [835, 215] on button "List View" at bounding box center [833, 214] width 77 height 21
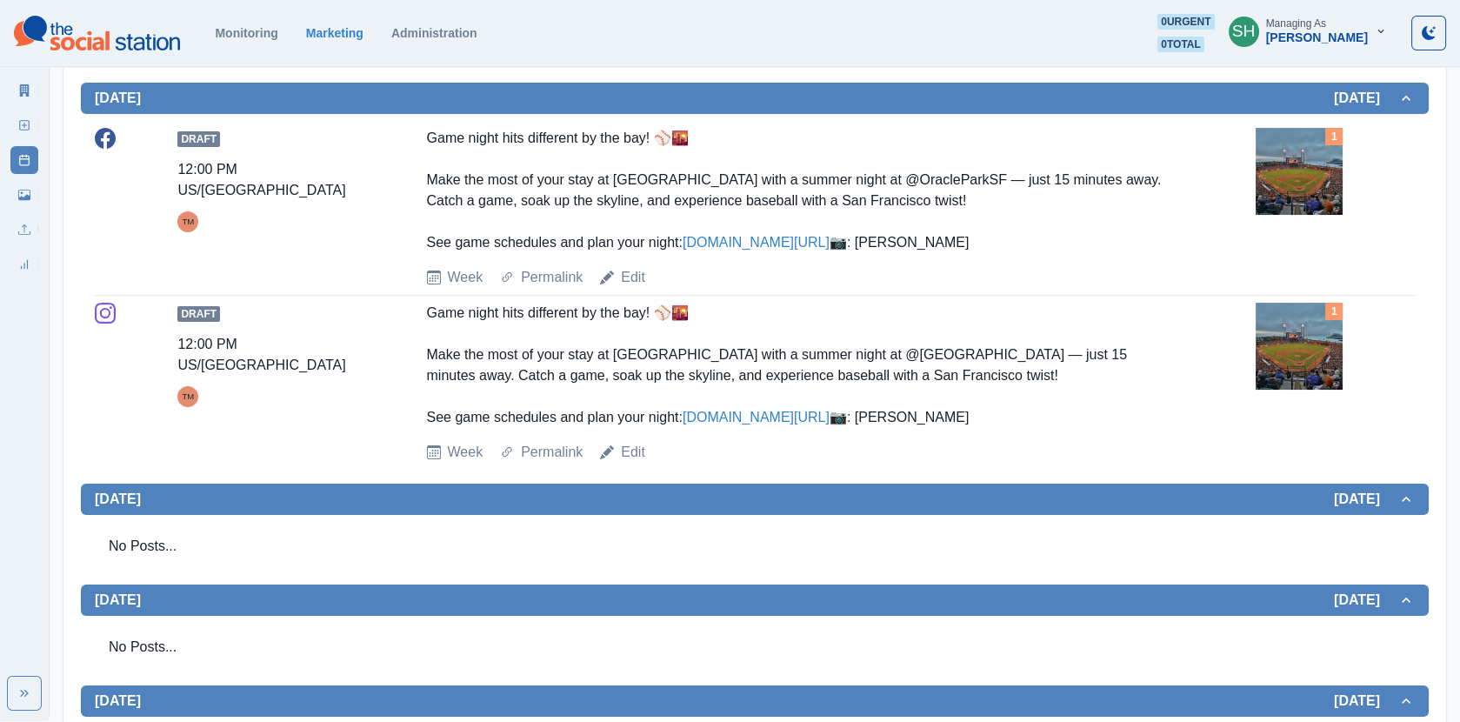
click at [1318, 195] on img at bounding box center [1299, 171] width 87 height 87
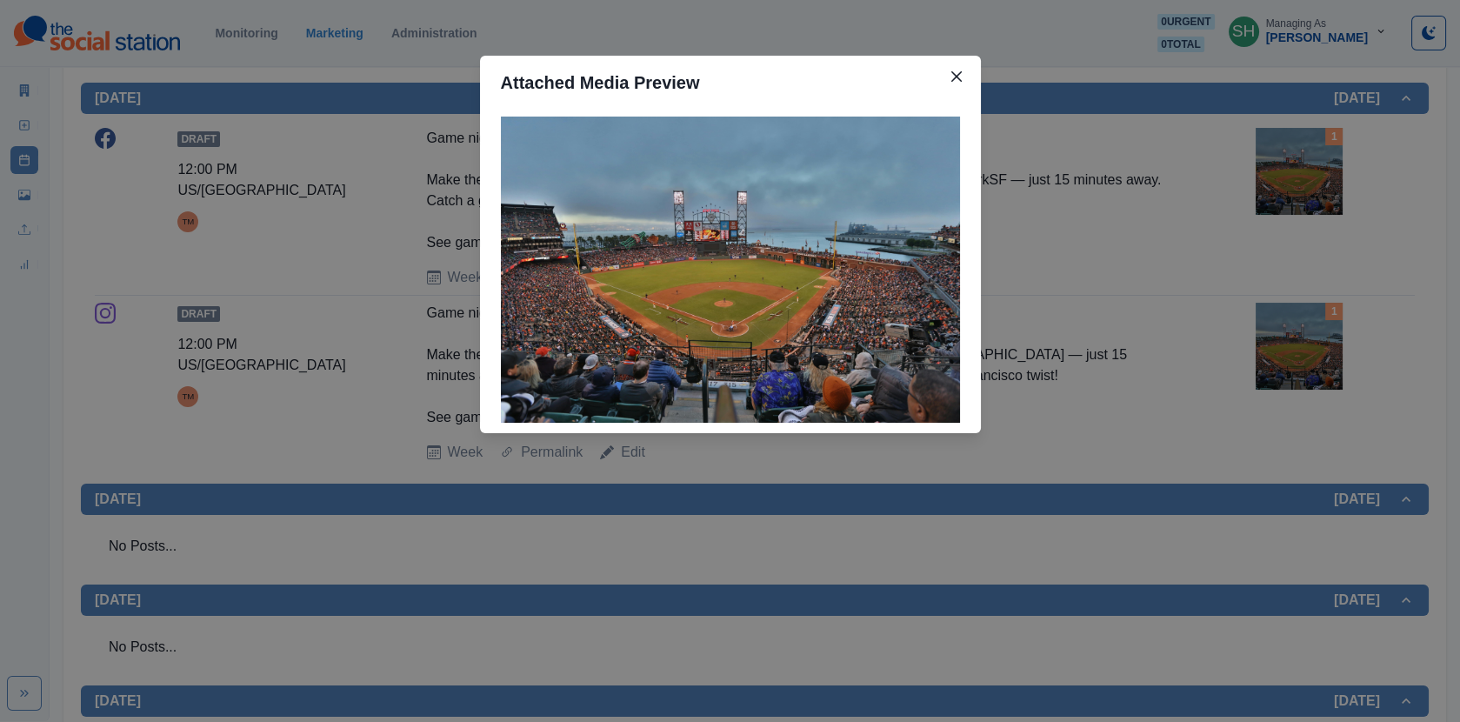
click at [1239, 176] on div "Attached Media Preview" at bounding box center [730, 361] width 1460 height 722
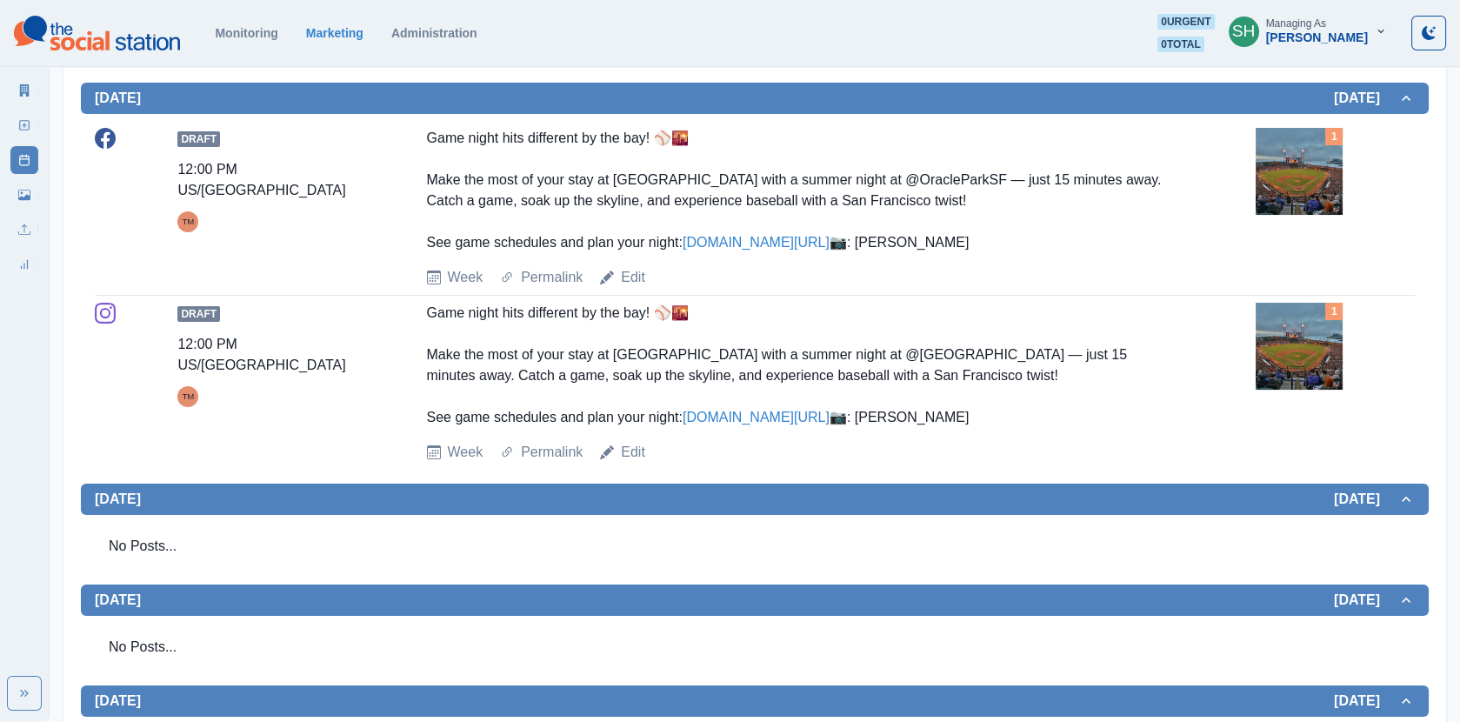
click at [1252, 188] on div "Draft 12:00 PM US/Pacific TM Game night hits different by the bay! ⚾🌇 Make the …" at bounding box center [755, 208] width 1320 height 160
click at [1298, 193] on img at bounding box center [1299, 171] width 87 height 87
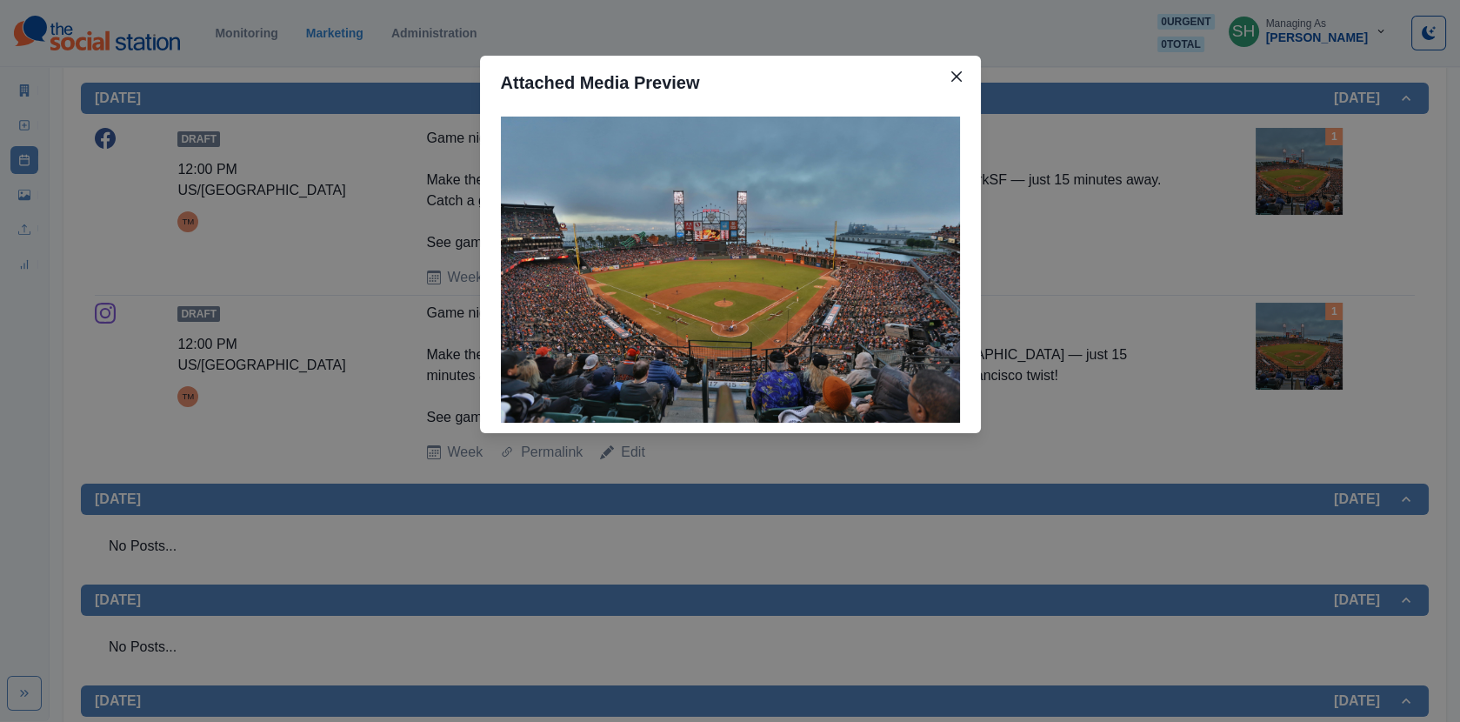
click at [1298, 193] on div "Attached Media Preview" at bounding box center [730, 361] width 1460 height 722
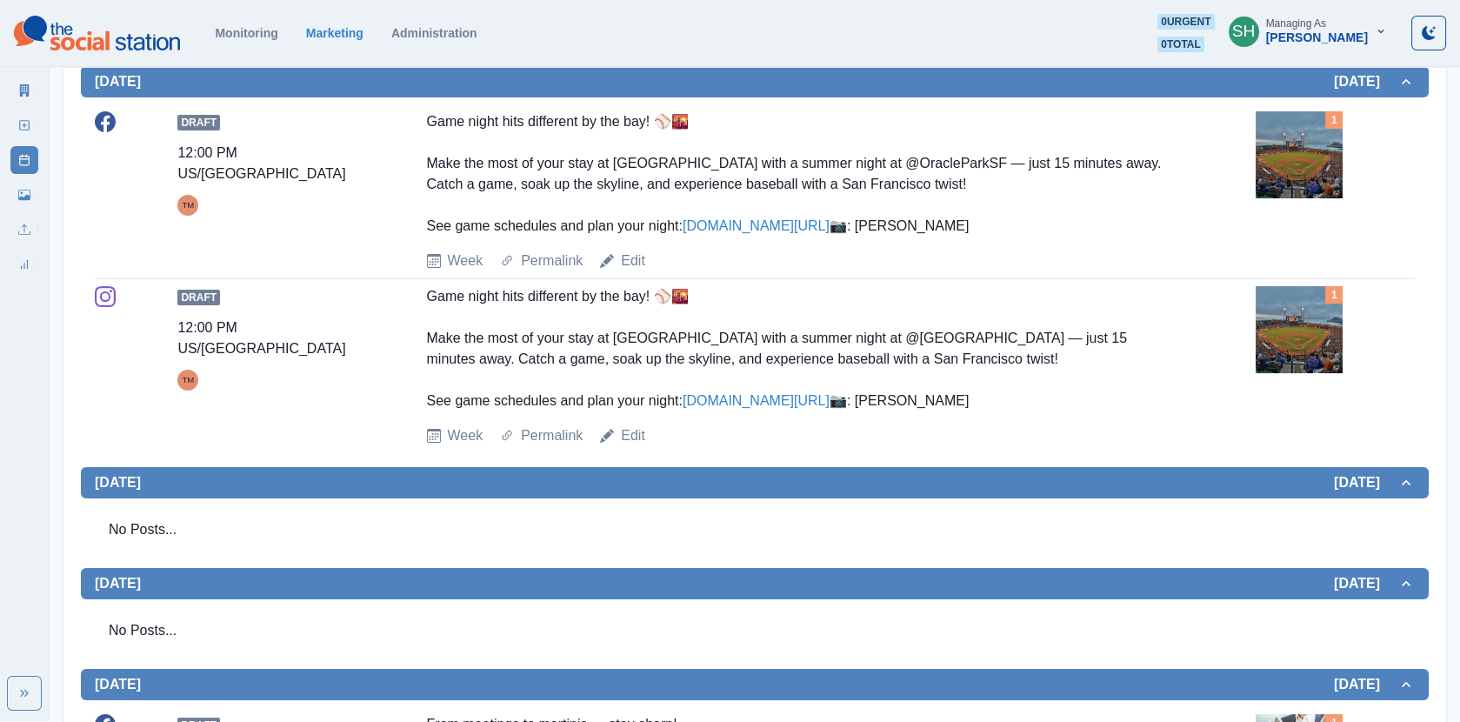
scroll to position [459, 0]
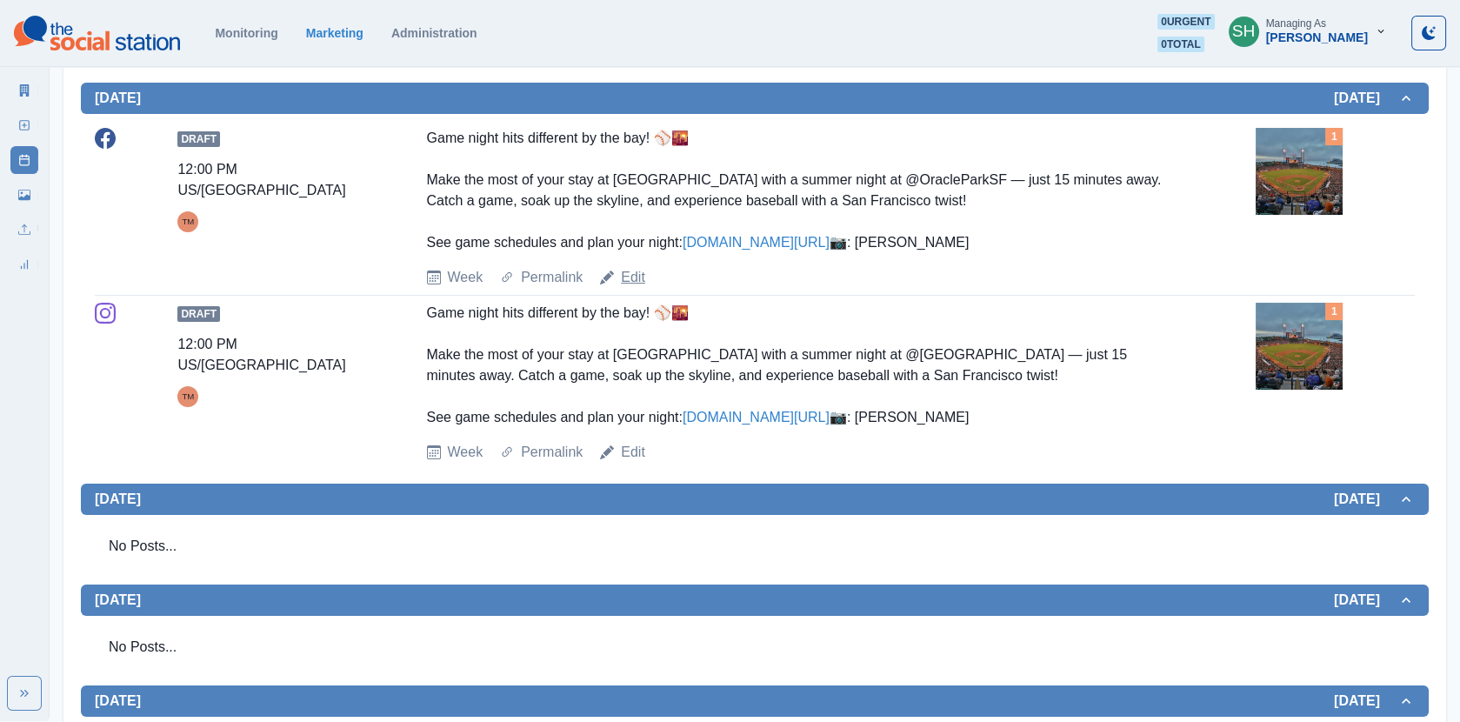
click at [626, 288] on link "Edit" at bounding box center [633, 277] width 24 height 21
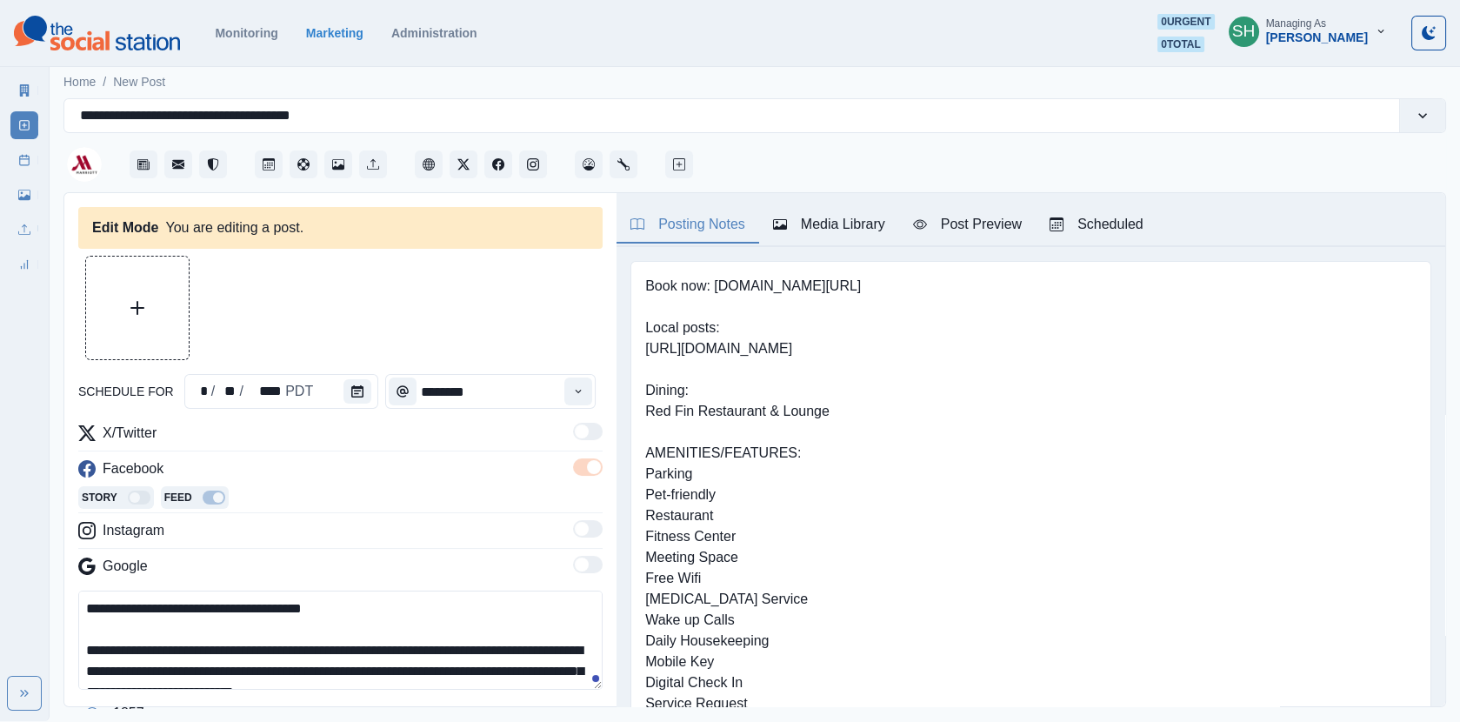
type input "********"
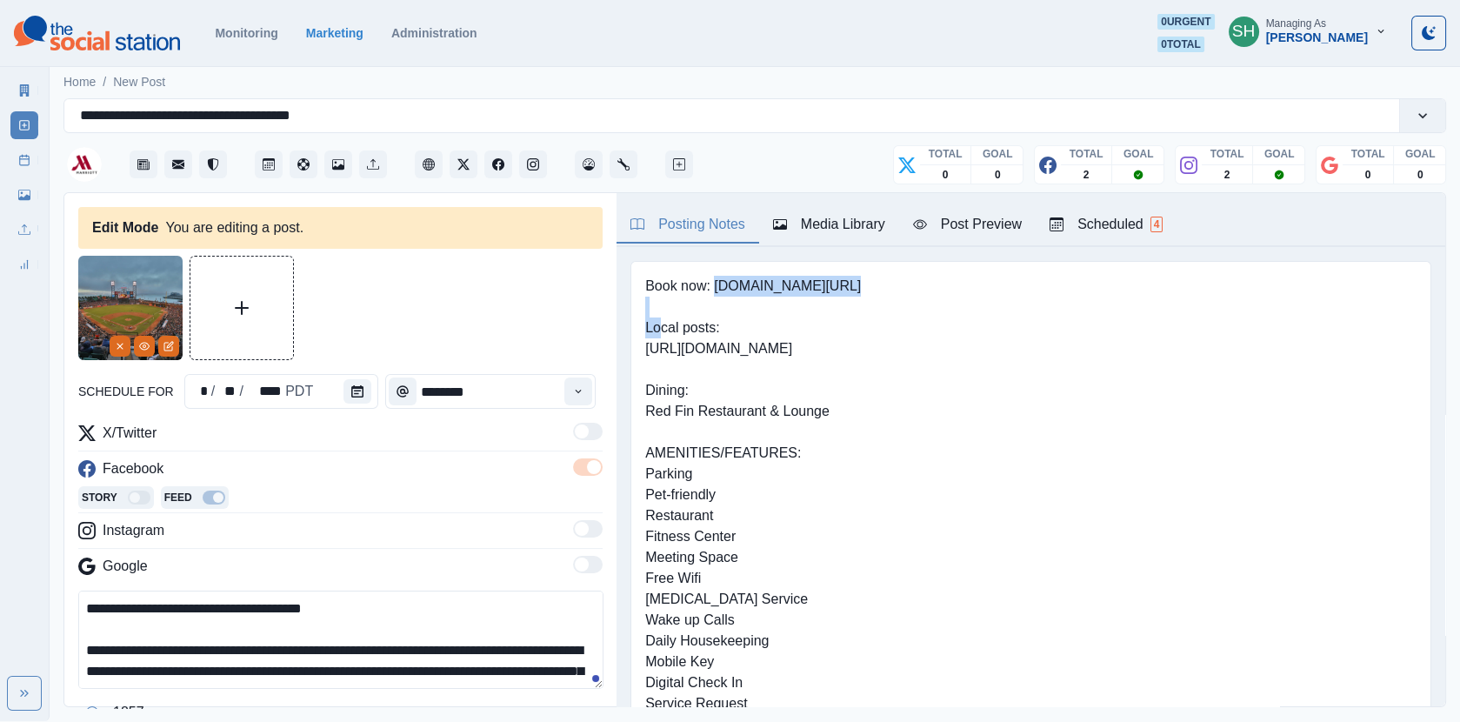
drag, startPoint x: 869, startPoint y: 285, endPoint x: 716, endPoint y: 286, distance: 153.0
click at [716, 286] on pre "Book now: [DOMAIN_NAME][URL] Local posts: [URL][DOMAIN_NAME] Dining: Red Fin Re…" at bounding box center [753, 495] width 216 height 438
copy pre "[DOMAIN_NAME][URL]"
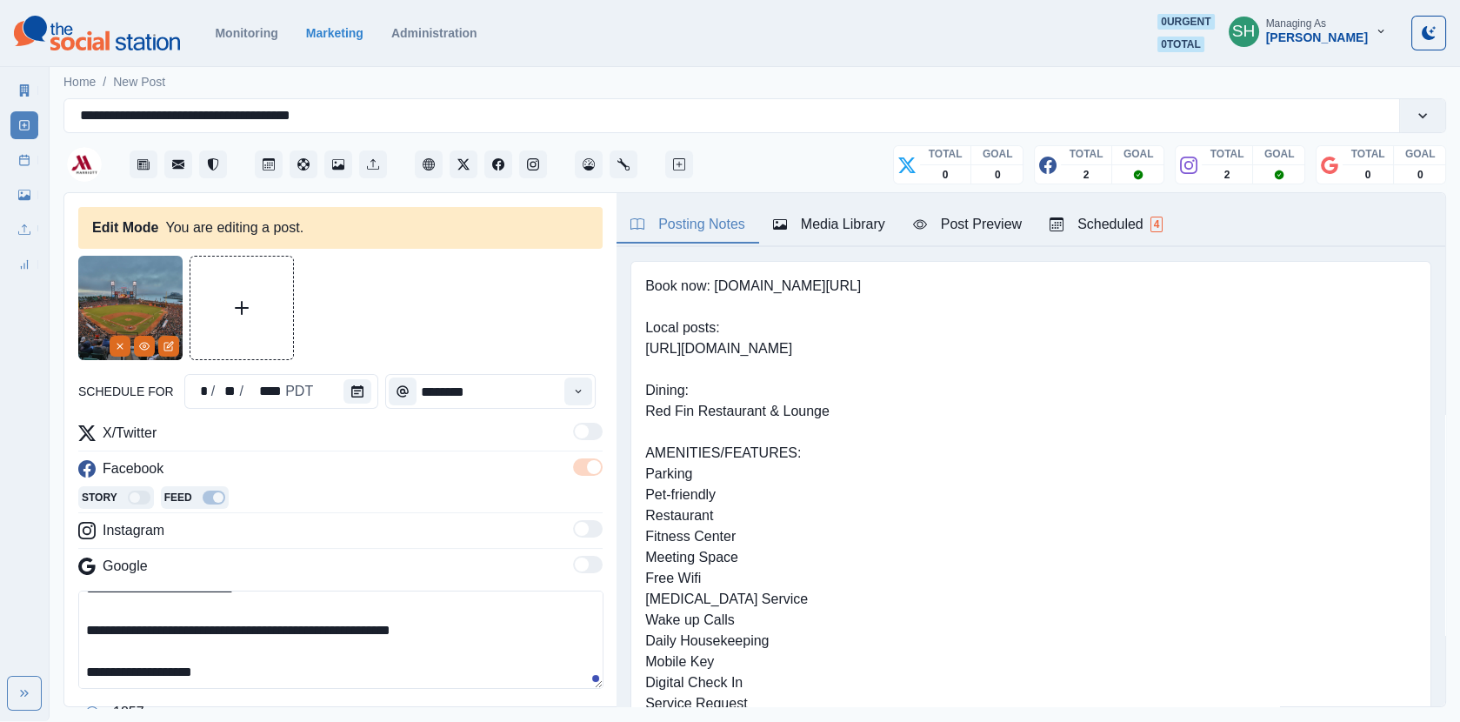
click at [504, 632] on textarea "**********" at bounding box center [340, 639] width 525 height 98
paste textarea "**********"
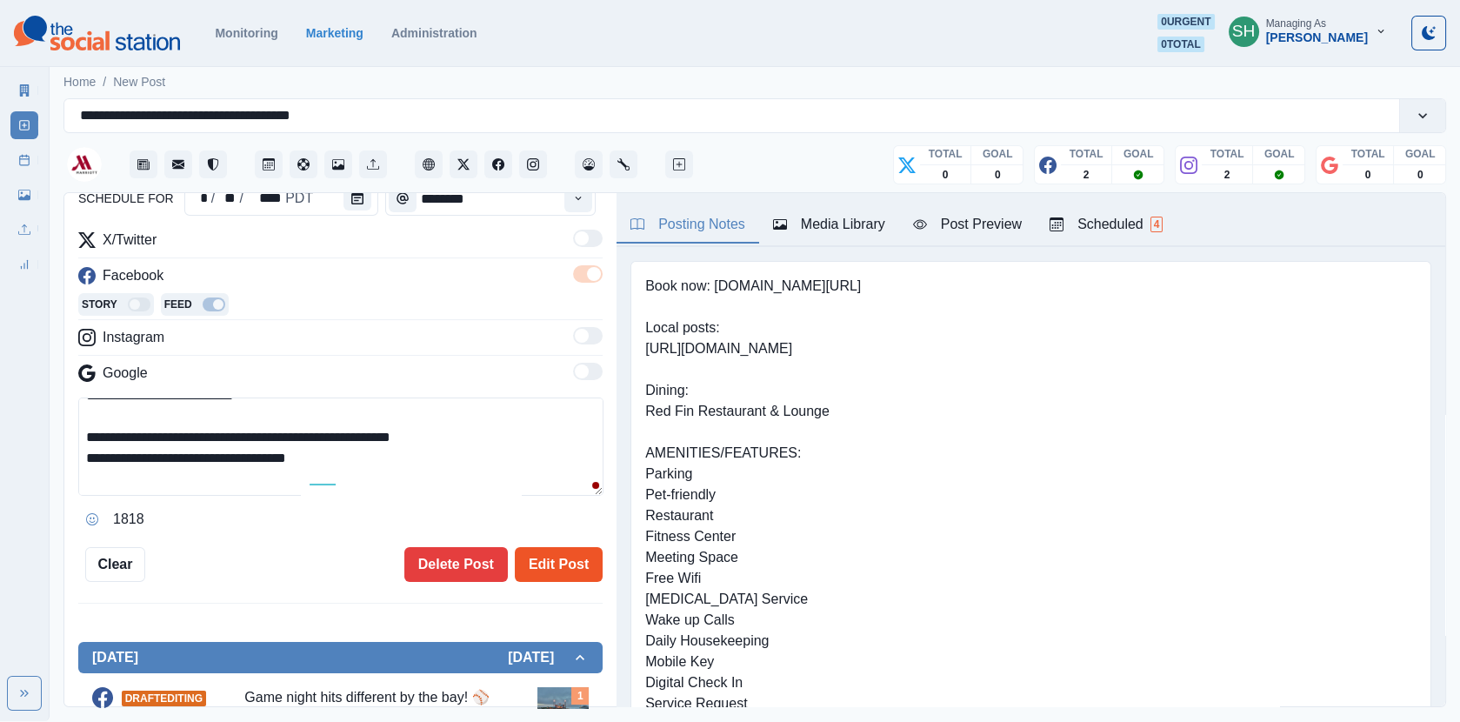
type textarea "**********"
click at [569, 549] on button "Edit Post" at bounding box center [559, 564] width 88 height 35
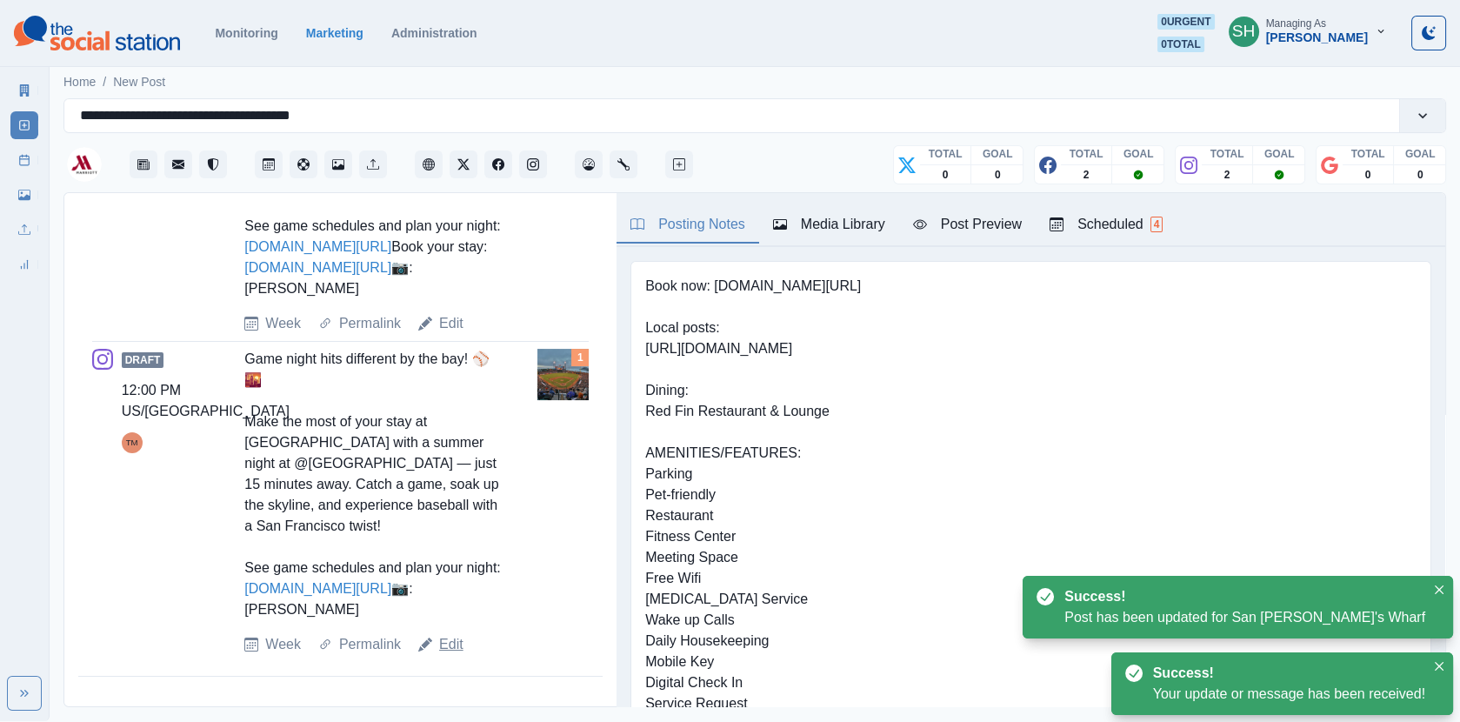
click at [443, 637] on link "Edit" at bounding box center [451, 644] width 24 height 21
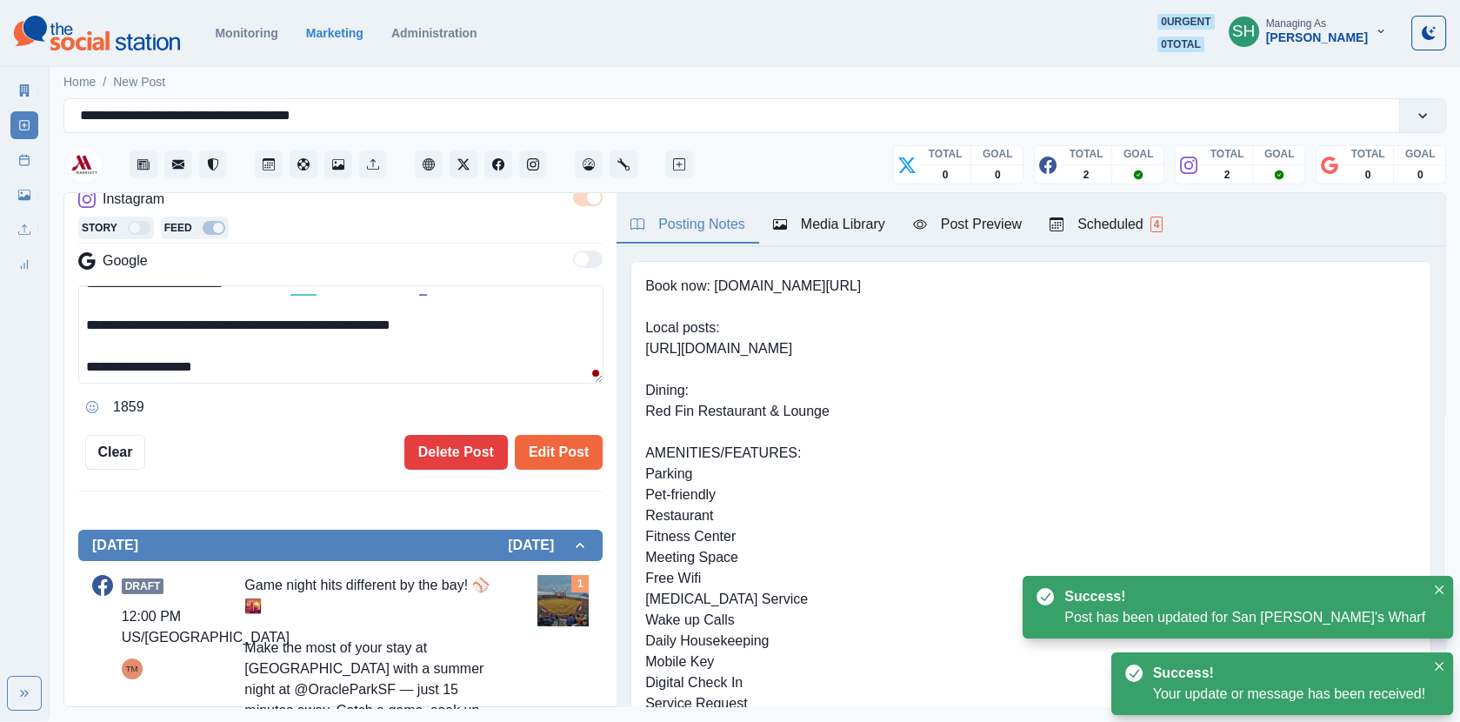
scroll to position [75, 0]
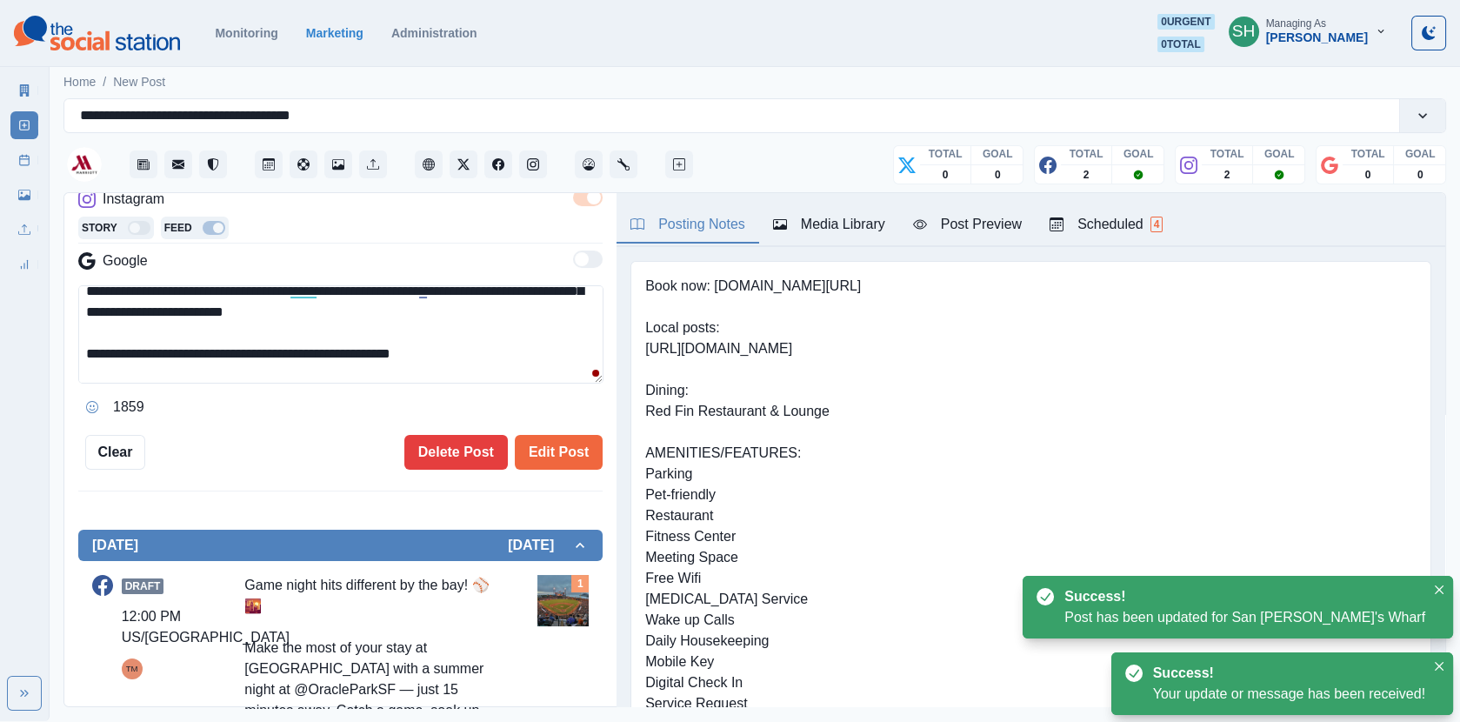
click at [476, 350] on textarea "**********" at bounding box center [340, 334] width 525 height 98
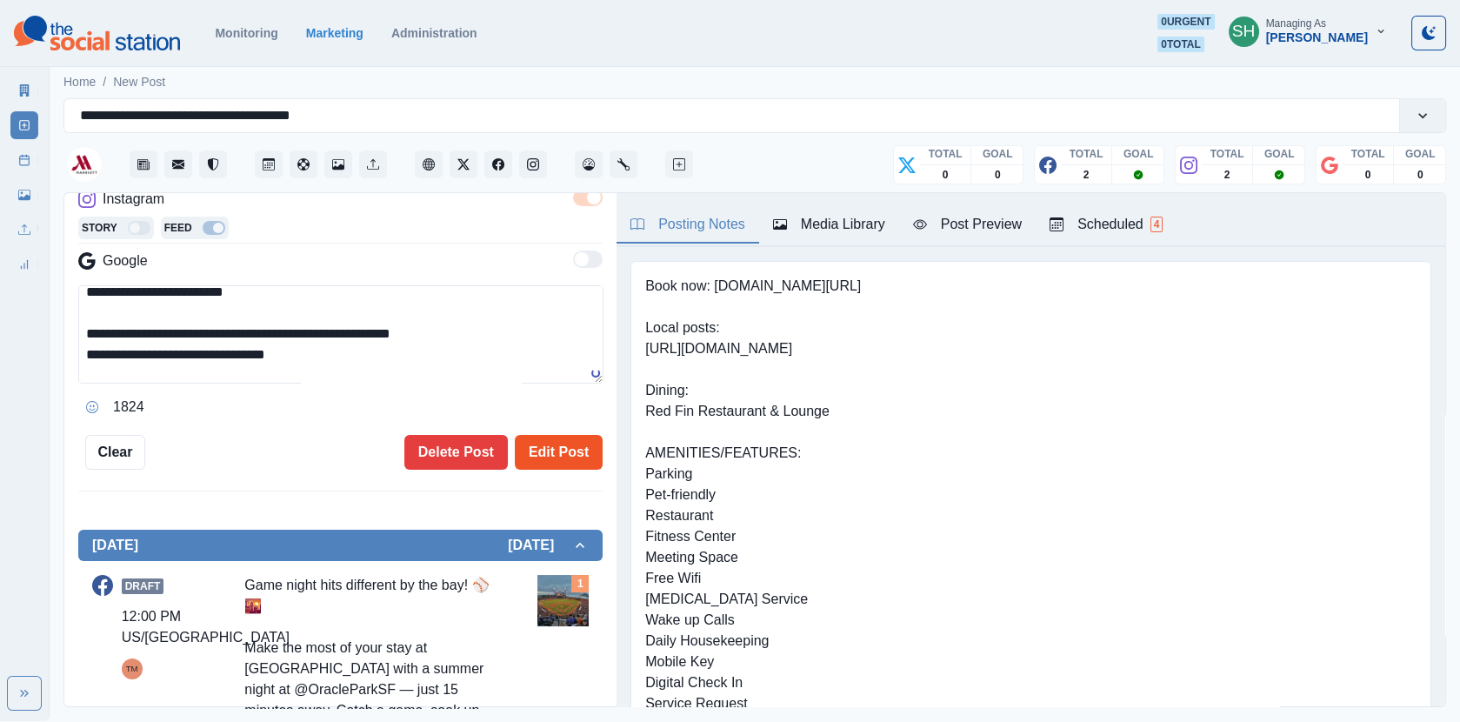
type textarea "**********"
click at [573, 447] on button "Edit Post" at bounding box center [559, 452] width 88 height 35
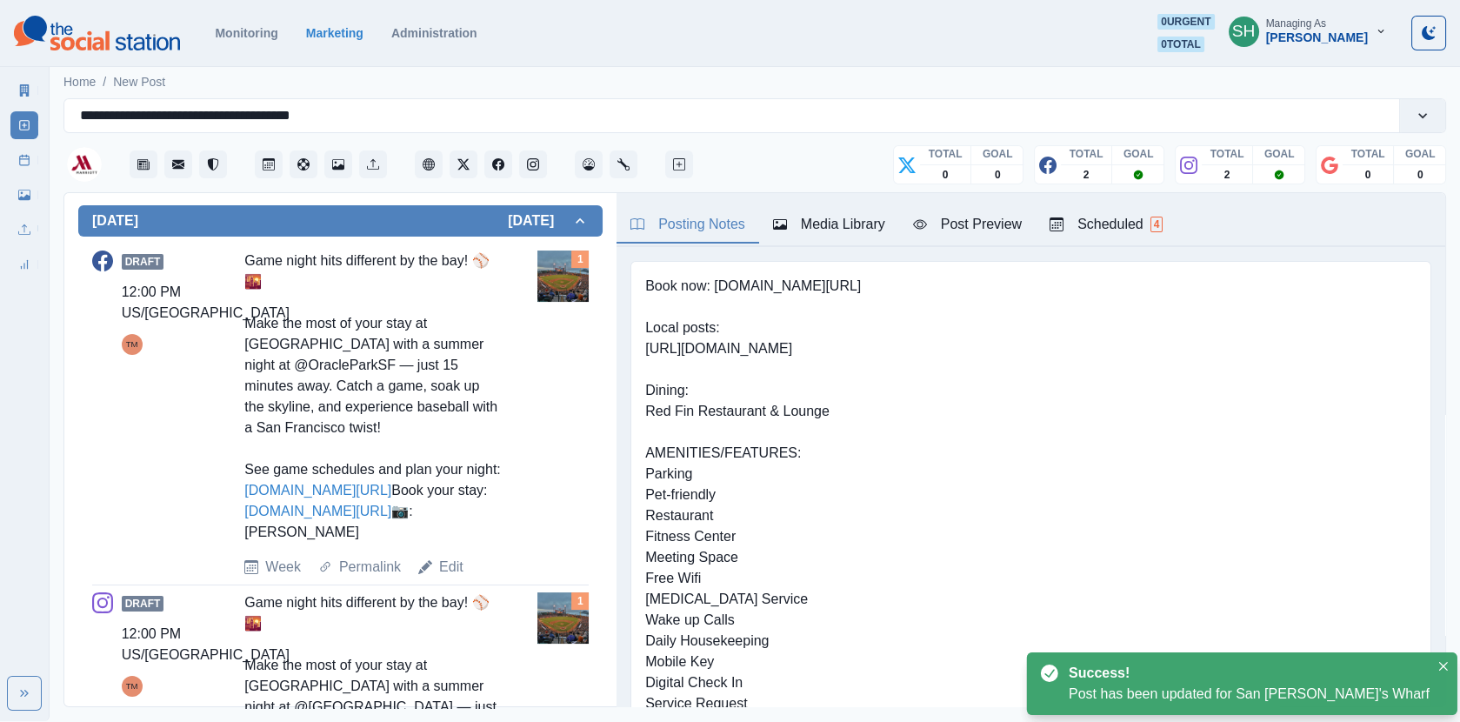
scroll to position [906, 0]
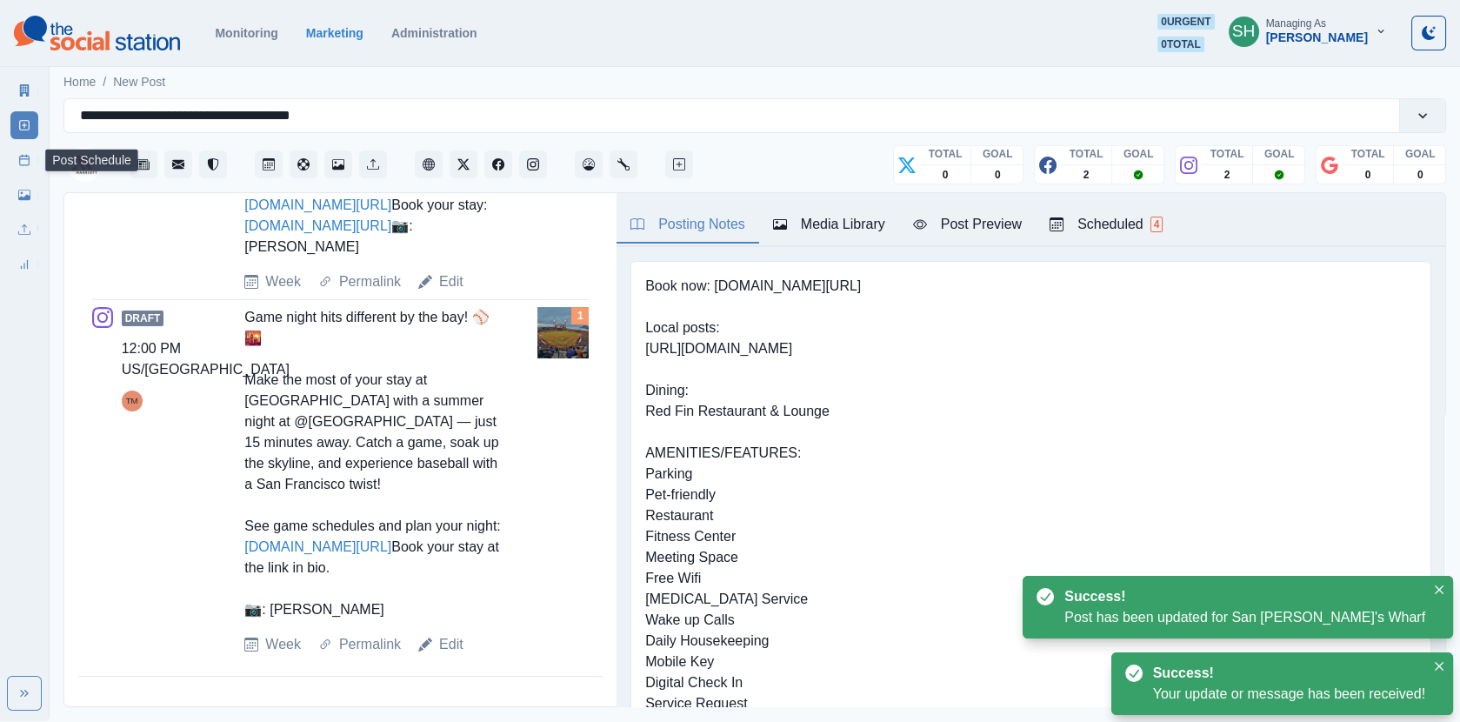
click at [22, 148] on link "Post Schedule" at bounding box center [24, 160] width 28 height 28
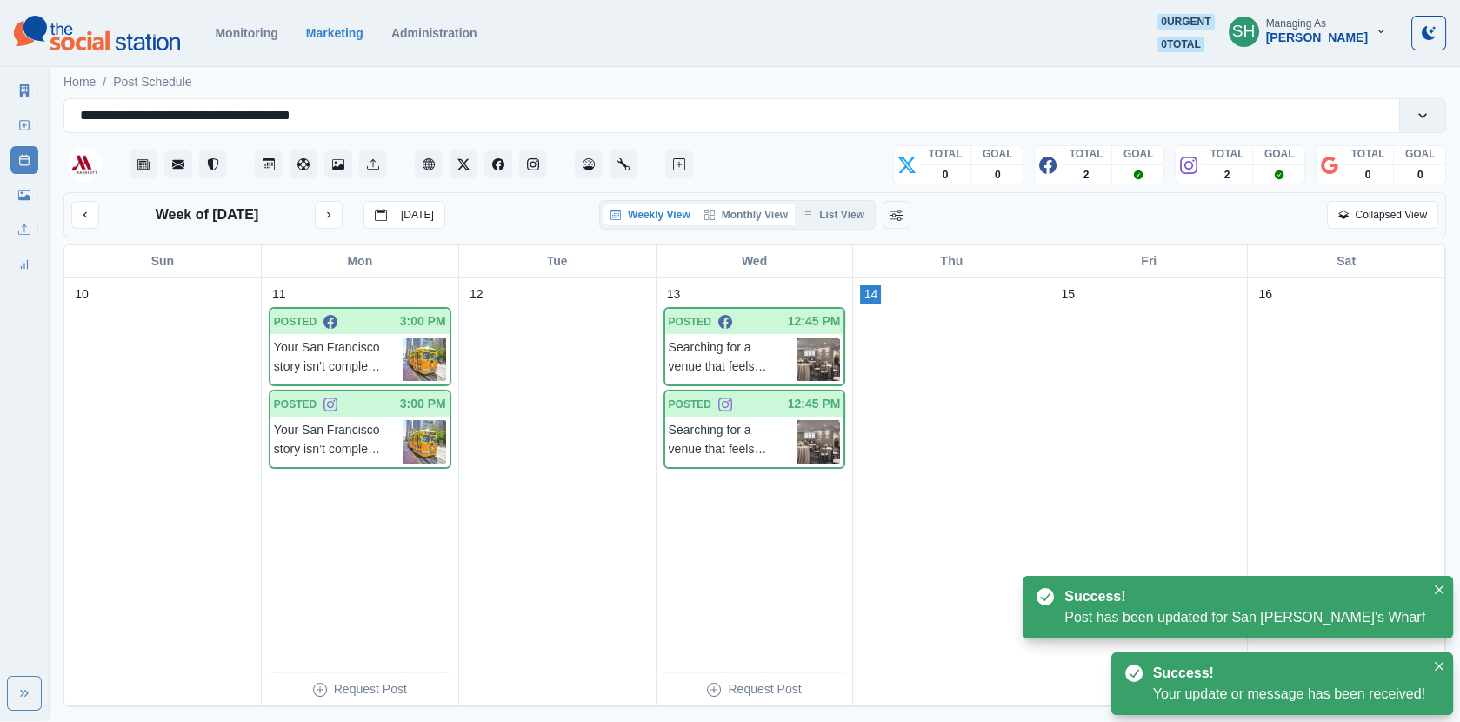
click at [770, 206] on button "Monthly View" at bounding box center [745, 214] width 97 height 21
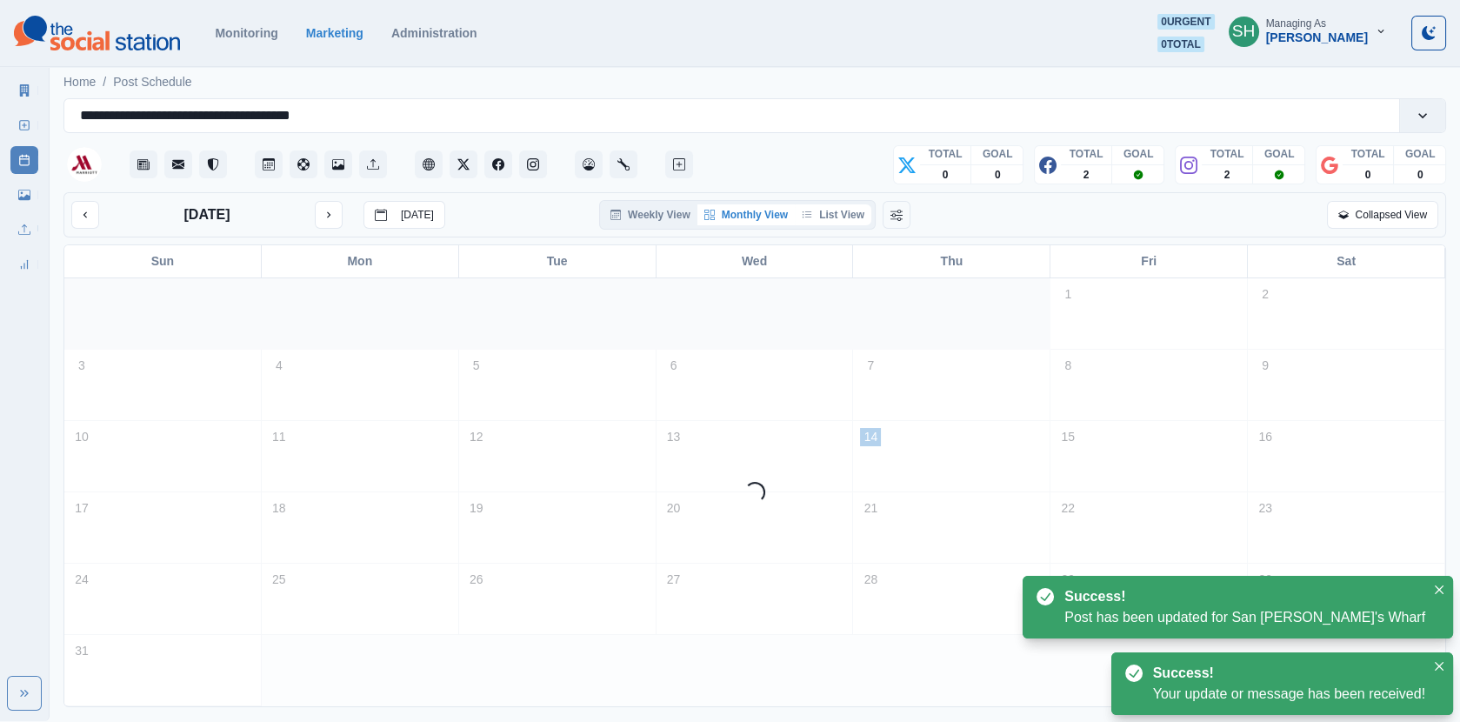
click at [821, 210] on button "List View" at bounding box center [833, 214] width 77 height 21
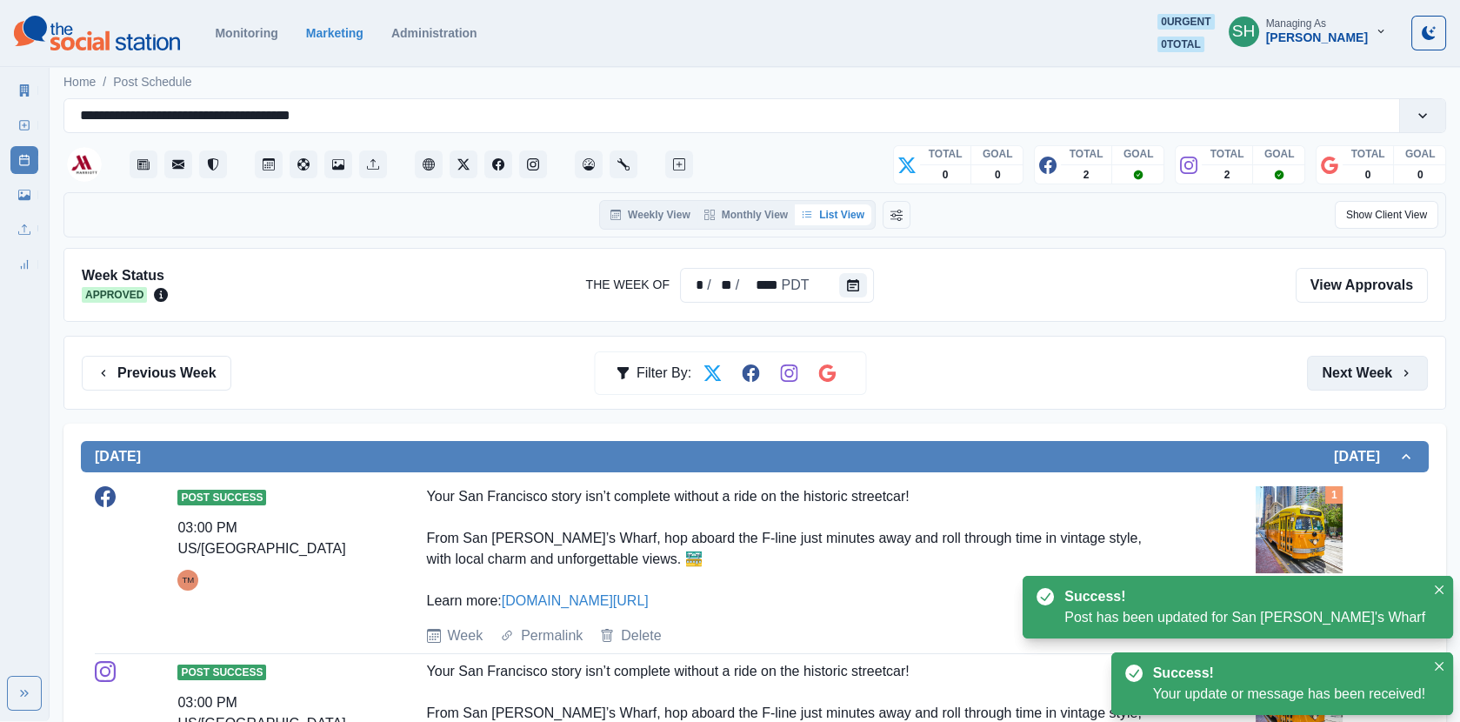
click at [1395, 366] on button "Next Week" at bounding box center [1367, 373] width 121 height 35
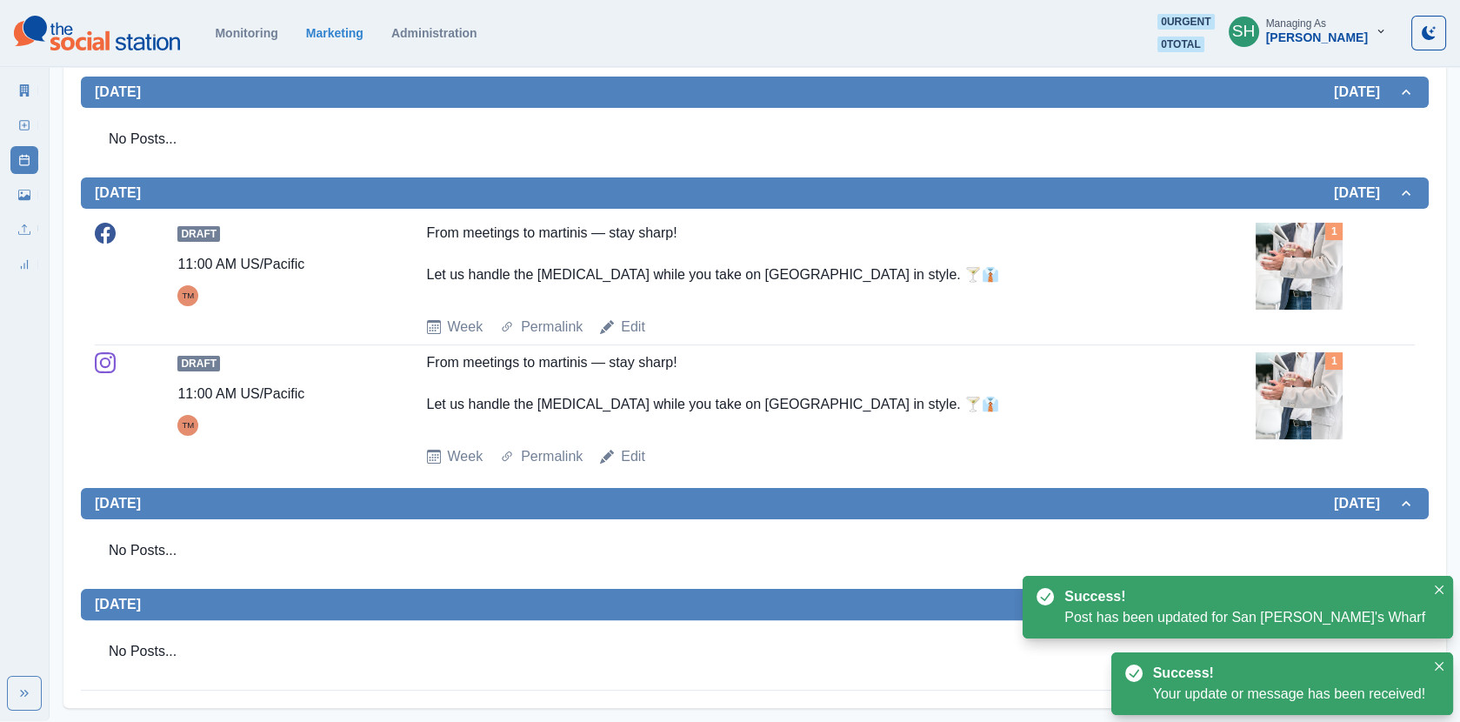
scroll to position [1089, 0]
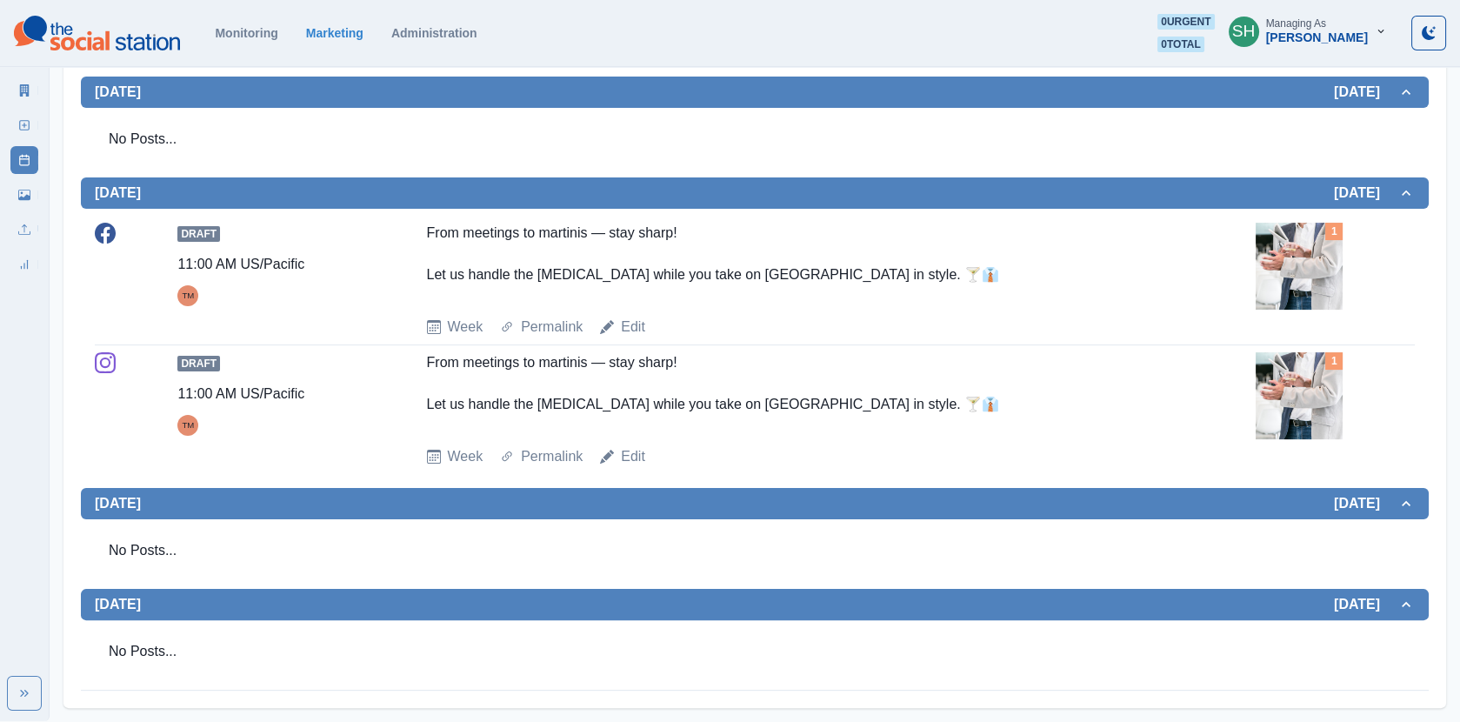
click at [1289, 285] on img at bounding box center [1299, 266] width 87 height 87
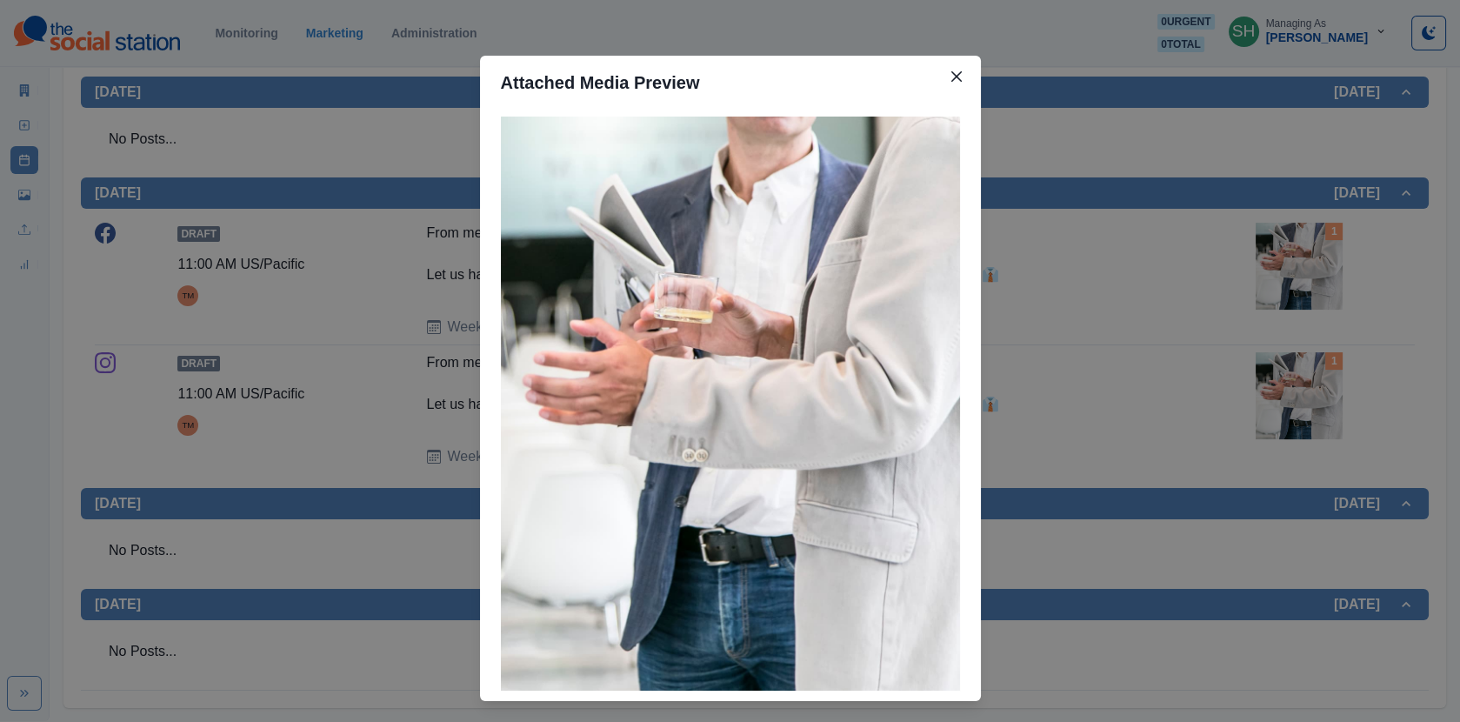
click at [1289, 285] on div "Attached Media Preview" at bounding box center [730, 361] width 1460 height 722
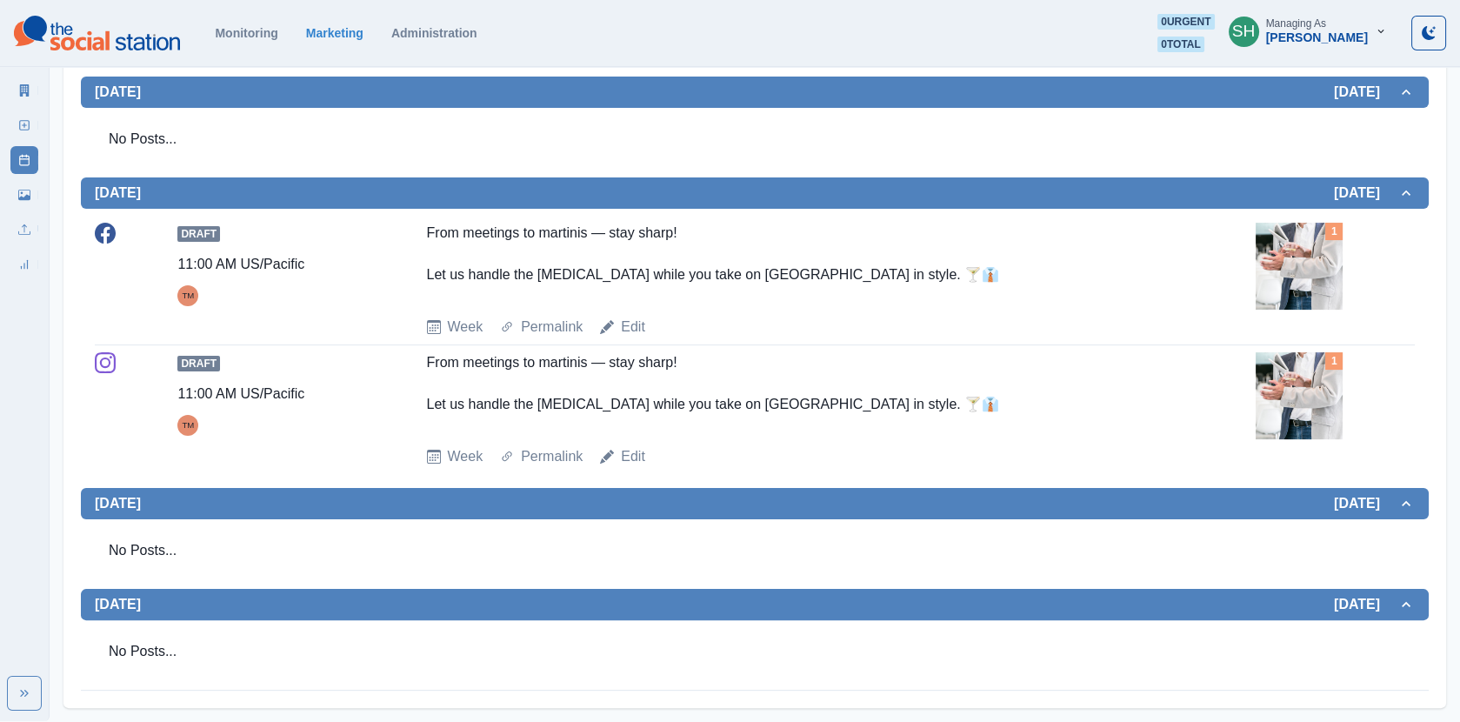
click at [1327, 263] on img at bounding box center [1299, 266] width 87 height 87
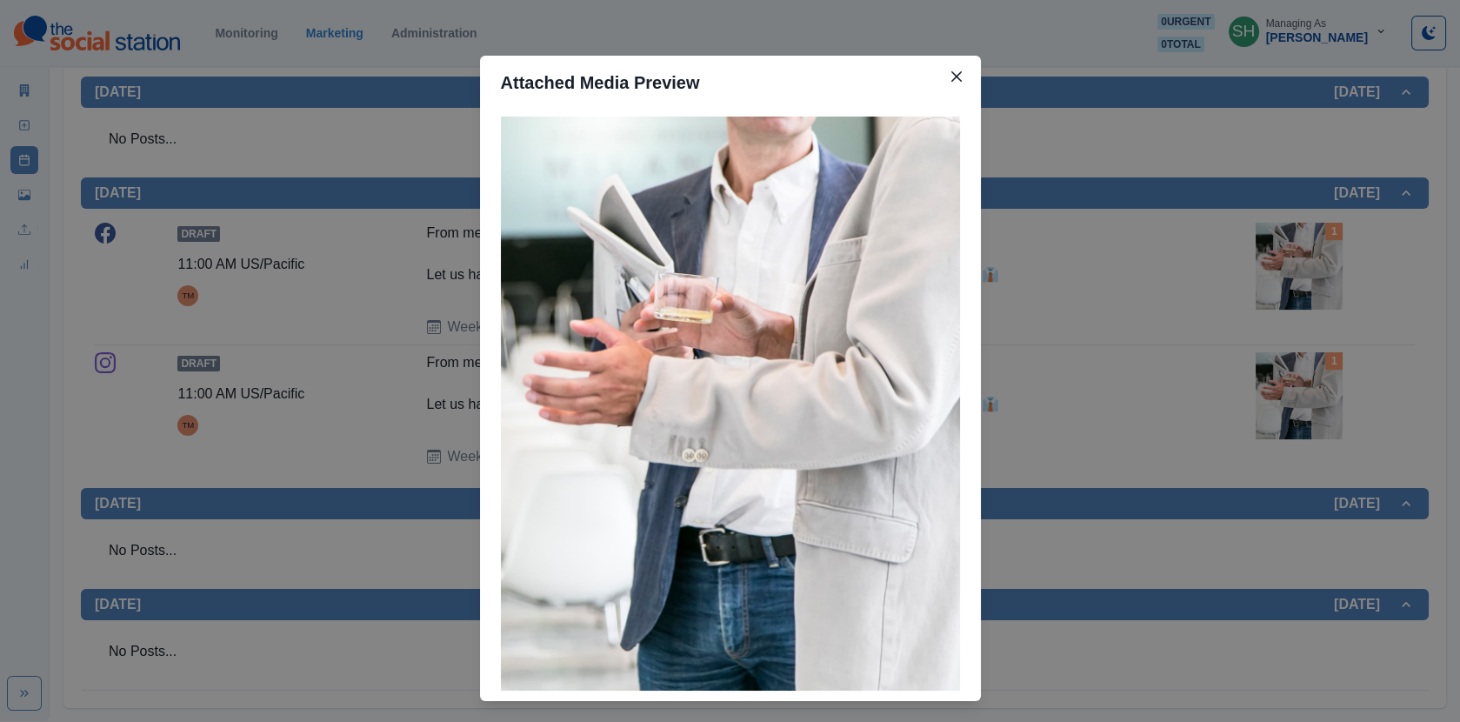
click at [1327, 263] on div "Attached Media Preview" at bounding box center [730, 361] width 1460 height 722
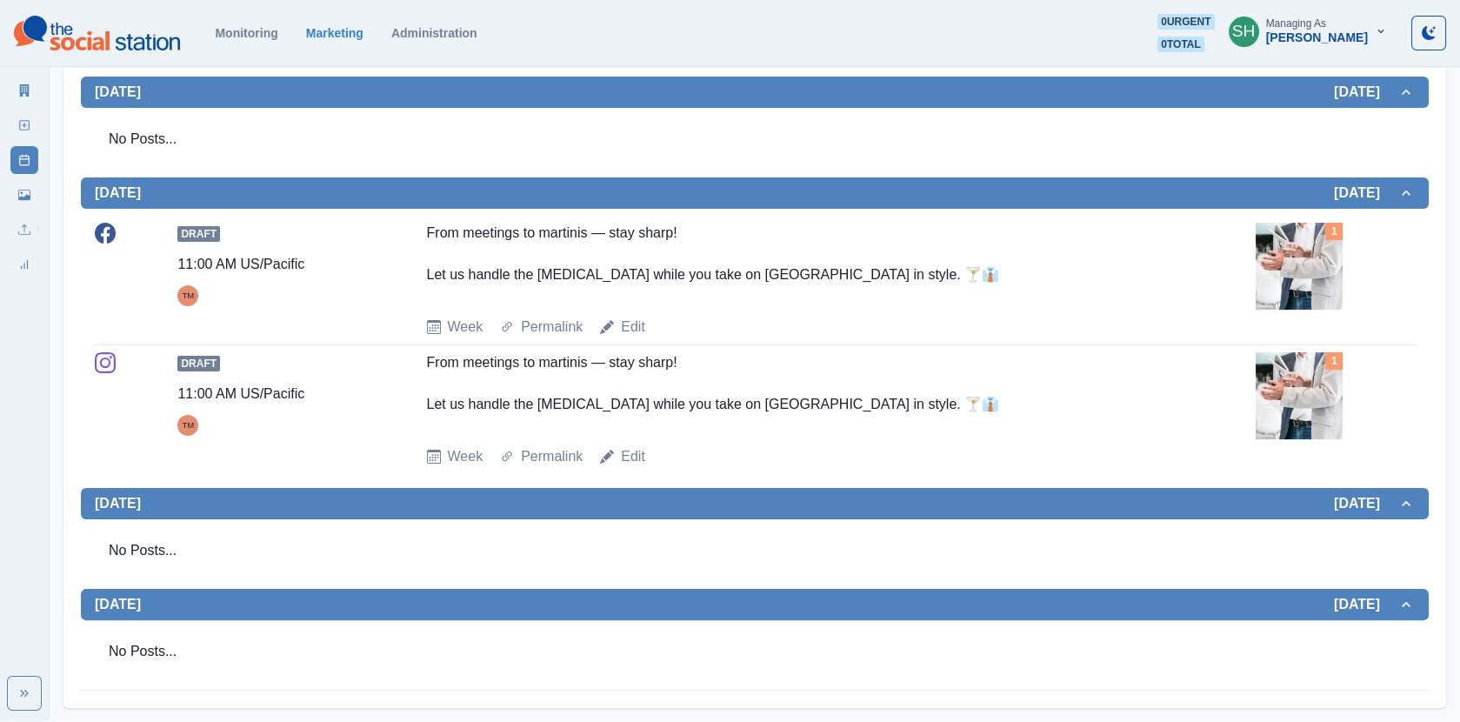
click at [1294, 234] on img at bounding box center [1299, 266] width 87 height 87
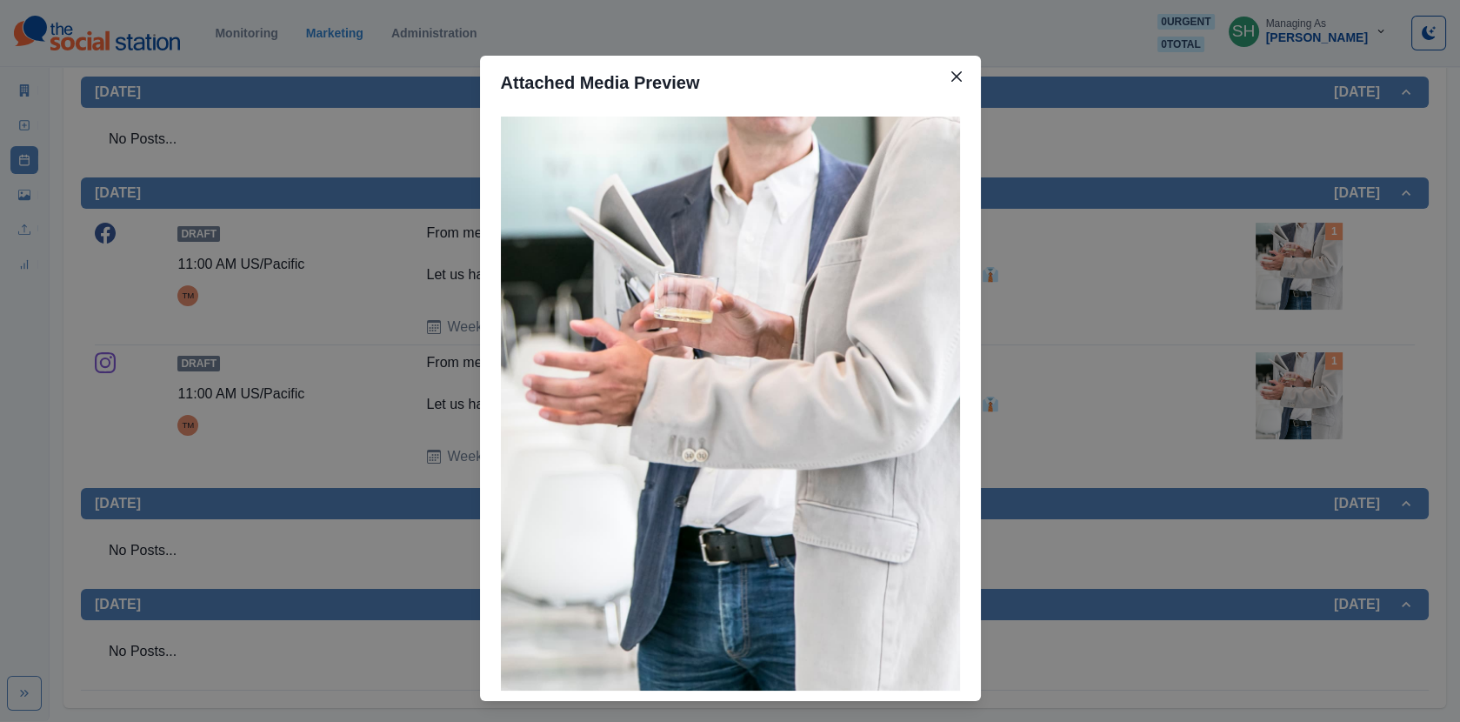
click at [1294, 234] on div "Attached Media Preview" at bounding box center [730, 361] width 1460 height 722
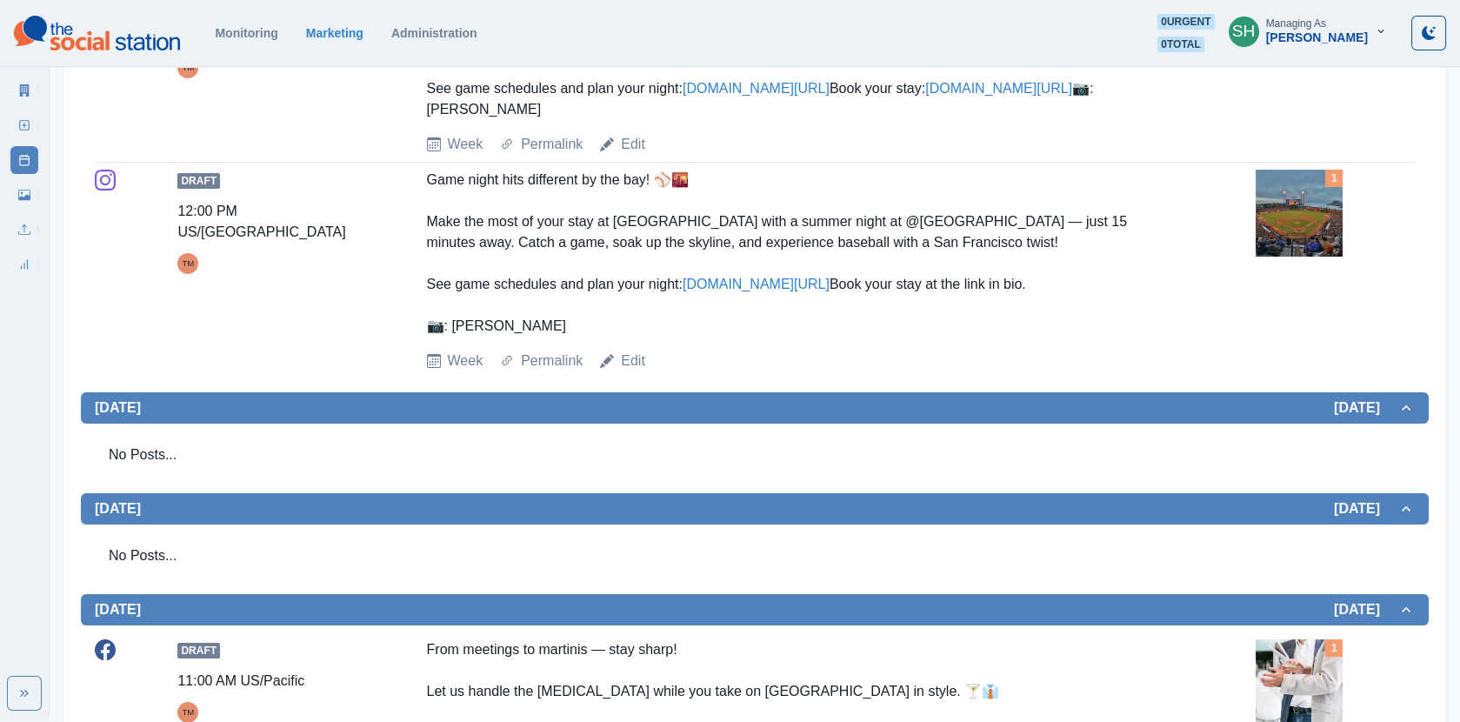
scroll to position [0, 0]
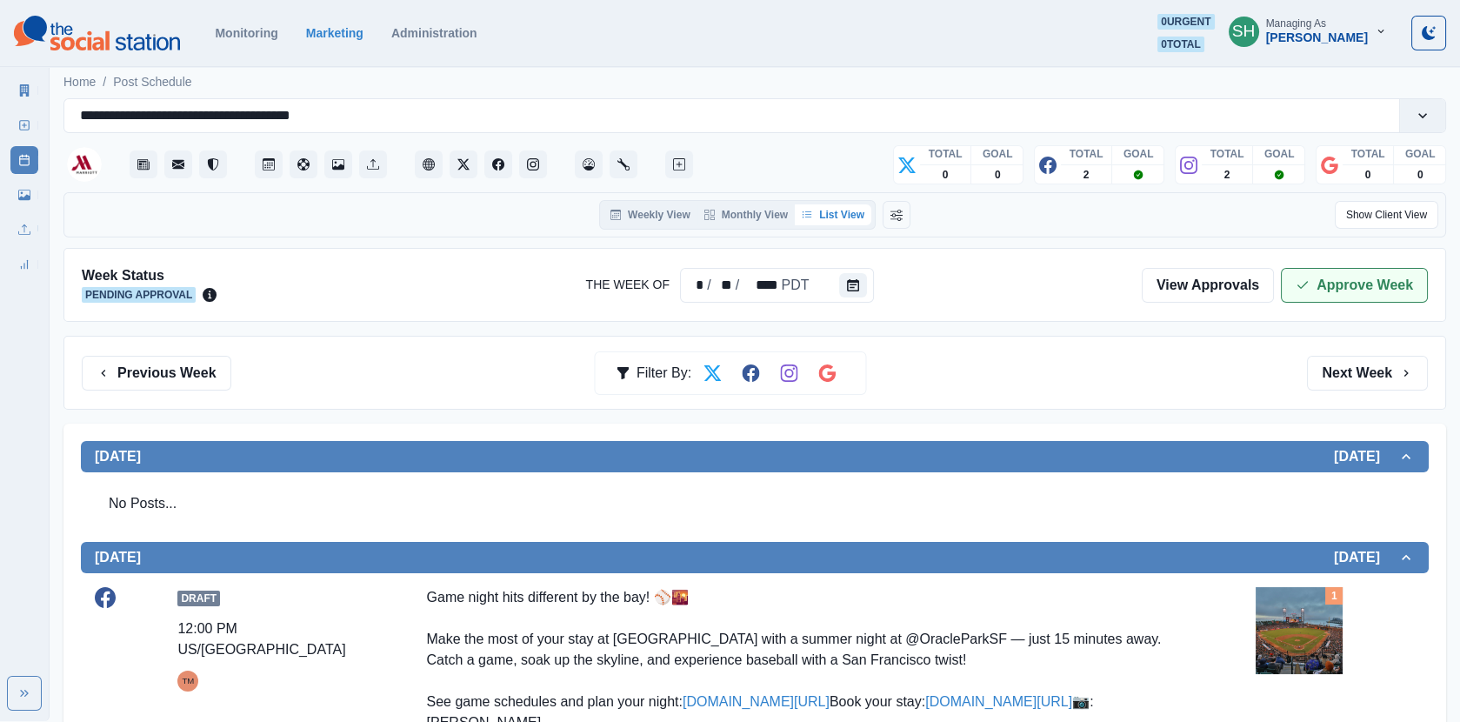
click at [1297, 271] on button "Approve Week" at bounding box center [1354, 285] width 147 height 35
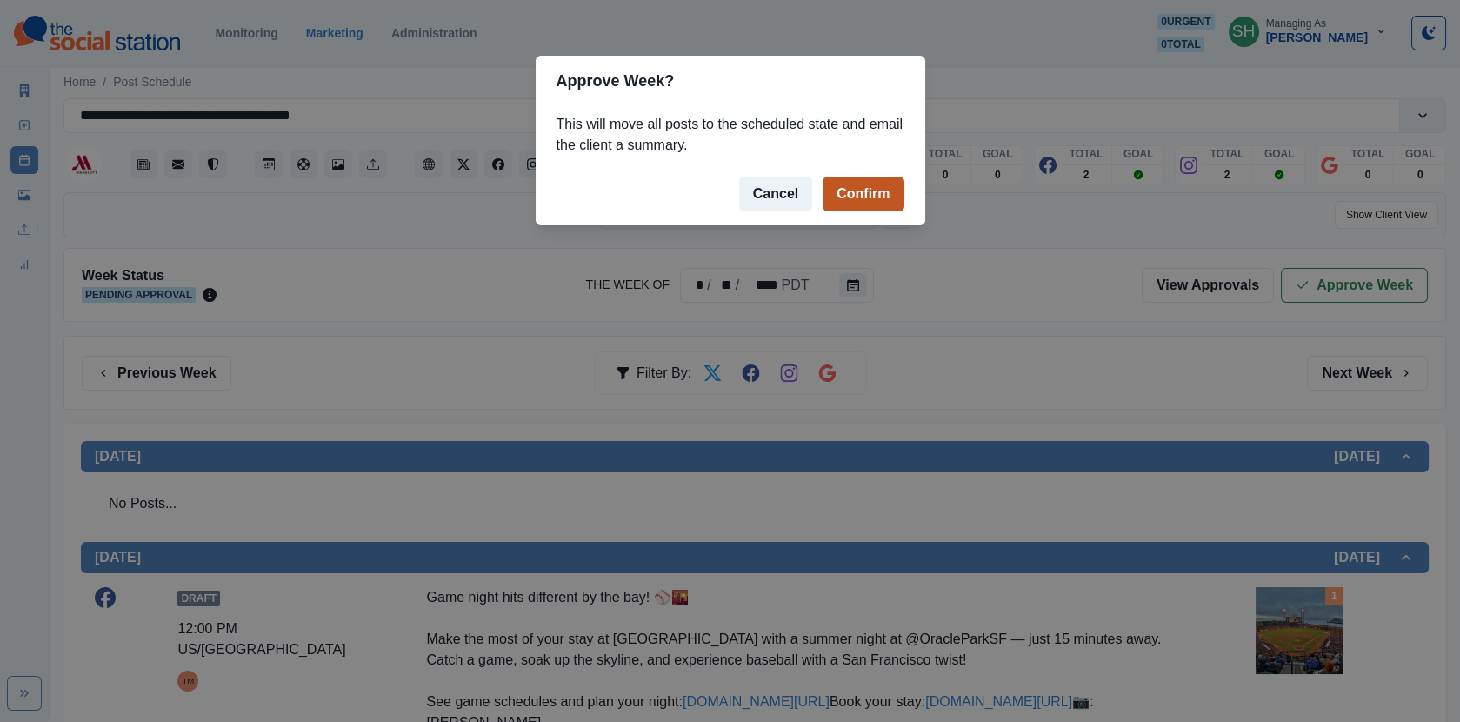
click at [873, 199] on button "Confirm" at bounding box center [863, 194] width 81 height 35
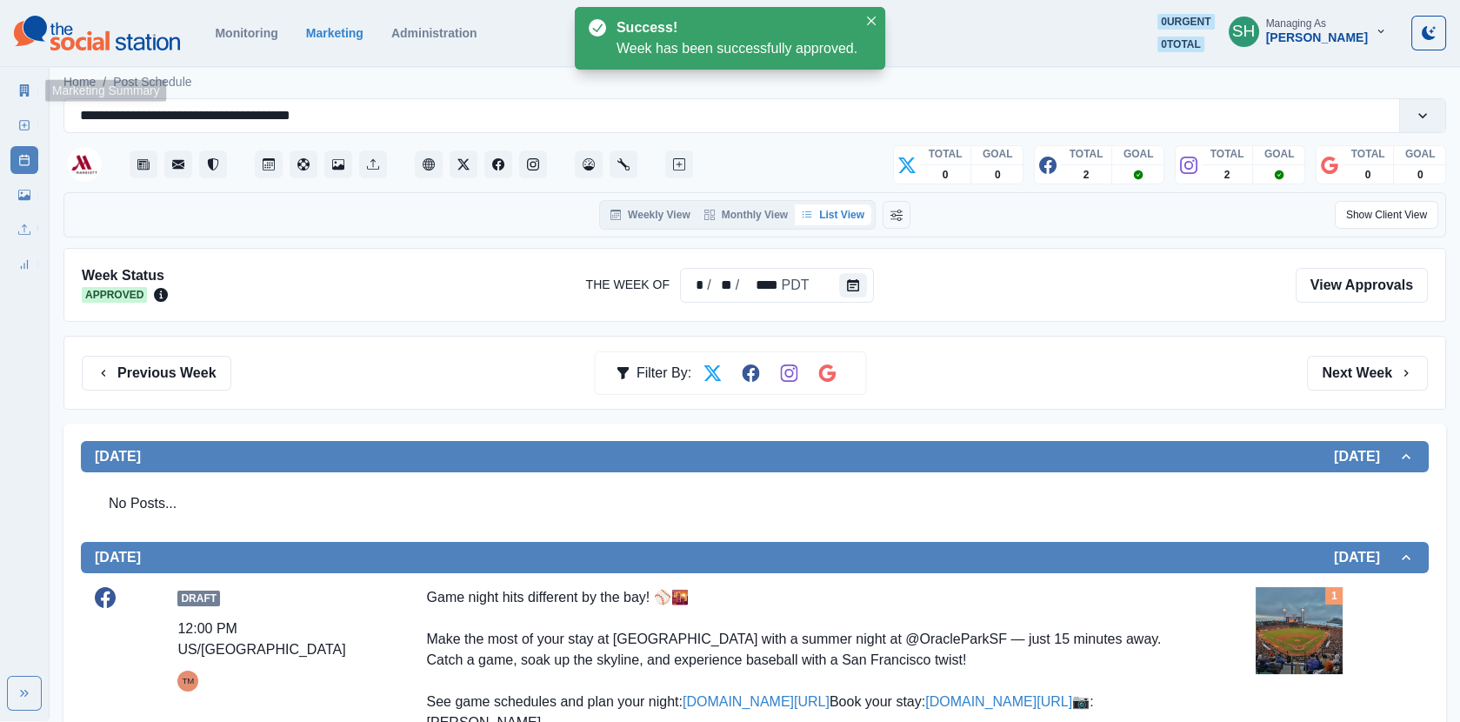
click at [23, 90] on icon at bounding box center [24, 90] width 12 height 12
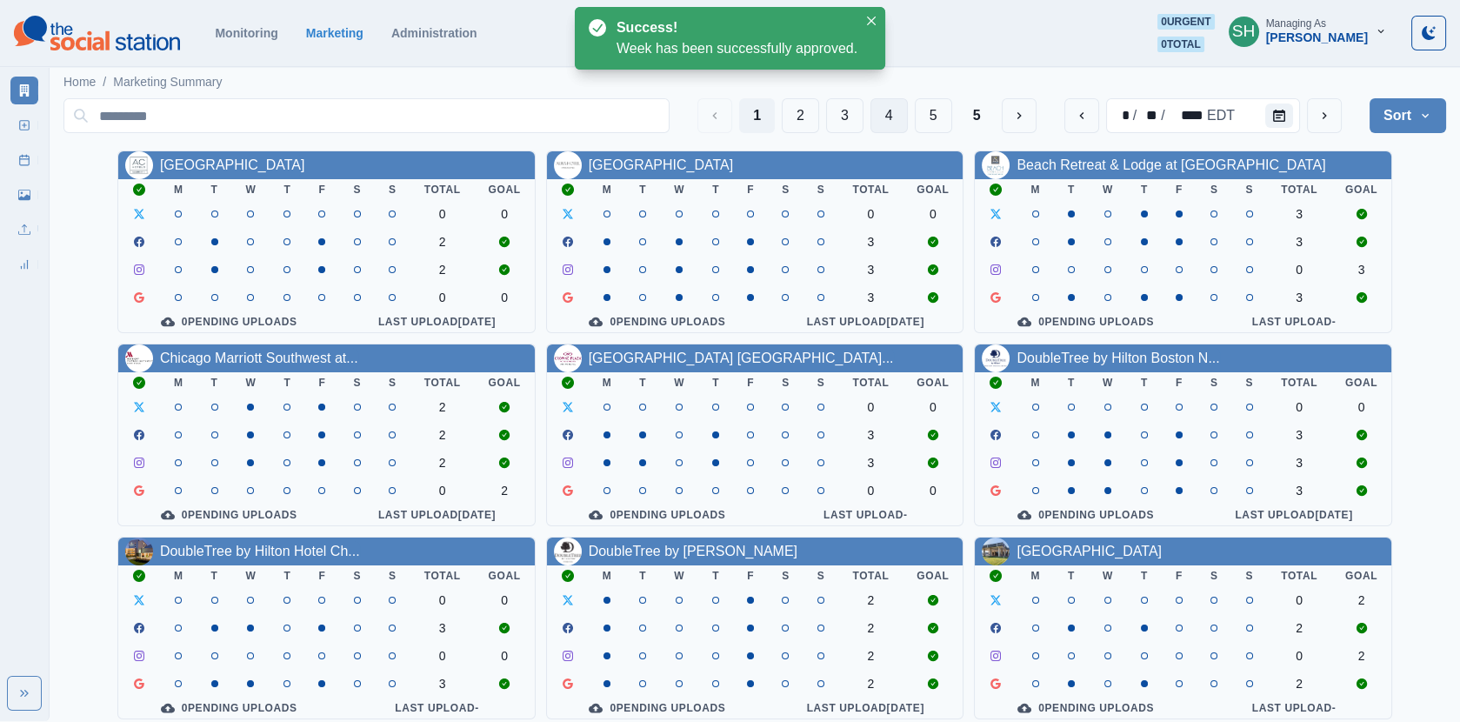
click at [883, 119] on button "4" at bounding box center [888, 115] width 37 height 35
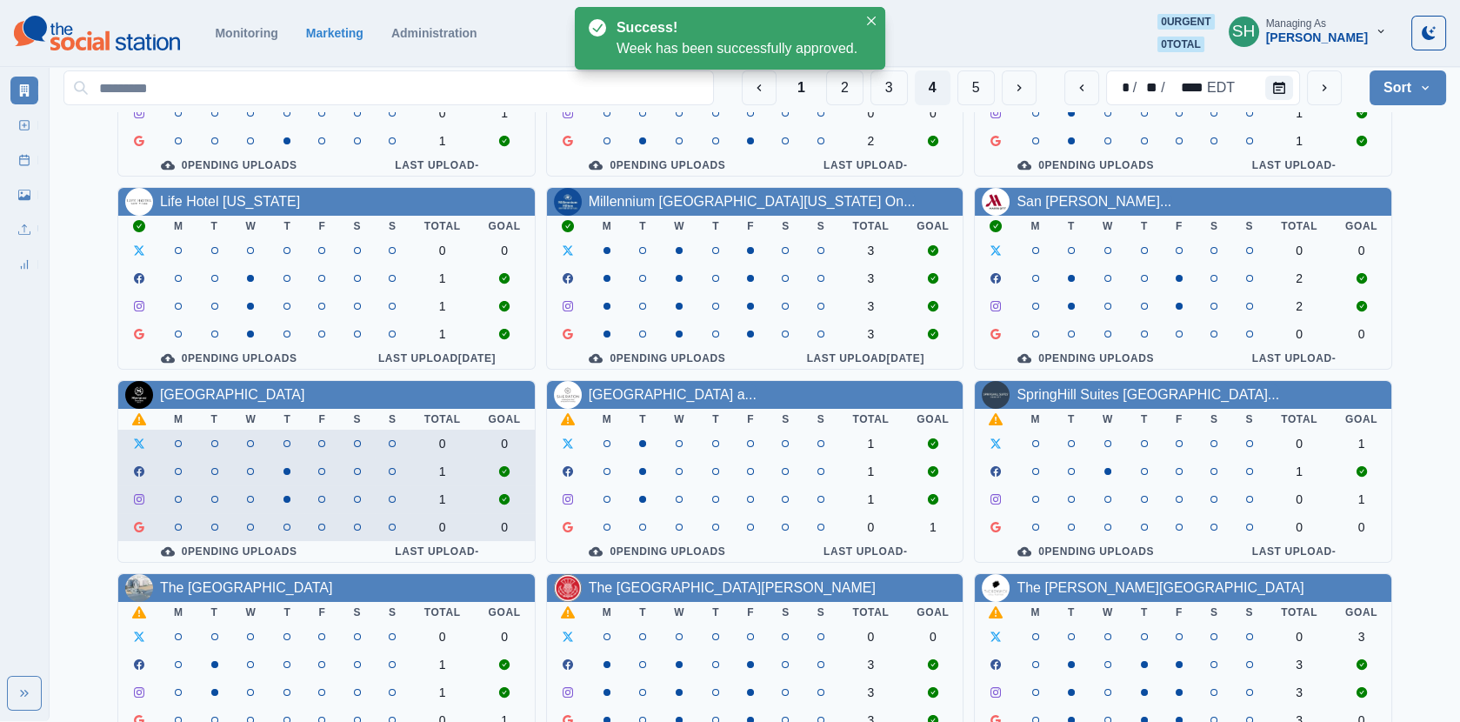
scroll to position [175, 0]
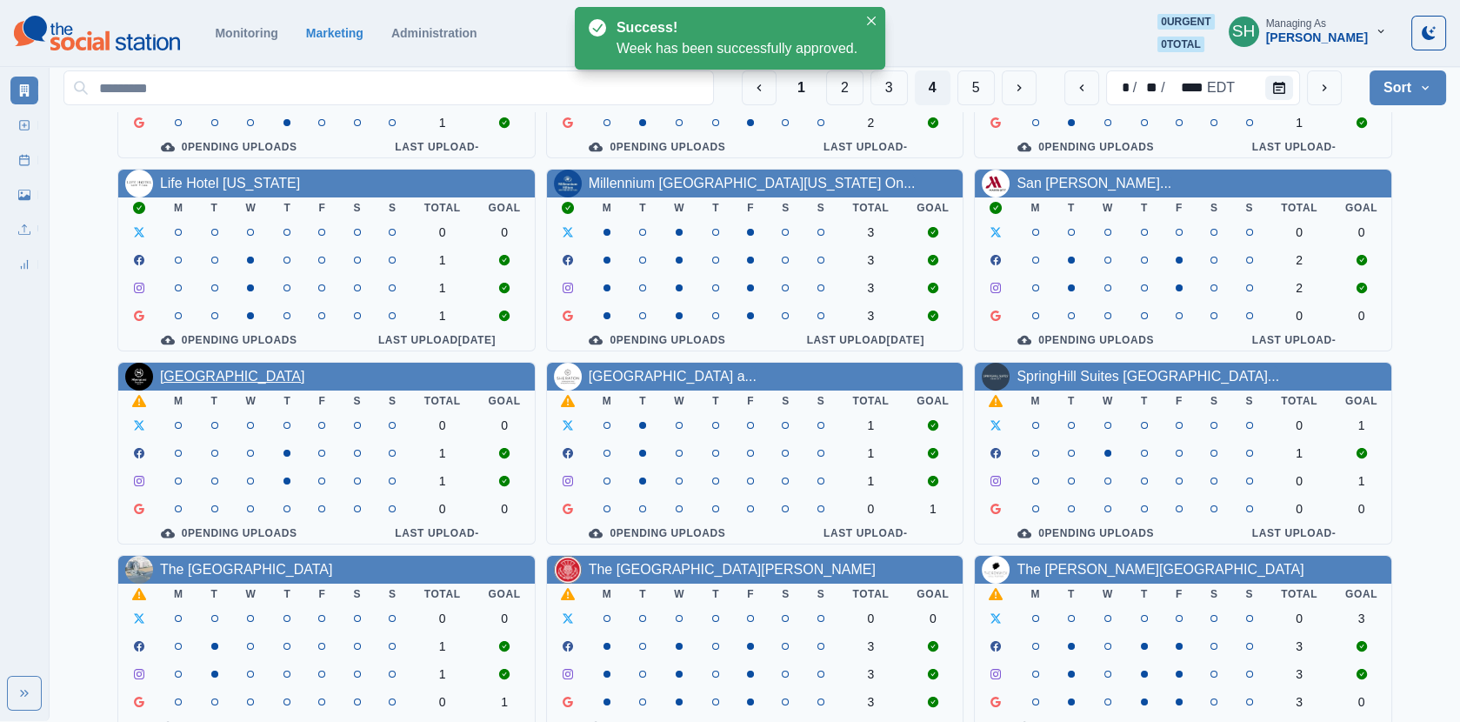
click at [261, 370] on link "[GEOGRAPHIC_DATA]" at bounding box center [232, 376] width 145 height 15
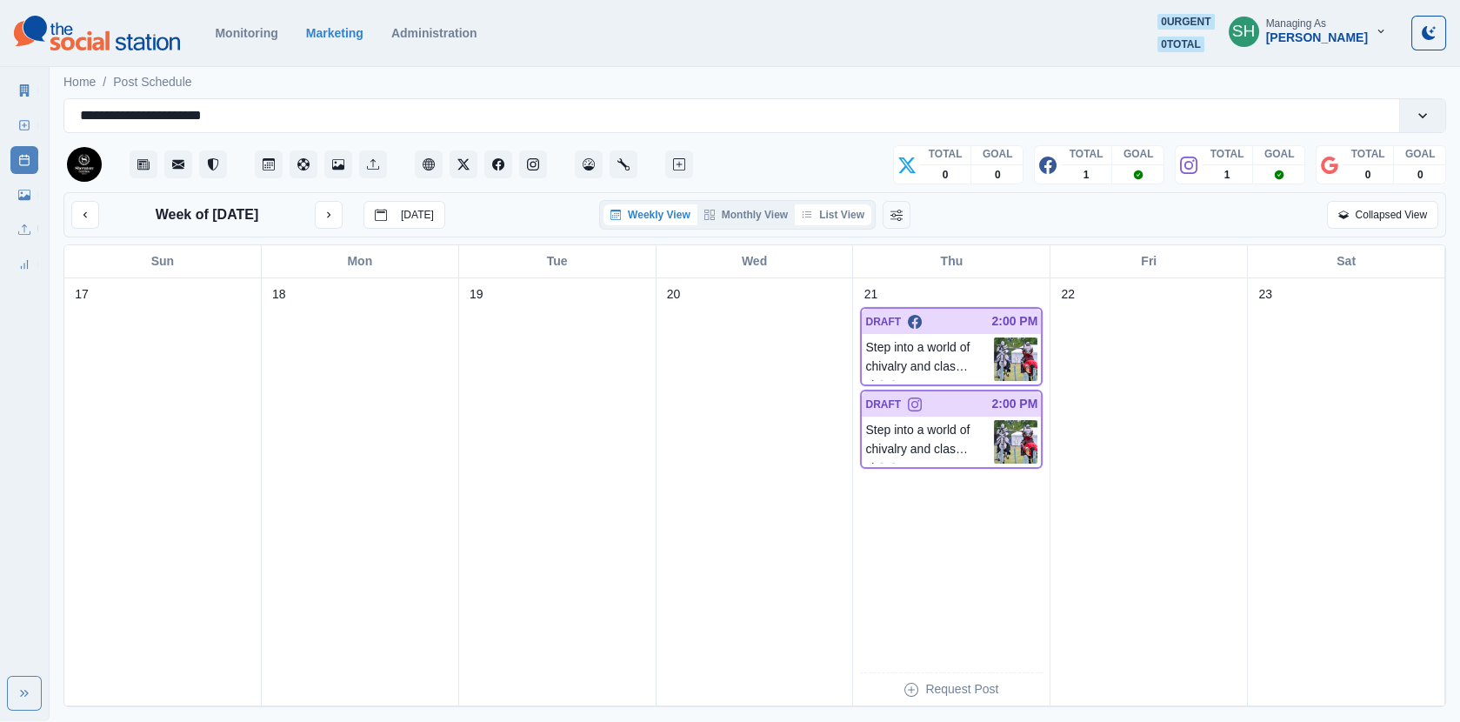
click at [806, 218] on icon "button" at bounding box center [807, 215] width 10 height 10
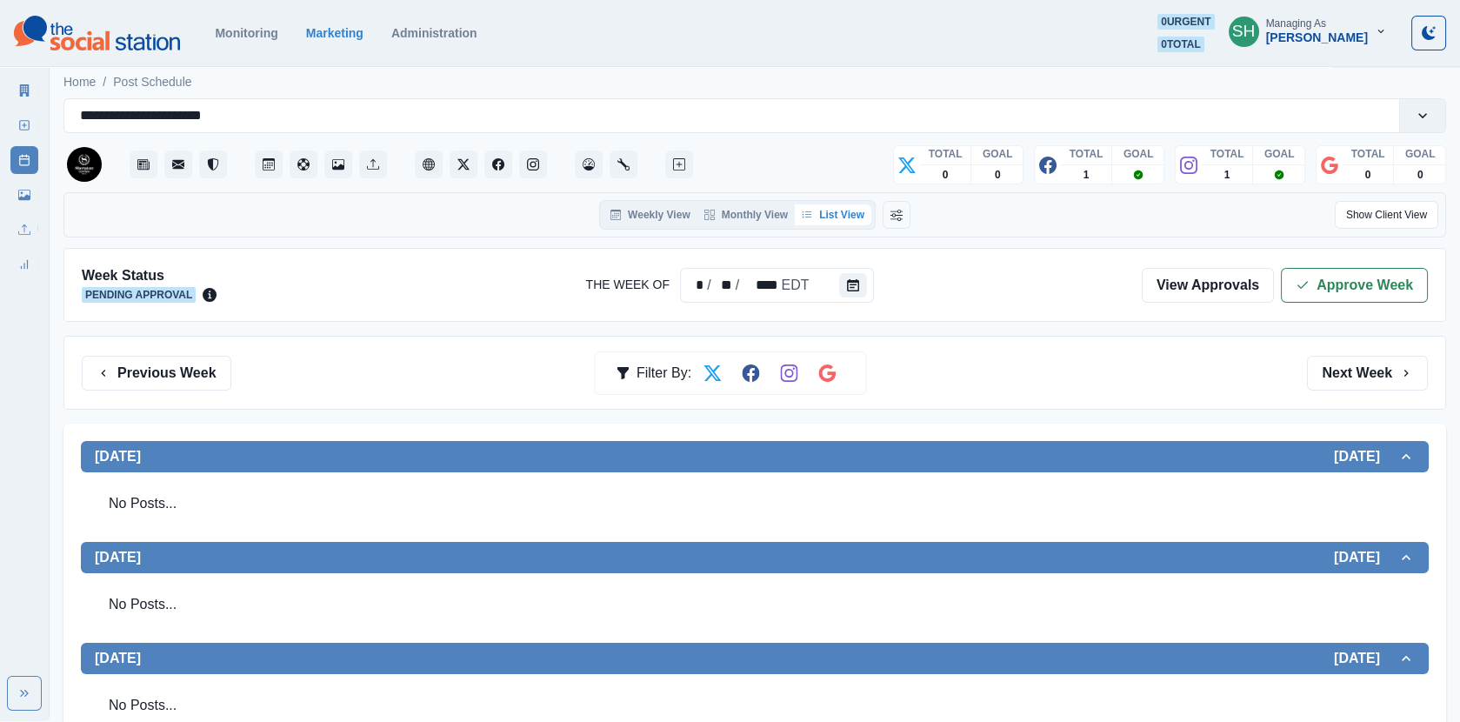
scroll to position [523, 0]
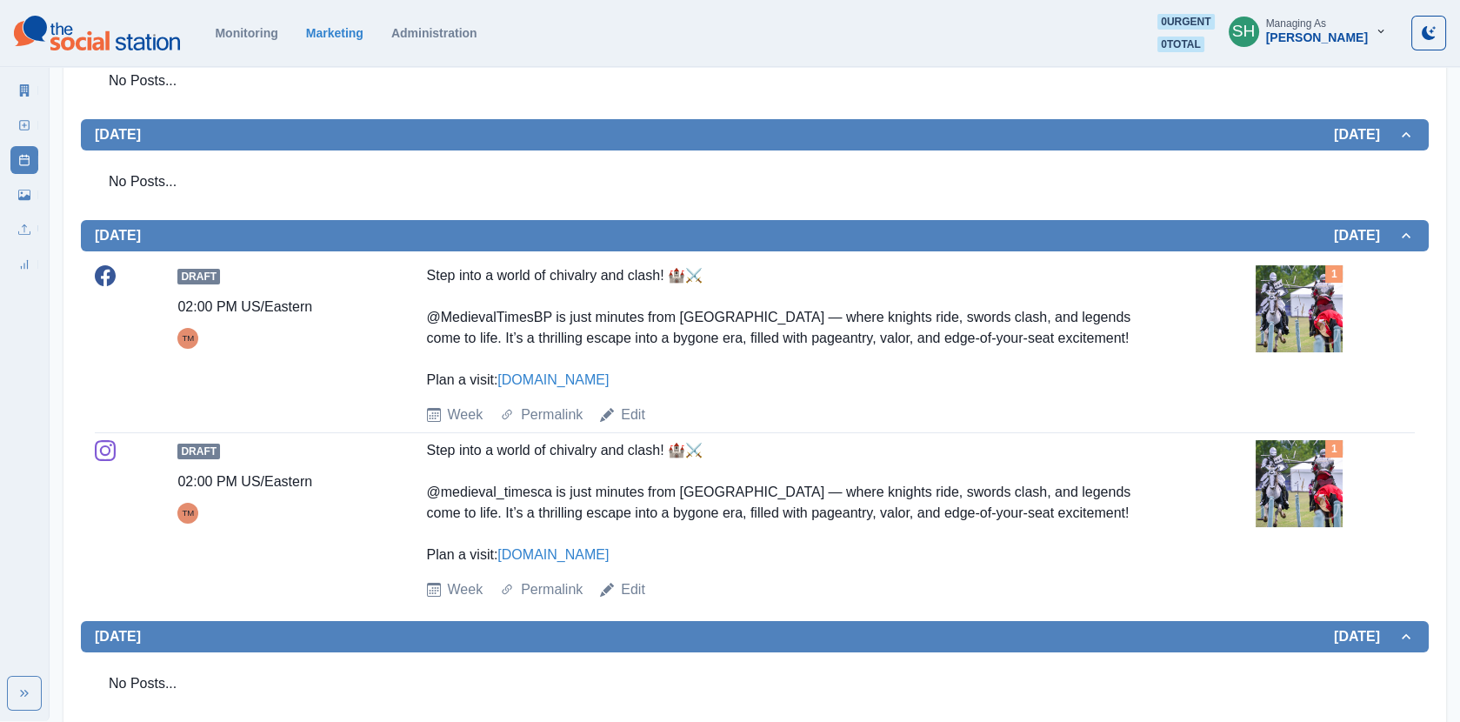
click at [1293, 343] on img at bounding box center [1299, 308] width 87 height 87
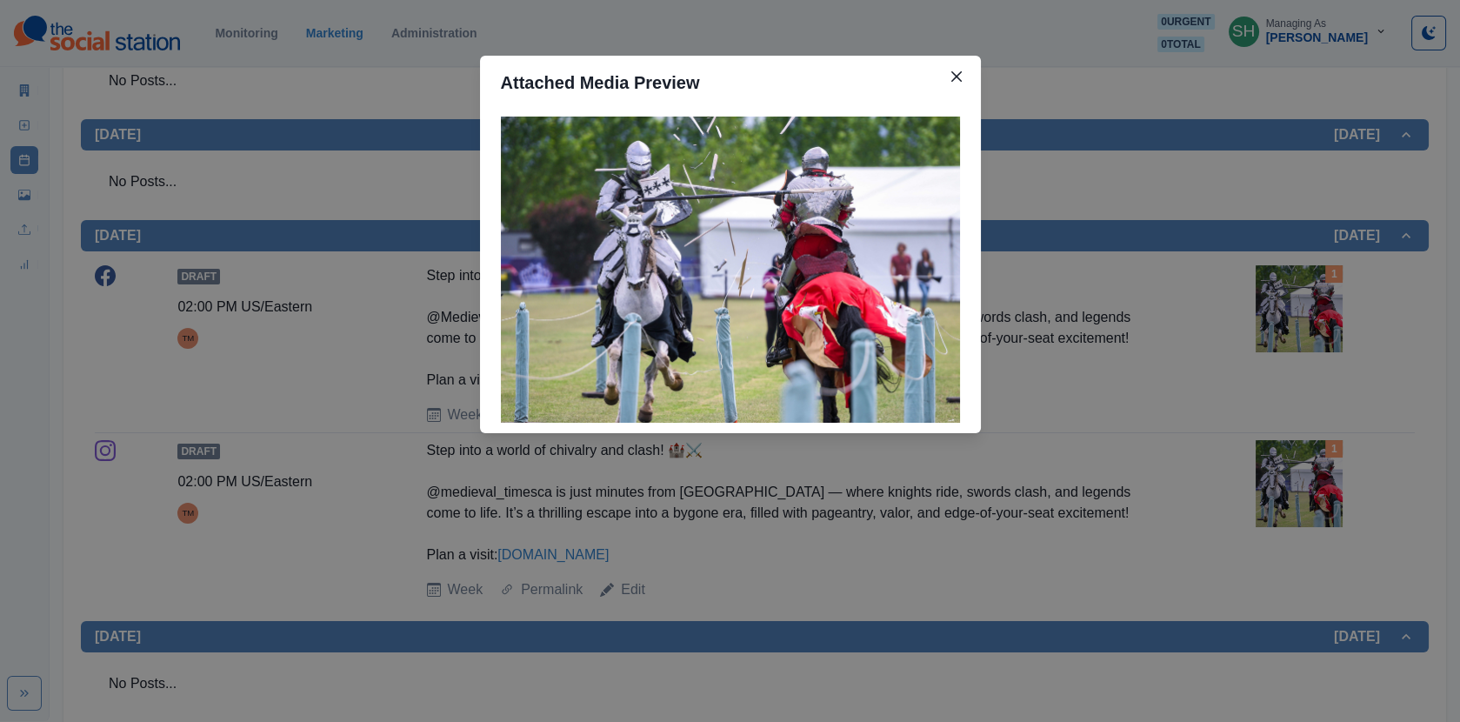
click at [1162, 302] on div "Attached Media Preview" at bounding box center [730, 361] width 1460 height 722
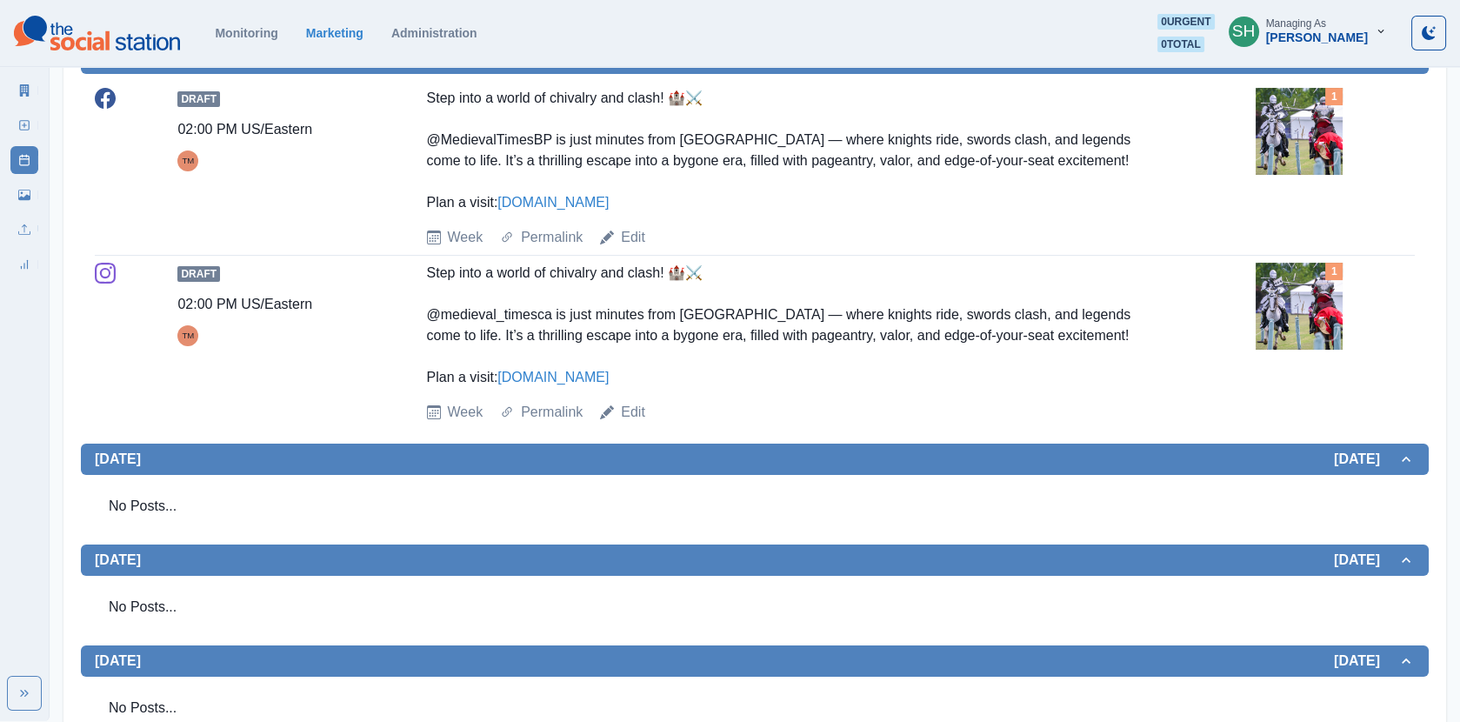
scroll to position [0, 0]
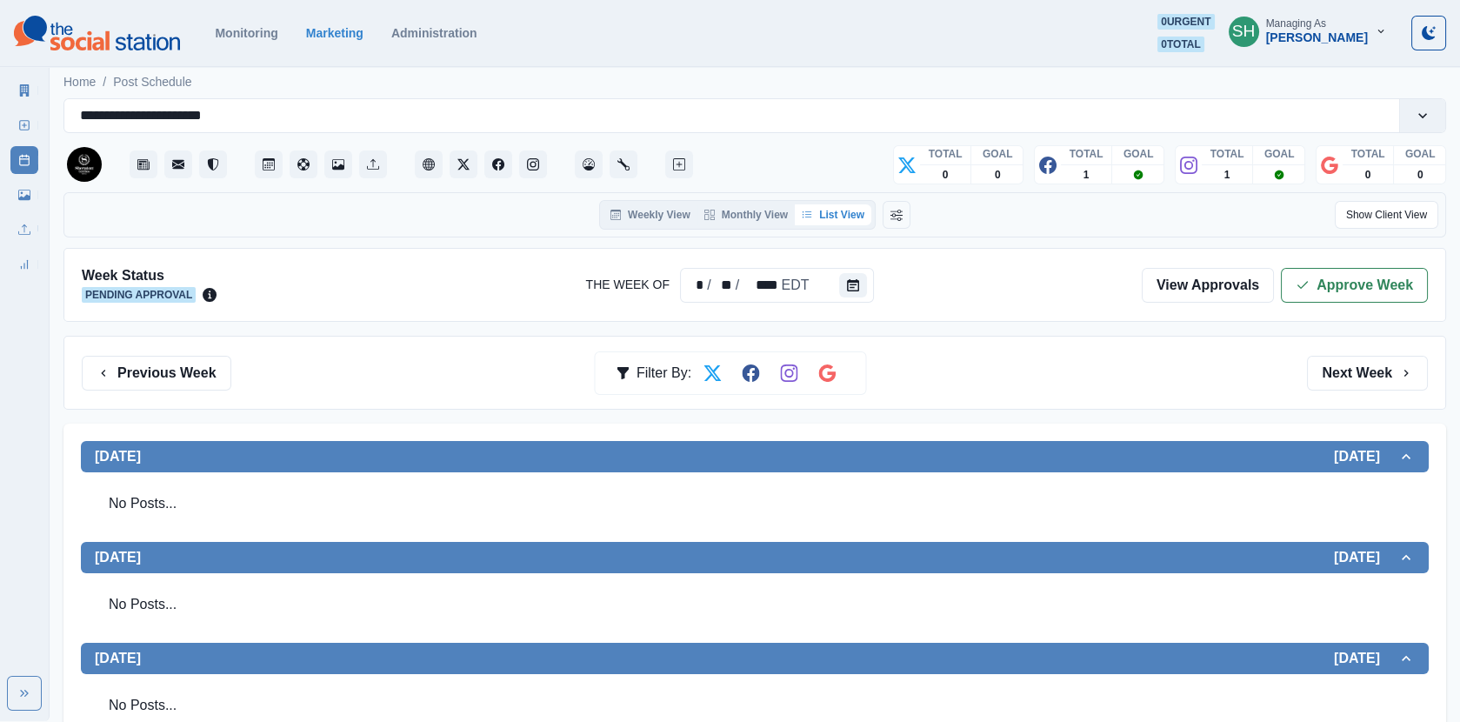
click at [1344, 256] on div "Week Status Pending Approval The Week Of * / ** / **** EDT View Approvals Appro…" at bounding box center [754, 285] width 1382 height 74
click at [1342, 265] on div "Week Status Pending Approval The Week Of * / ** / **** EDT View Approvals Appro…" at bounding box center [754, 285] width 1382 height 74
click at [1324, 269] on button "Approve Week" at bounding box center [1354, 285] width 147 height 35
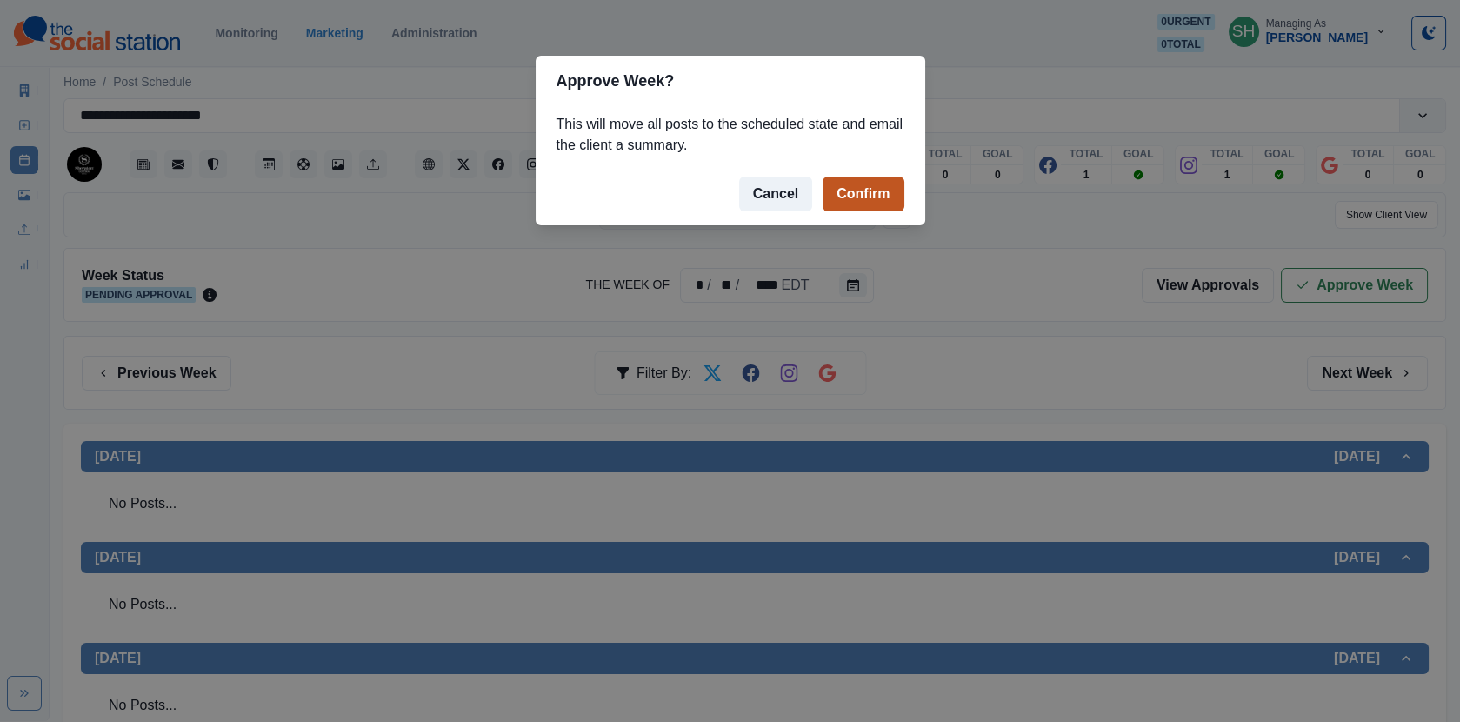
click at [854, 185] on button "Confirm" at bounding box center [863, 194] width 81 height 35
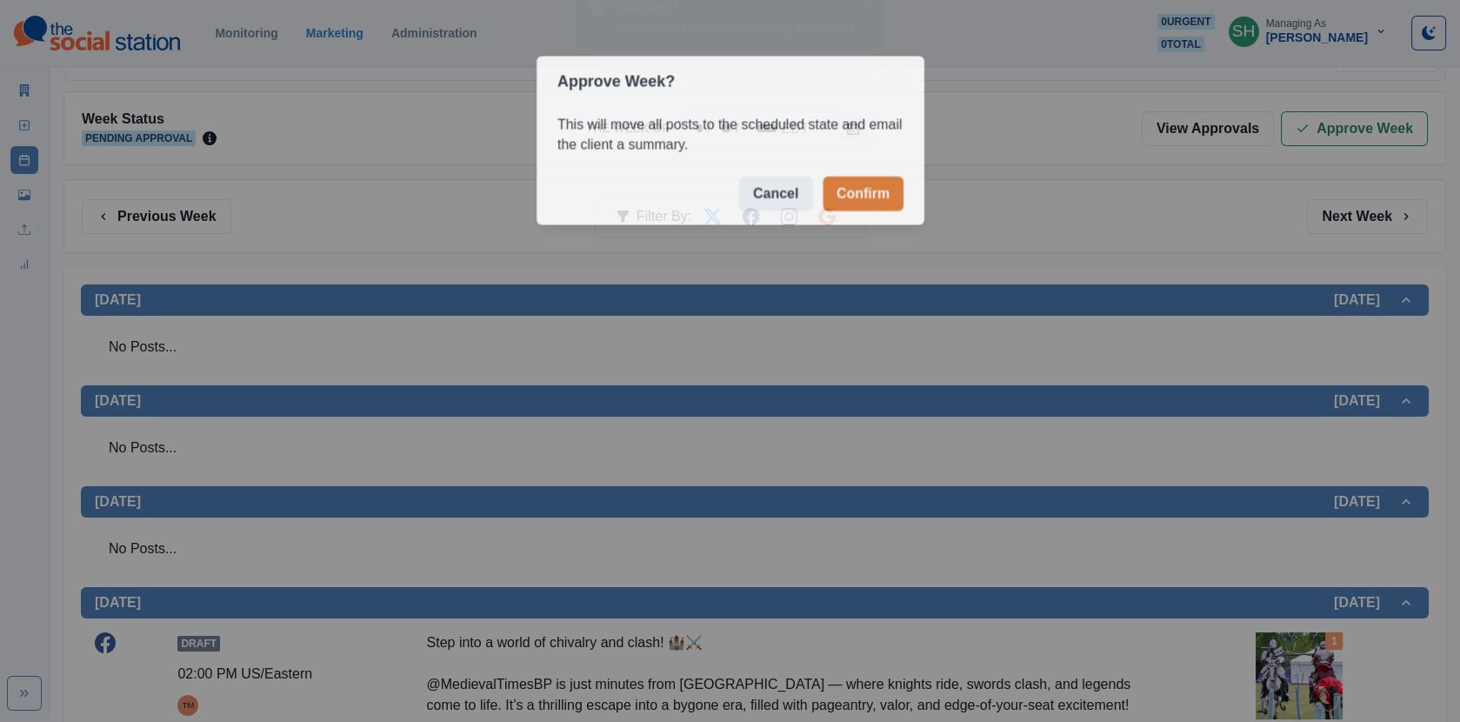
scroll to position [754, 0]
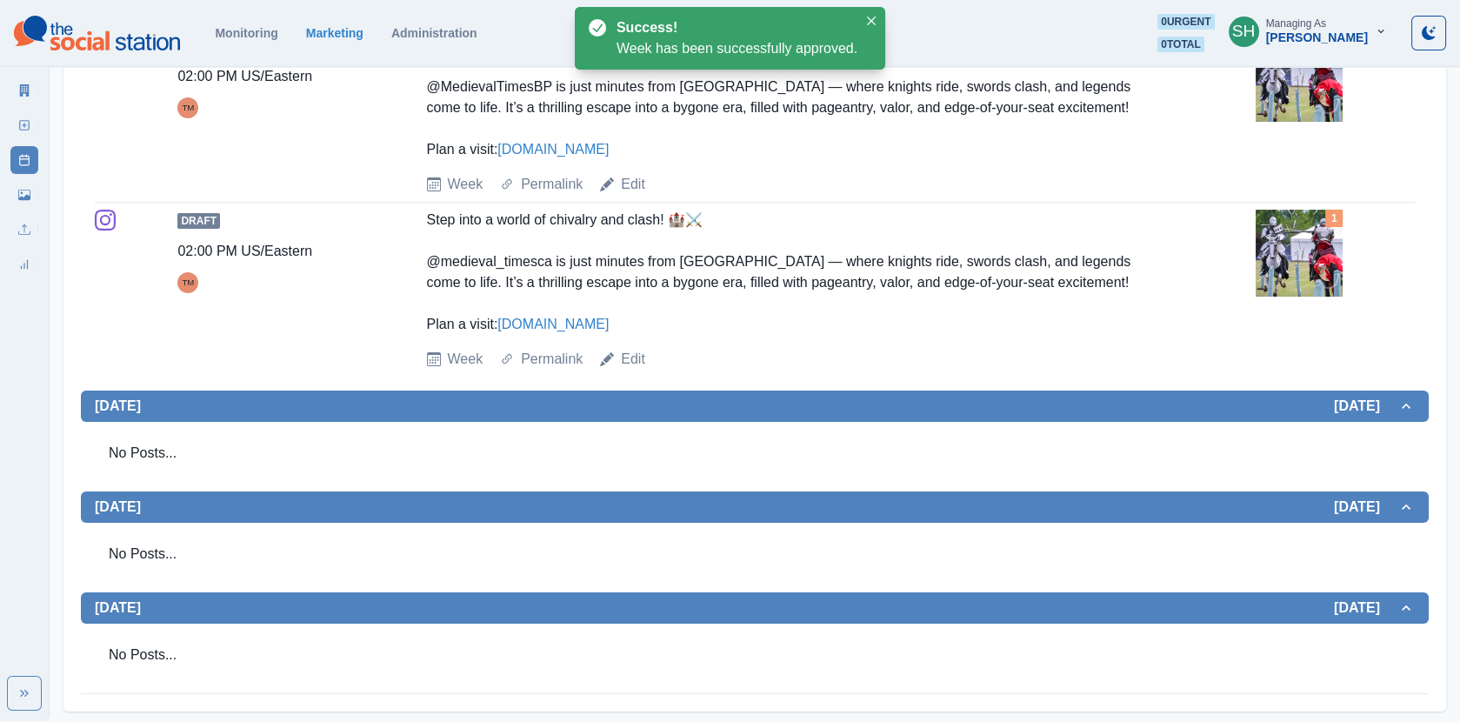
click at [1315, 239] on img at bounding box center [1299, 253] width 87 height 87
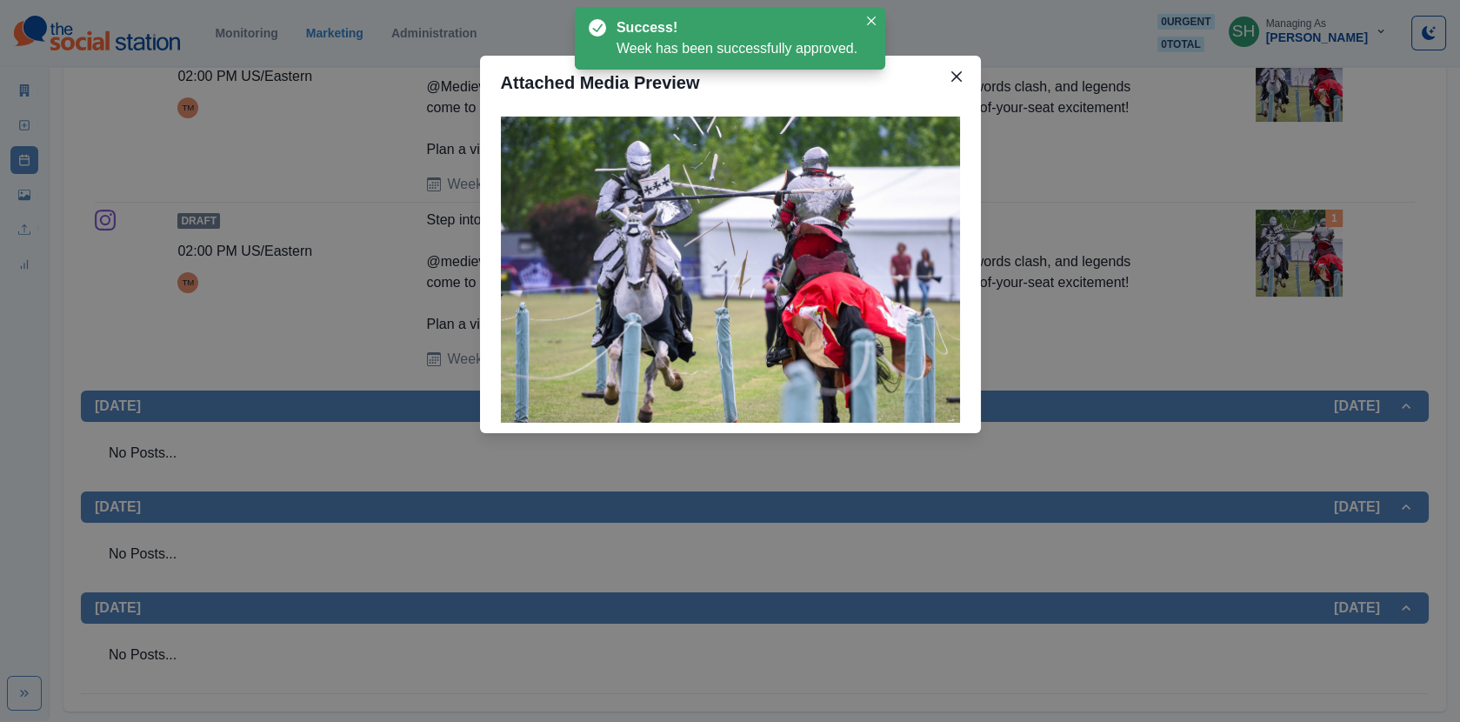
click at [406, 200] on div "Attached Media Preview" at bounding box center [730, 361] width 1460 height 722
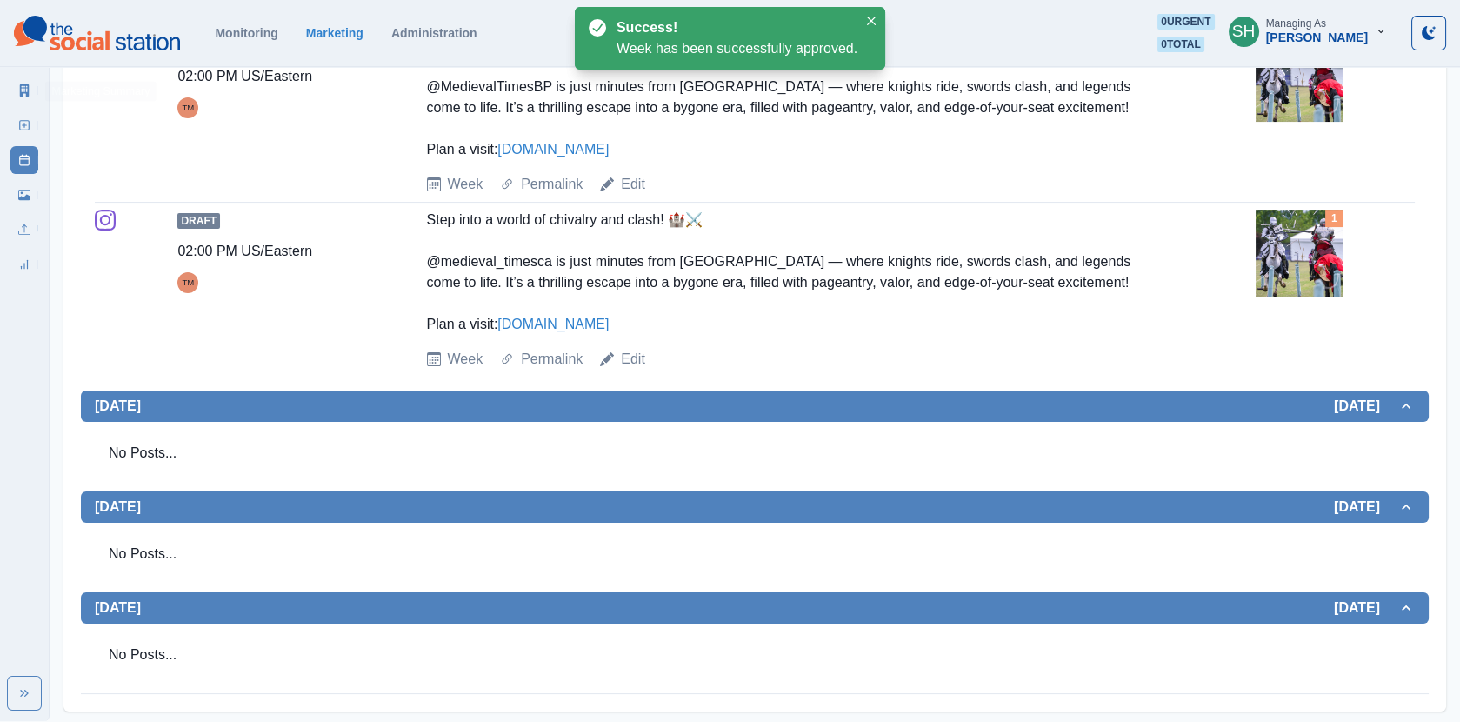
click at [30, 81] on link "Marketing Summary" at bounding box center [24, 91] width 28 height 28
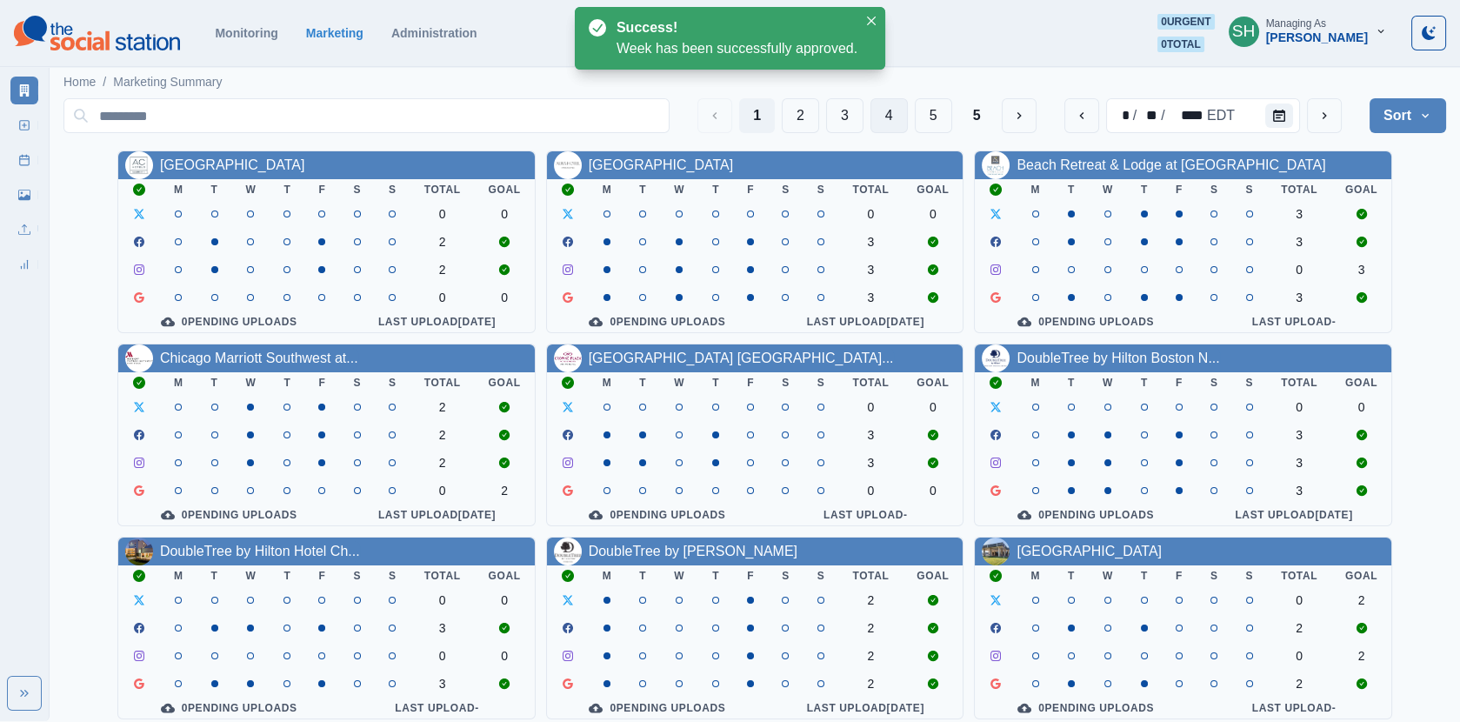
click at [901, 108] on button "4" at bounding box center [888, 115] width 37 height 35
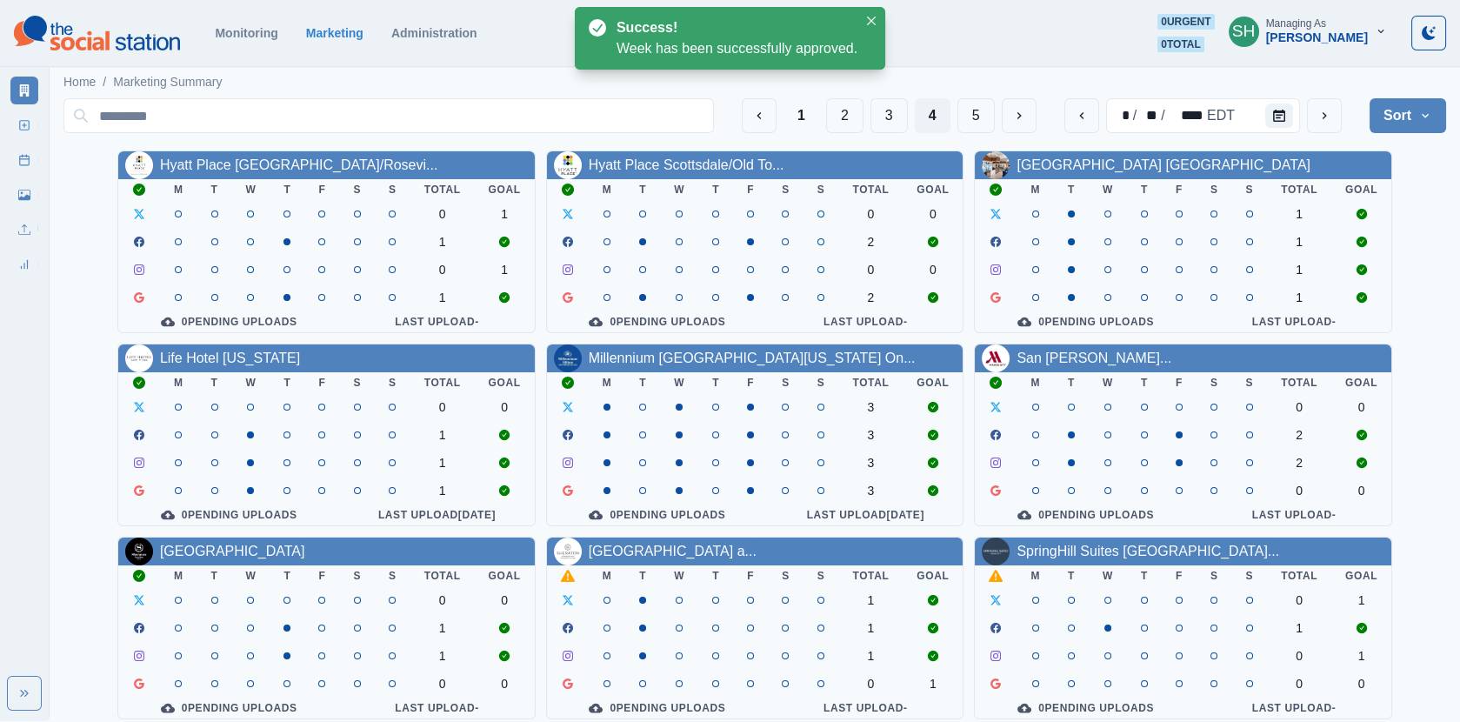
scroll to position [210, 0]
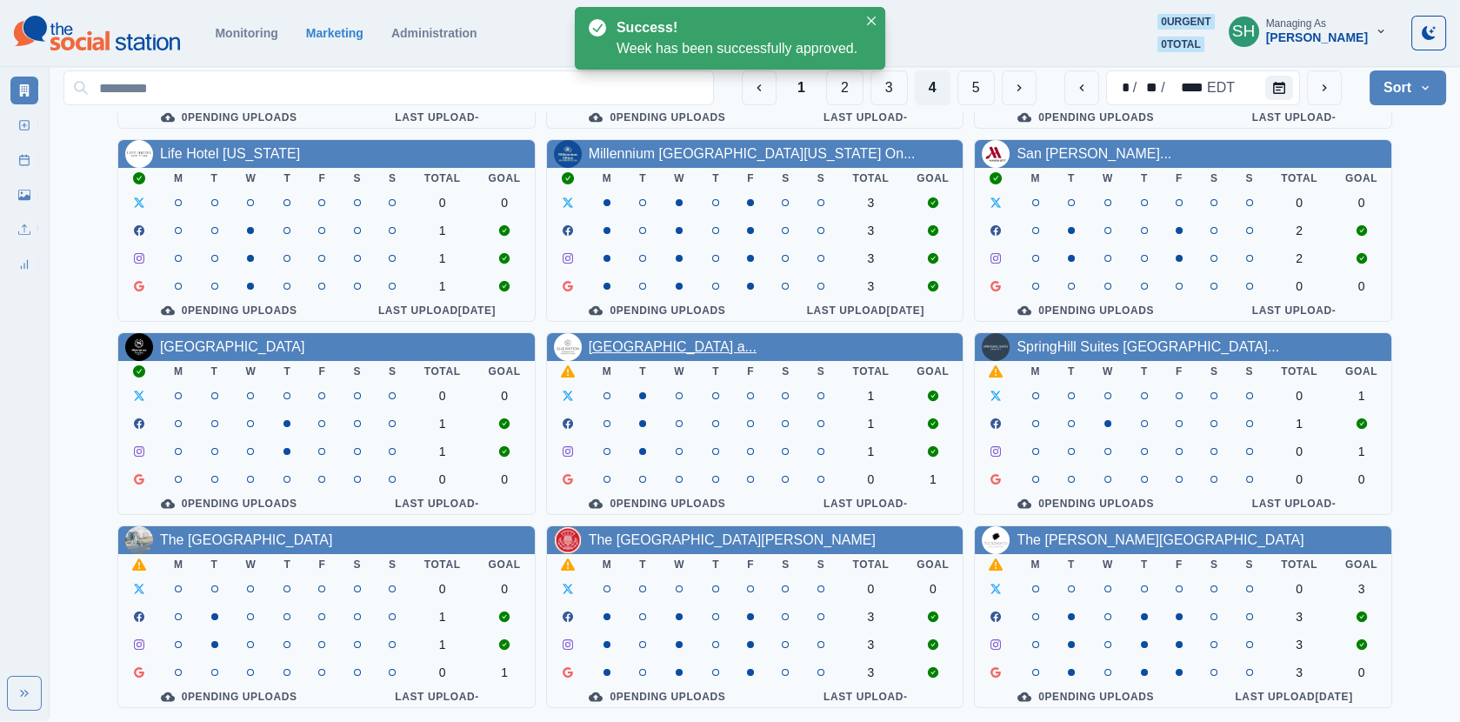
click at [684, 339] on link "[GEOGRAPHIC_DATA] a..." at bounding box center [673, 346] width 168 height 15
